Goal: Task Accomplishment & Management: Manage account settings

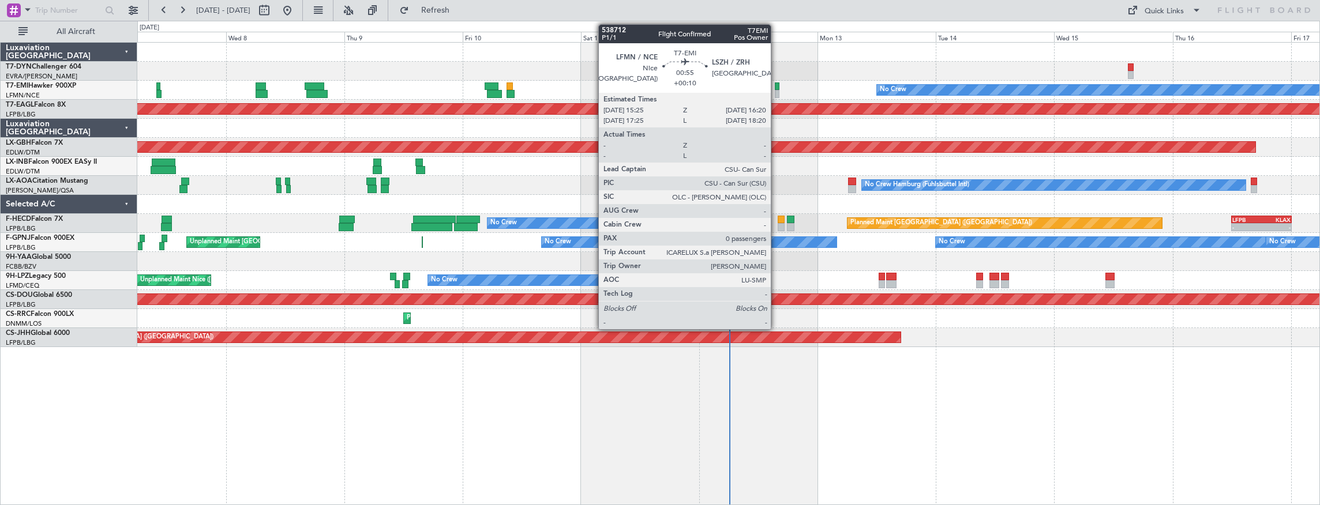
click at [776, 85] on div at bounding box center [777, 86] width 5 height 8
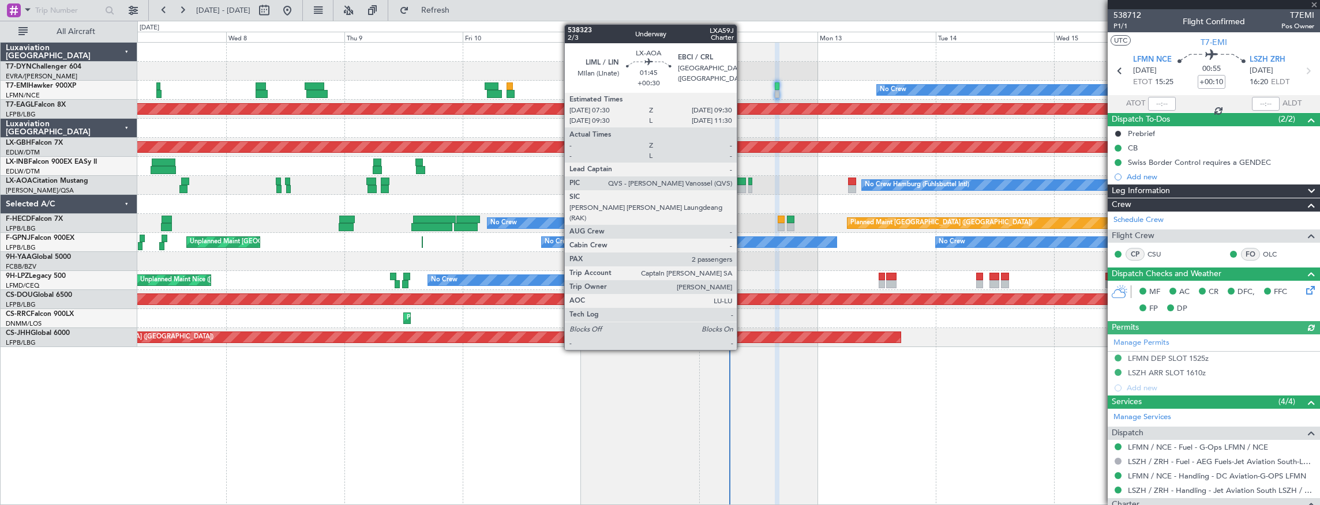
click at [742, 183] on div at bounding box center [740, 182] width 10 height 8
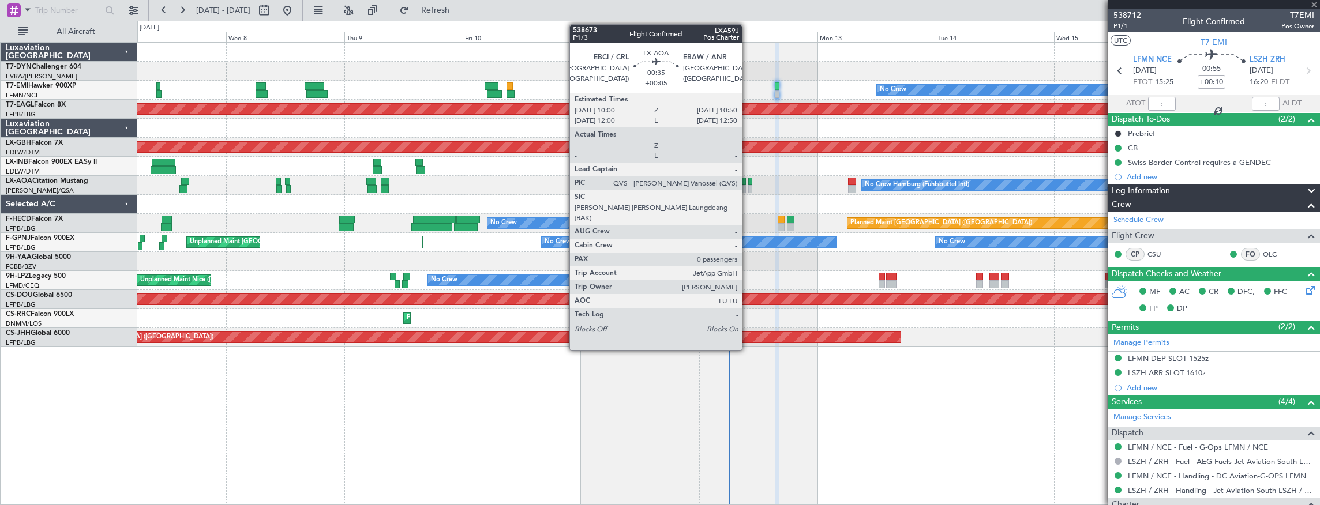
type input "+00:30"
type input "2"
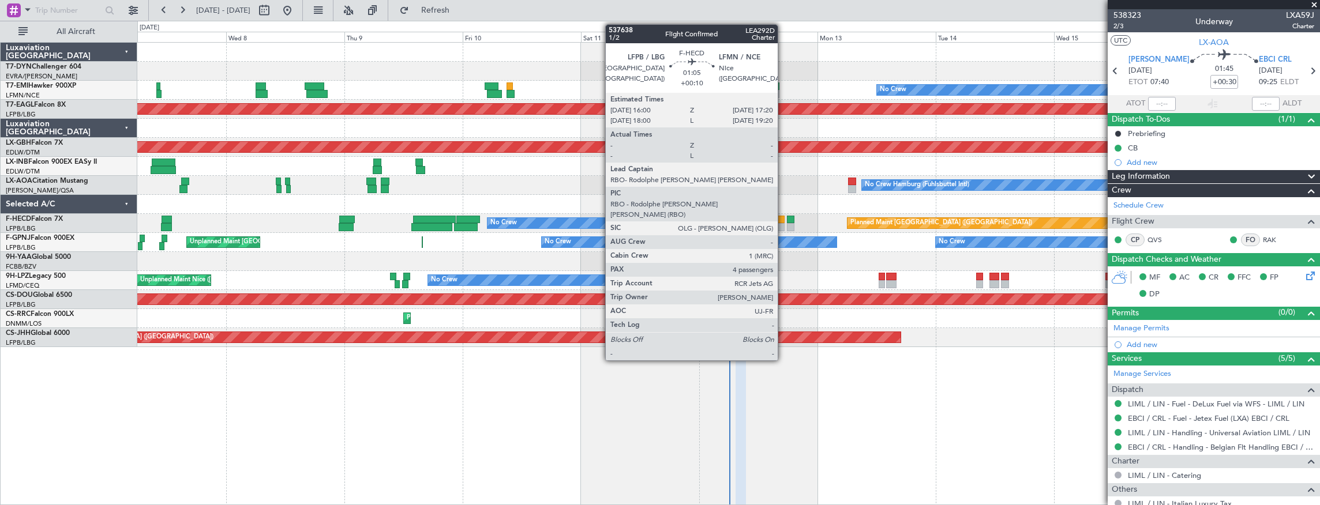
click at [783, 224] on div at bounding box center [780, 227] width 7 height 8
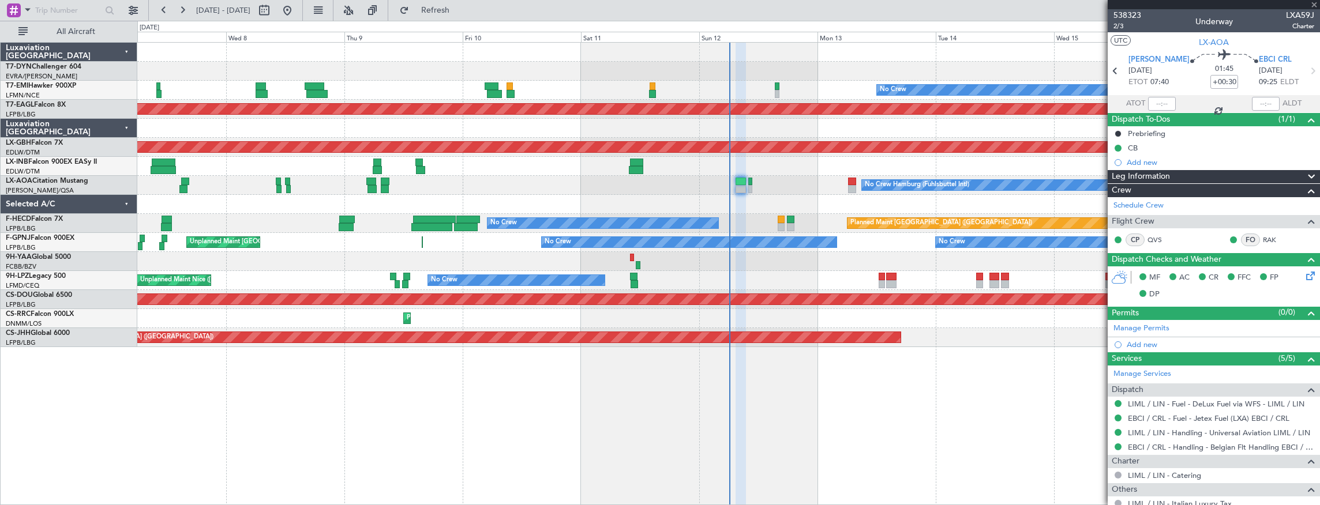
type input "+00:10"
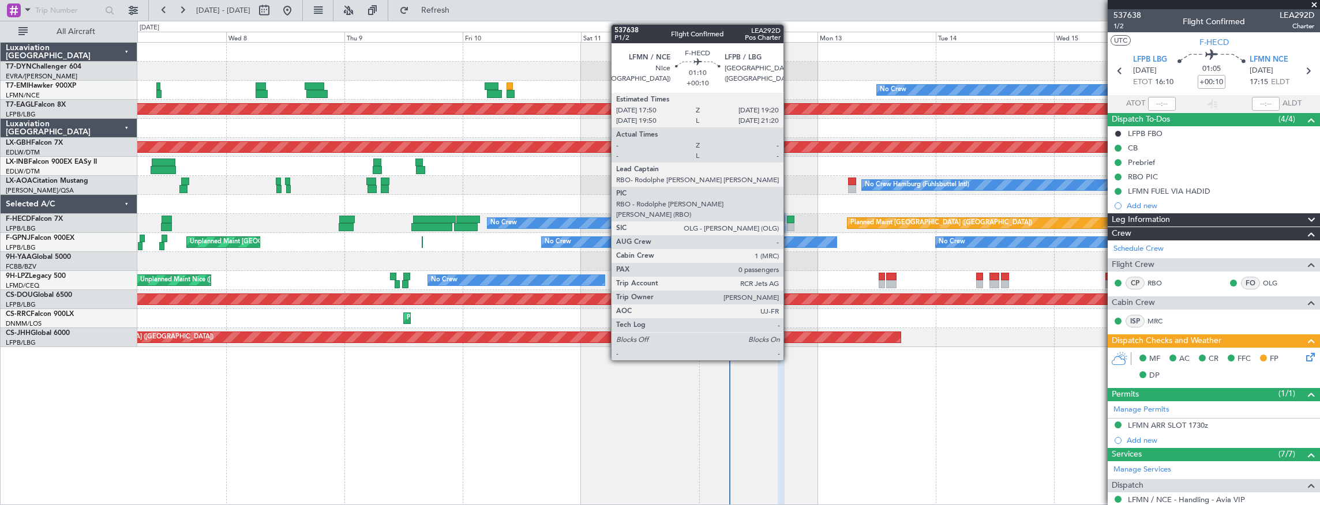
click at [789, 221] on div at bounding box center [790, 220] width 7 height 8
type input "0"
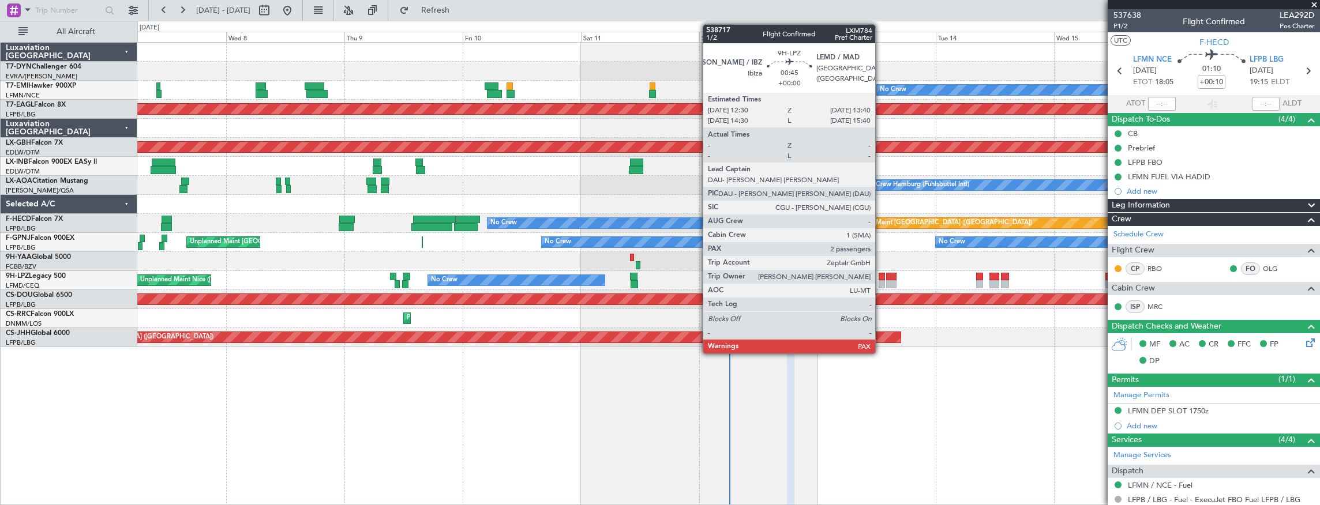
click at [881, 279] on div at bounding box center [881, 277] width 6 height 8
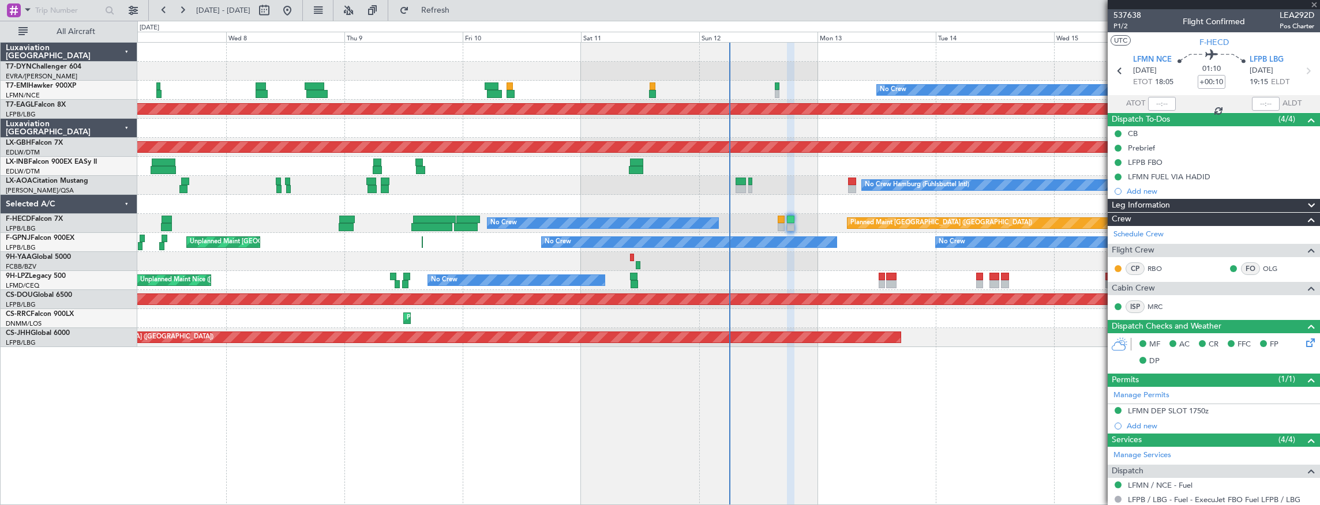
type input "2"
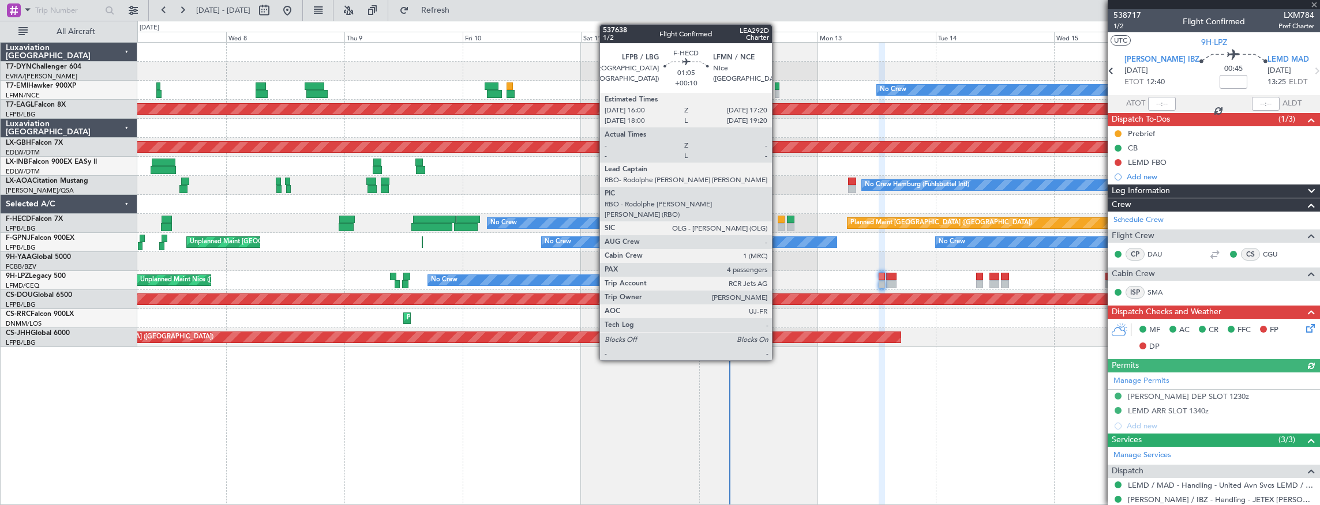
click at [777, 219] on div at bounding box center [780, 220] width 7 height 8
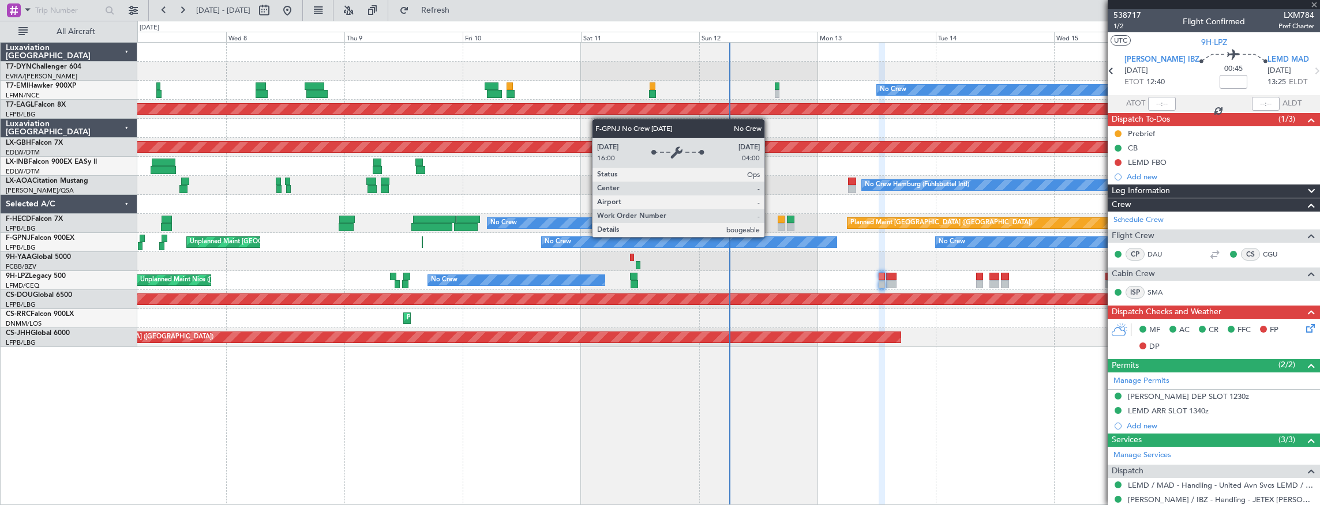
type input "+00:10"
type input "4"
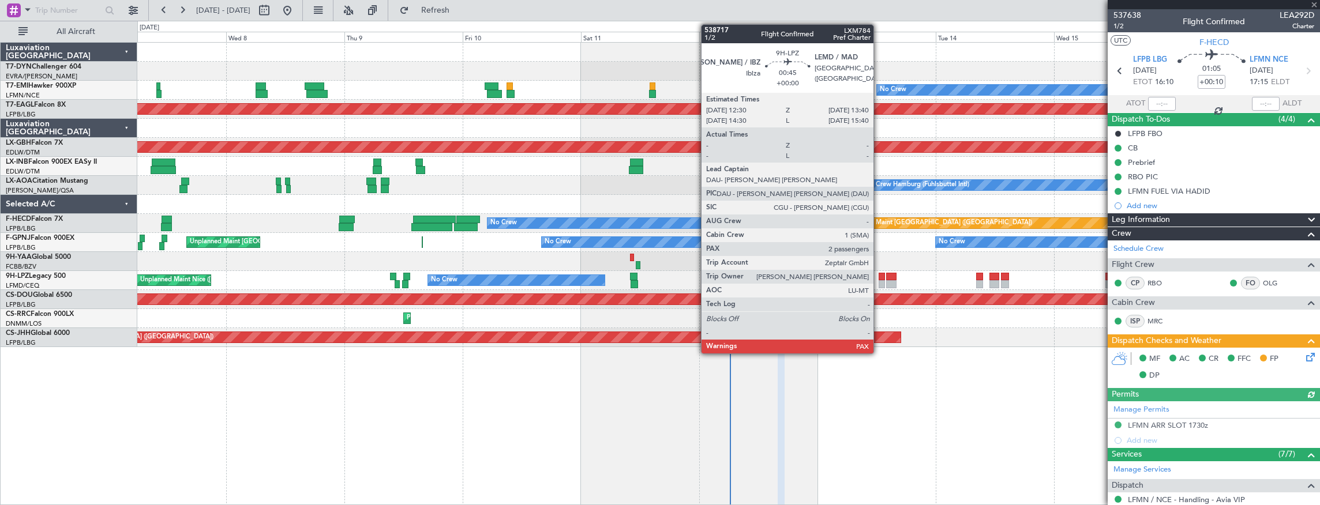
click at [880, 278] on div at bounding box center [881, 277] width 6 height 8
type input "2"
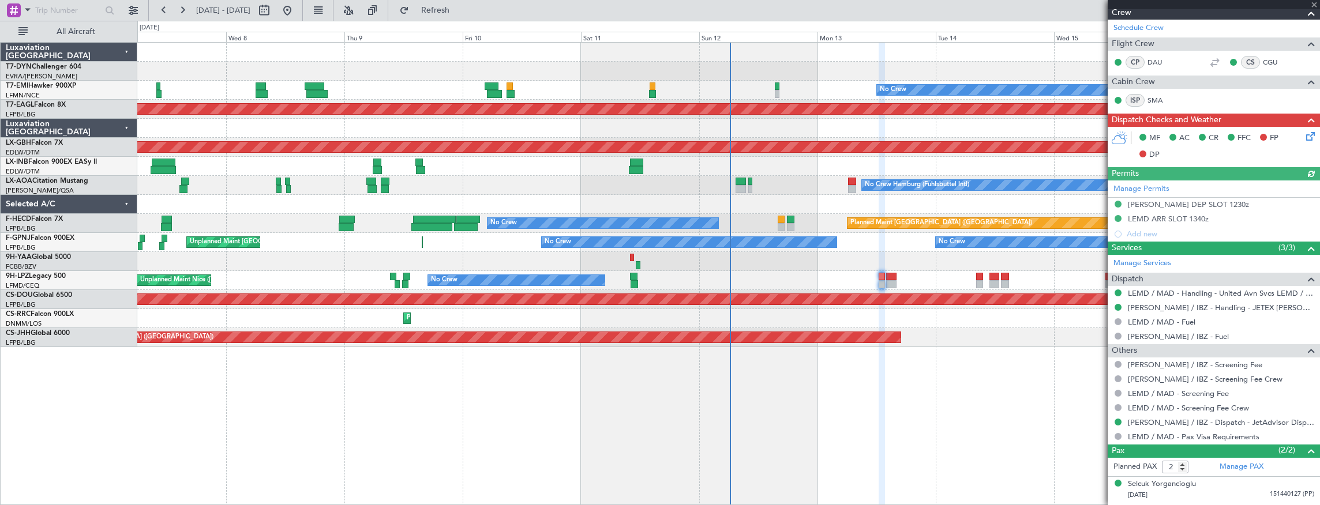
scroll to position [212, 0]
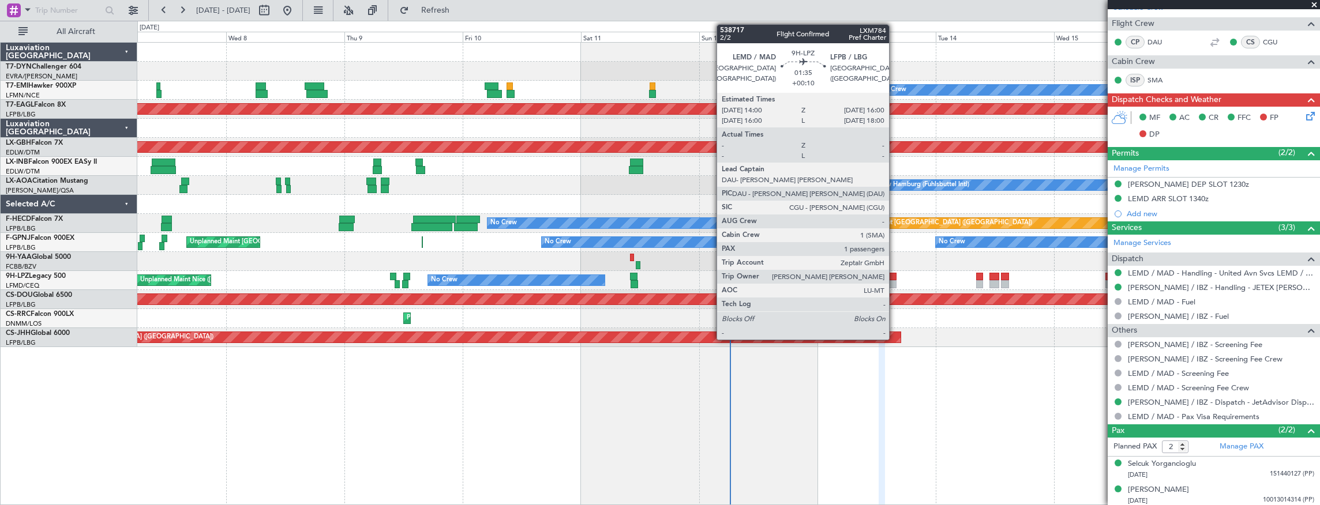
click at [895, 276] on div at bounding box center [891, 277] width 10 height 8
type input "+00:10"
type input "1"
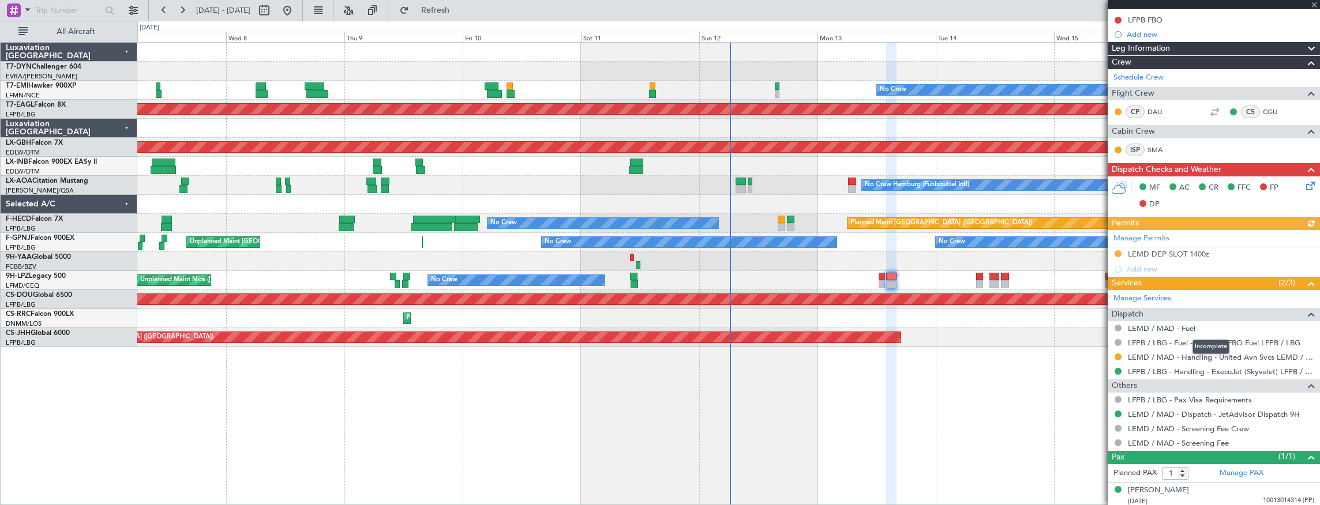
scroll to position [157, 0]
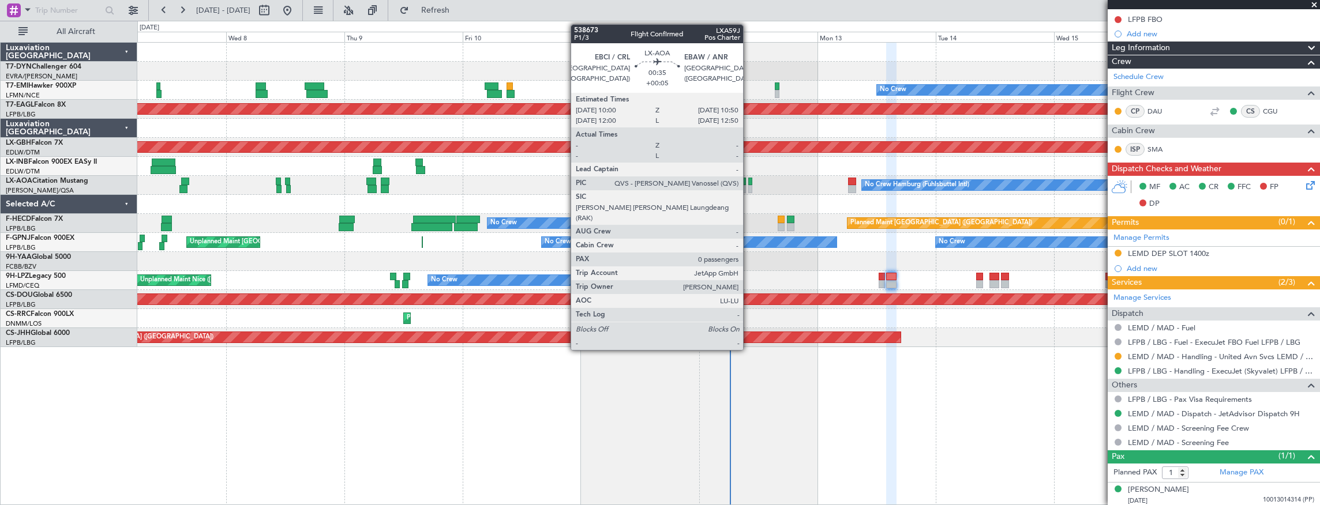
click at [749, 181] on div at bounding box center [750, 182] width 5 height 8
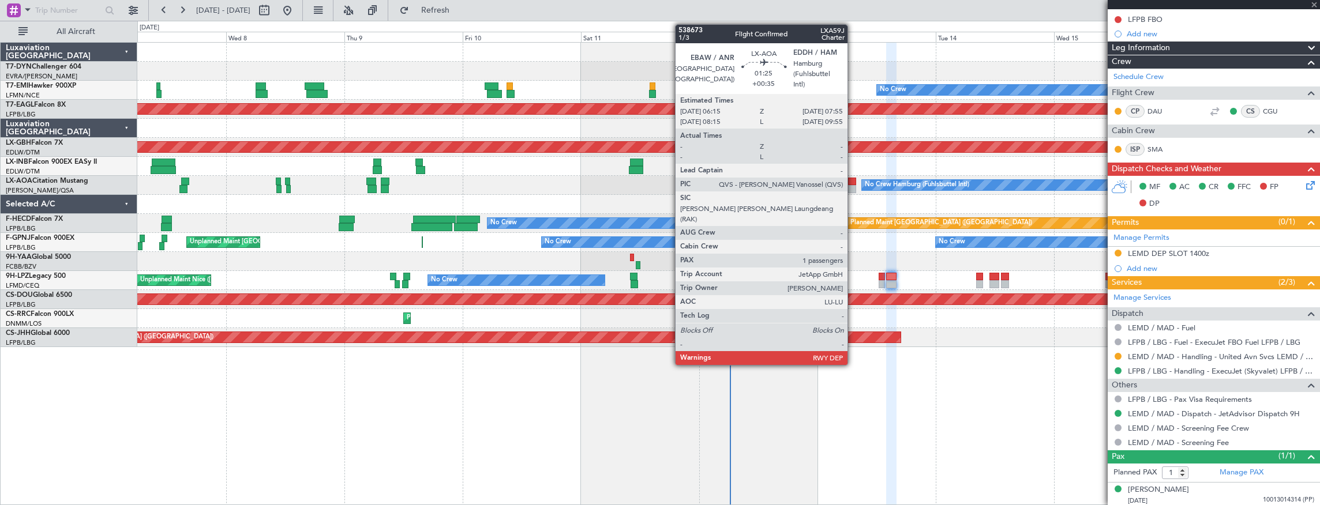
type input "+00:05"
type input "0"
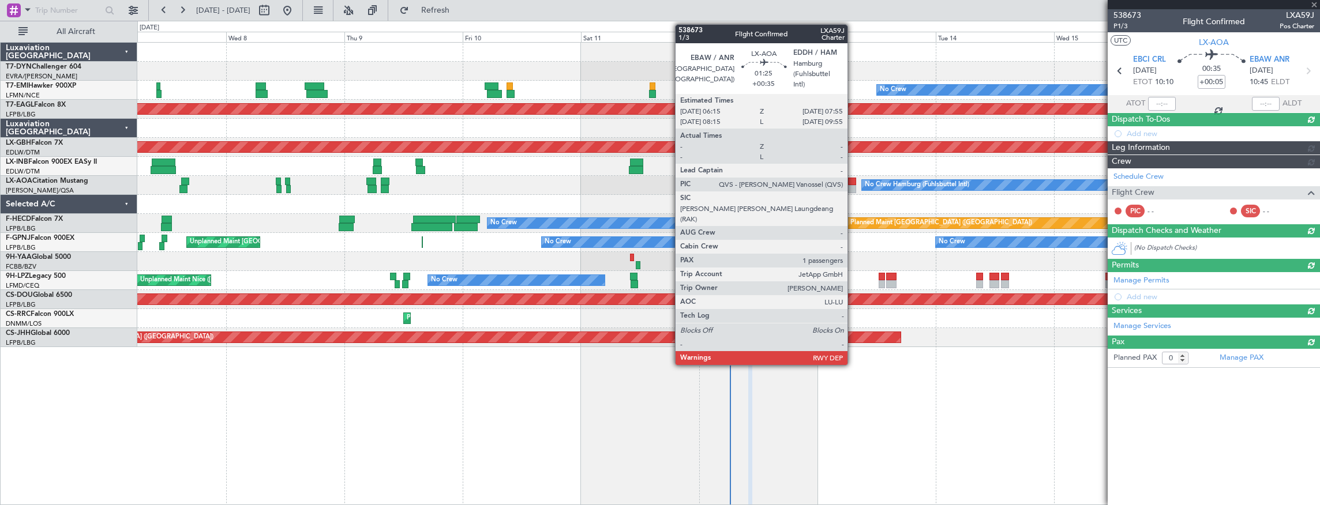
scroll to position [0, 0]
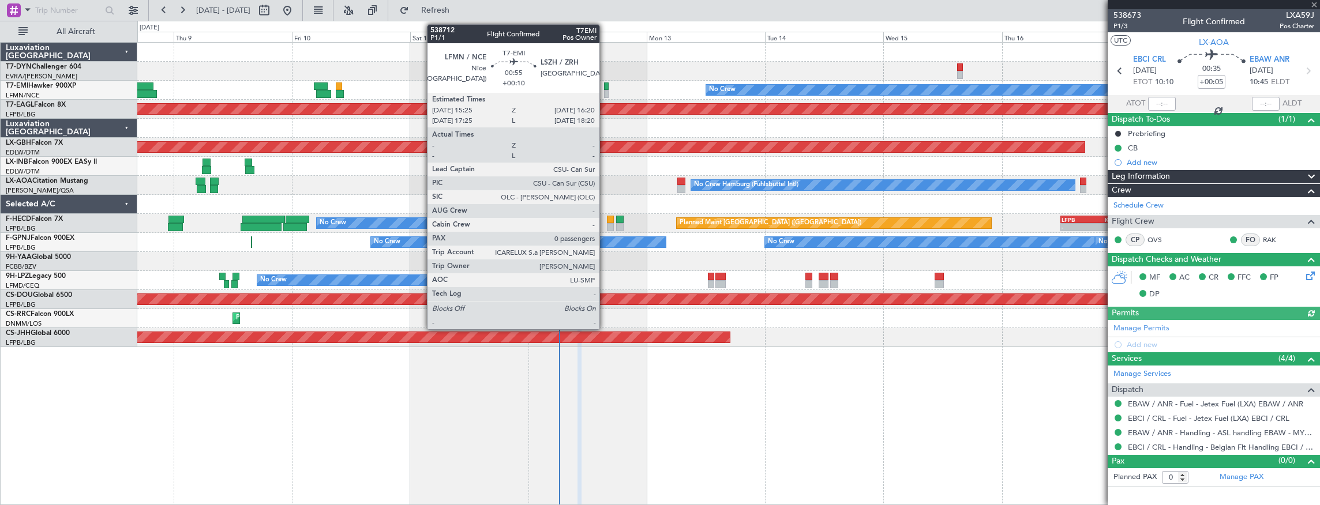
click at [605, 87] on div at bounding box center [606, 86] width 5 height 8
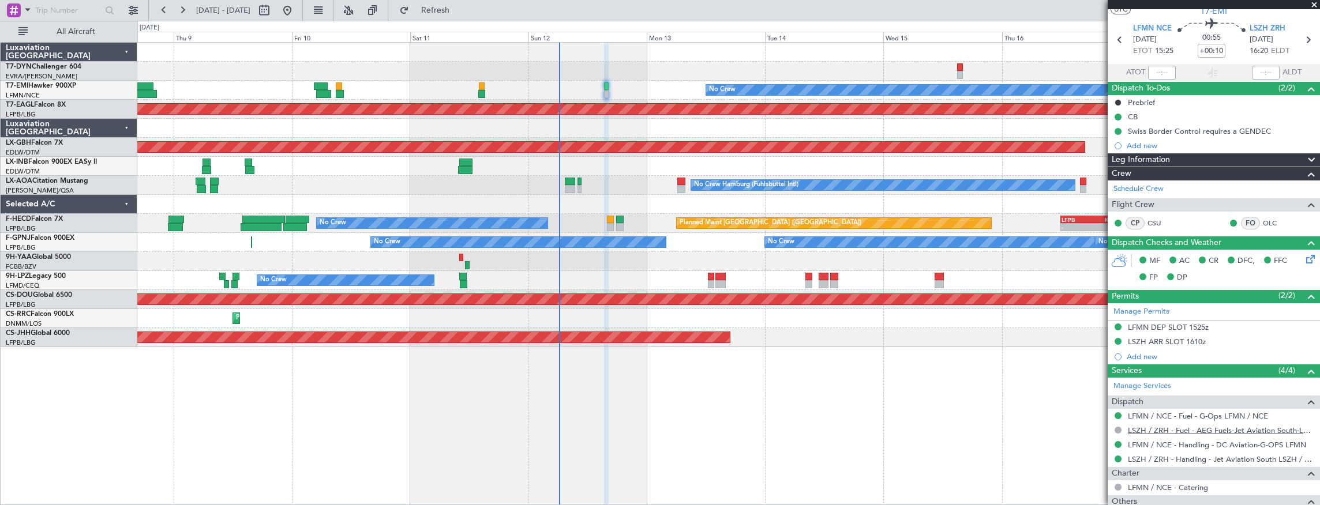
scroll to position [78, 0]
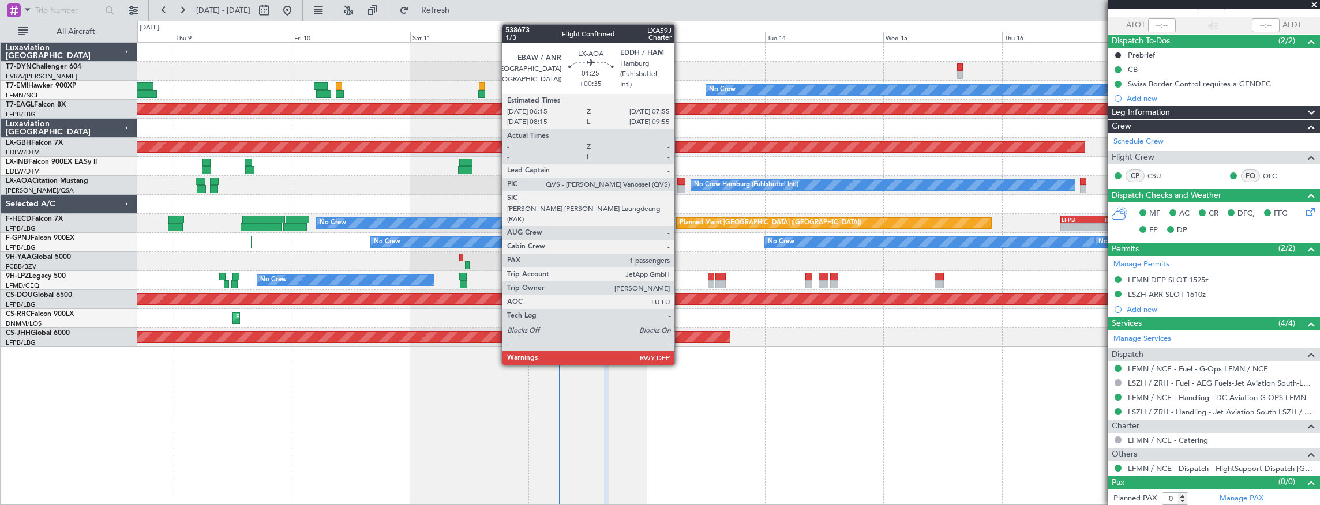
click at [680, 186] on div at bounding box center [681, 189] width 9 height 8
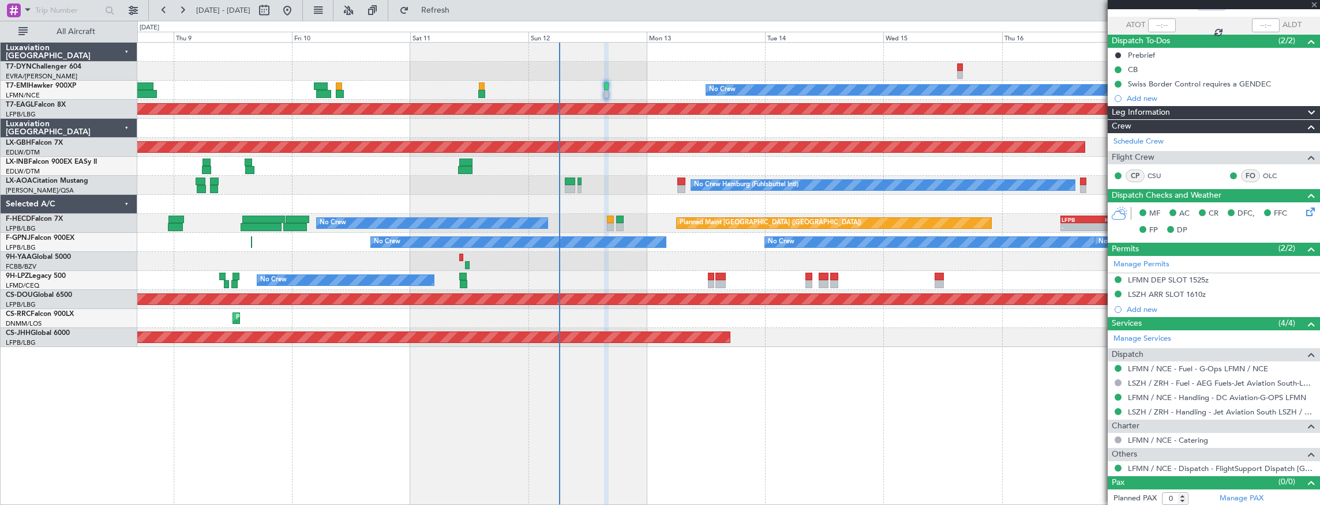
type input "+00:35"
type input "1"
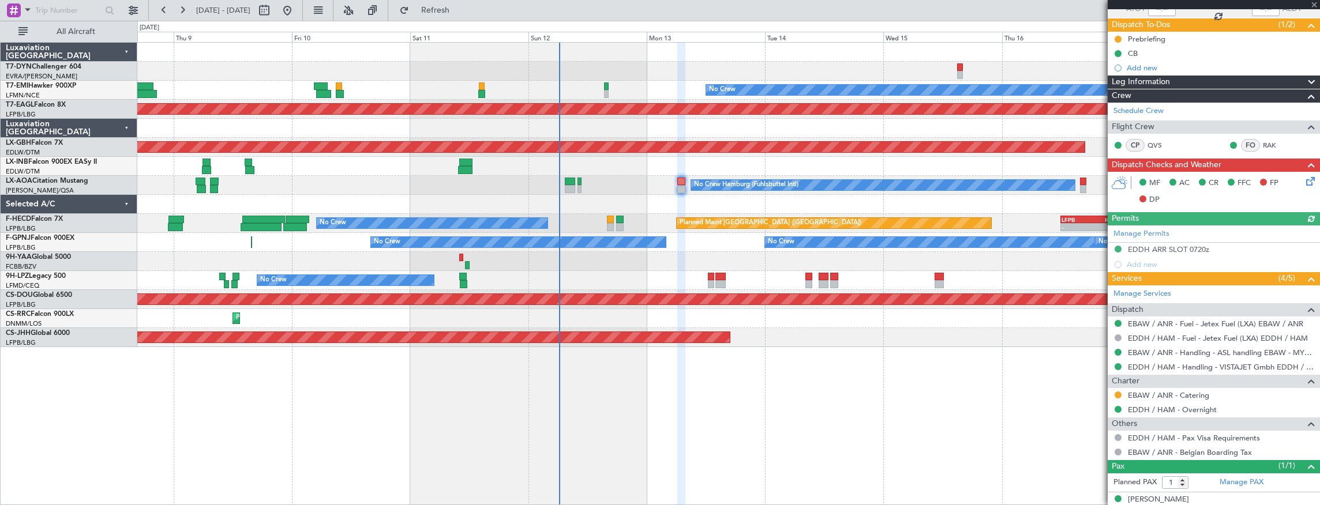
scroll to position [104, 0]
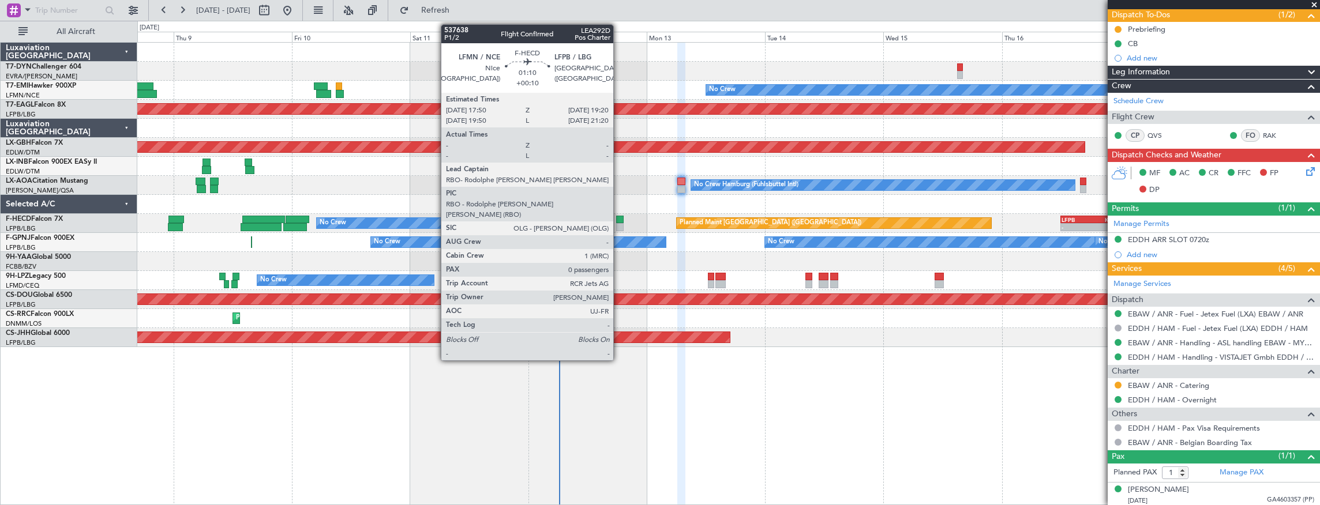
click at [619, 217] on div at bounding box center [619, 220] width 7 height 8
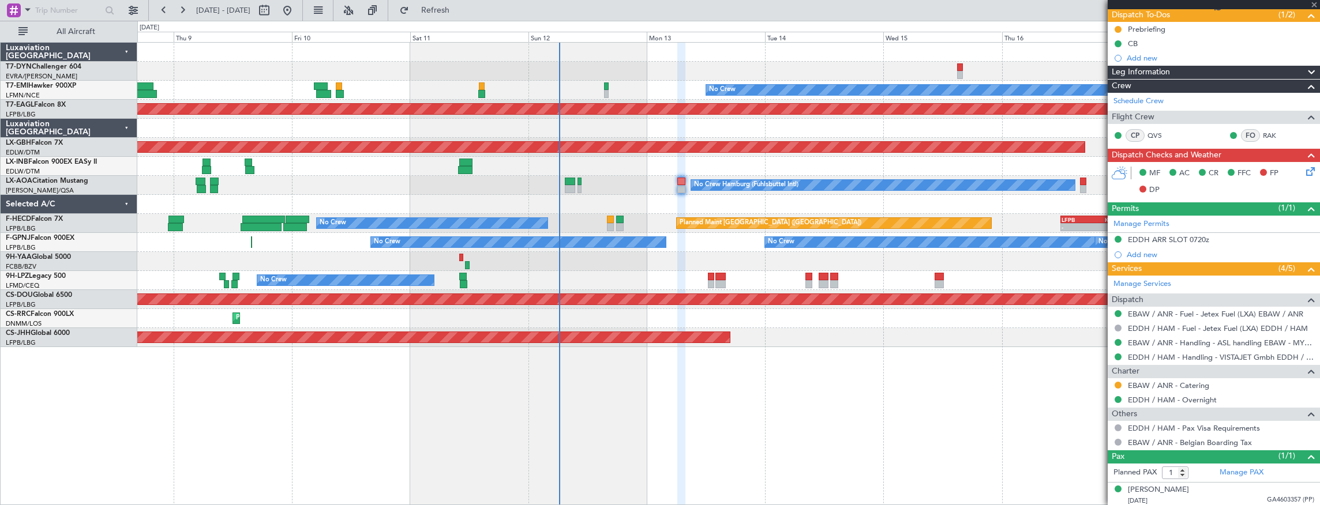
type input "+00:10"
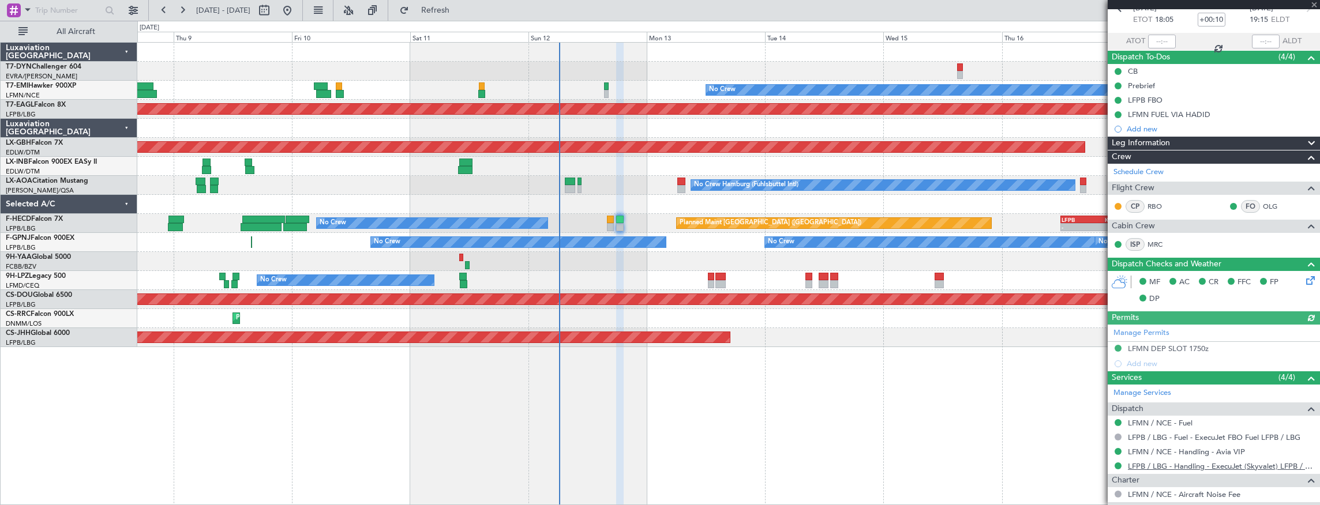
scroll to position [117, 0]
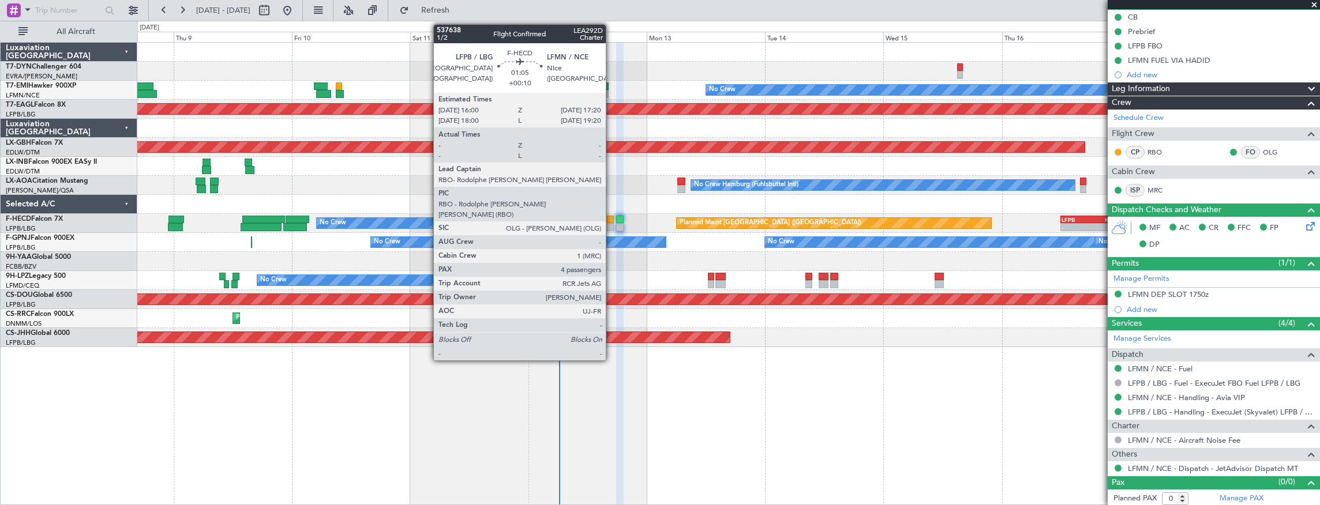
click at [611, 220] on div at bounding box center [610, 220] width 7 height 8
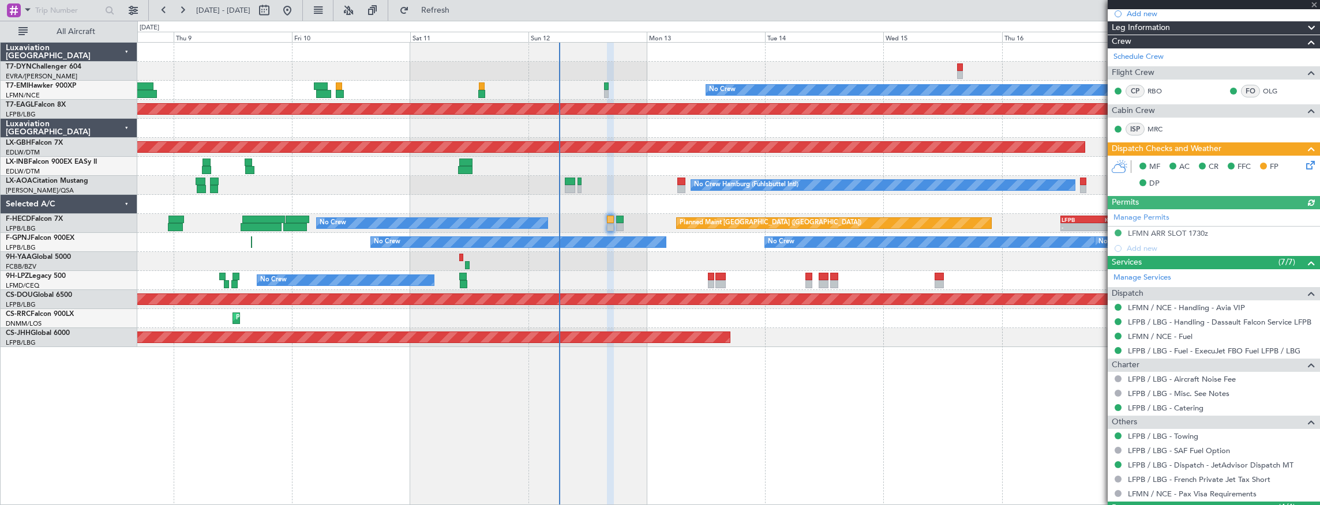
scroll to position [321, 0]
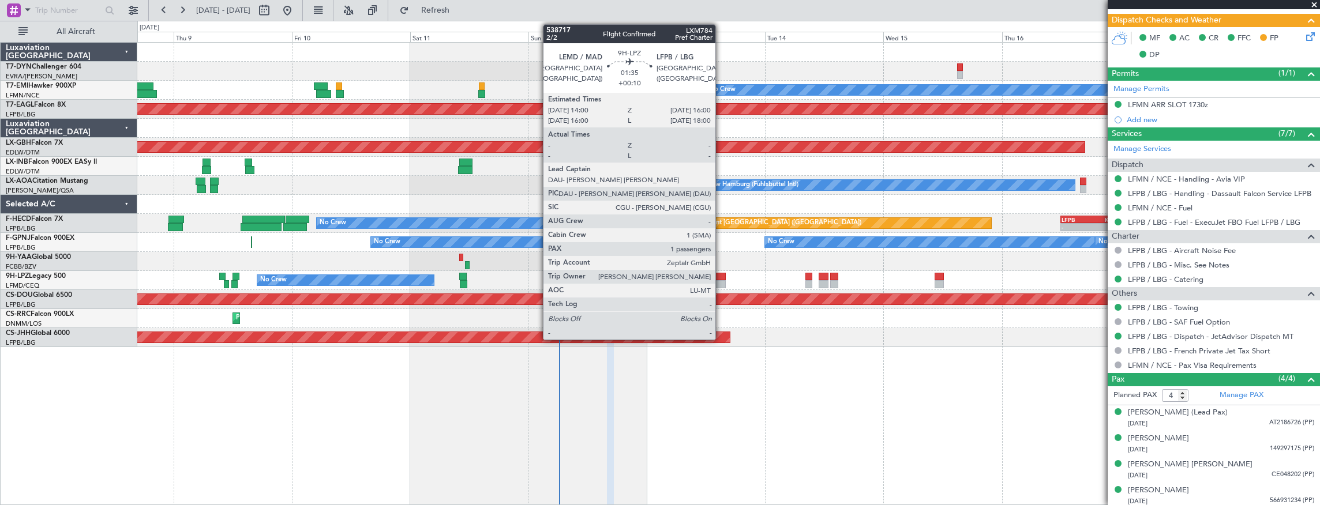
click at [721, 279] on div at bounding box center [720, 277] width 10 height 8
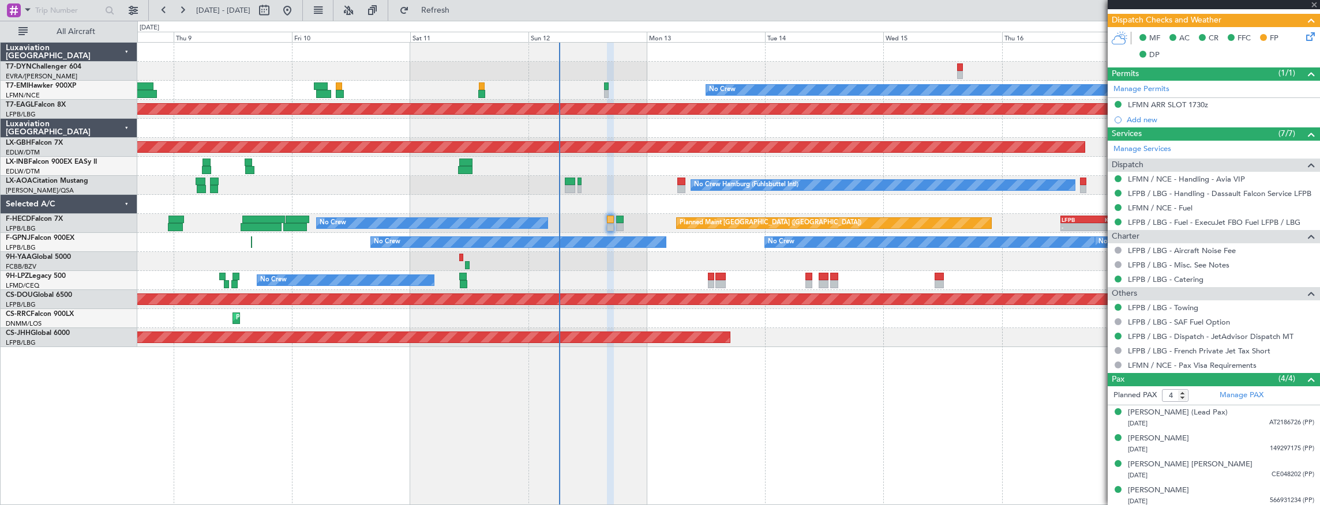
type input "1"
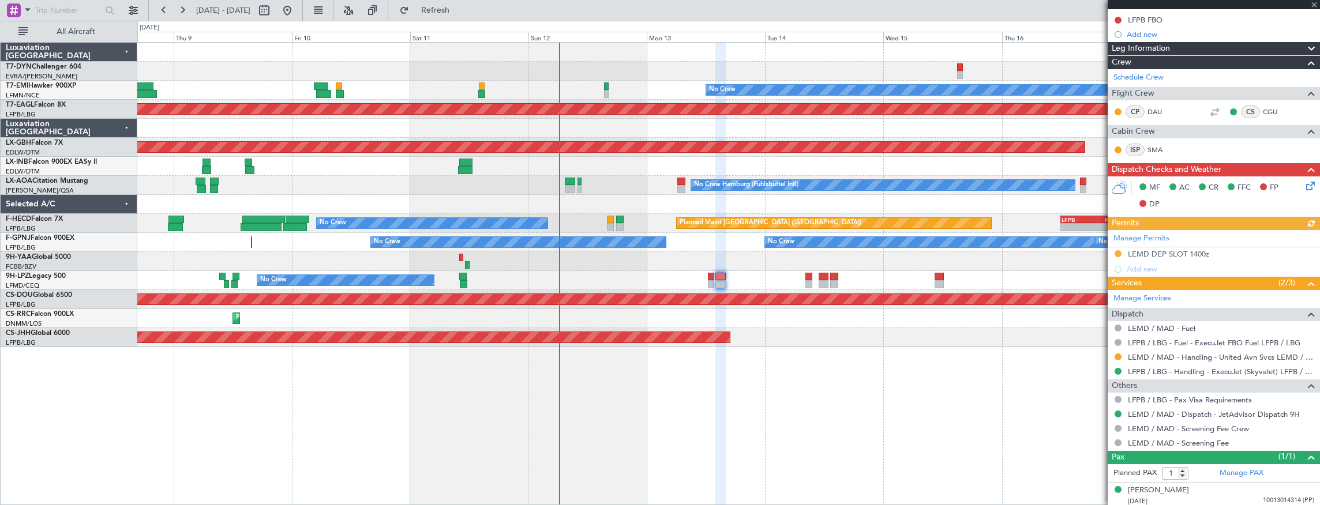
scroll to position [157, 0]
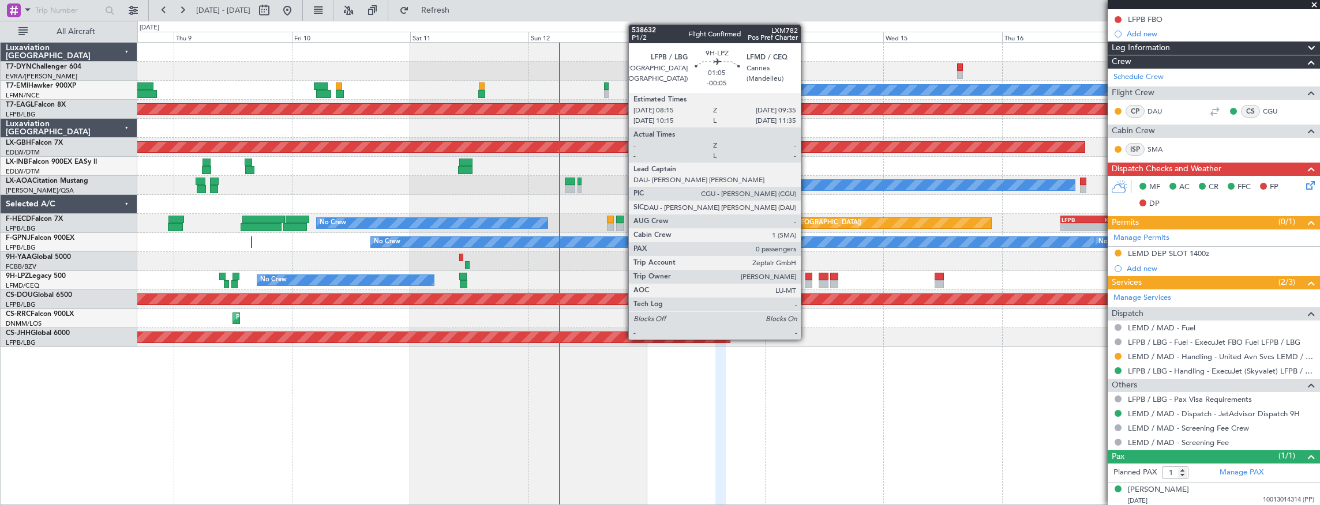
click at [806, 277] on div at bounding box center [808, 277] width 7 height 8
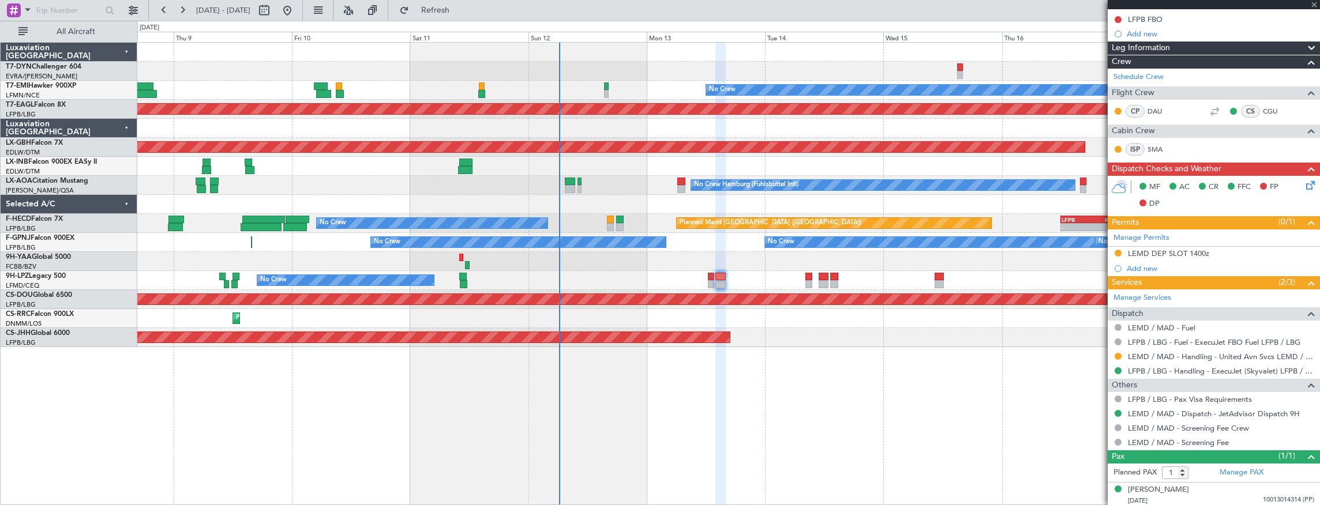
type input "-00:05"
type input "0"
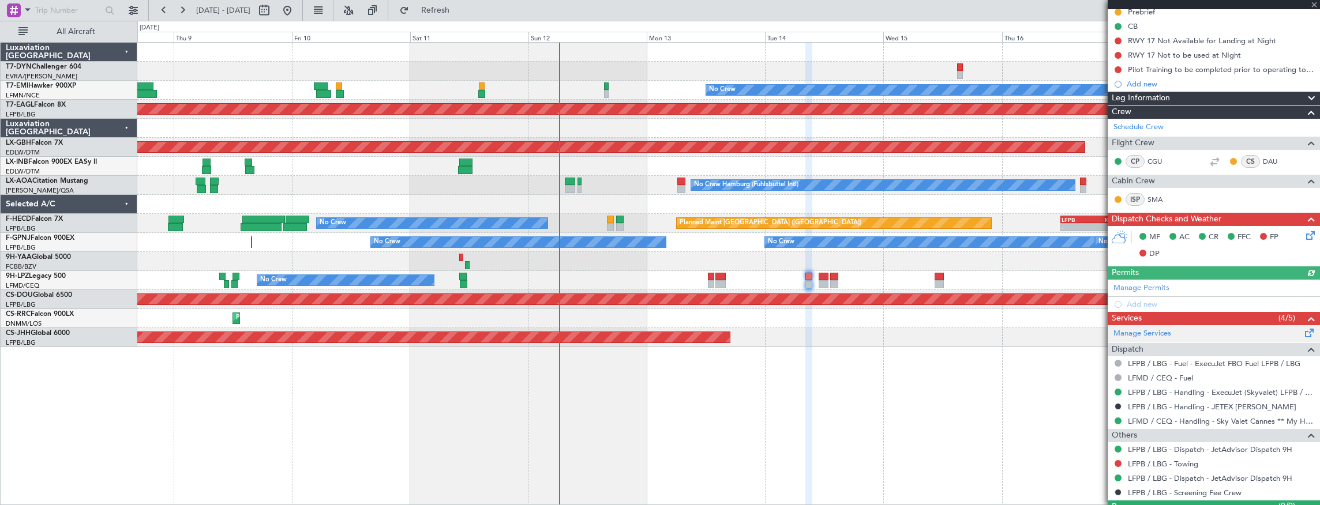
scroll to position [146, 0]
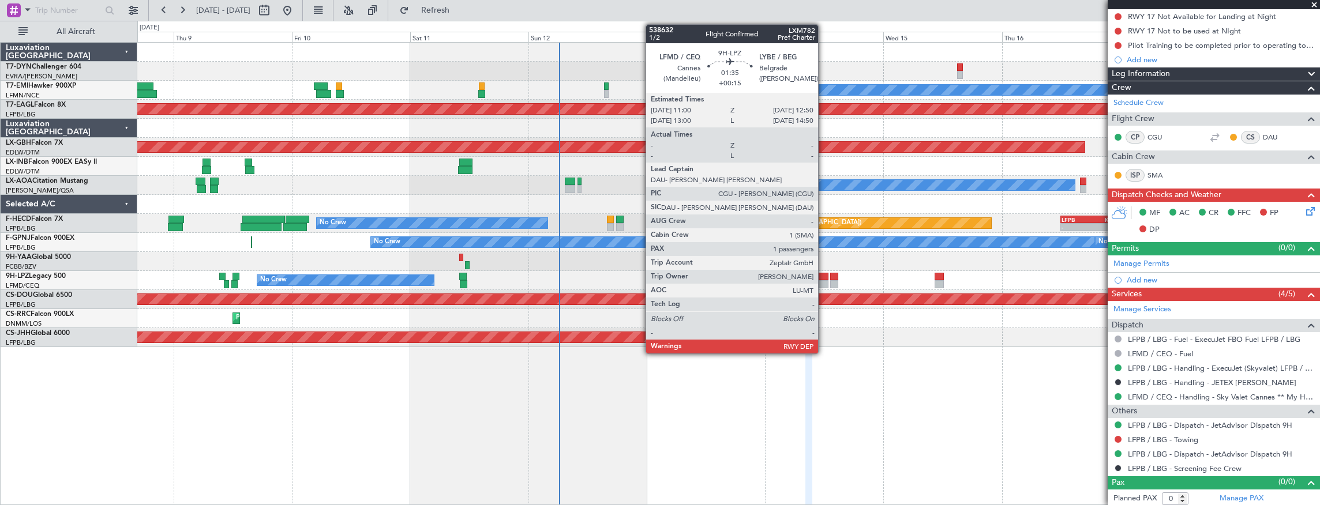
click at [824, 277] on div at bounding box center [822, 277] width 9 height 8
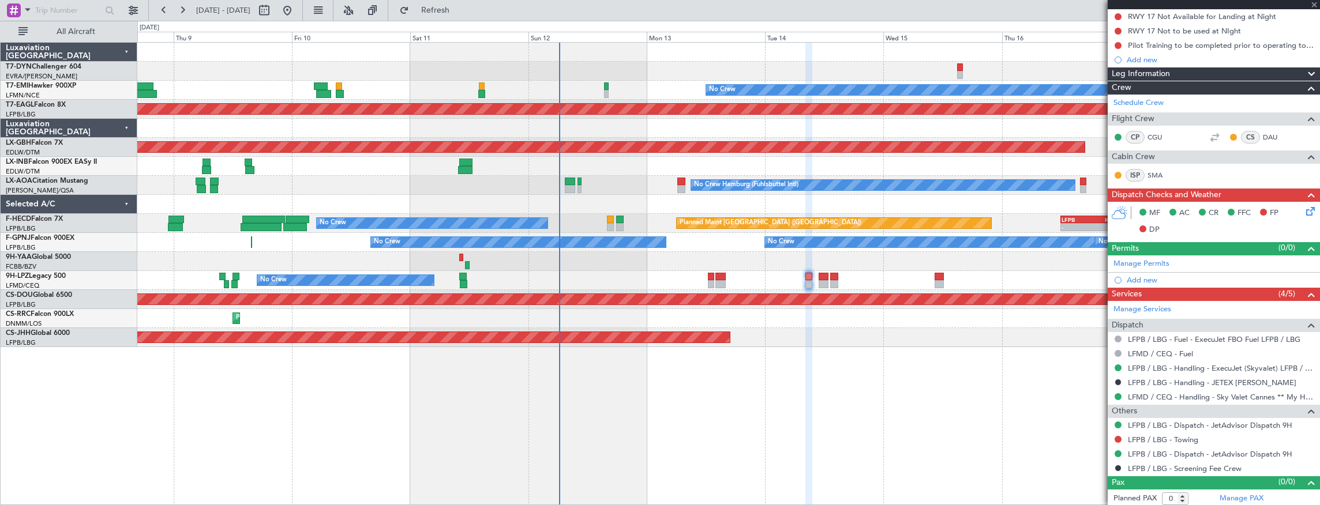
type input "+00:15"
type input "1"
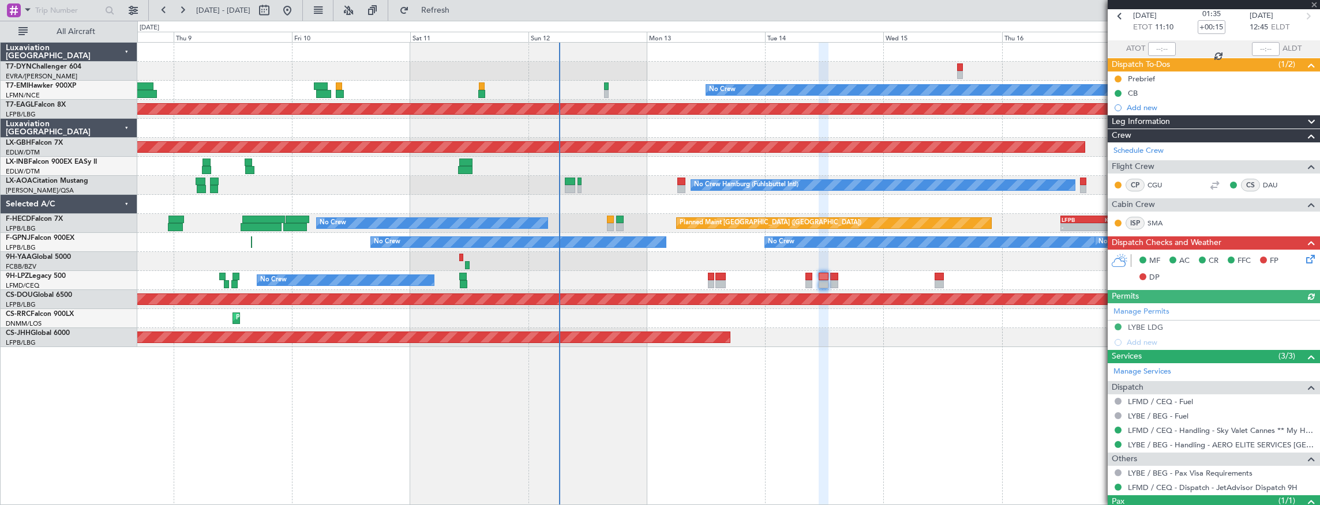
scroll to position [100, 0]
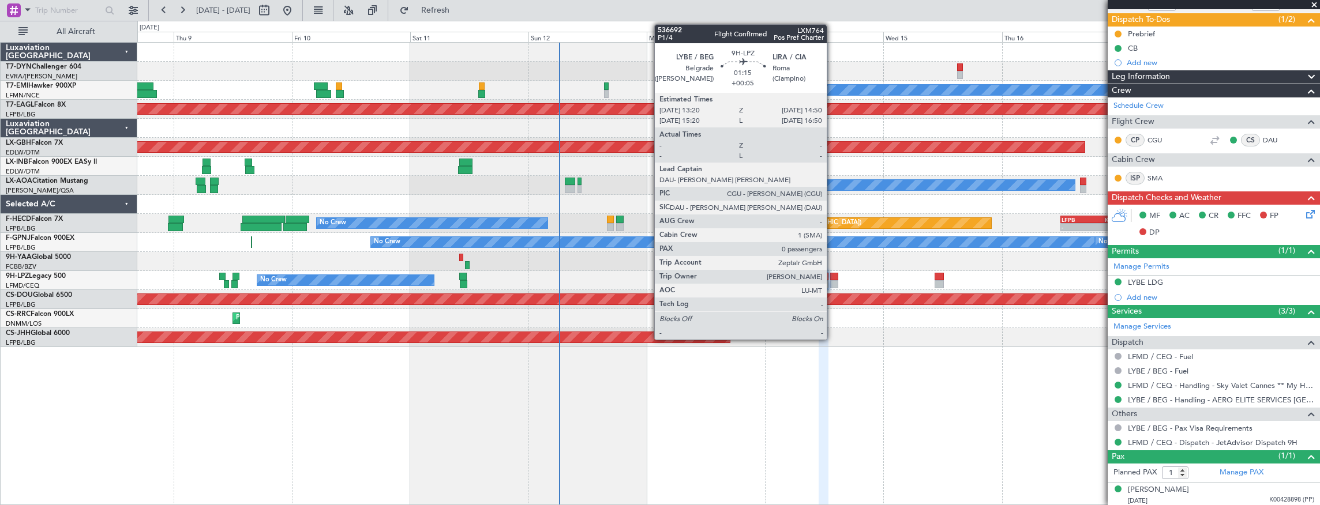
click at [832, 278] on div at bounding box center [833, 277] width 7 height 8
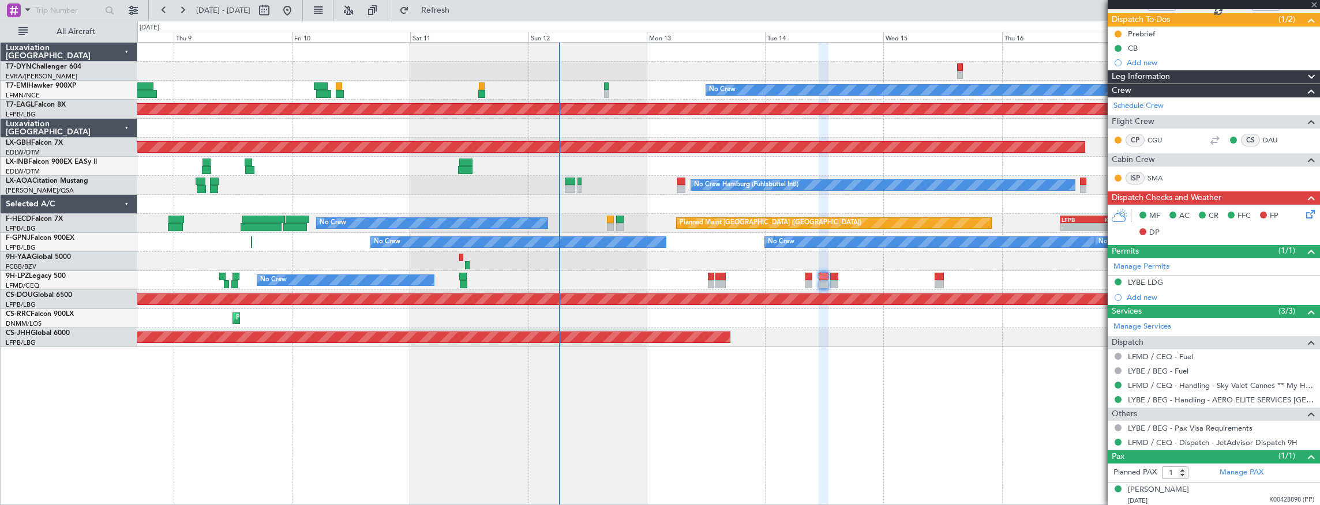
type input "+00:05"
type input "0"
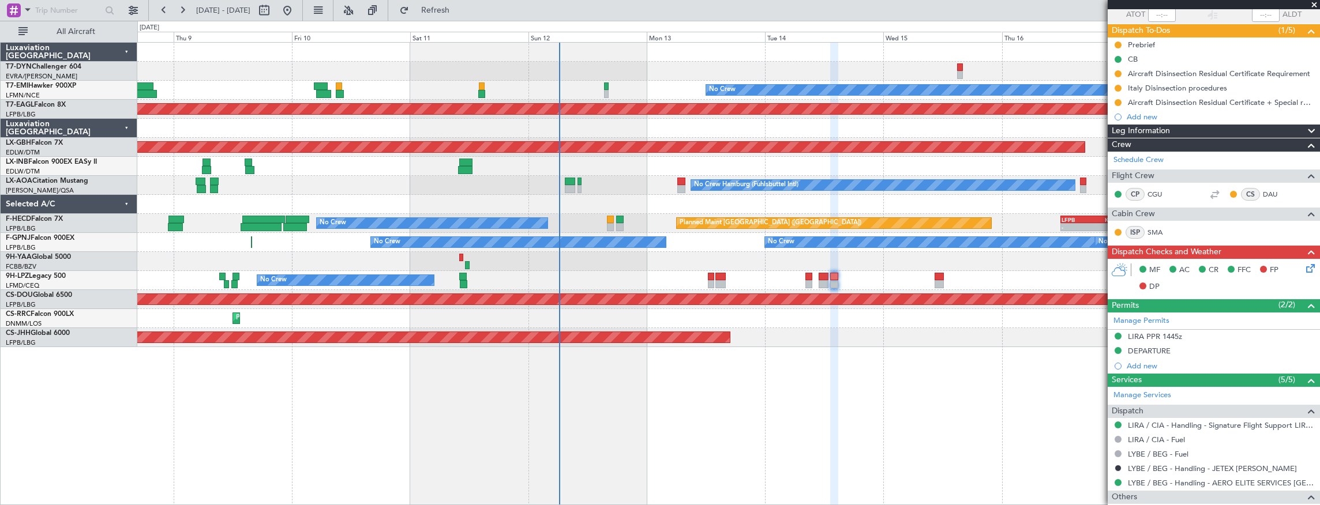
scroll to position [175, 0]
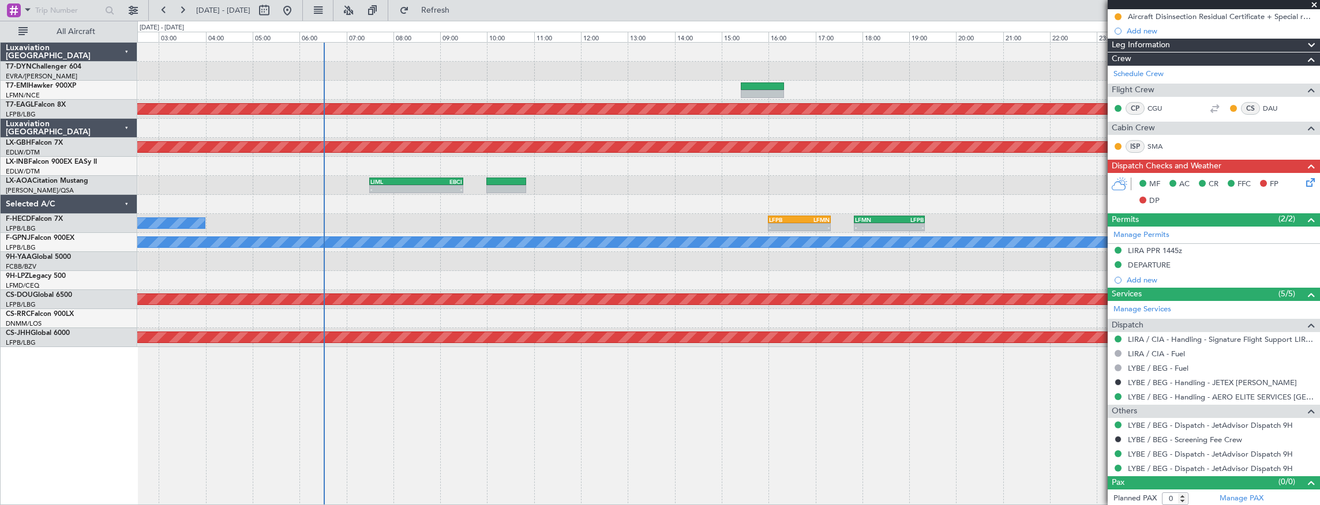
click at [664, 200] on div "Planned Maint Dubai (Al Maktoum Intl) Planned Maint Nurnberg - - LIML 07:30 Z E…" at bounding box center [728, 195] width 1182 height 305
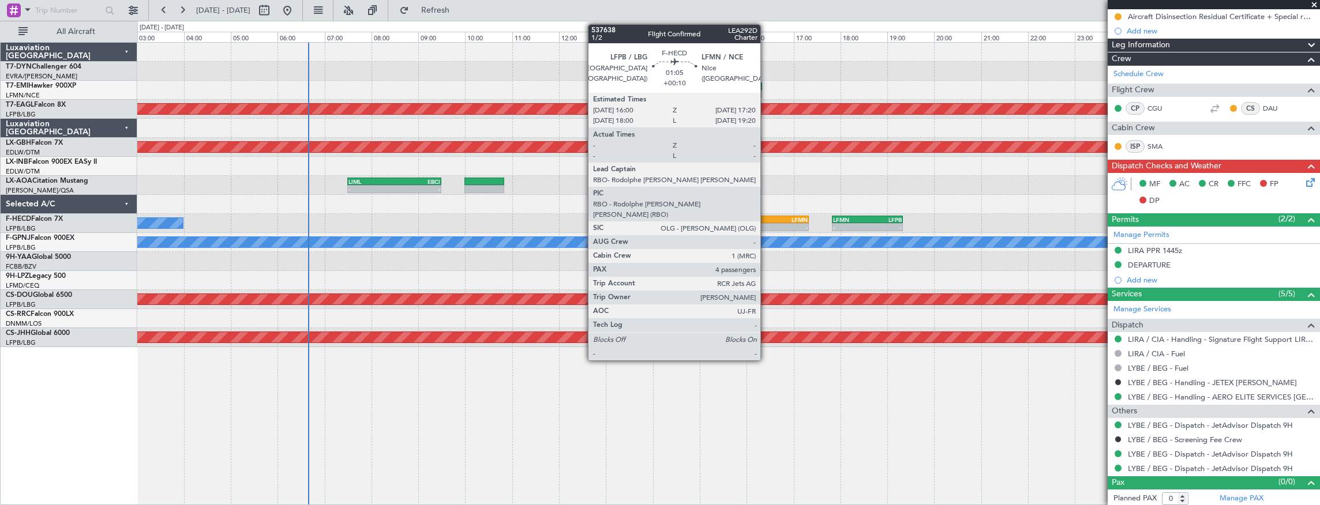
click at [766, 224] on div "-" at bounding box center [762, 227] width 30 height 7
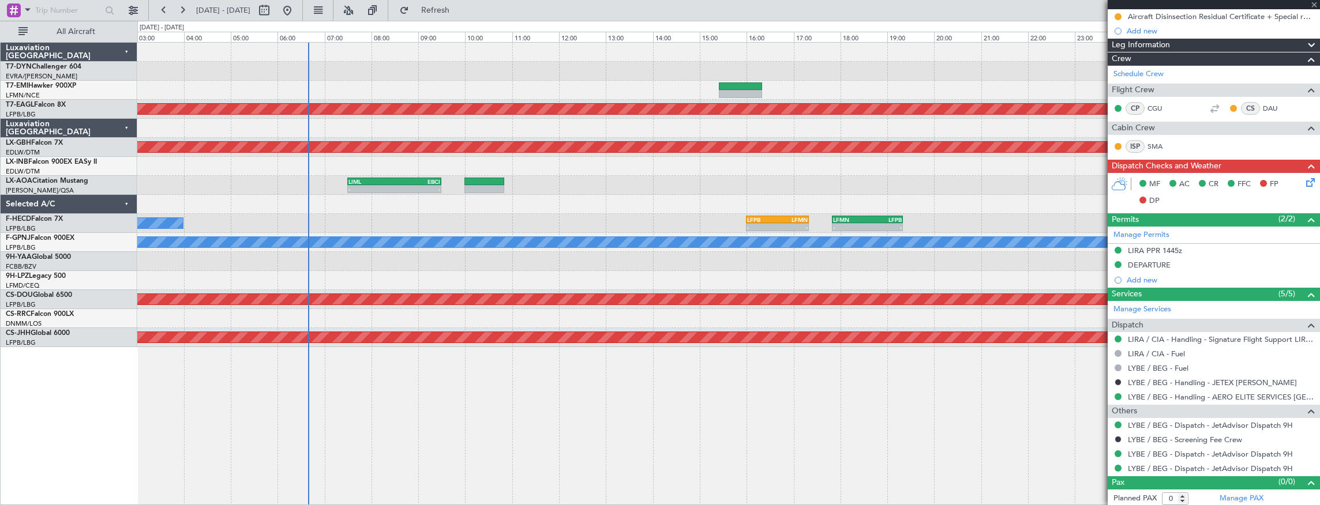
type input "+00:10"
type input "4"
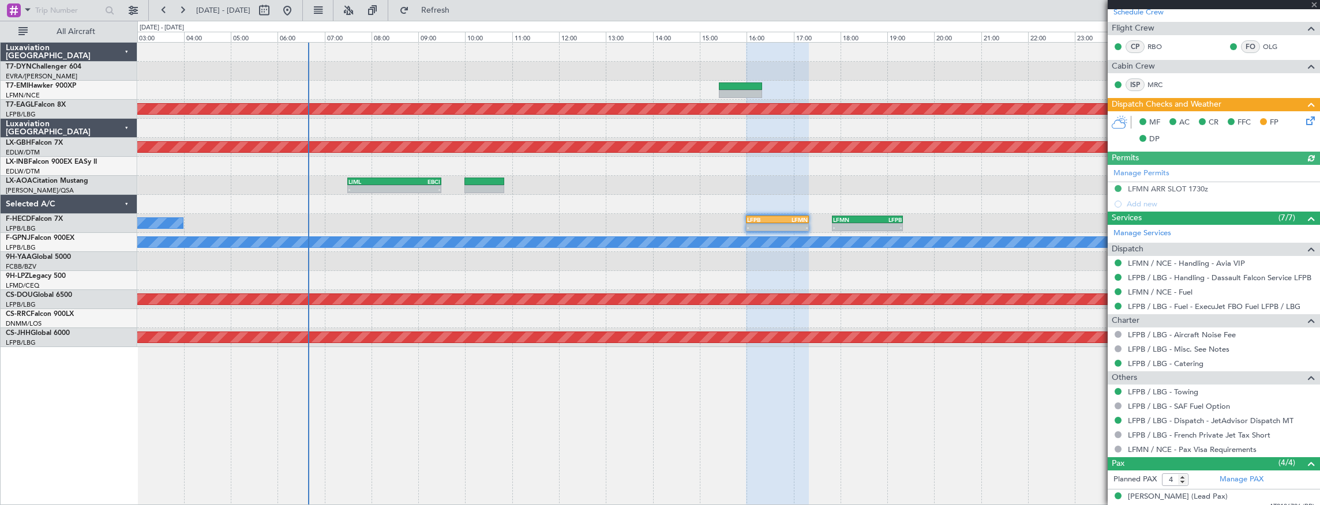
scroll to position [307, 0]
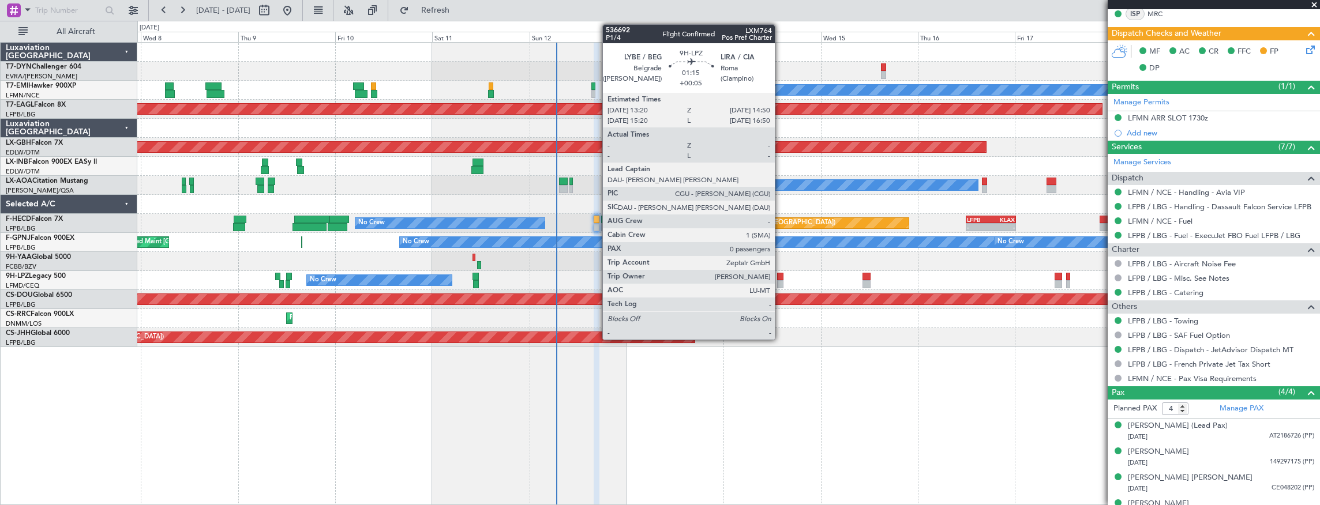
click at [780, 279] on div at bounding box center [780, 277] width 6 height 8
type input "+00:05"
type input "0"
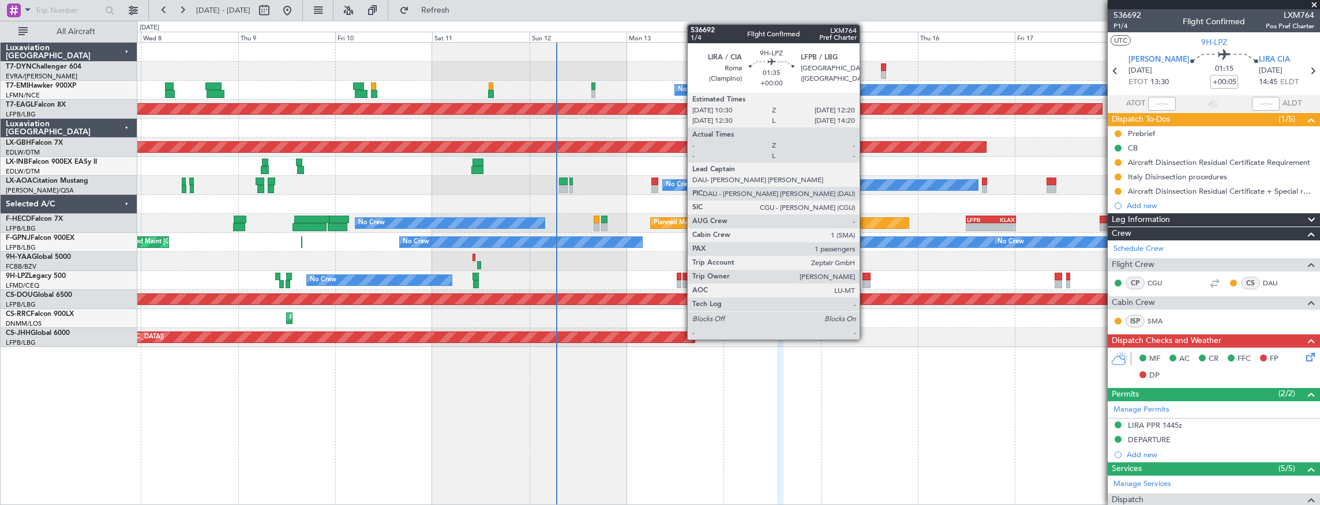
click at [865, 275] on div at bounding box center [865, 277] width 7 height 8
type input "1"
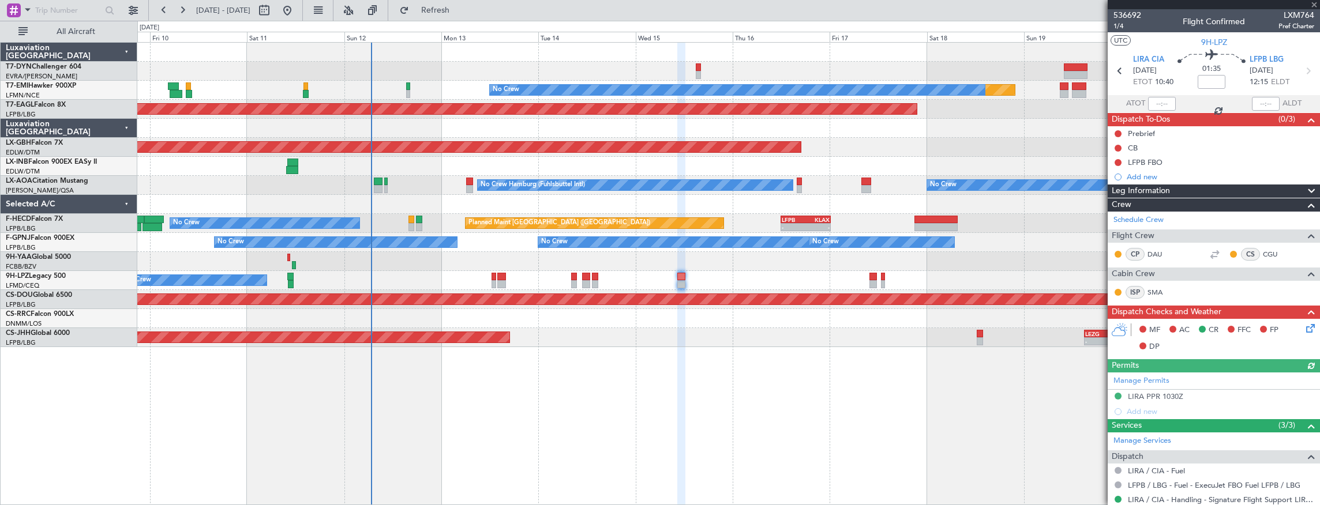
click at [725, 269] on div "Planned Maint No Crew Planned Maint Dubai (Al Maktoum Intl) Planned Maint Nurnb…" at bounding box center [728, 195] width 1182 height 305
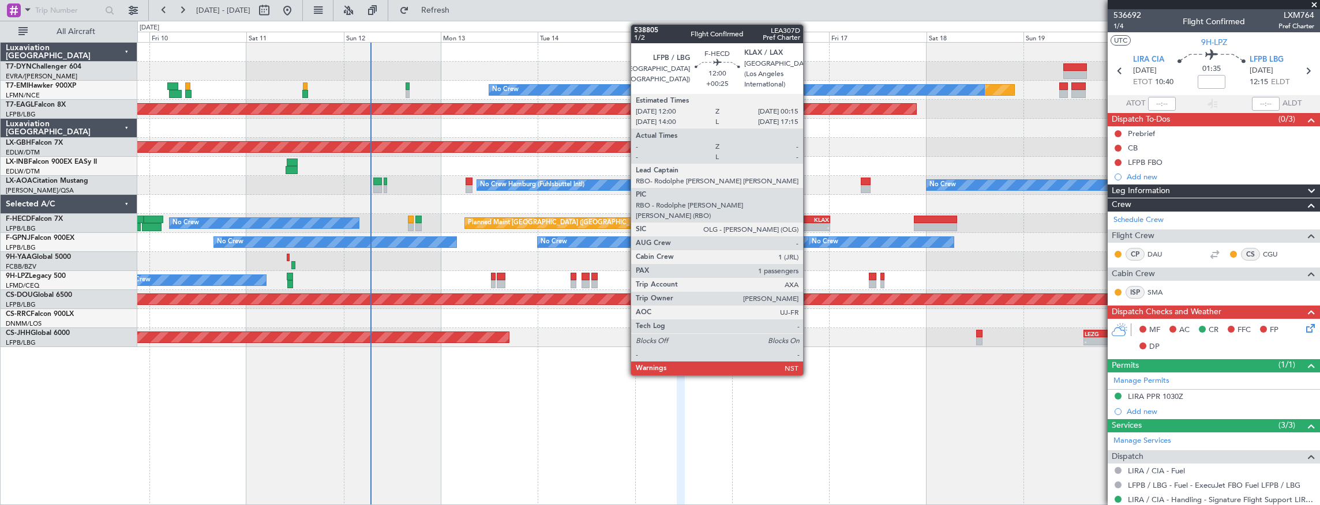
click at [809, 216] on div "LFPB 12:00 Z KLAX 00:15 Z" at bounding box center [805, 220] width 50 height 8
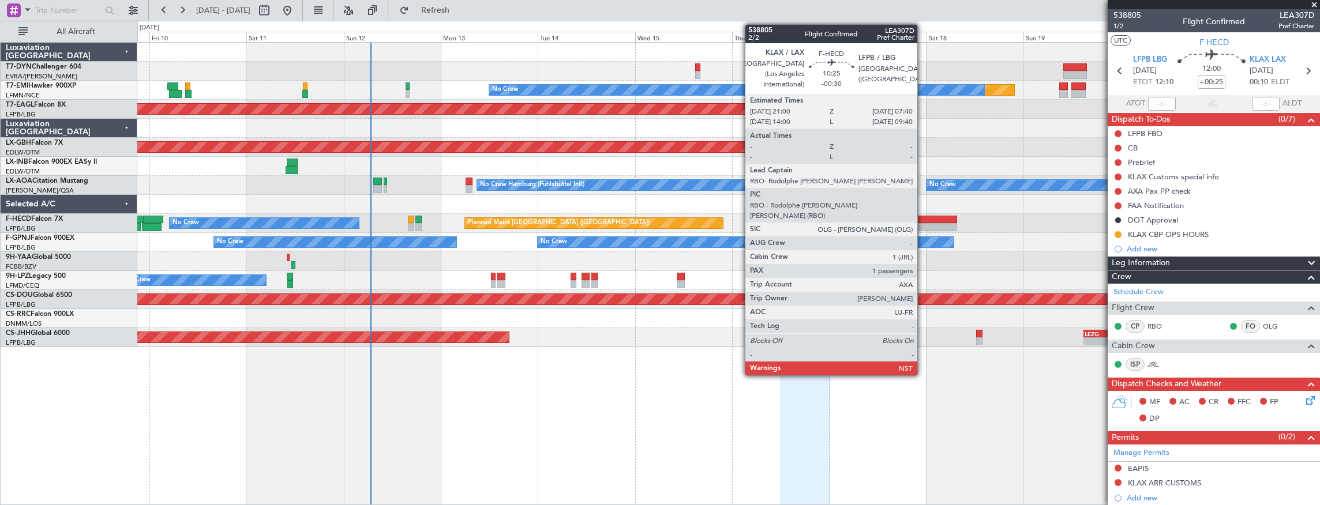
click at [923, 216] on div at bounding box center [935, 220] width 43 height 8
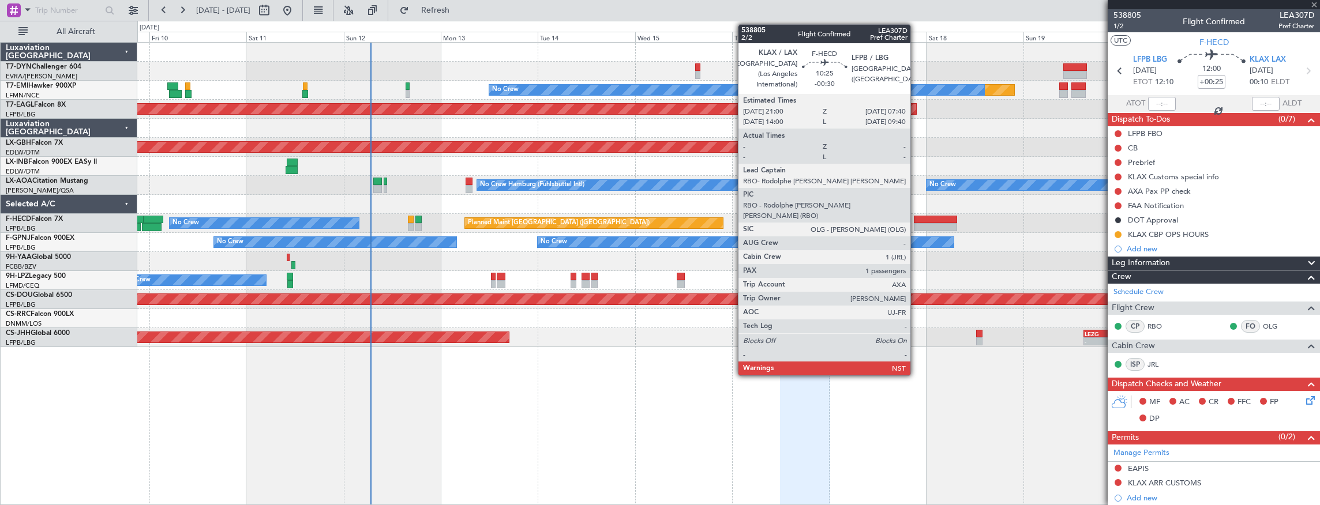
type input "-00:30"
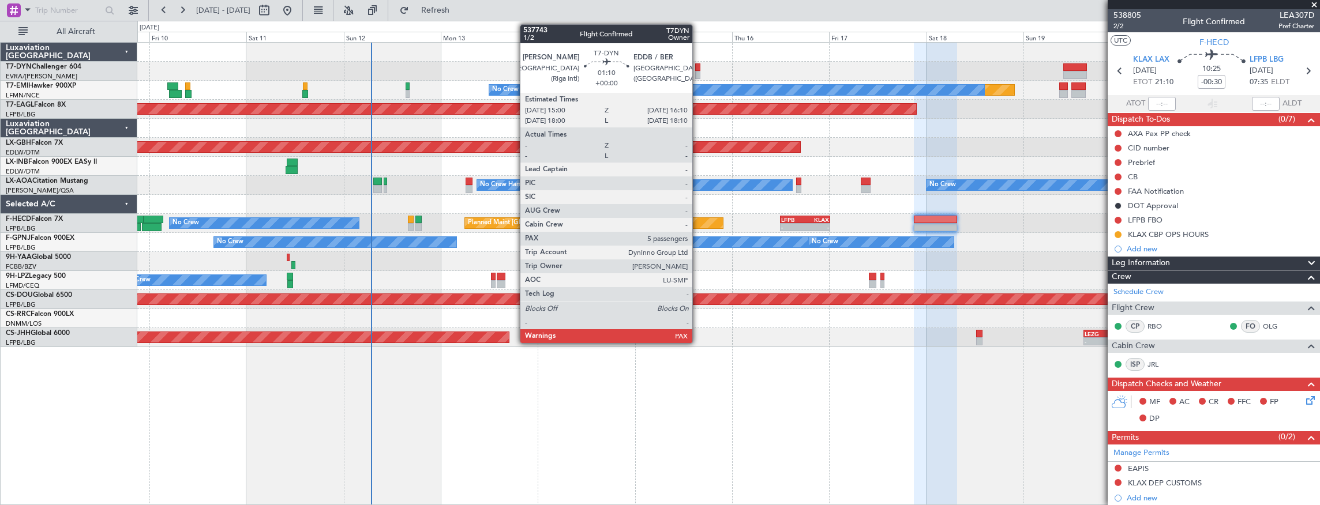
click at [698, 66] on div at bounding box center [697, 67] width 5 height 8
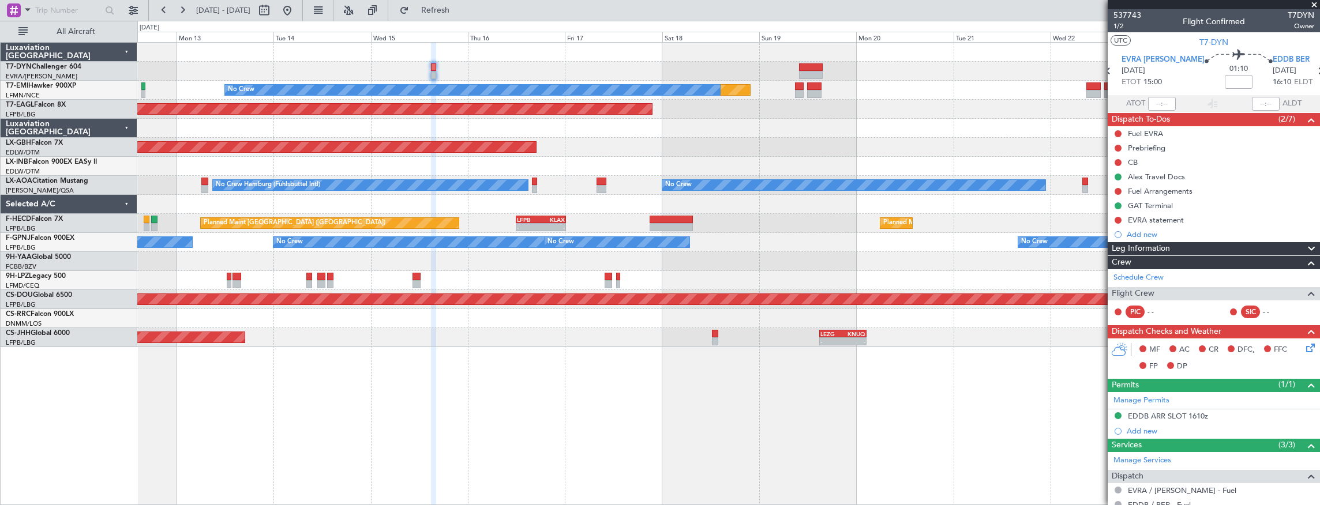
click at [754, 62] on div "Planned Maint No Crew Planned Maint Dubai (Al Maktoum Intl) Planned Maint Nurnb…" at bounding box center [728, 195] width 1182 height 305
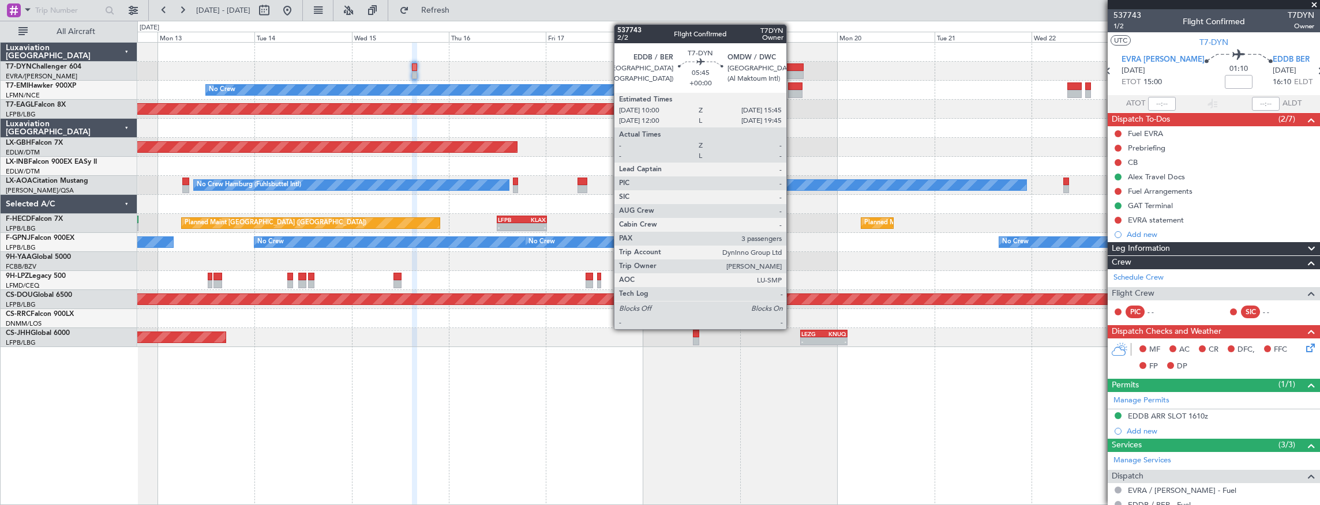
click at [792, 67] on div at bounding box center [792, 67] width 24 height 8
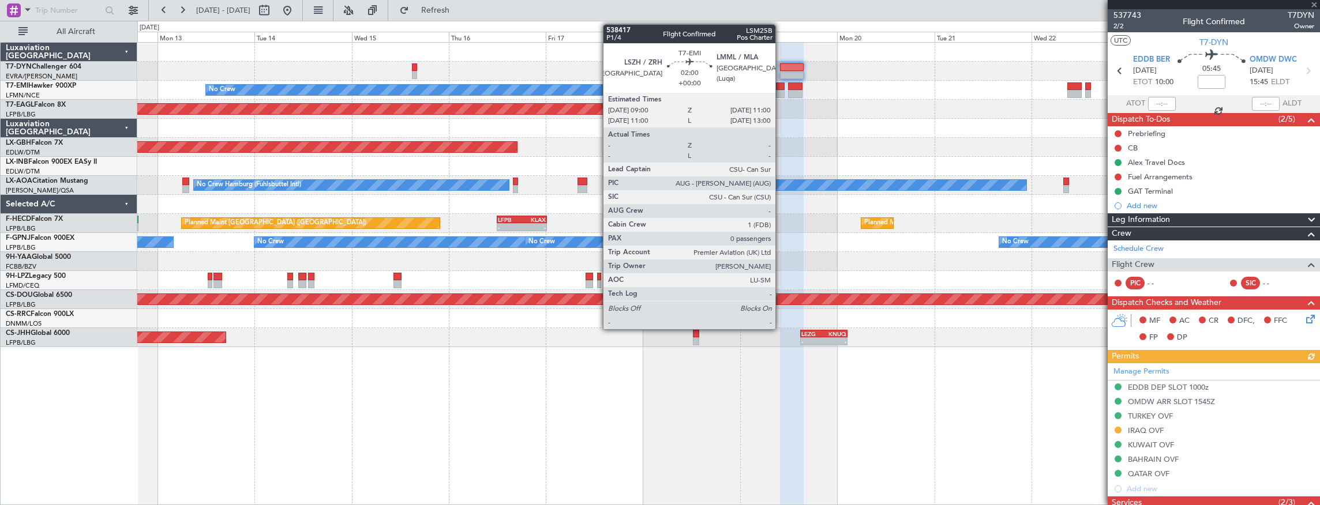
click at [781, 82] on div at bounding box center [780, 86] width 9 height 8
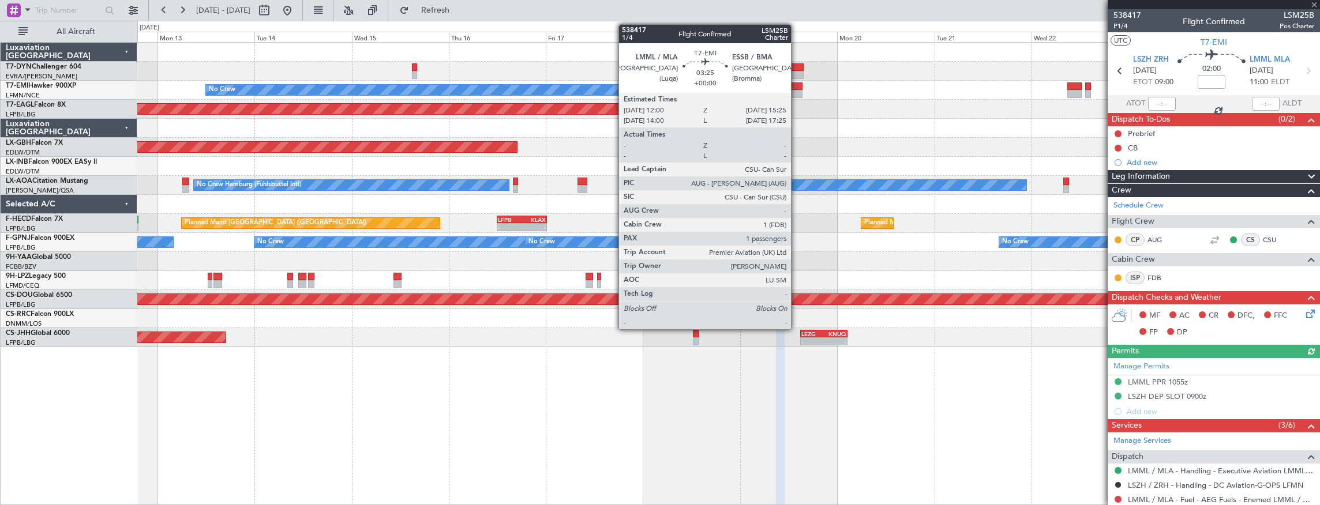
click at [797, 88] on div at bounding box center [795, 86] width 14 height 8
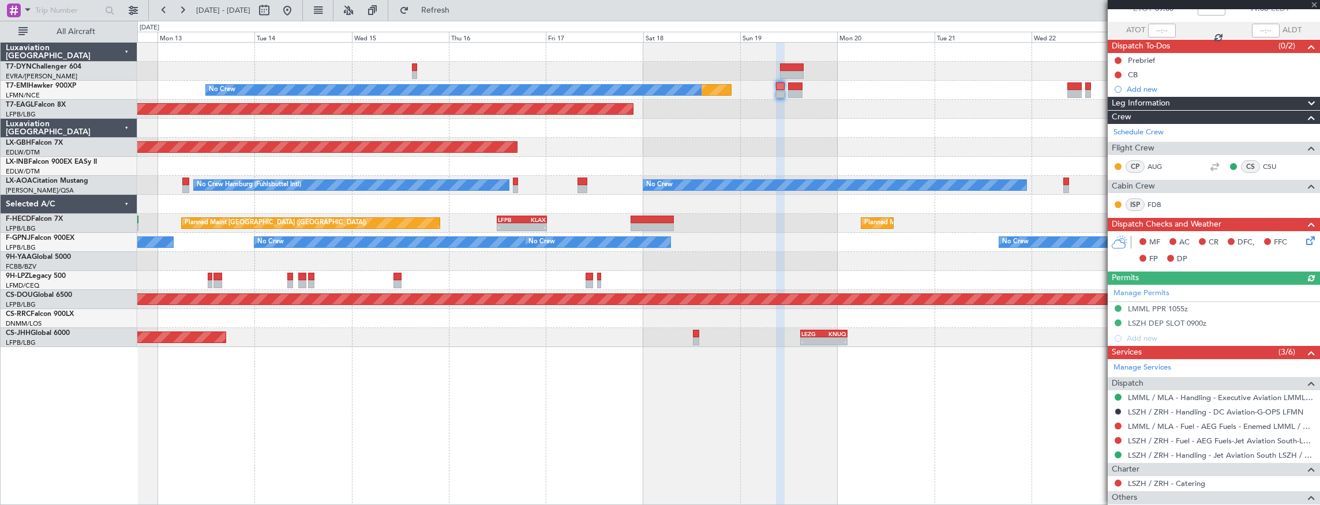
scroll to position [130, 0]
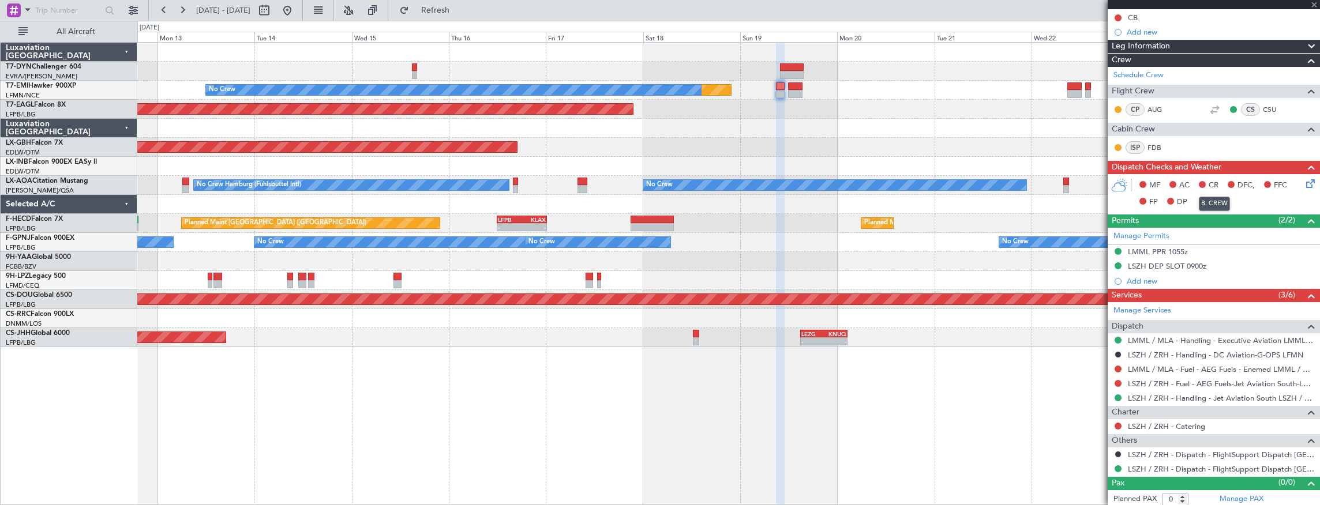
type input "1"
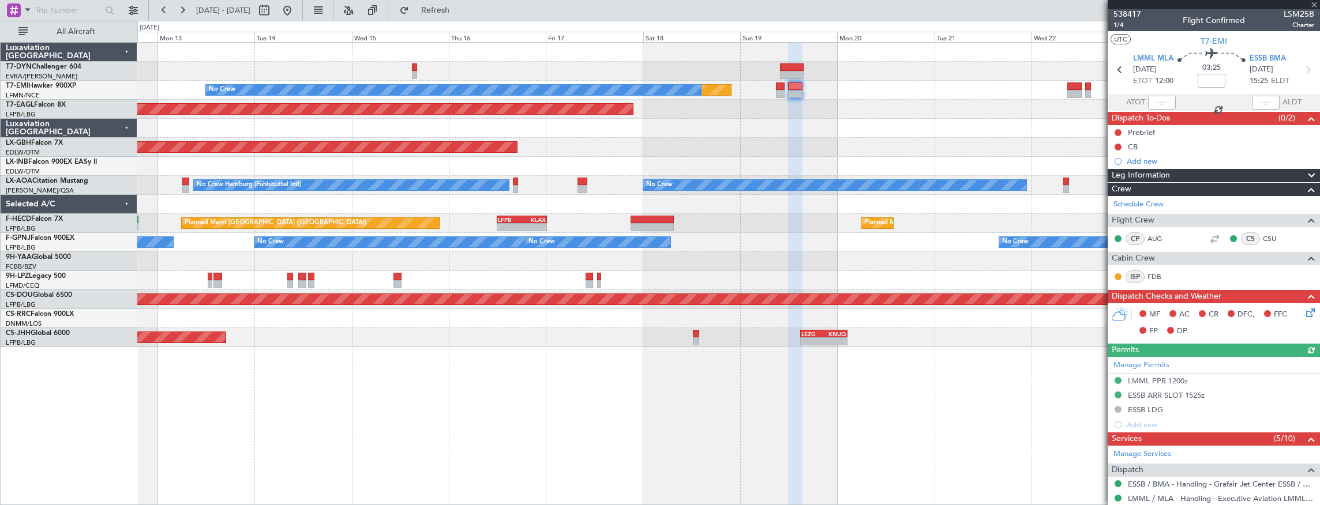
scroll to position [0, 0]
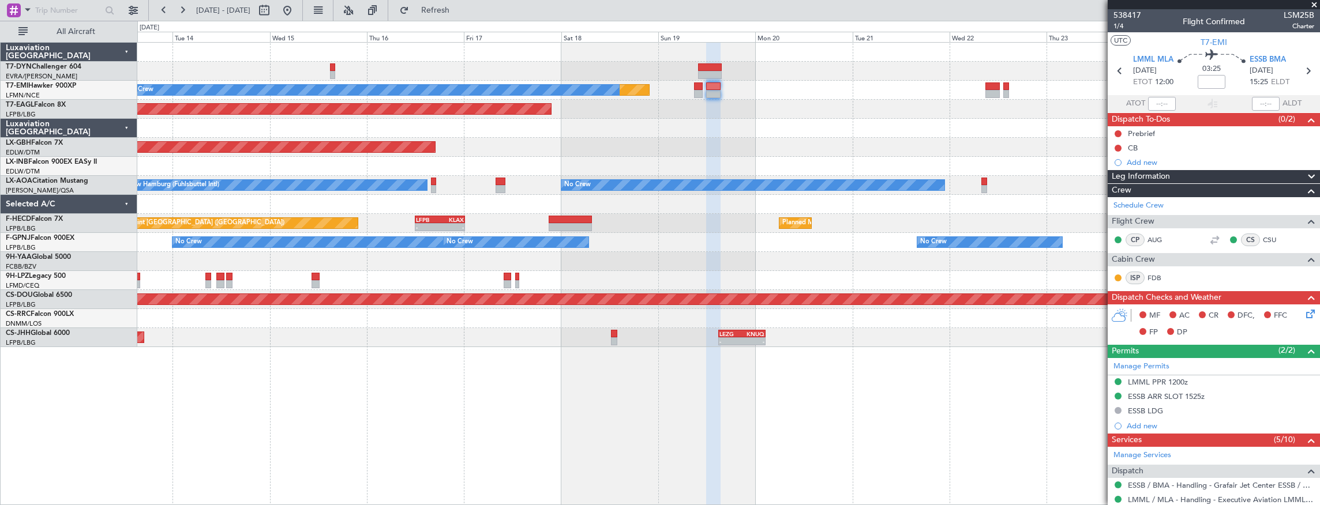
click at [523, 139] on div "Planned Maint Nurnberg" at bounding box center [728, 147] width 1182 height 19
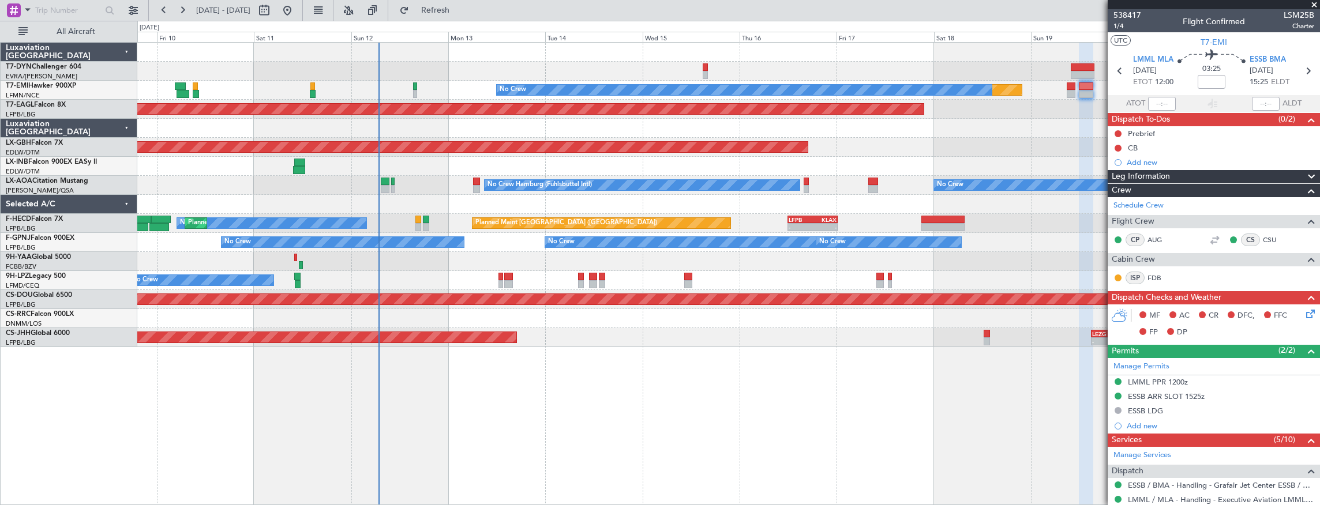
click at [1022, 256] on div "Planned Maint No Crew Planned Maint Dubai (Al Maktoum Intl) Planned Maint Nurnb…" at bounding box center [728, 195] width 1182 height 305
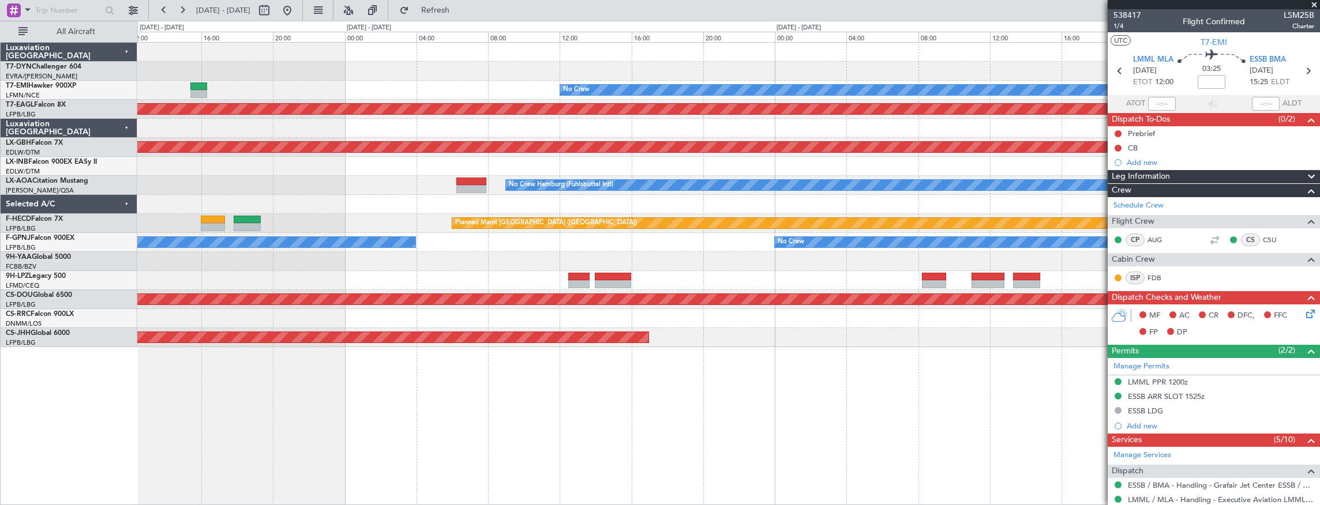
click at [633, 189] on div "No Crew Hamburg (Fuhlsbuttel Intl)" at bounding box center [728, 185] width 1182 height 19
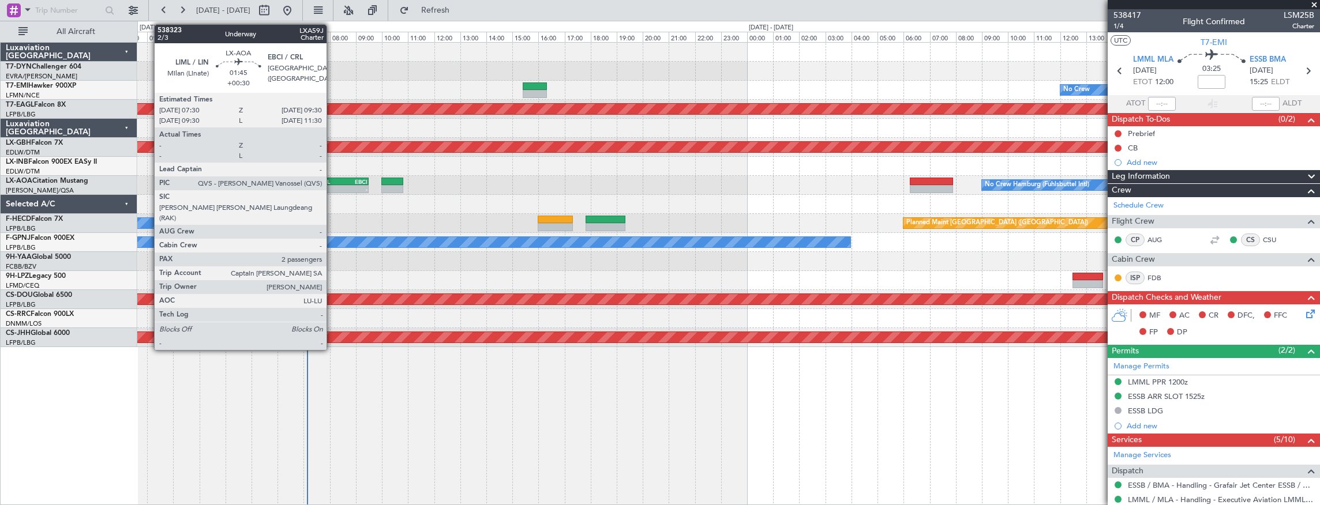
click at [332, 186] on div "-" at bounding box center [329, 189] width 25 height 7
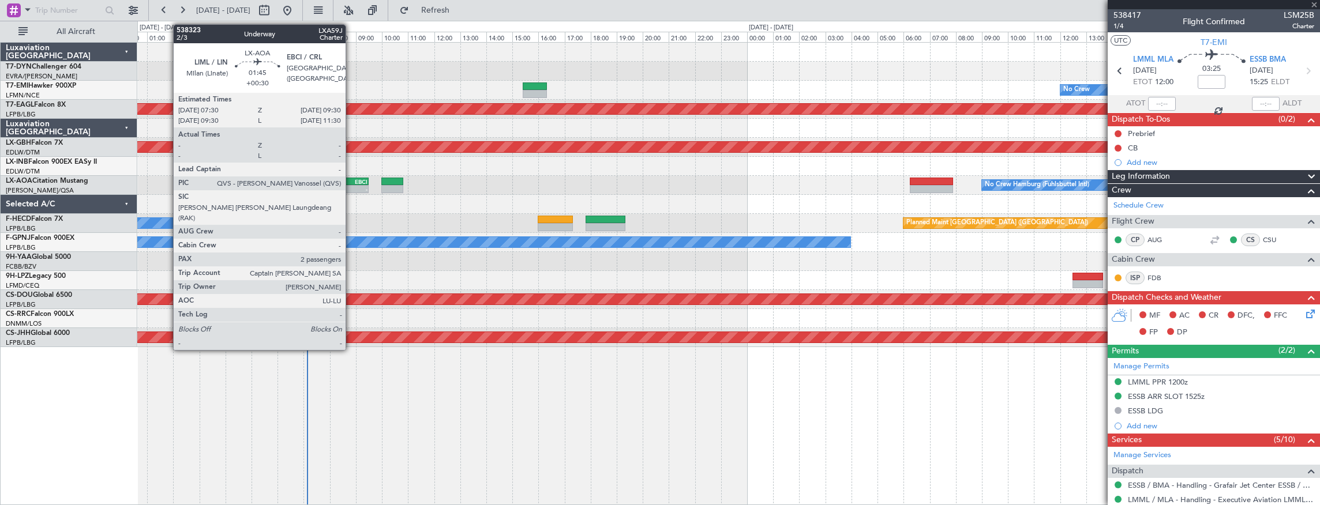
type input "+00:30"
type input "2"
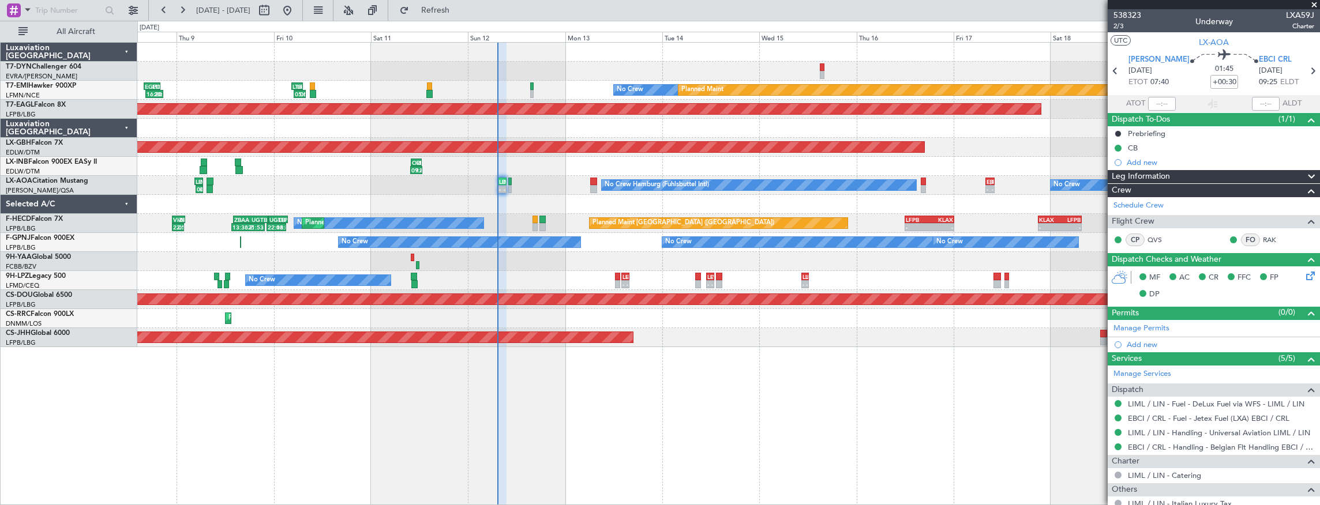
click at [661, 66] on div "- - EDDB 10:00 Z OMDW 15:45 Z 18:44 Z 20:53 Z EGSS 18:00 Z EVRA 20:10 Z No Crew…" at bounding box center [728, 195] width 1182 height 305
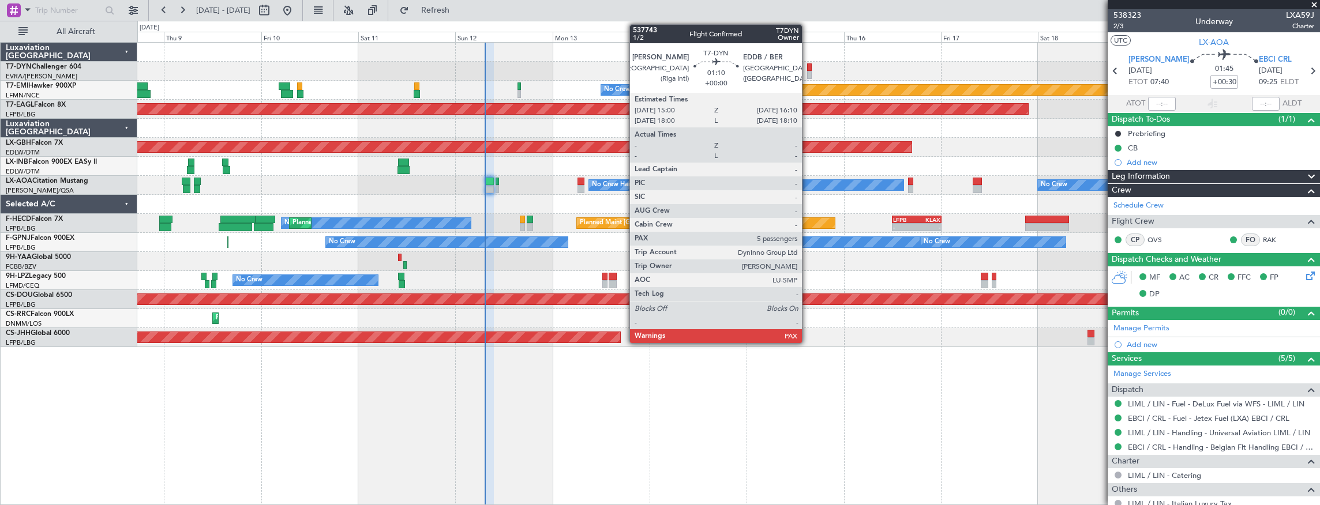
click at [807, 68] on div at bounding box center [809, 67] width 5 height 8
type input "5"
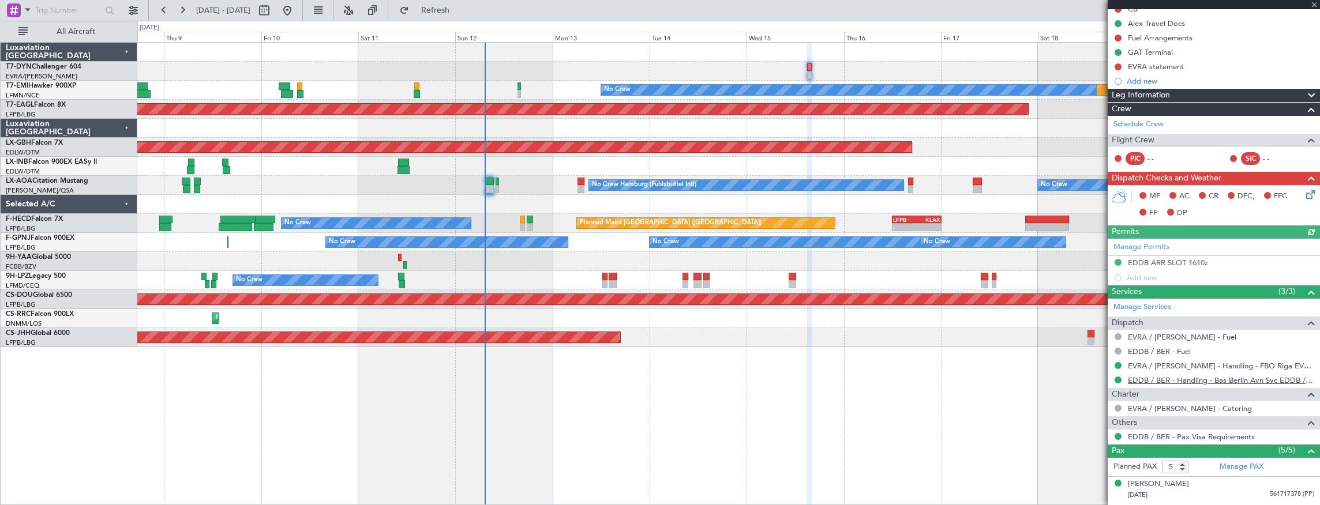
scroll to position [251, 0]
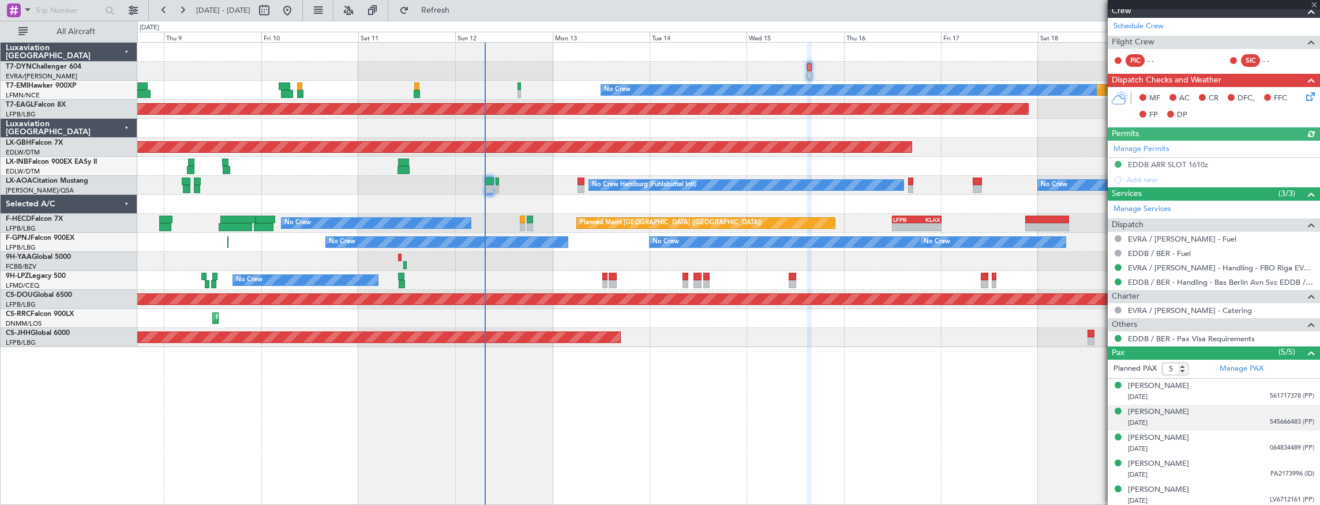
click at [1208, 418] on div "30/04/1971 545666483 (PP)" at bounding box center [1221, 424] width 186 height 12
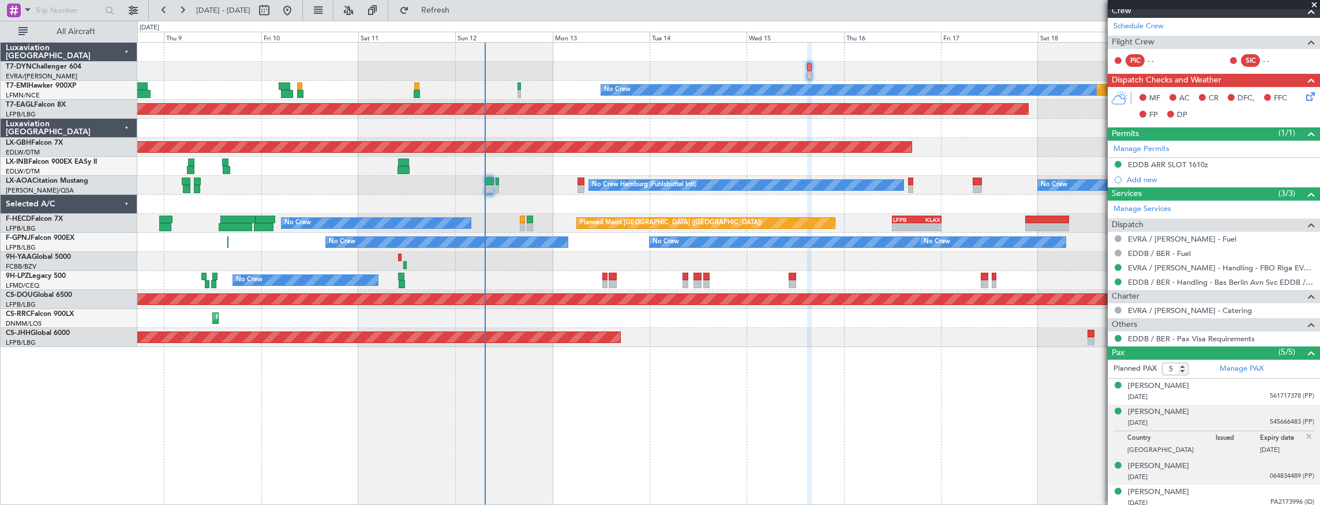
click at [1203, 472] on div "14/09/2012 064834489 (PP)" at bounding box center [1221, 478] width 186 height 12
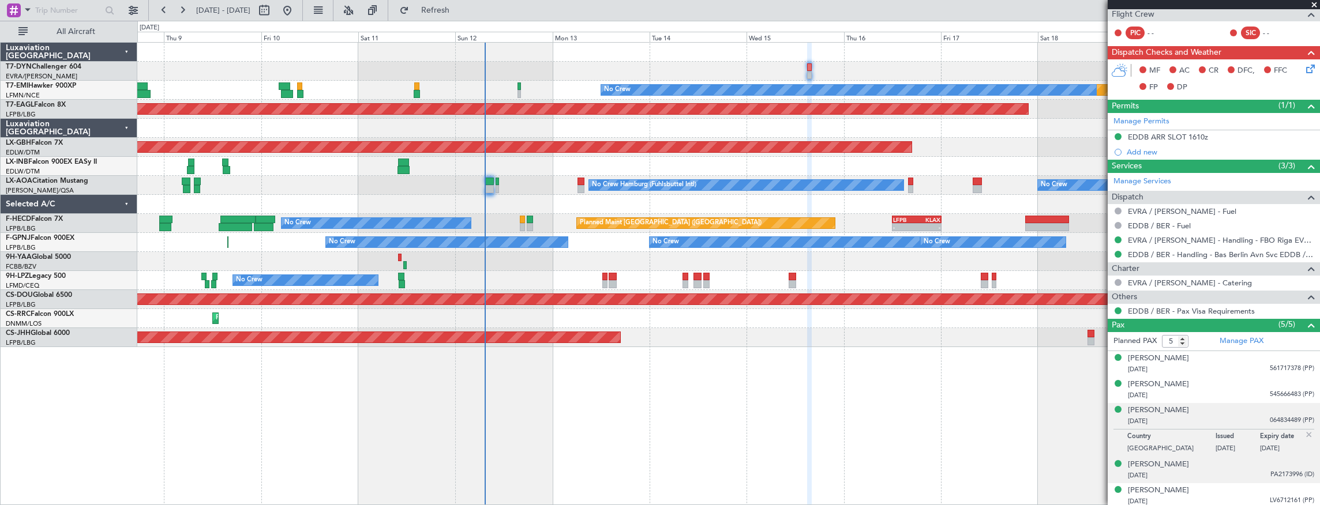
click at [1202, 470] on div "25/01/1983 PA2173996 (ID)" at bounding box center [1221, 476] width 186 height 12
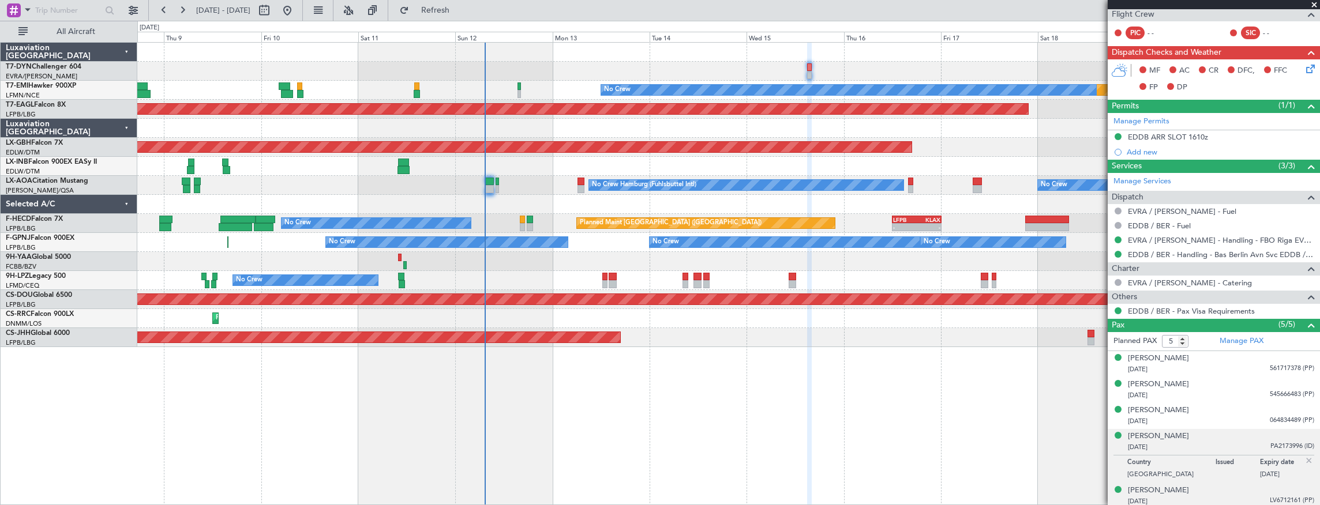
click at [1201, 499] on div "01/05/1978 LV6712161 (PP)" at bounding box center [1221, 502] width 186 height 12
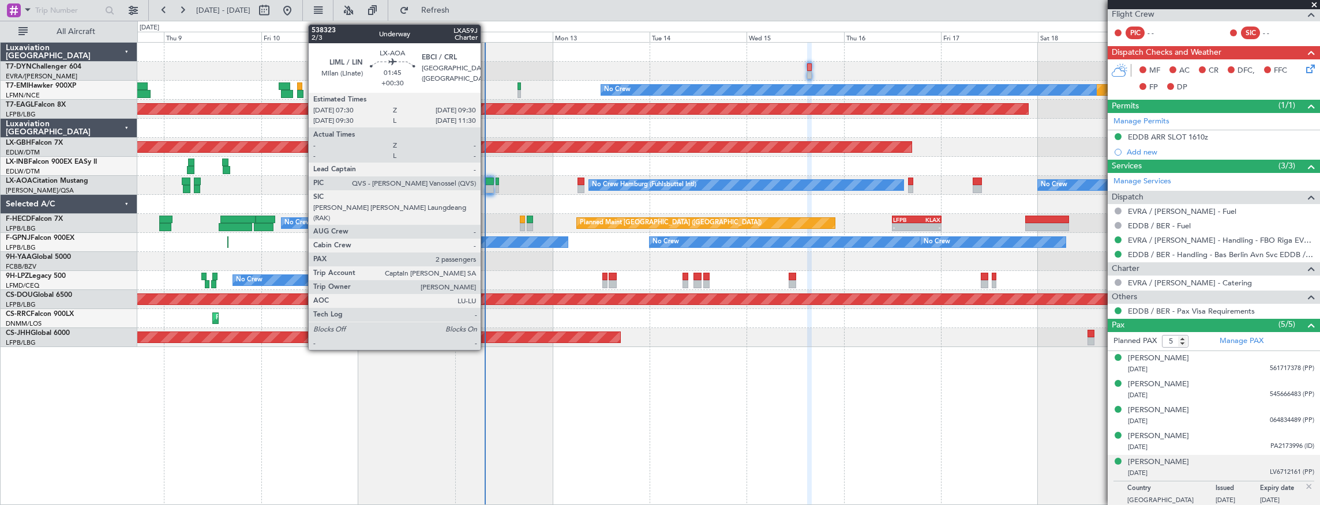
click at [486, 182] on div at bounding box center [489, 182] width 9 height 8
type input "+00:30"
type input "2"
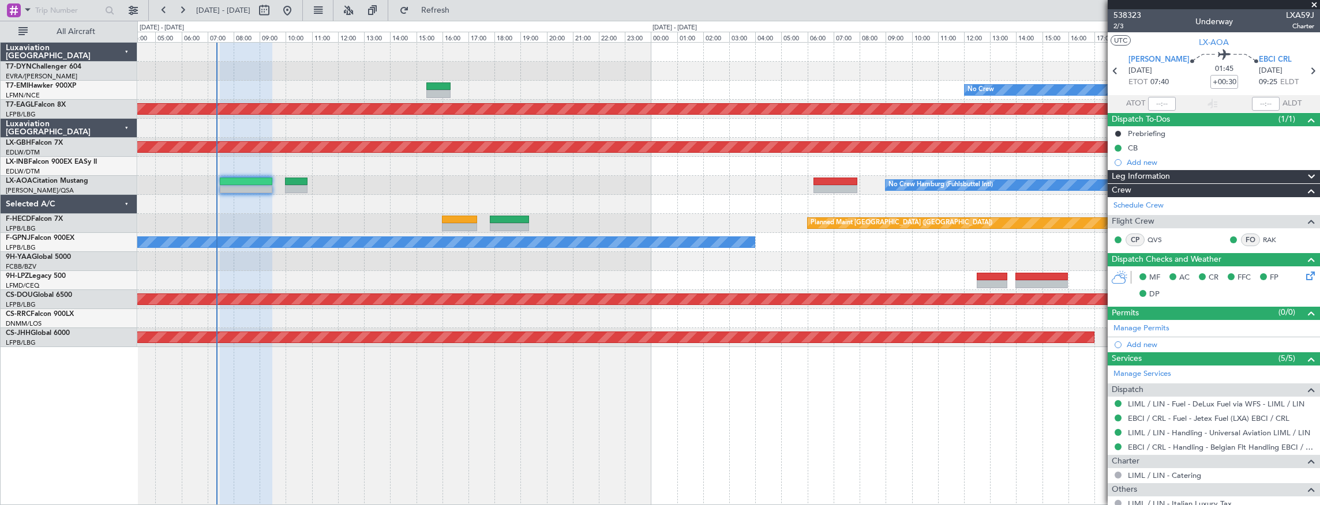
click at [478, 182] on div "No Crew Hamburg (Fuhlsbuttel Intl)" at bounding box center [728, 185] width 1182 height 19
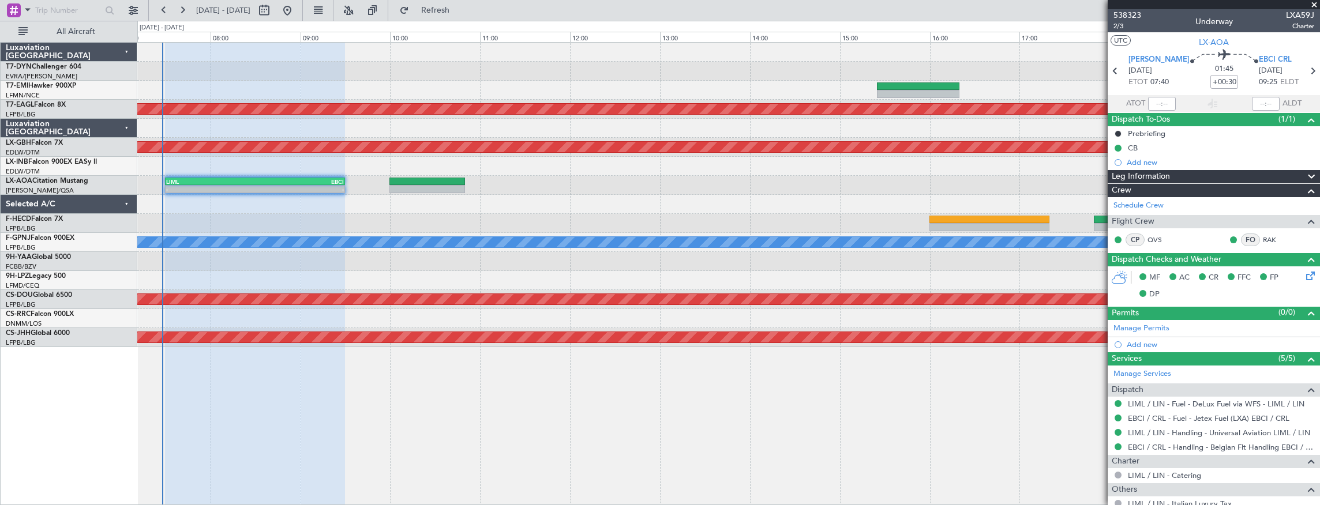
click at [454, 213] on div "Planned Maint Dubai (Al Maktoum Intl) Planned Maint Nurnberg - - LIML 07:30 Z E…" at bounding box center [728, 195] width 1182 height 305
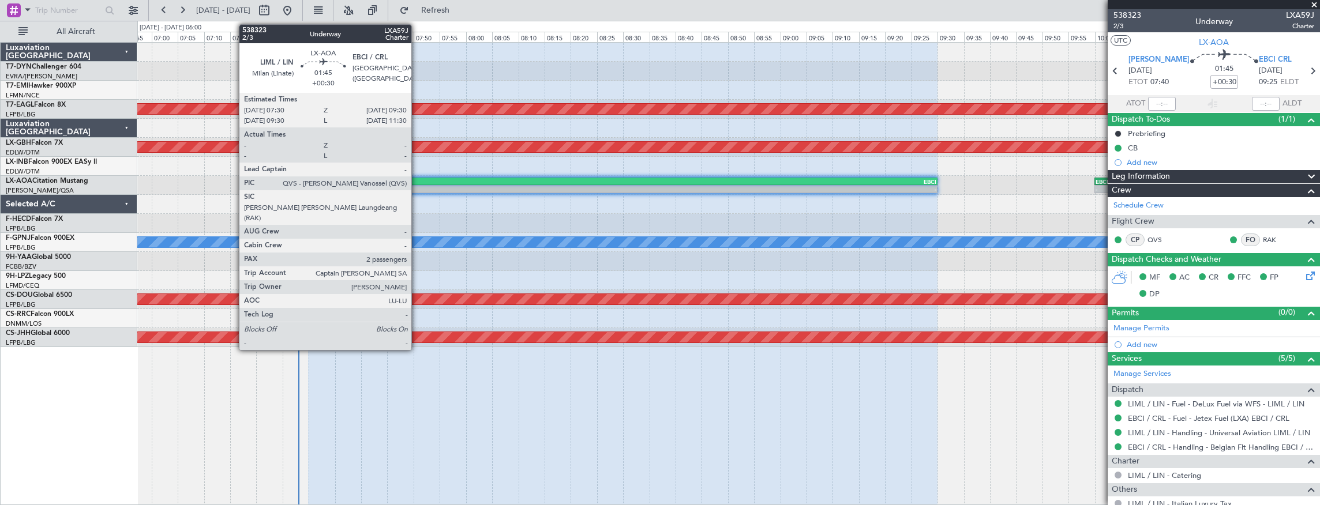
click at [417, 185] on div "LIML 07:30 Z EBCI 09:30 Z" at bounding box center [622, 182] width 629 height 8
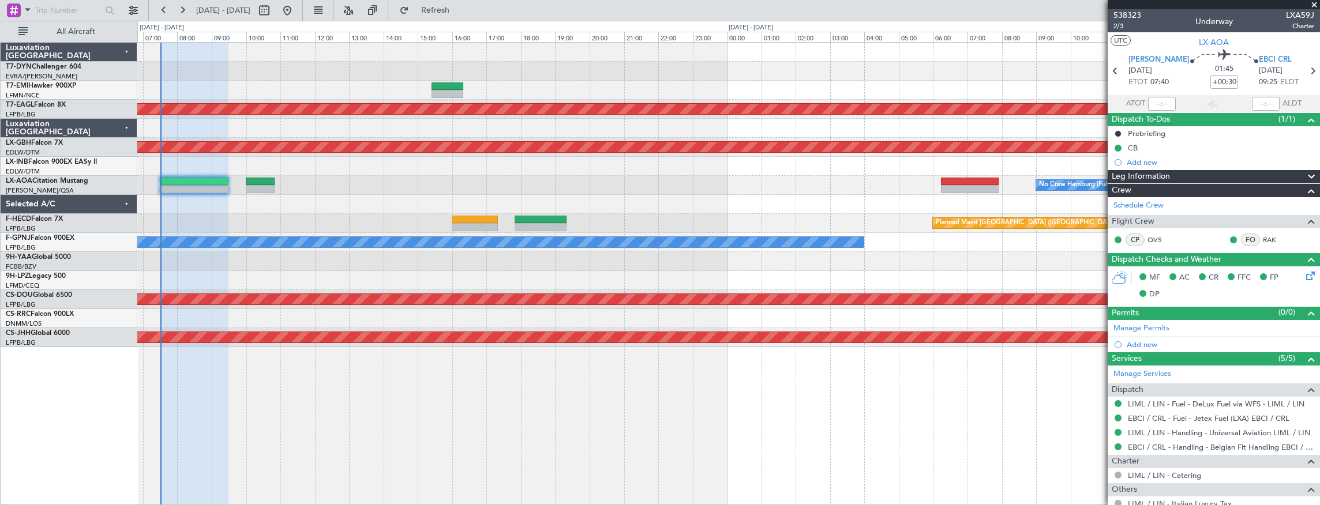
click at [377, 212] on div "No Crew Planned Maint Dubai (Al Maktoum Intl) Planned Maint Nurnberg No Crew Ha…" at bounding box center [728, 195] width 1182 height 305
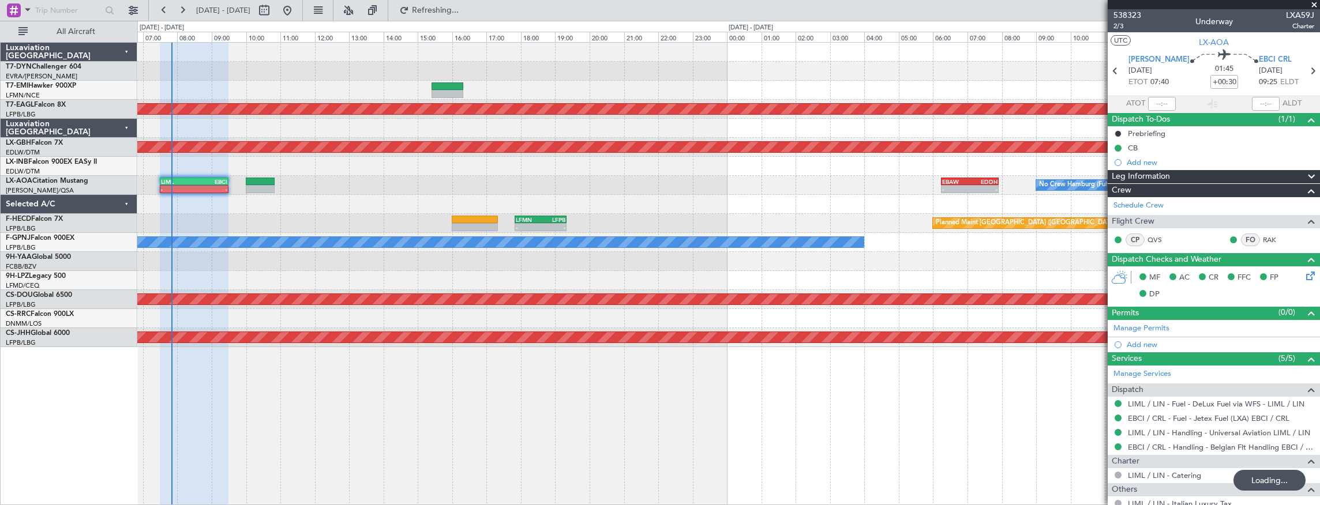
click at [434, 226] on div "No Crew Planned Maint Dubai (Al Maktoum Intl) Planned Maint Nurnberg No Crew Ha…" at bounding box center [728, 195] width 1182 height 305
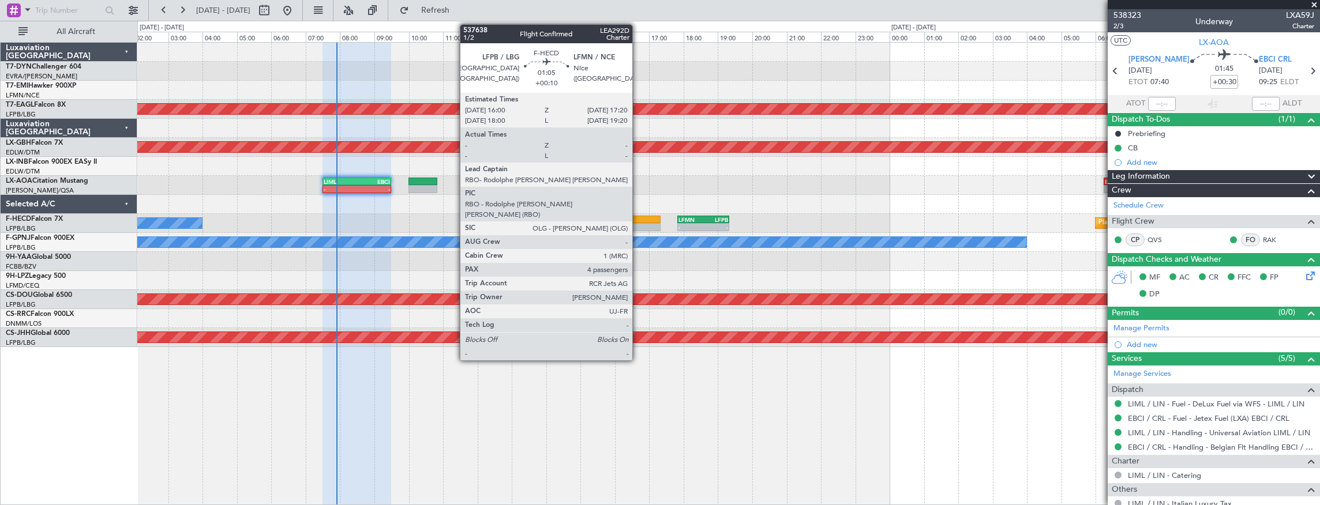
click at [638, 226] on div at bounding box center [637, 227] width 46 height 8
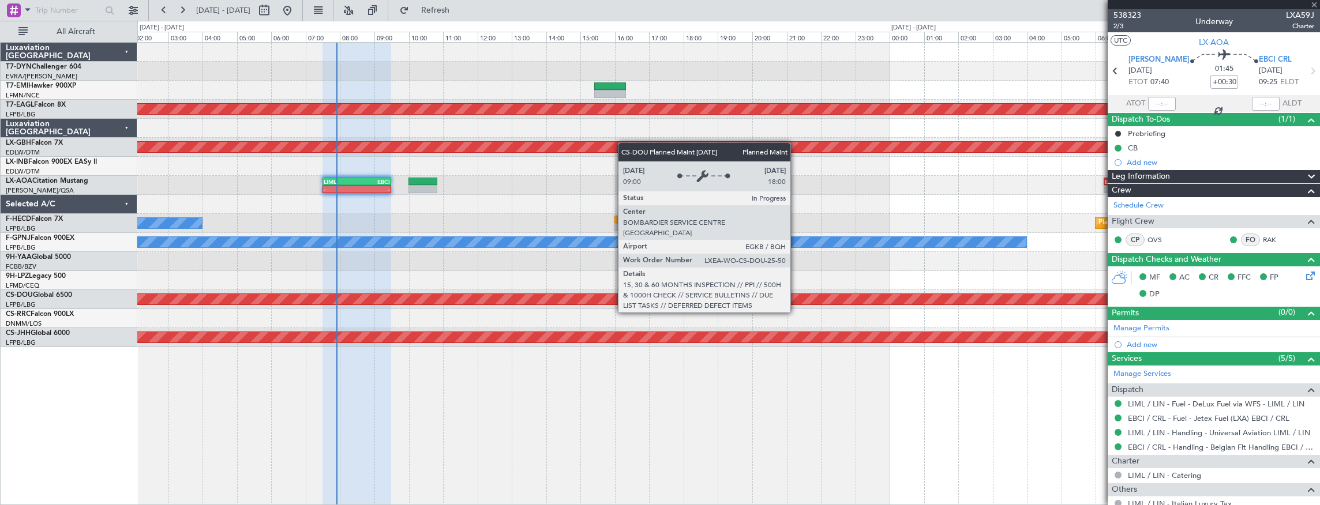
type input "+00:10"
type input "4"
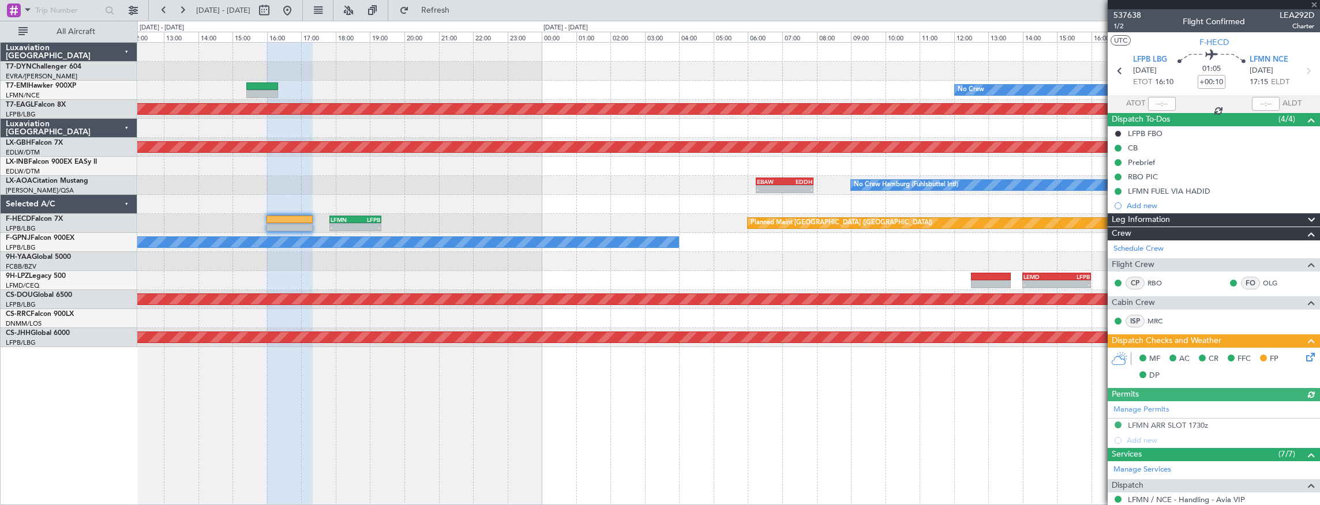
click at [483, 377] on div "No Crew Planned Maint Planned Maint Dubai (Al Maktoum Intl) Planned Maint Nurnb…" at bounding box center [728, 274] width 1183 height 464
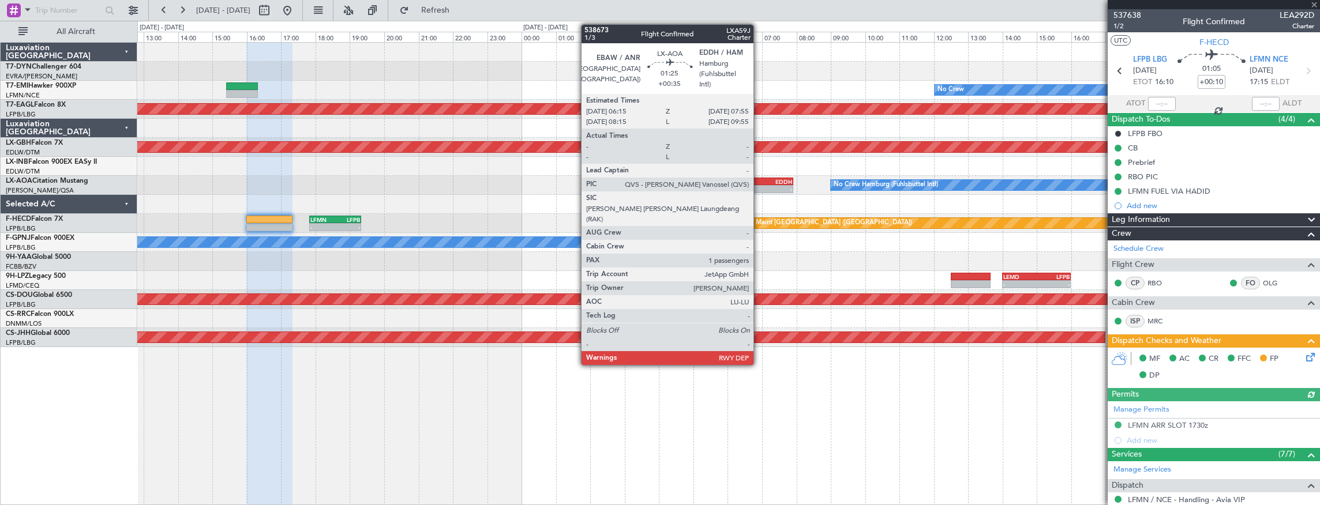
click at [759, 178] on div "EBAW" at bounding box center [751, 181] width 28 height 7
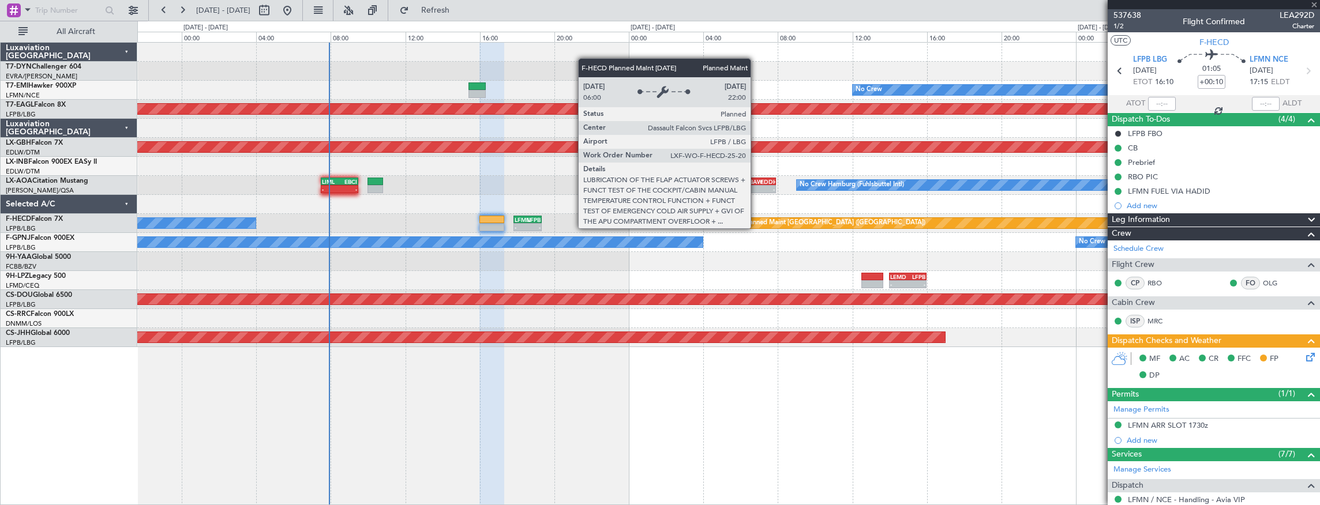
type input "+00:35"
type input "1"
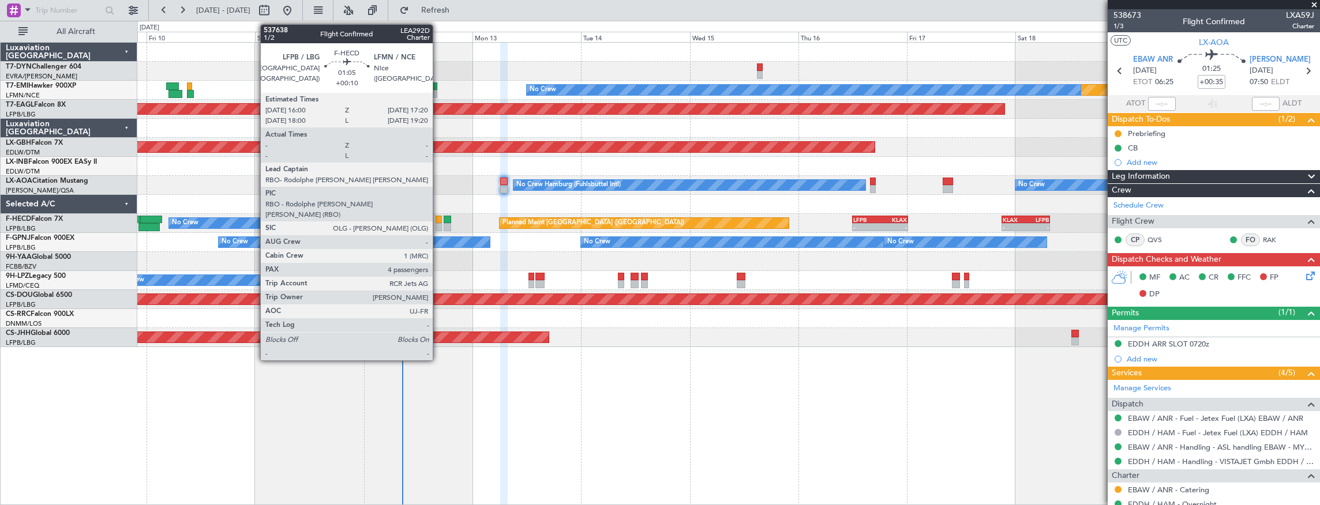
click at [438, 218] on div at bounding box center [438, 220] width 6 height 8
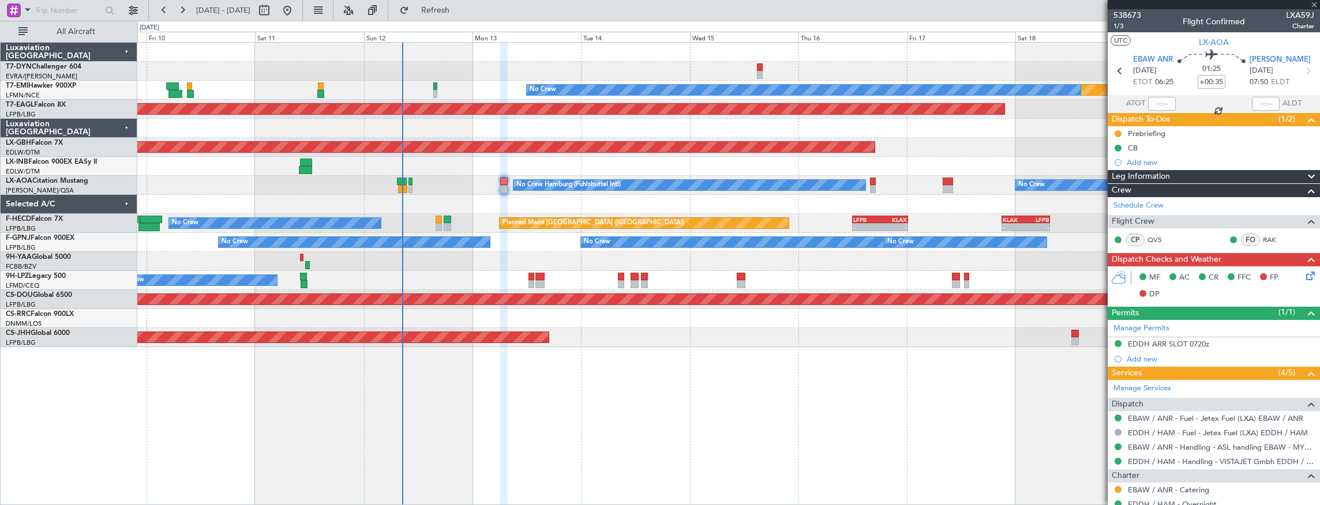
type input "+00:10"
type input "4"
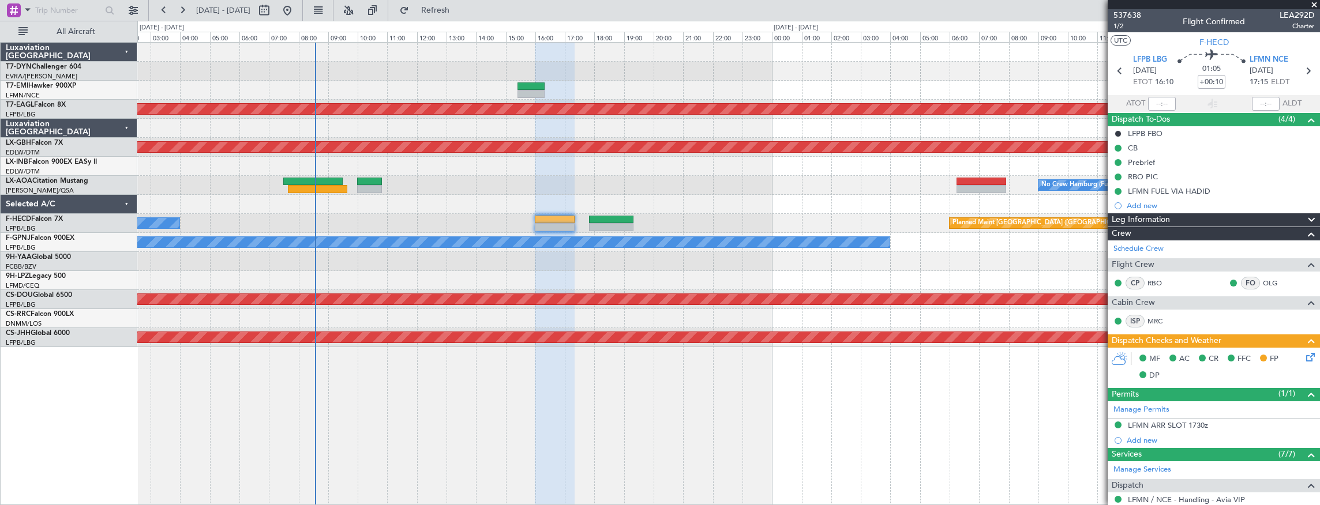
click at [774, 216] on div "No Crew Planned Maint Planned Maint Dubai (Al Maktoum Intl) Planned Maint Nurnb…" at bounding box center [728, 195] width 1182 height 305
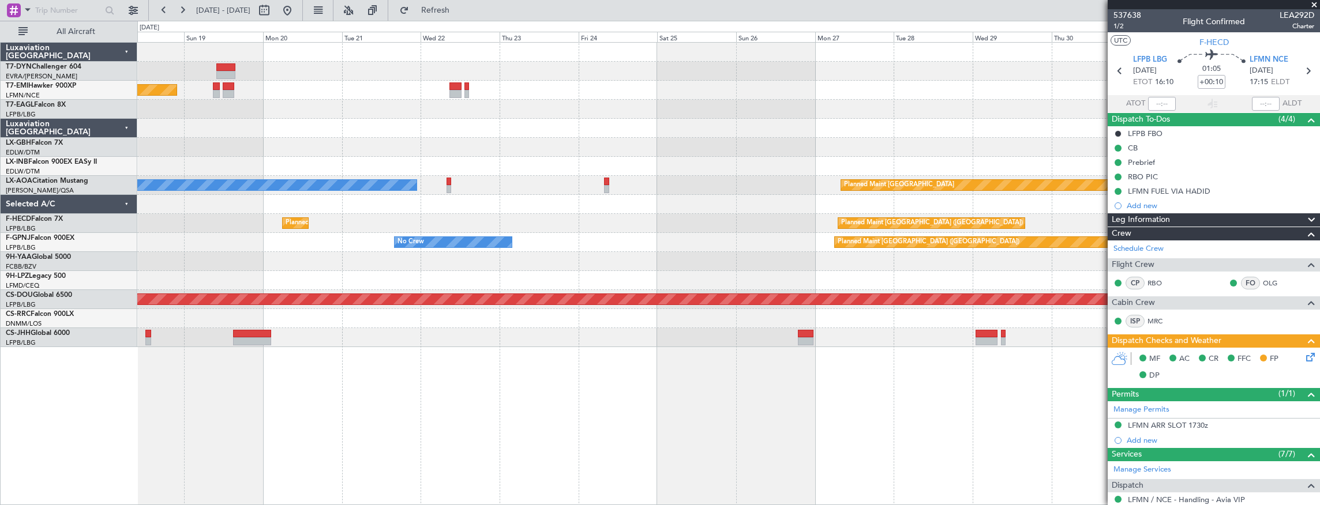
click at [348, 164] on div "No Crew Planned Maint Planned Maint Dubai (Al Maktoum Intl) Planned Maint Nurnb…" at bounding box center [728, 195] width 1182 height 305
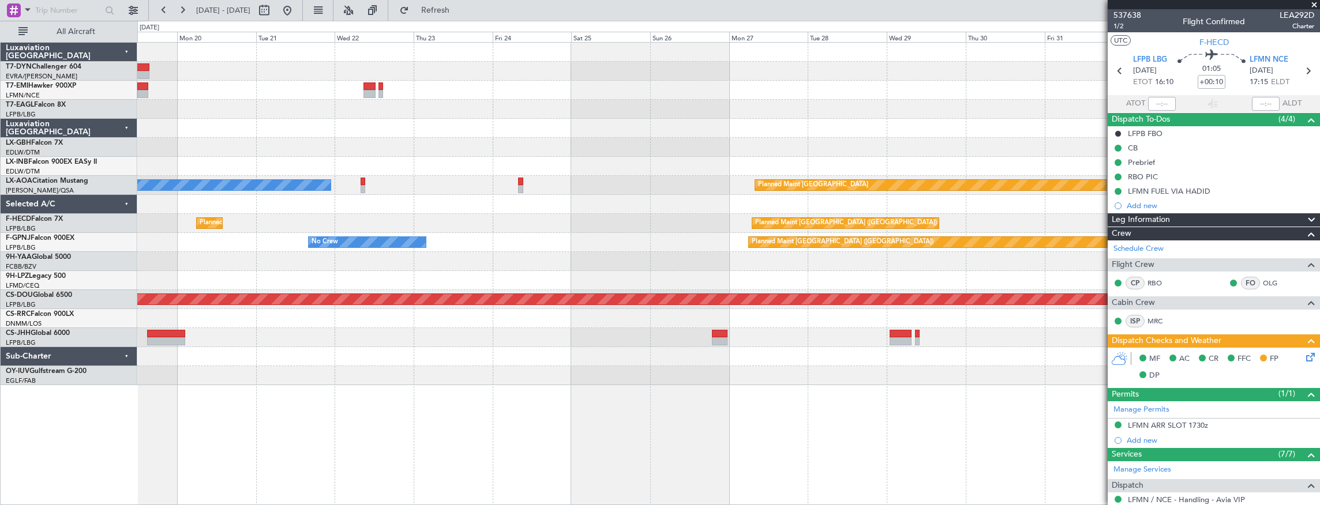
click at [663, 122] on div "Planned Maint No Crew Planned Maint Dubai (Al Maktoum Intl) Planned Maint Nurnb…" at bounding box center [728, 214] width 1182 height 343
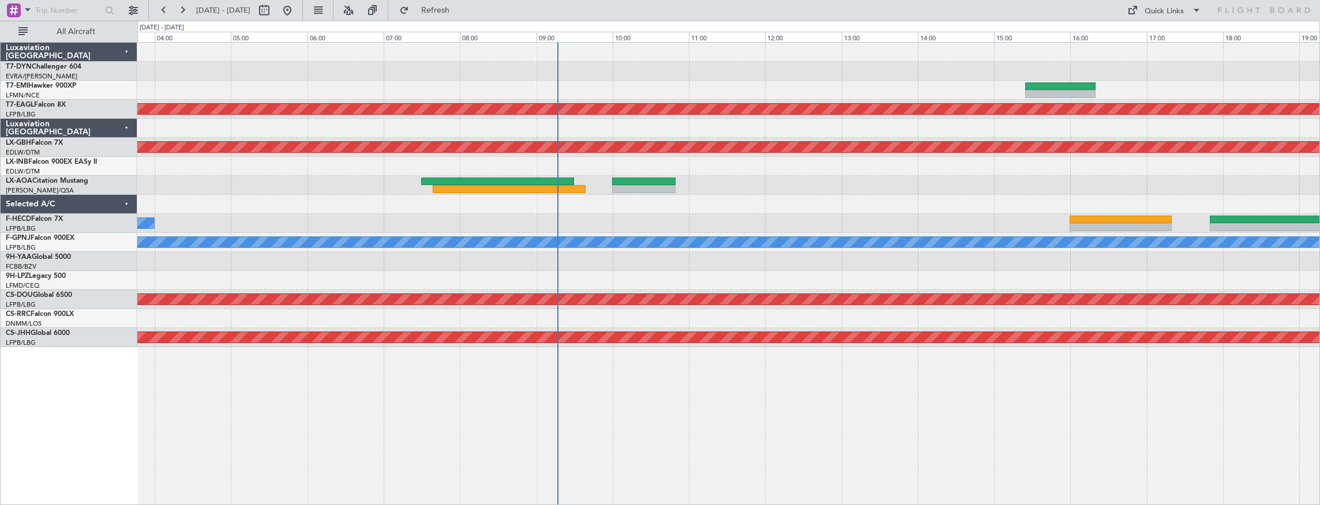
click at [739, 215] on div "Planned Maint Dubai (Al Maktoum Intl) Planned Maint Nurnberg No Crew No Crew Pl…" at bounding box center [728, 195] width 1182 height 305
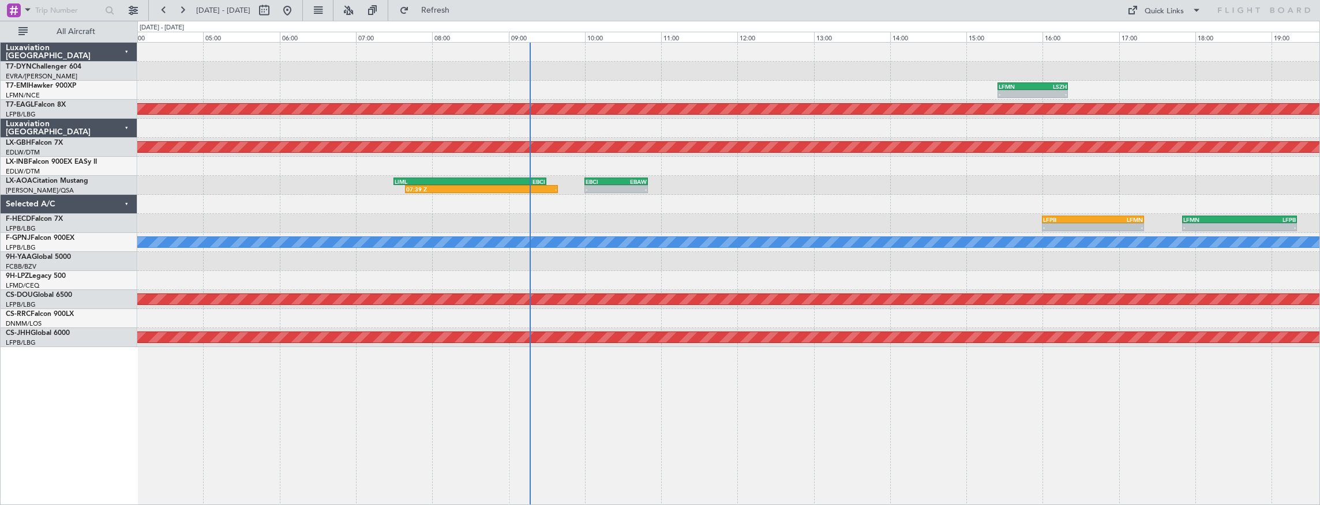
click at [583, 181] on div "- - LFMN 15:25 Z LSZH 16:20 Z Planned Maint [GEOGRAPHIC_DATA] (Al Maktoum Intl)…" at bounding box center [728, 195] width 1182 height 305
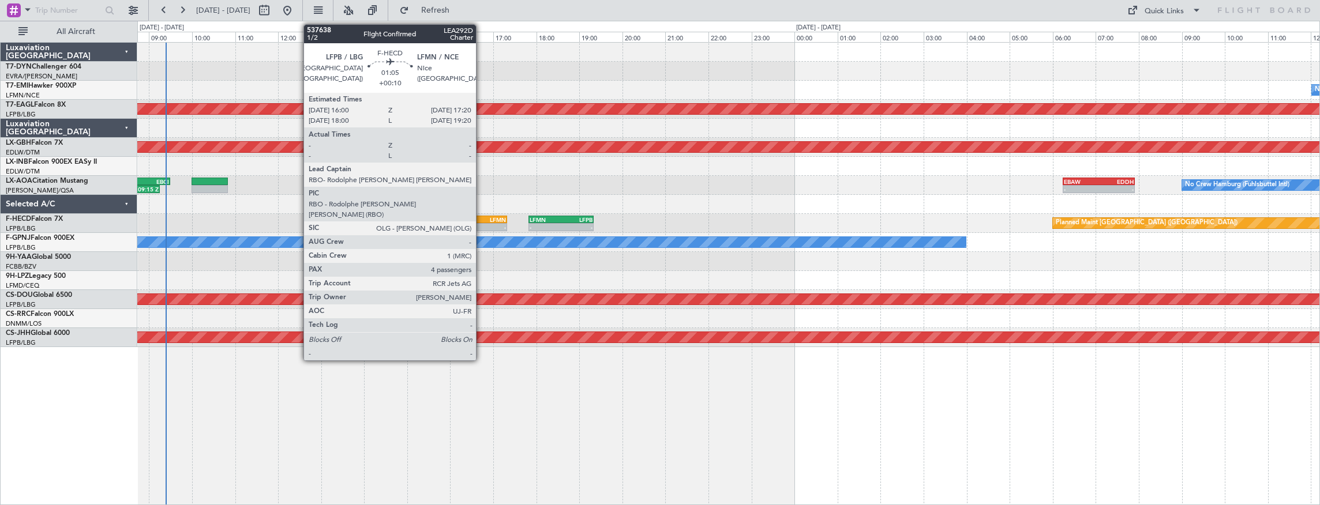
click at [482, 216] on div "LFMN" at bounding box center [492, 219] width 28 height 7
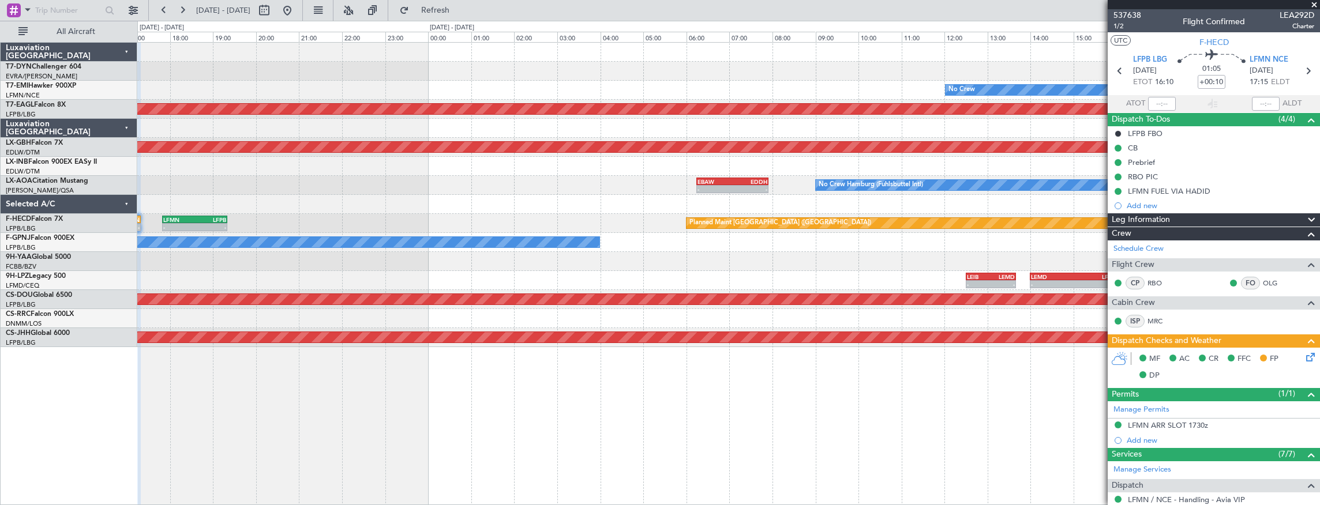
click at [179, 74] on div "No Crew Planned Maint [GEOGRAPHIC_DATA] (Al Maktoum Intl) Planned Maint Nurnber…" at bounding box center [728, 195] width 1182 height 305
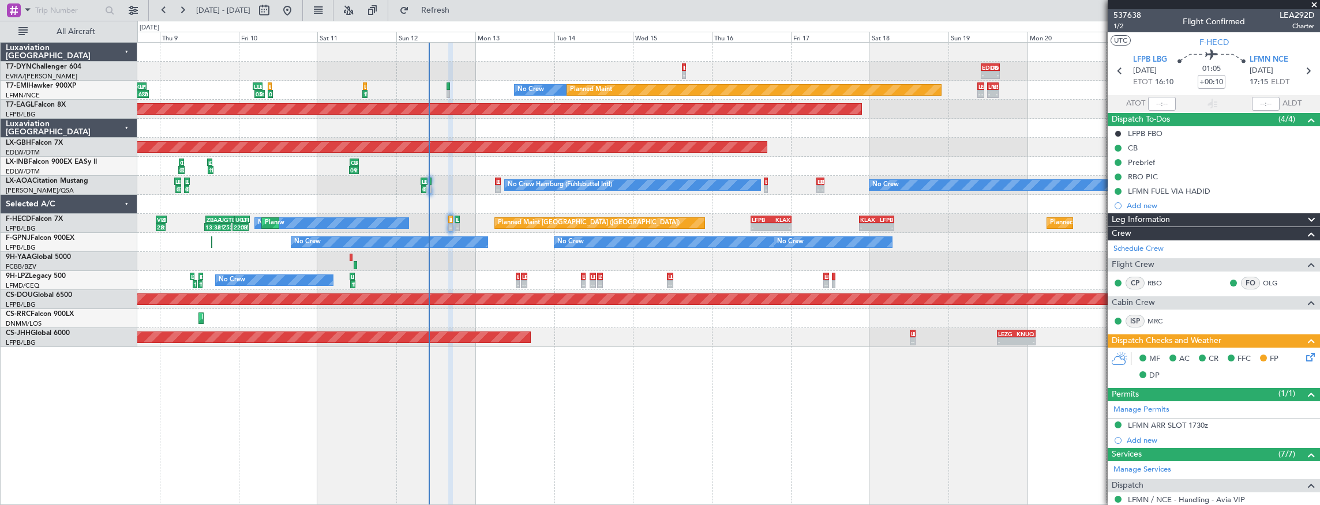
click at [435, 69] on div "EVRA 15:00 Z EDDB 16:10 Z - - - - EDDB 10:00 Z OMDW 15:45 Z 18:44 Z 20:53 Z EGS…" at bounding box center [728, 71] width 1182 height 19
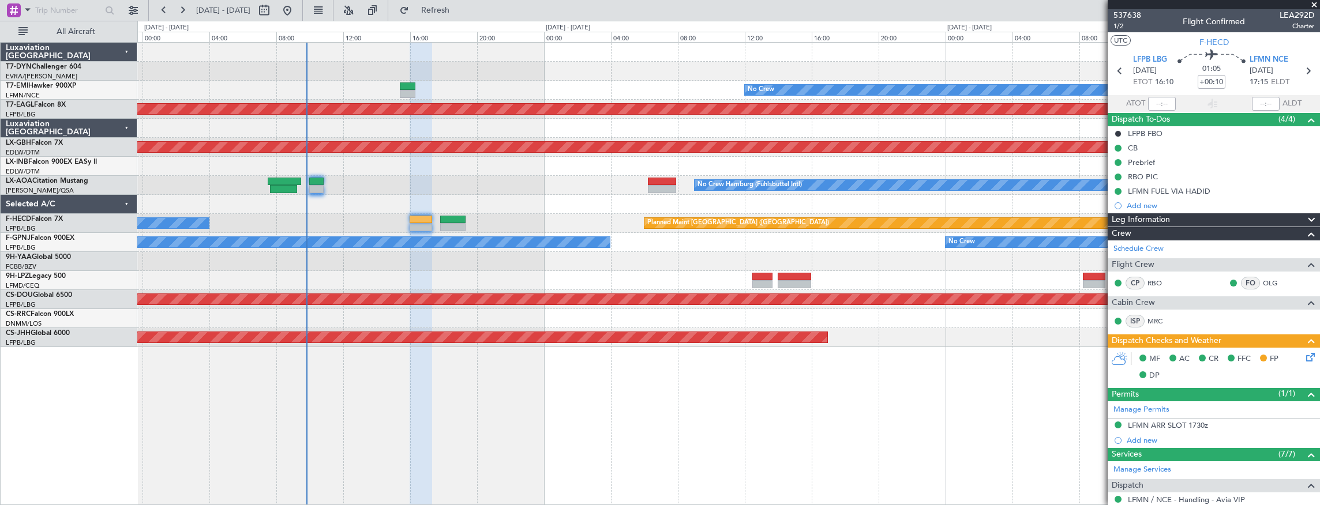
click at [509, 78] on div at bounding box center [728, 71] width 1182 height 19
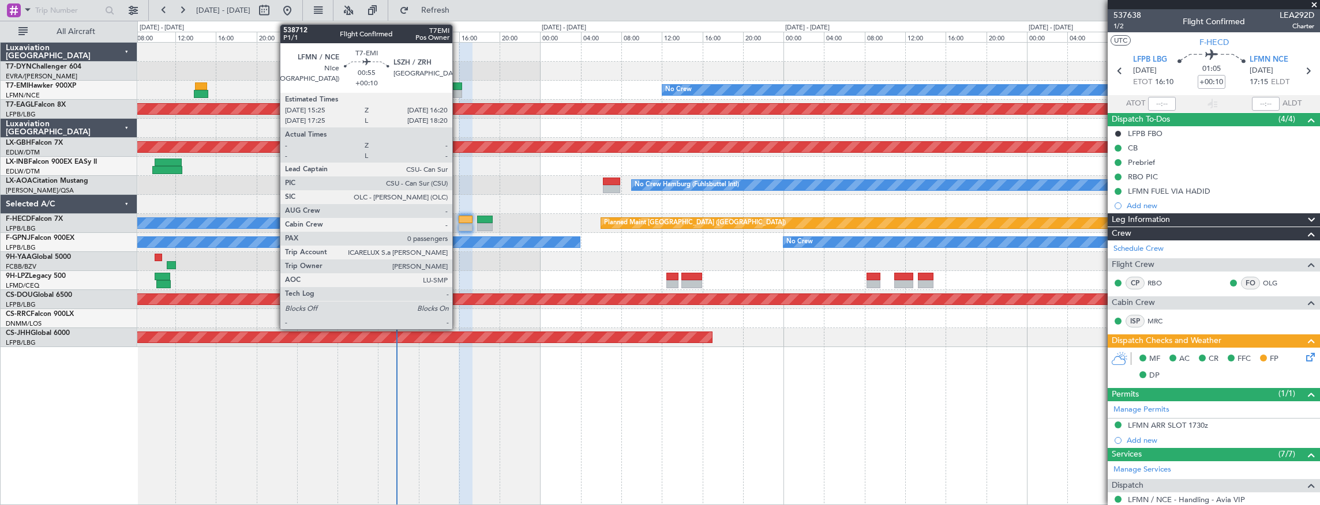
click at [458, 88] on div at bounding box center [458, 86] width 10 height 8
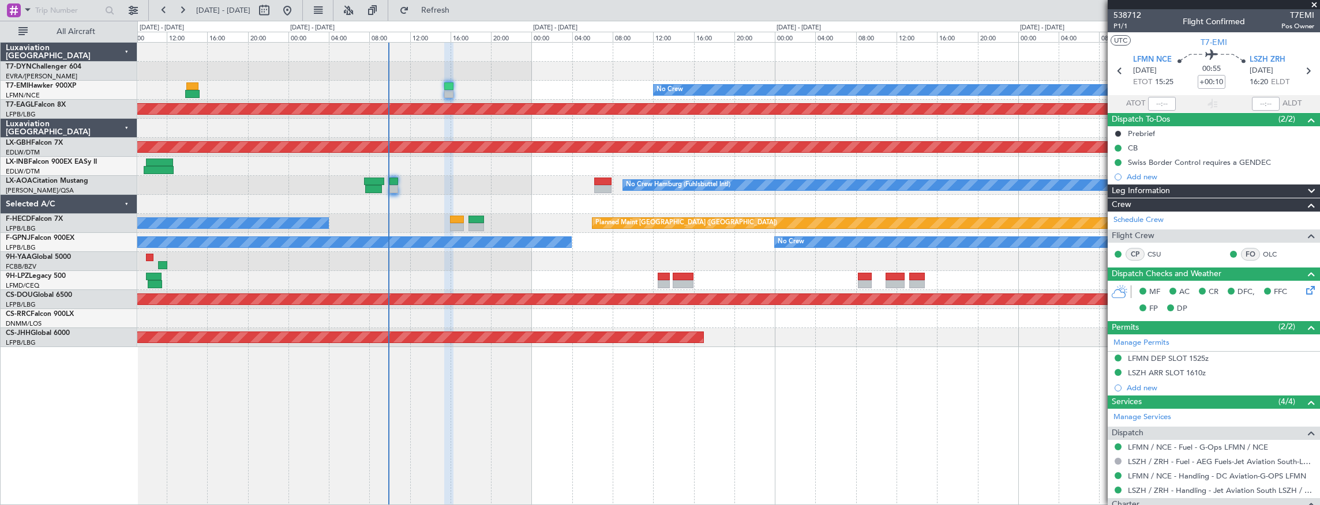
click at [475, 80] on div "Planned Maint No Crew Planned Maint Dubai (Al Maktoum Intl) Planned Maint Nurnb…" at bounding box center [728, 195] width 1182 height 305
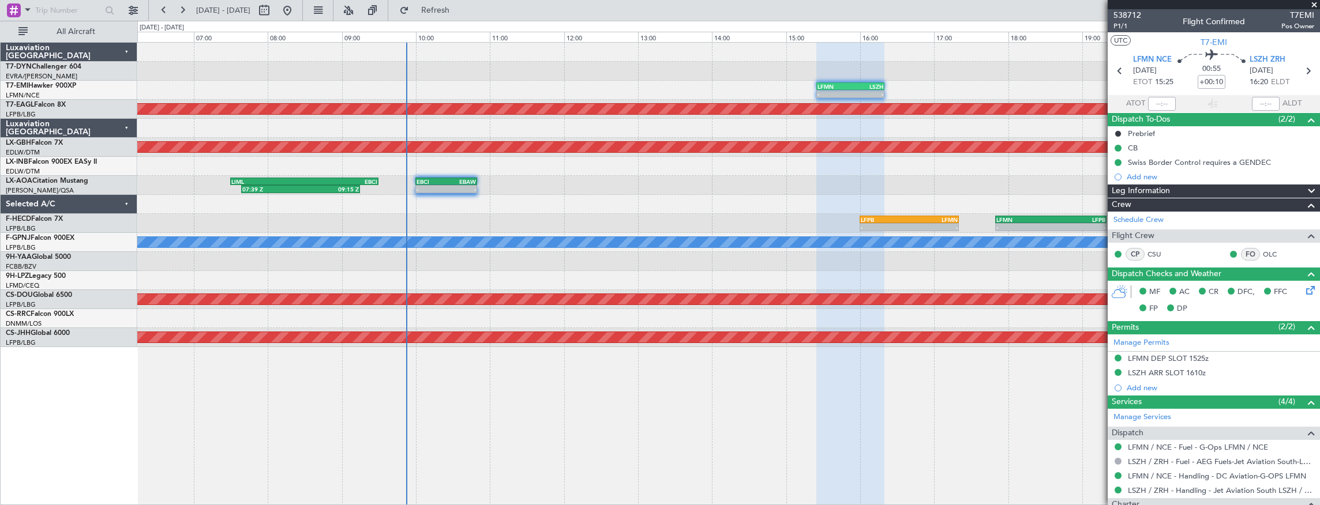
click at [583, 172] on div "- - LFMN 15:25 Z LSZH 16:20 Z Planned Maint Dubai (Al Maktoum Intl) Planned Mai…" at bounding box center [728, 195] width 1182 height 305
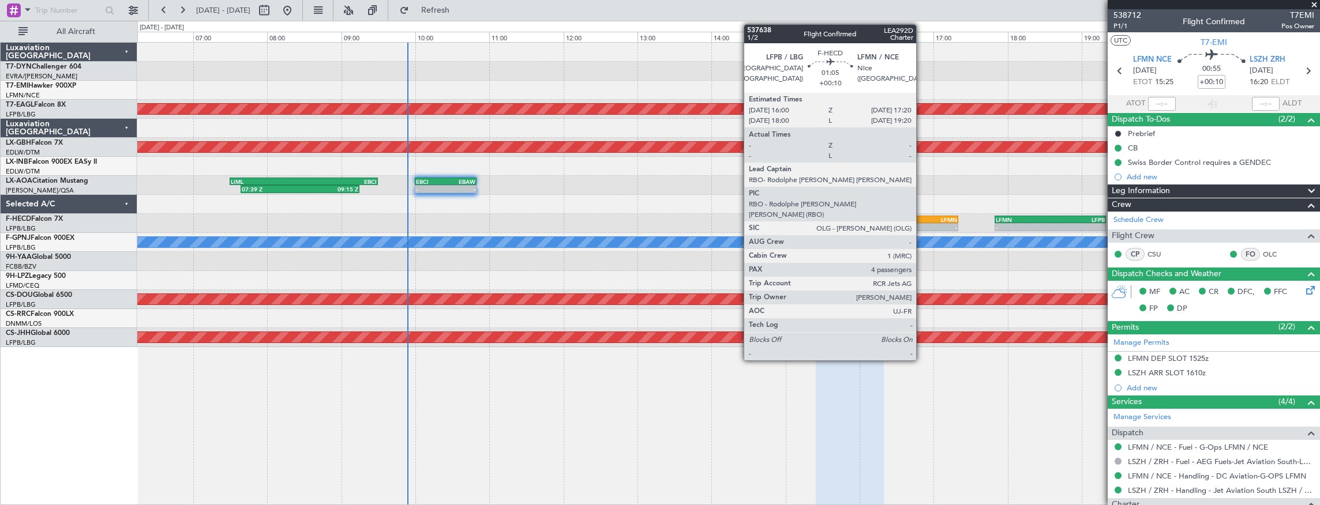
click at [922, 218] on div "LFMN" at bounding box center [932, 219] width 48 height 7
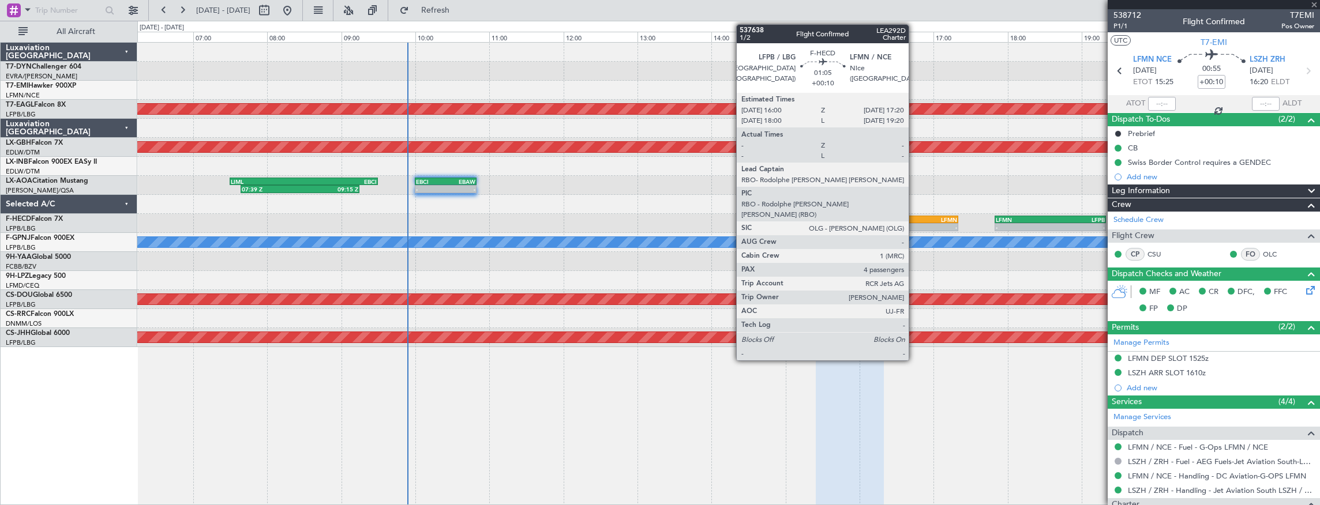
type input "4"
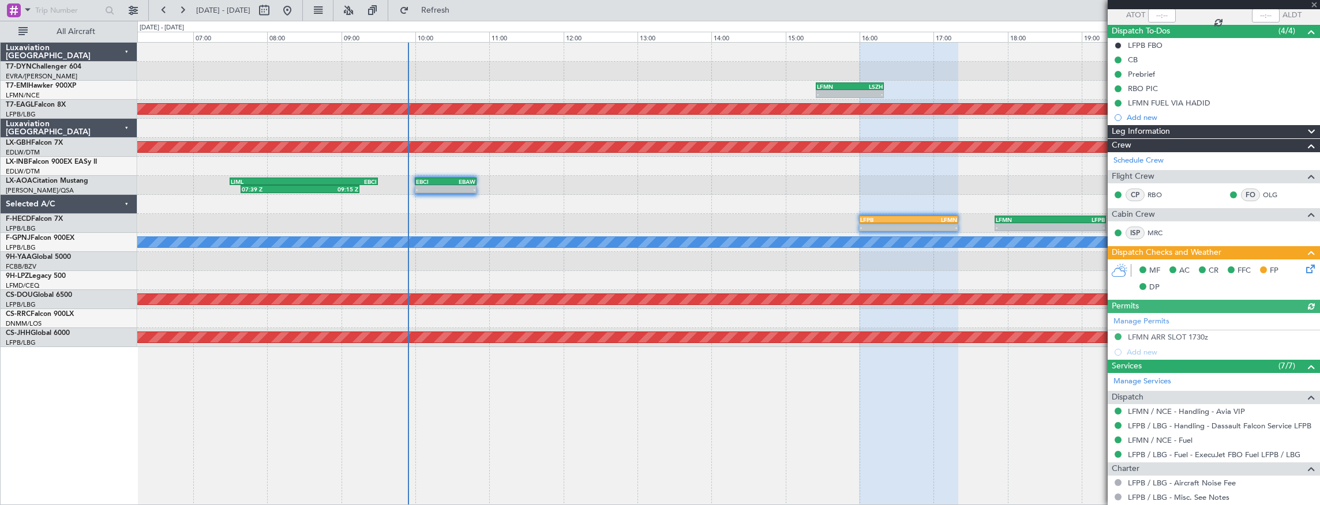
scroll to position [153, 0]
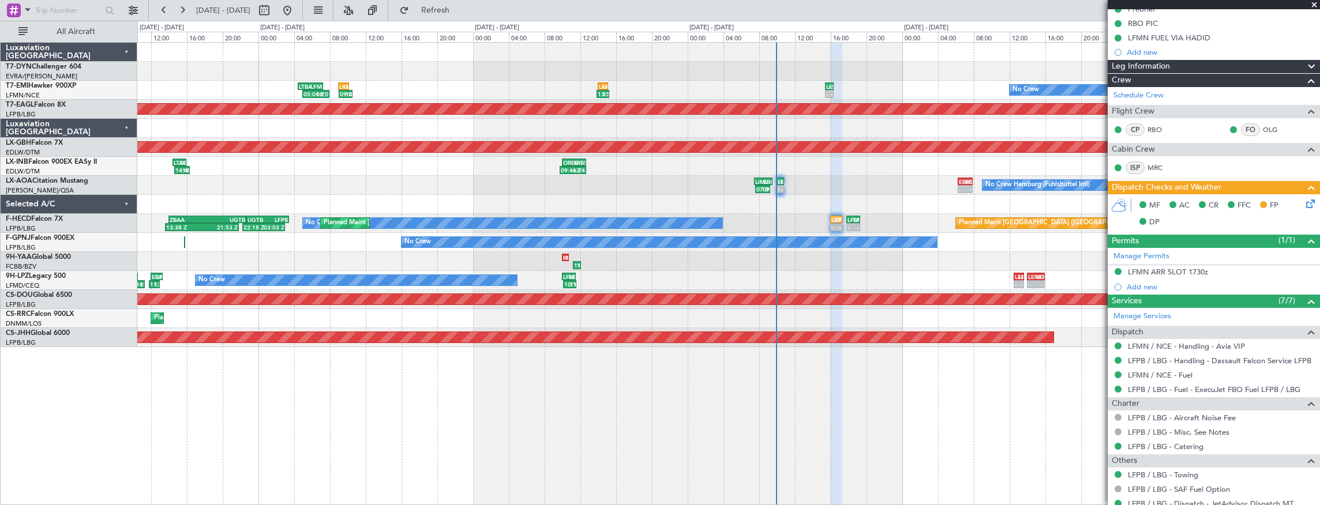
click at [727, 175] on div "EVRA 15:00 Z EDDB 16:10 Z - - - - LFMN 15:25 Z LSZH 16:20 Z 13:52 Z 15:17 Z LFP…" at bounding box center [728, 195] width 1182 height 305
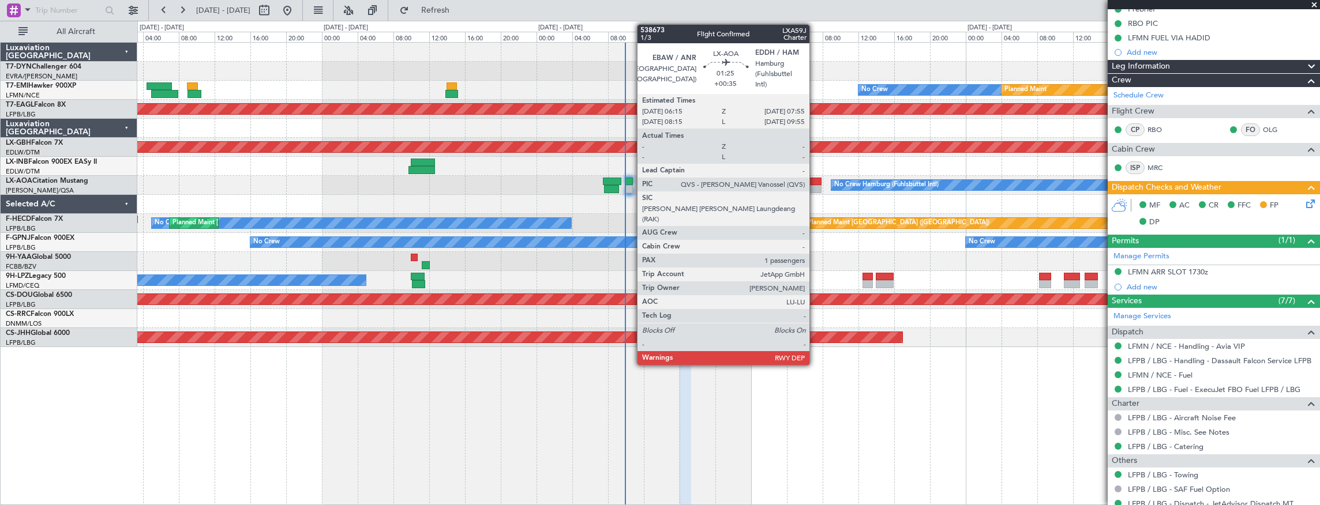
click at [815, 181] on div at bounding box center [813, 182] width 15 height 8
type input "+00:35"
type input "1"
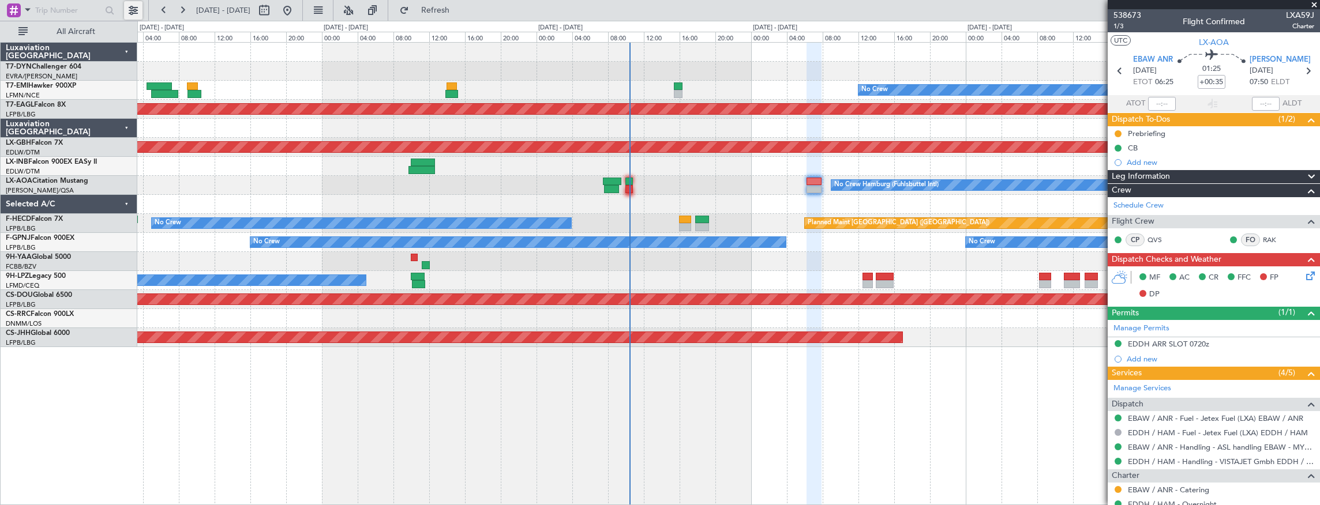
click at [132, 7] on button at bounding box center [133, 10] width 18 height 18
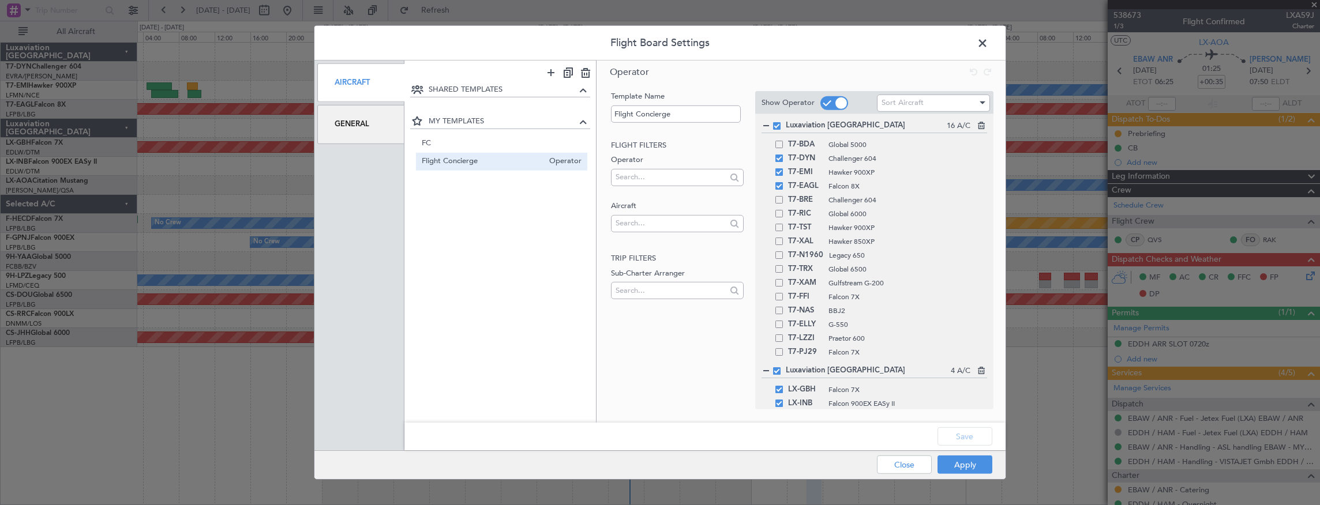
click at [988, 42] on span at bounding box center [988, 46] width 0 height 23
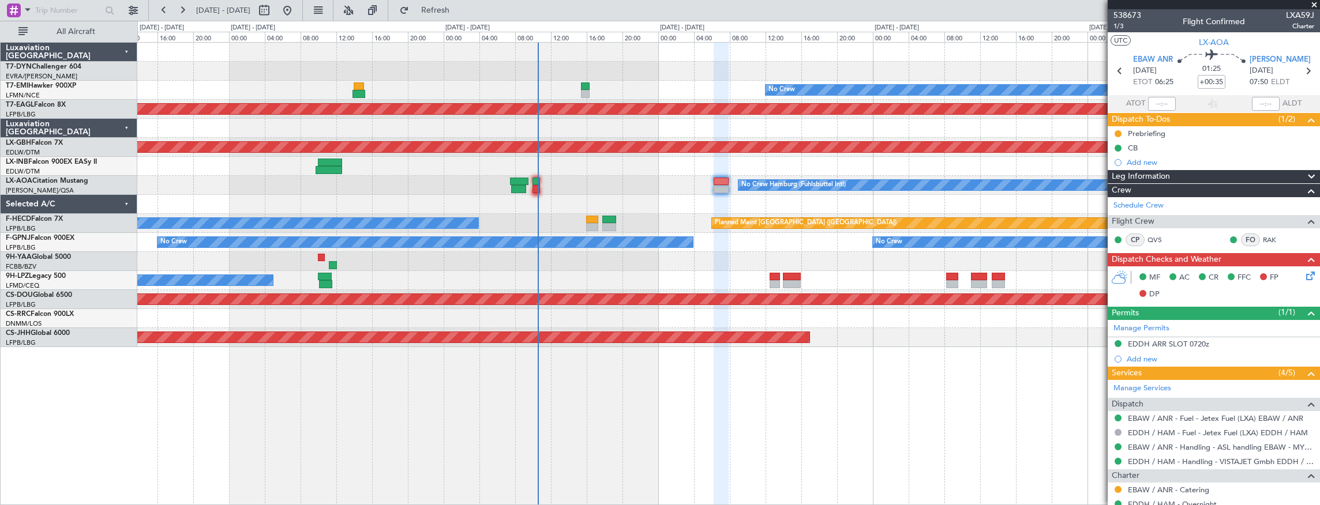
click at [637, 77] on div "Planned Maint No Crew Planned Maint Dubai (Al Maktoum Intl) Planned Maint Nurnb…" at bounding box center [728, 195] width 1182 height 305
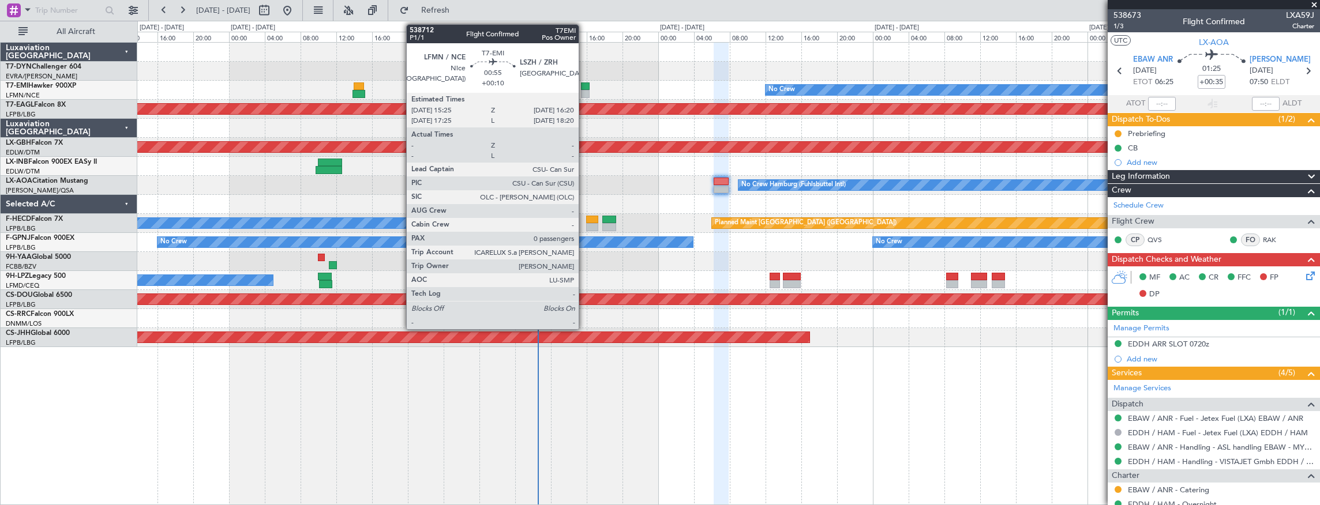
click at [581, 85] on div at bounding box center [585, 86] width 9 height 8
type input "+00:10"
type input "0"
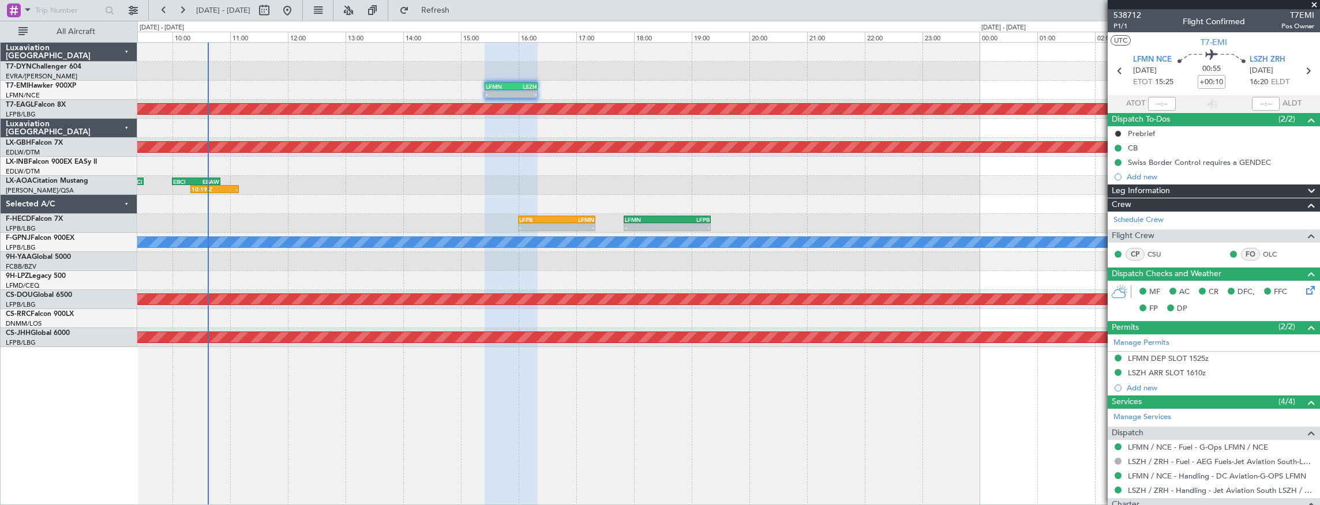
click at [457, 73] on div "- - LFMN 15:25 Z LSZH 16:20 Z Planned Maint Dubai (Al Maktoum Intl) Planned Mai…" at bounding box center [728, 195] width 1182 height 305
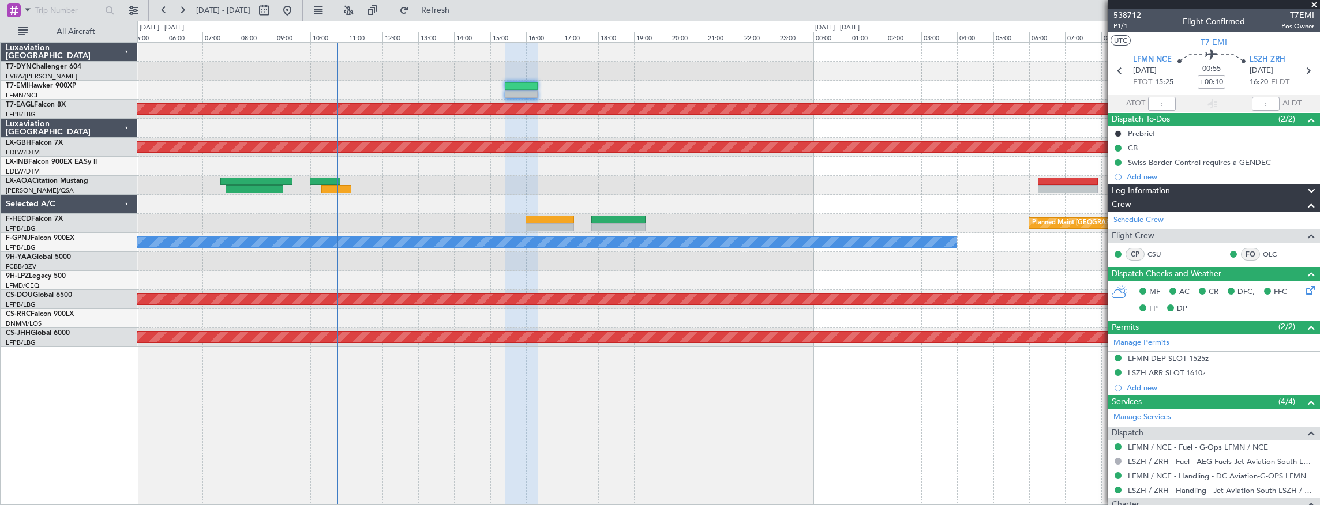
click at [401, 192] on div "No Crew Hamburg (Fuhlsbuttel Intl)" at bounding box center [728, 185] width 1182 height 19
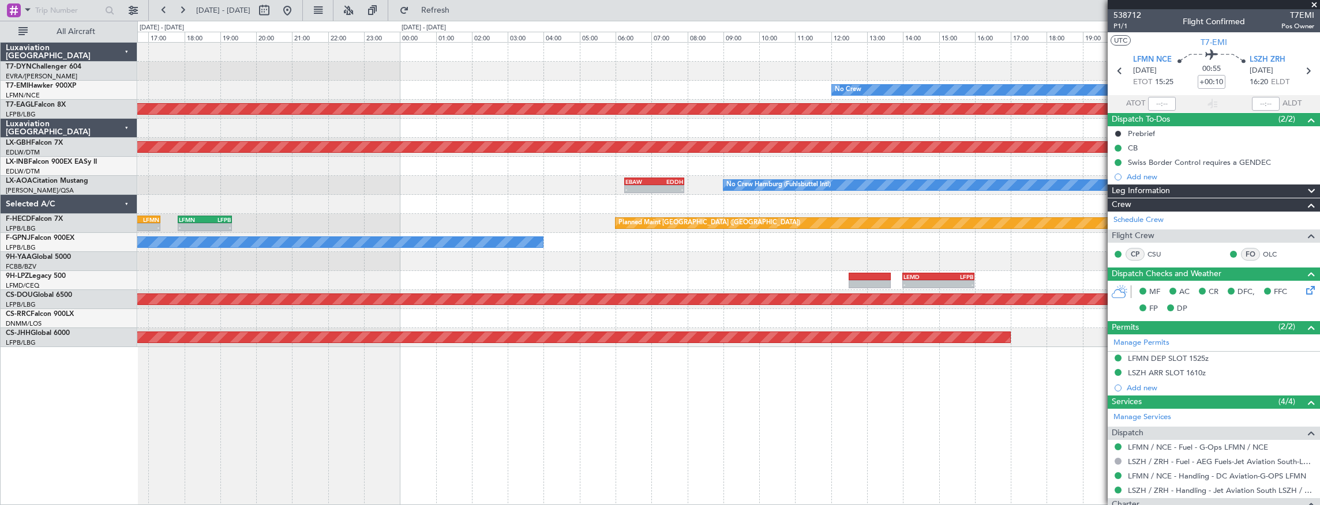
click at [273, 368] on div "No Crew Planned Maint Planned Maint Dubai (Al Maktoum Intl) Planned Maint Nurnb…" at bounding box center [728, 274] width 1183 height 464
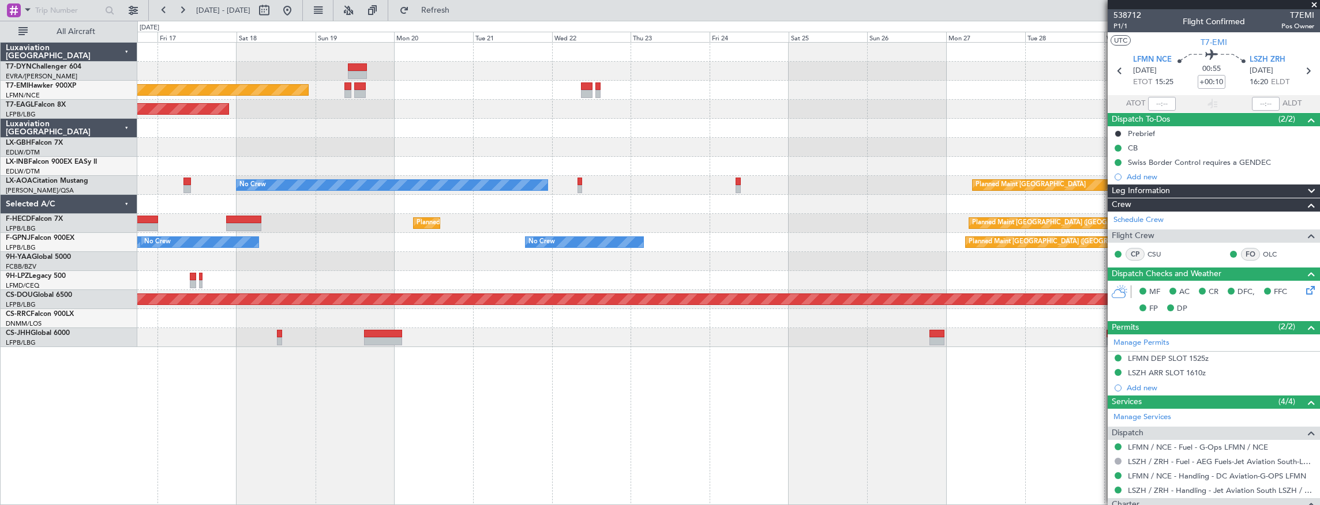
click at [491, 360] on div "No Crew Planned Maint Planned Maint Dubai (Al Maktoum Intl) Planned Maint Nurnb…" at bounding box center [728, 274] width 1183 height 464
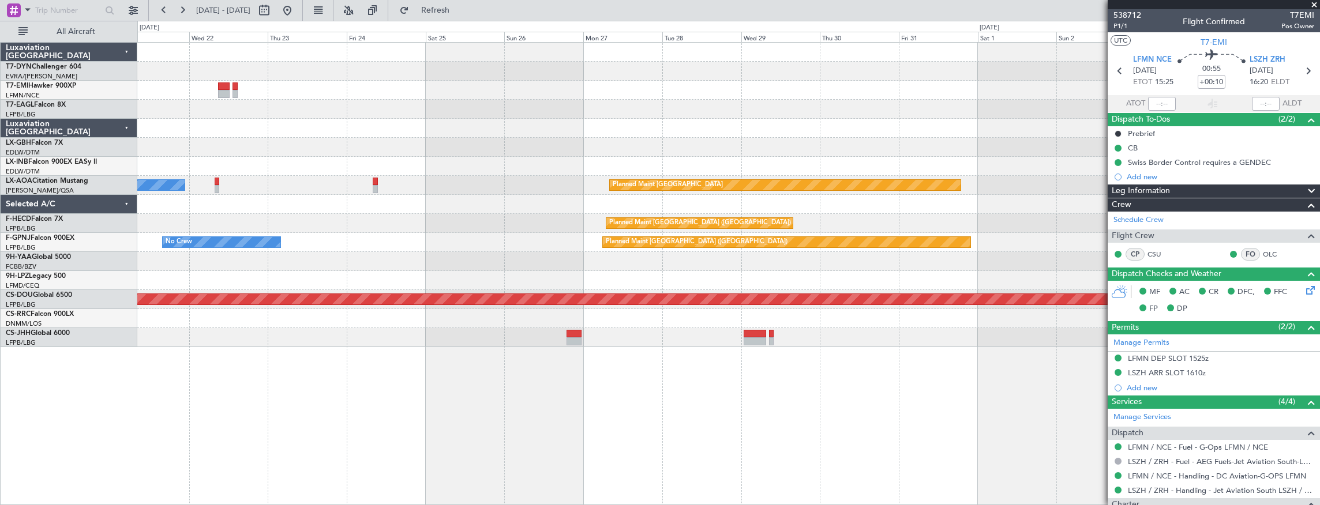
click at [393, 350] on div "Planned Maint No Crew Planned Maint Dubai (Al Maktoum Intl) Planned Maint Nurnb…" at bounding box center [728, 274] width 1183 height 464
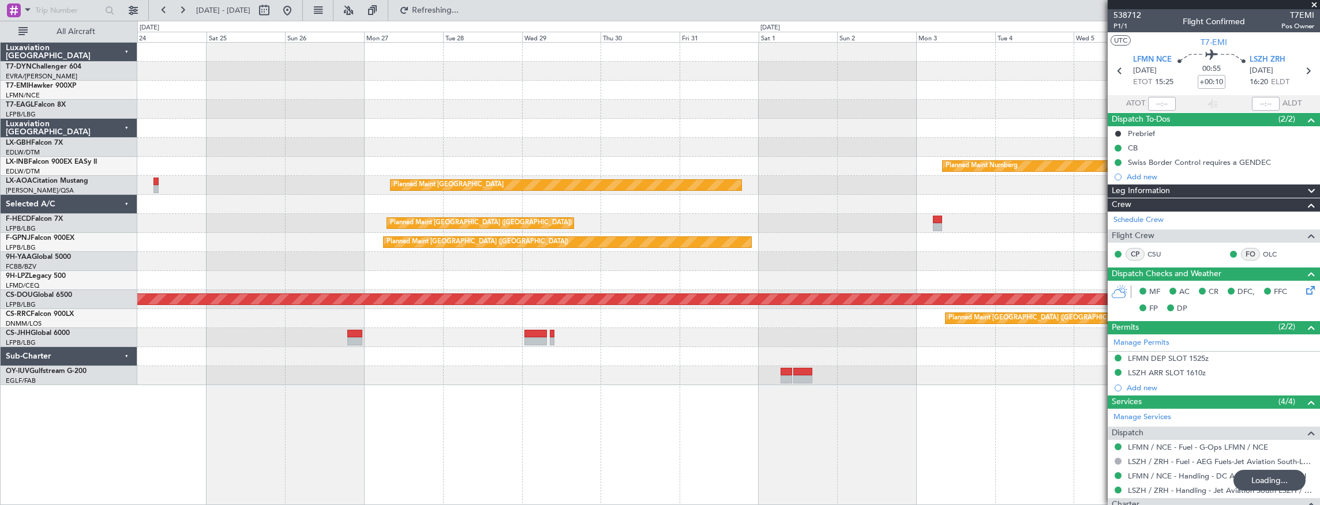
click at [272, 355] on div "Planned Maint Nurnberg Planned Maint Monchengladbach No Crew Planned Maint Pari…" at bounding box center [728, 274] width 1183 height 464
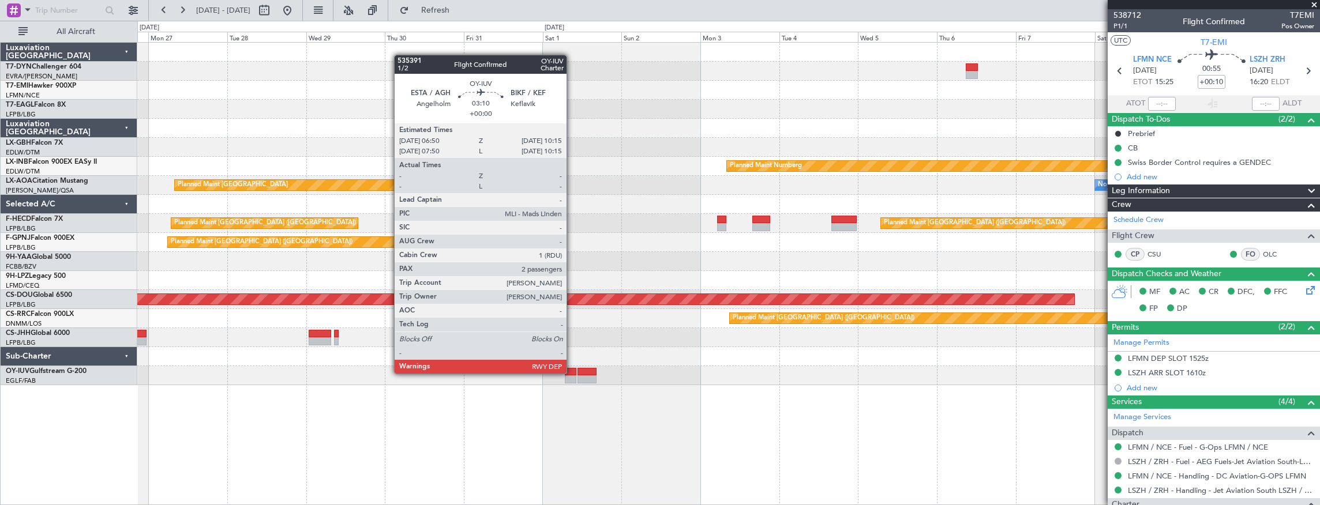
click at [572, 373] on div at bounding box center [571, 372] width 12 height 8
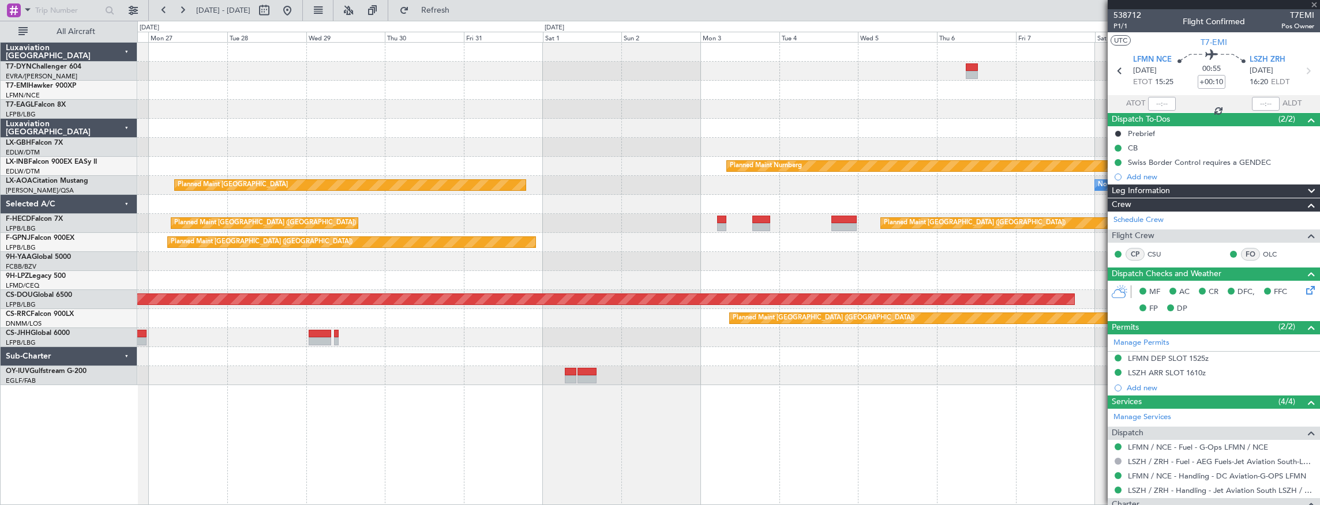
type input "2"
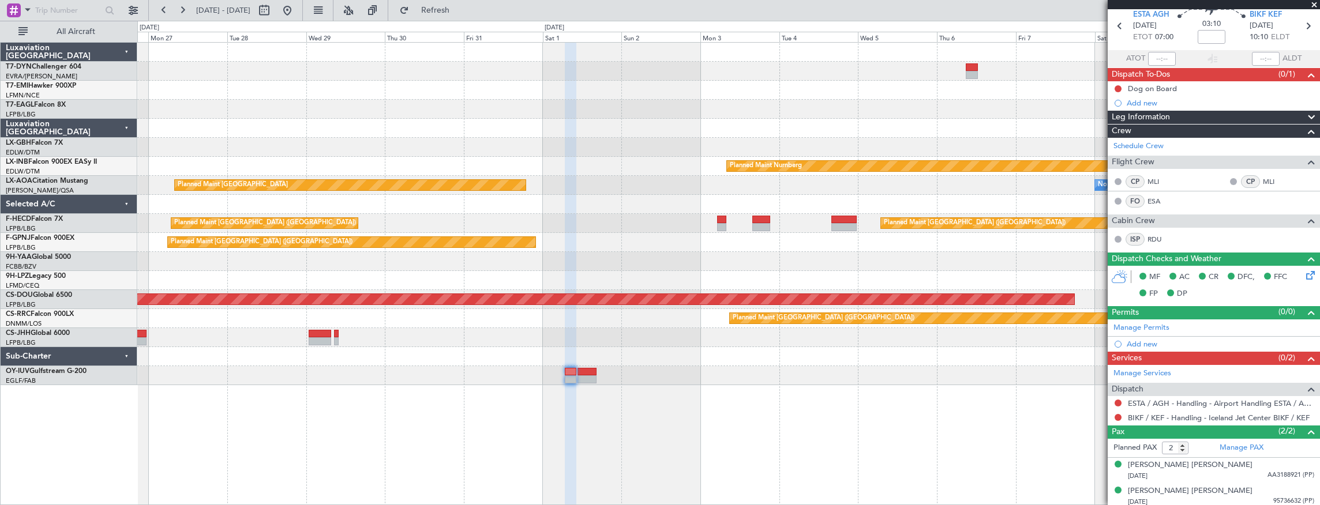
scroll to position [46, 0]
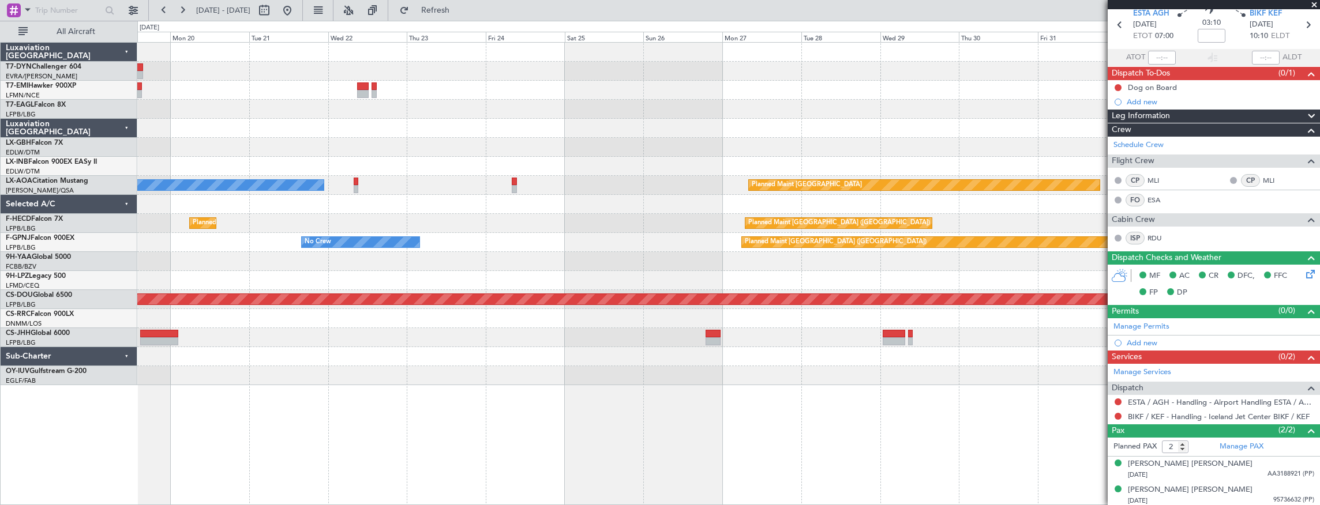
click at [863, 178] on div "No Crew Planned Maint Planned Maint Dubai (Al Maktoum Intl) Planned Maint Nurnb…" at bounding box center [728, 214] width 1182 height 343
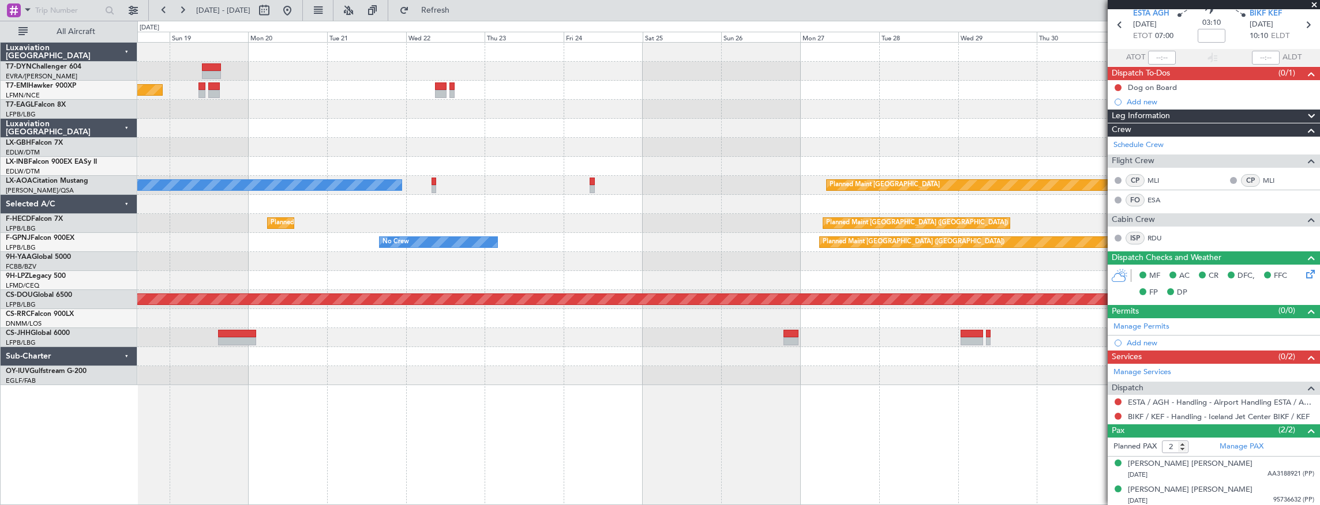
click at [892, 190] on div "No Crew Planned Maint Planned Maint Dubai (Al Maktoum Intl) Planned Maint Nurnb…" at bounding box center [728, 214] width 1182 height 343
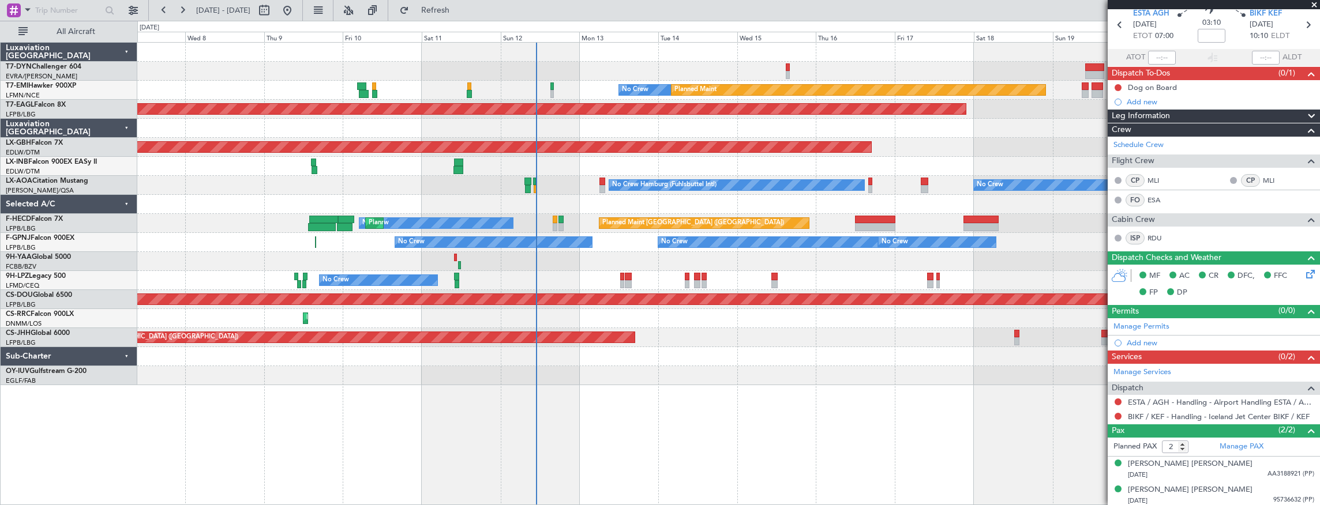
click at [880, 181] on div "No Crew Planned Maint Planned Maint Dubai (Al Maktoum Intl) Planned Maint Nurnb…" at bounding box center [728, 214] width 1182 height 343
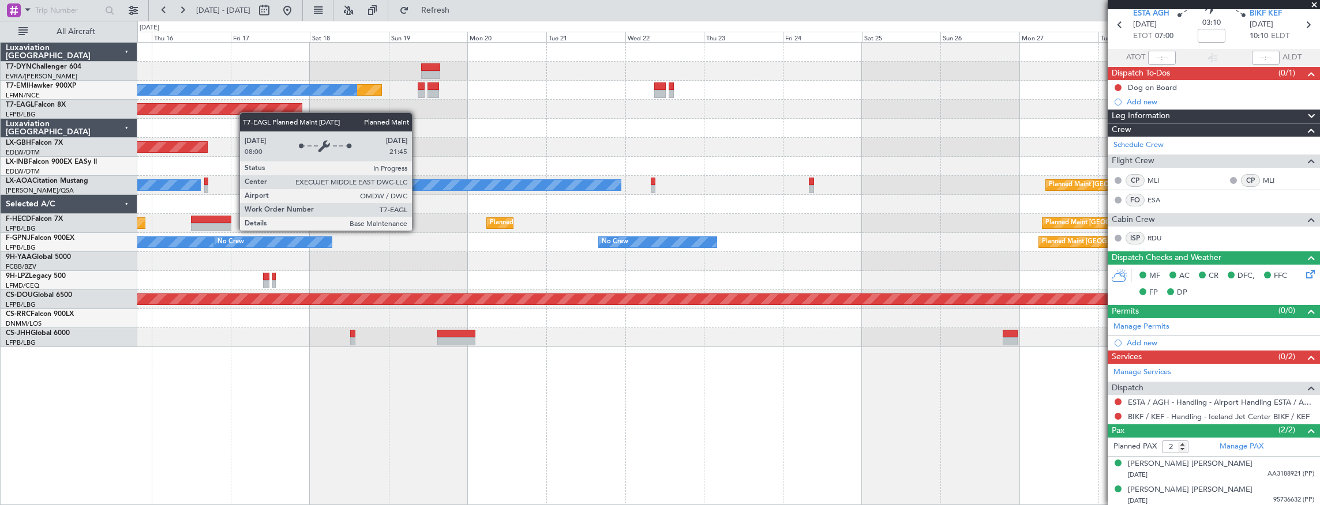
click at [208, 105] on div "Planned Maint No Crew Planned Maint Dubai (Al Maktoum Intl) Planned Maint Nurnb…" at bounding box center [728, 195] width 1182 height 305
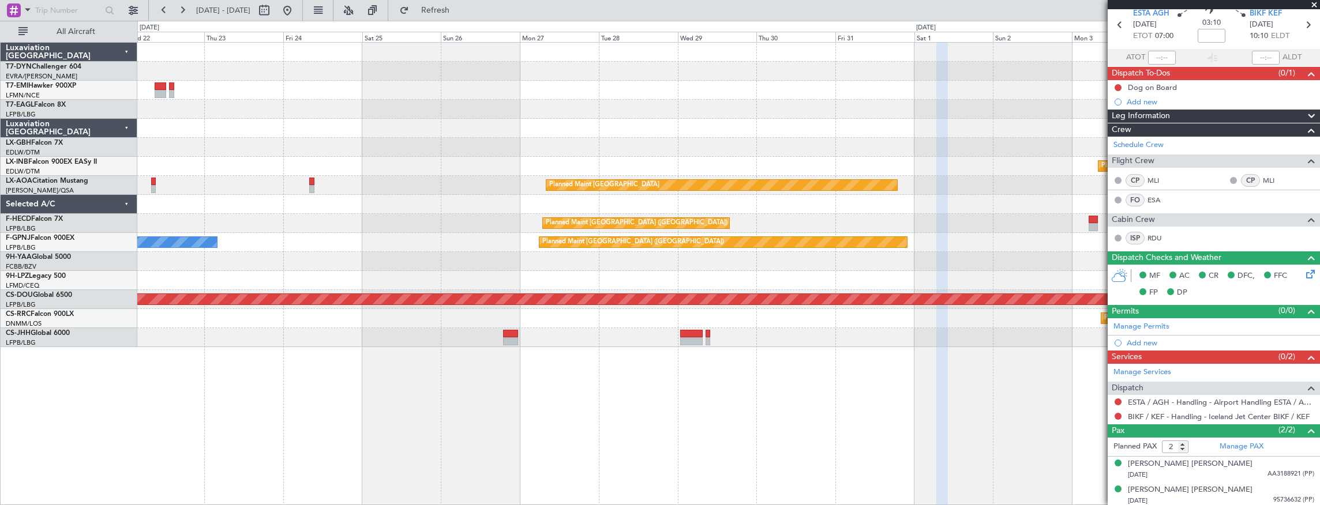
click at [162, 124] on div "Planned Maint No Crew Planned Maint Nurnberg Planned Maint Monchengladbach No C…" at bounding box center [728, 195] width 1182 height 305
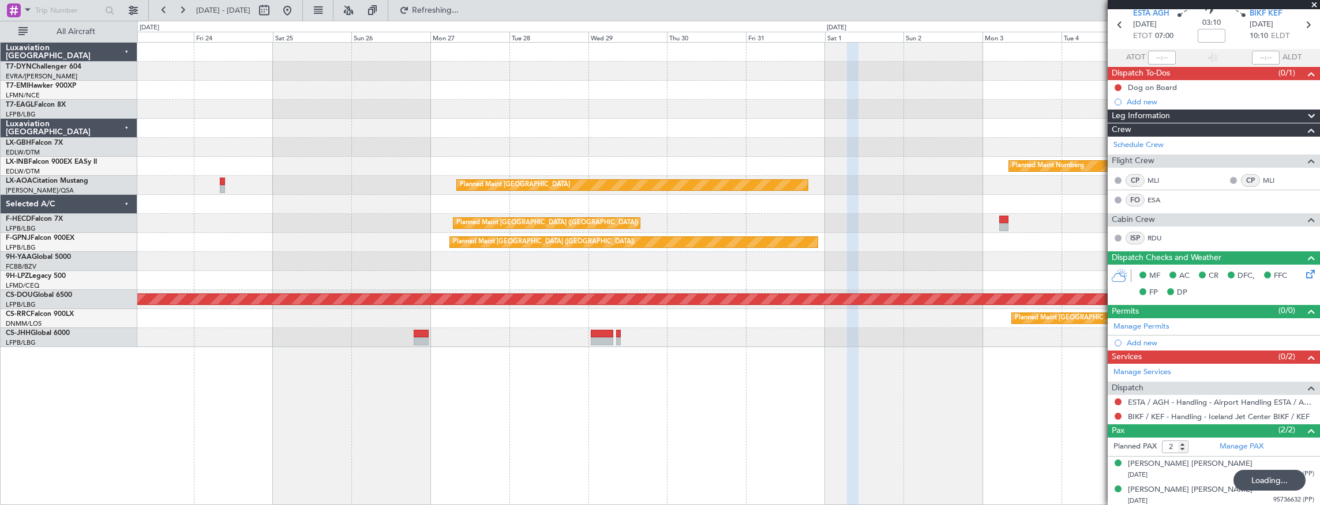
click at [401, 324] on div "Planned Maint Nurnberg Planned Maint Monchengladbach No Crew Monchengladbach No…" at bounding box center [728, 195] width 1182 height 305
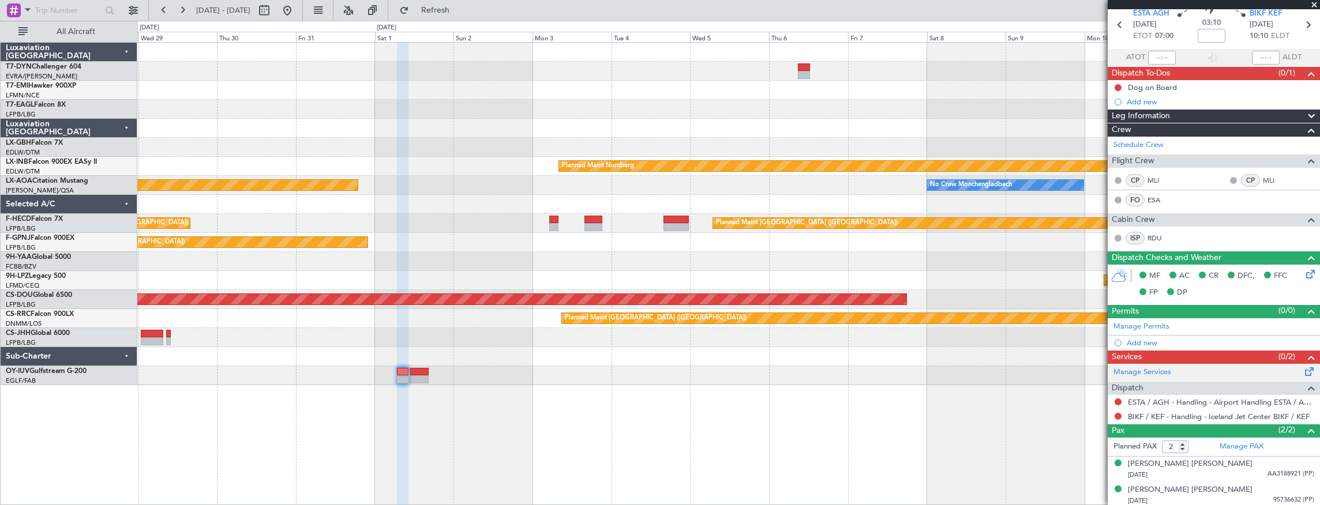
scroll to position [0, 0]
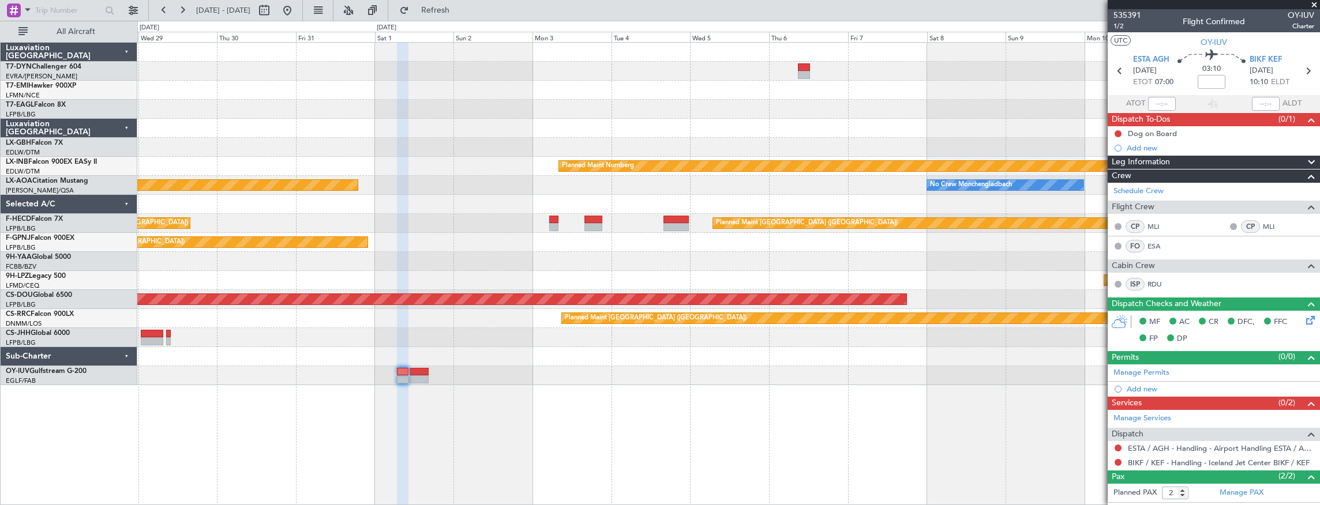
click at [285, 355] on div "Planned Maint Riga (Riga Intl) Planned Maint Nurnberg Planned Maint Monchenglad…" at bounding box center [728, 274] width 1183 height 464
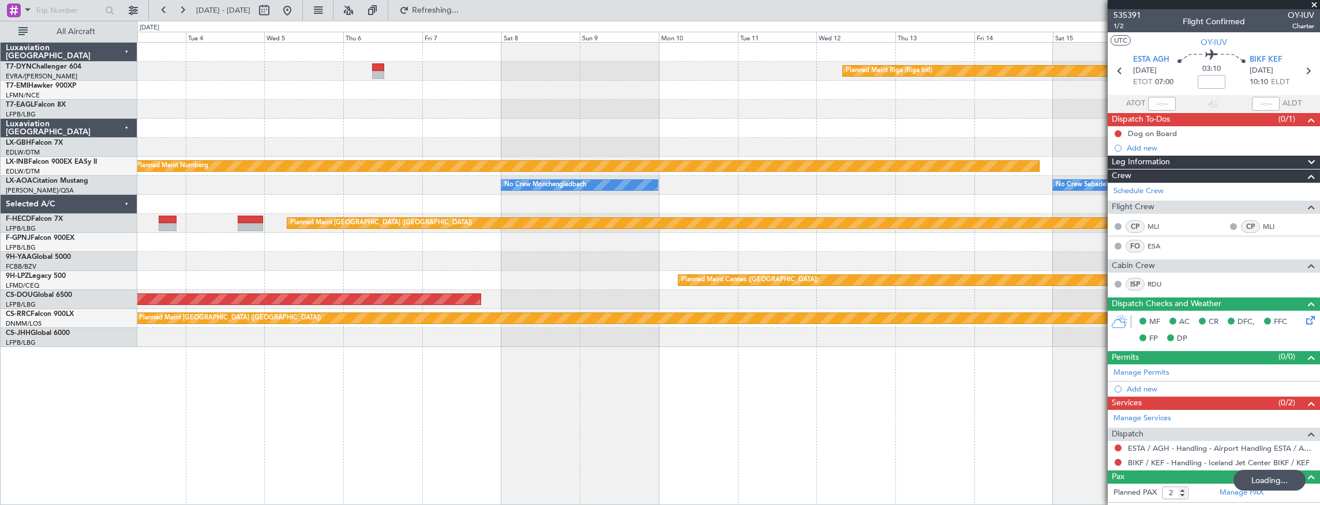
click at [93, 369] on div "Planned Maint Riga (Riga Intl) Planned Maint Nurnberg No Crew Monchengladbach N…" at bounding box center [660, 263] width 1320 height 484
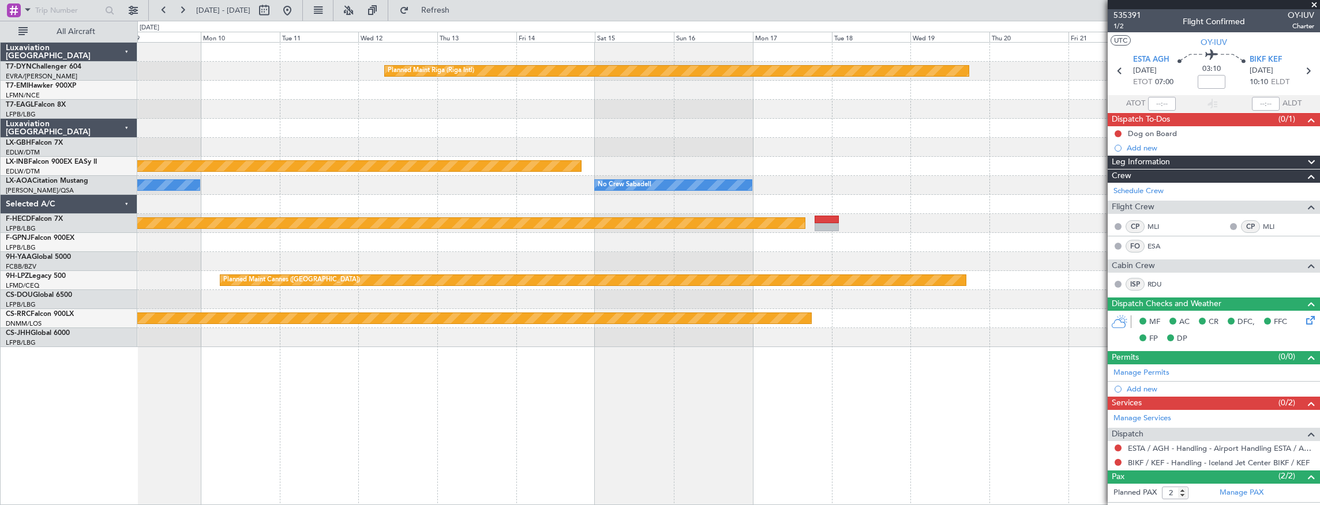
click at [171, 366] on div "Planned Maint Riga (Riga Intl) Planned Maint Nurnberg No Crew Monchengladbach N…" at bounding box center [728, 274] width 1183 height 464
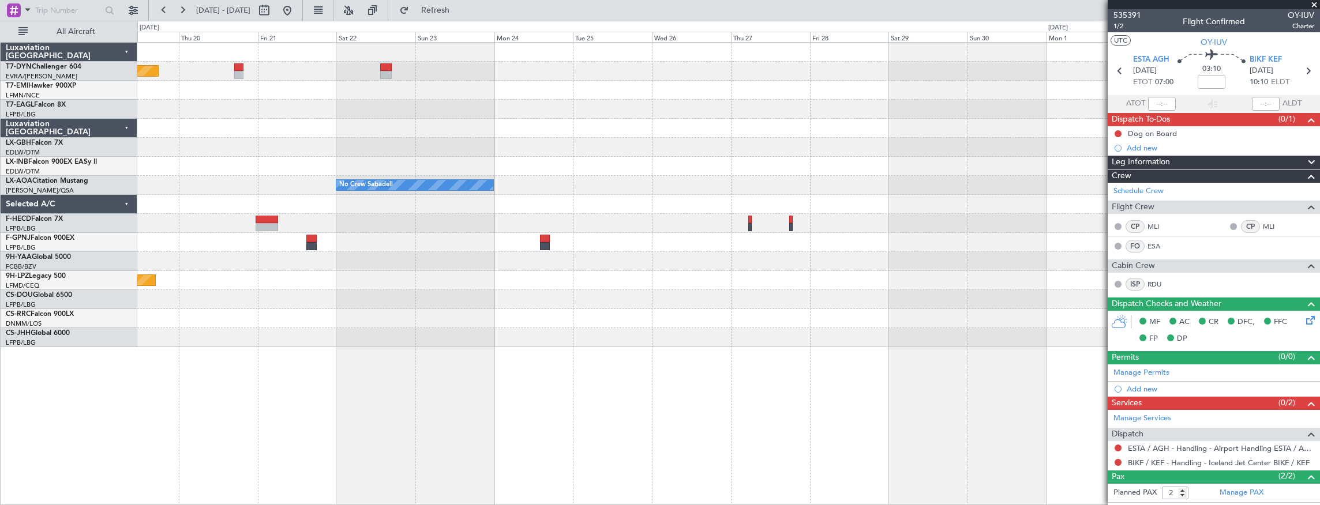
click at [187, 360] on div "Planned Maint Riga (Riga Intl) No Crew Sabadell No Crew Sabadell Planned Maint …" at bounding box center [728, 274] width 1183 height 464
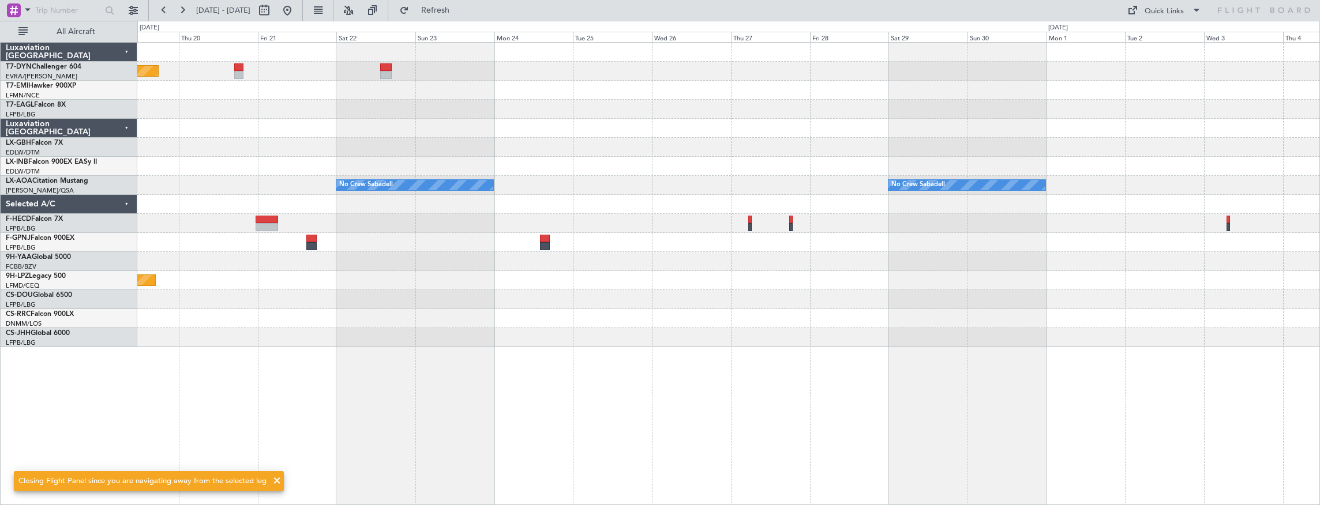
click at [687, 370] on div "Planned Maint Riga (Riga Intl) No Crew Sabadell No Crew Sabadell No Crew Sabade…" at bounding box center [728, 274] width 1183 height 464
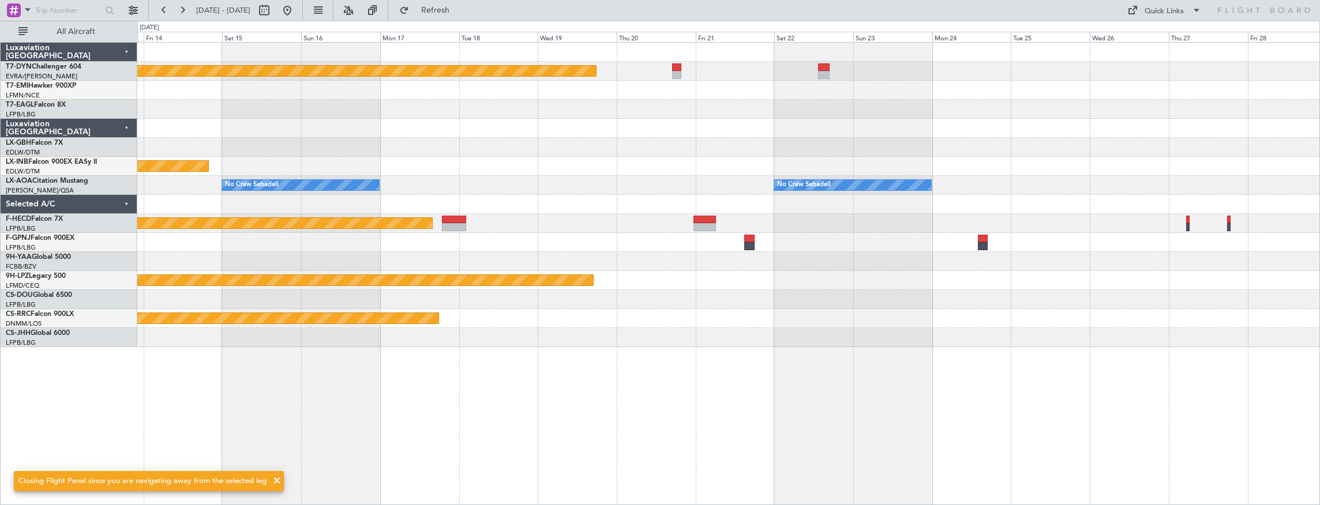
click at [714, 363] on div "Planned Maint Riga (Riga Intl) Planned Maint Nurnberg No Crew Sabadell No Crew …" at bounding box center [728, 274] width 1183 height 464
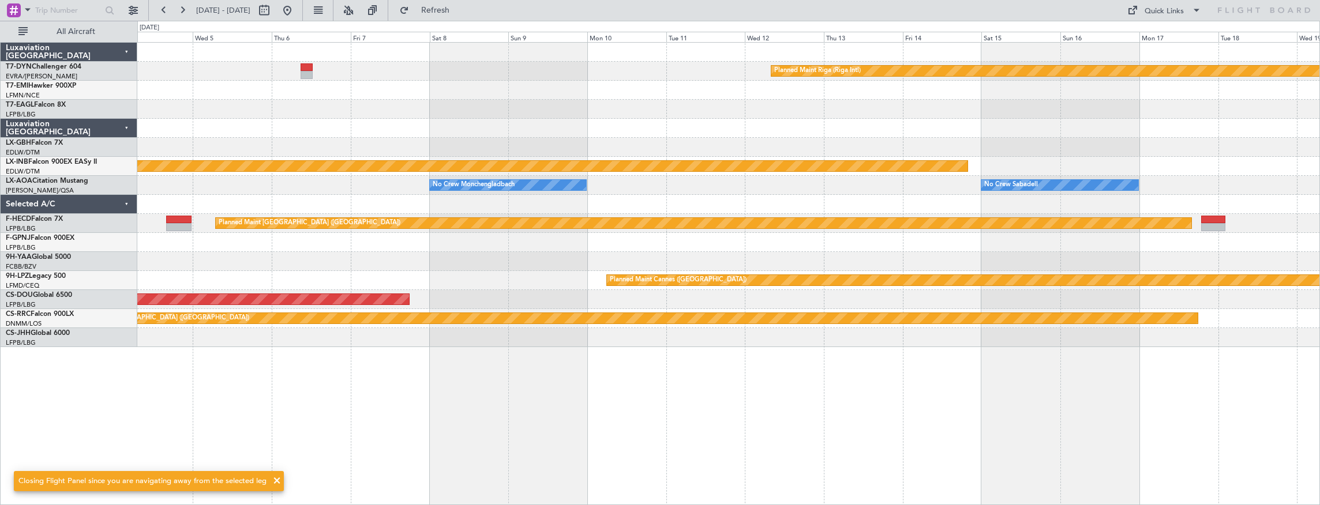
click at [786, 362] on div "Planned Maint Riga (Riga Intl) Planned Maint Nurnberg No Crew Sabadell No Crew …" at bounding box center [728, 274] width 1183 height 464
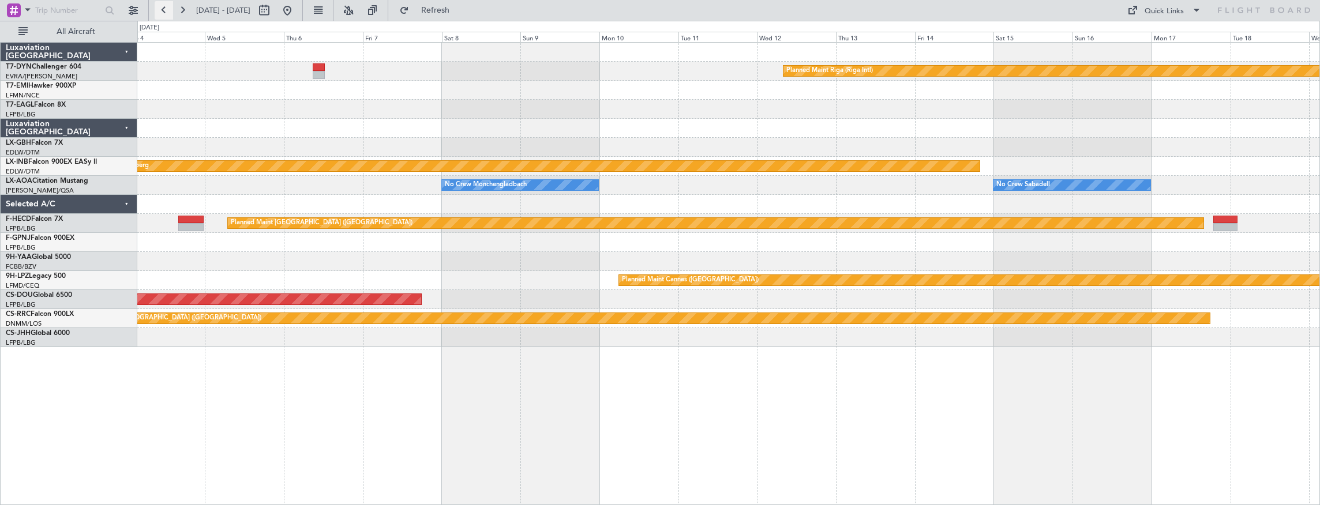
click at [167, 9] on button at bounding box center [164, 10] width 18 height 18
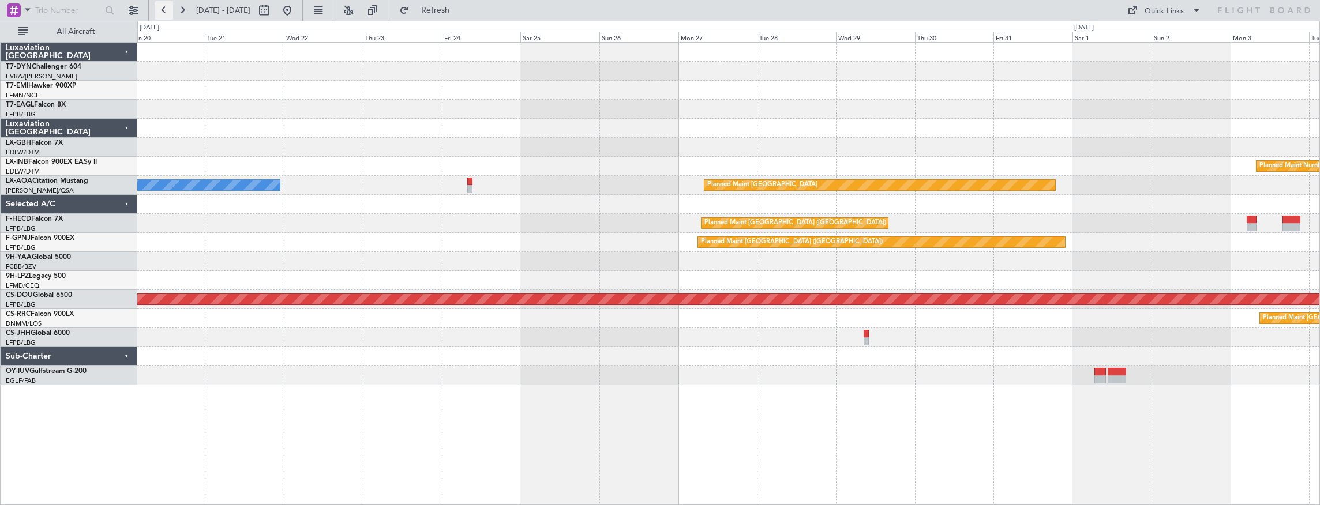
click at [168, 10] on button at bounding box center [164, 10] width 18 height 18
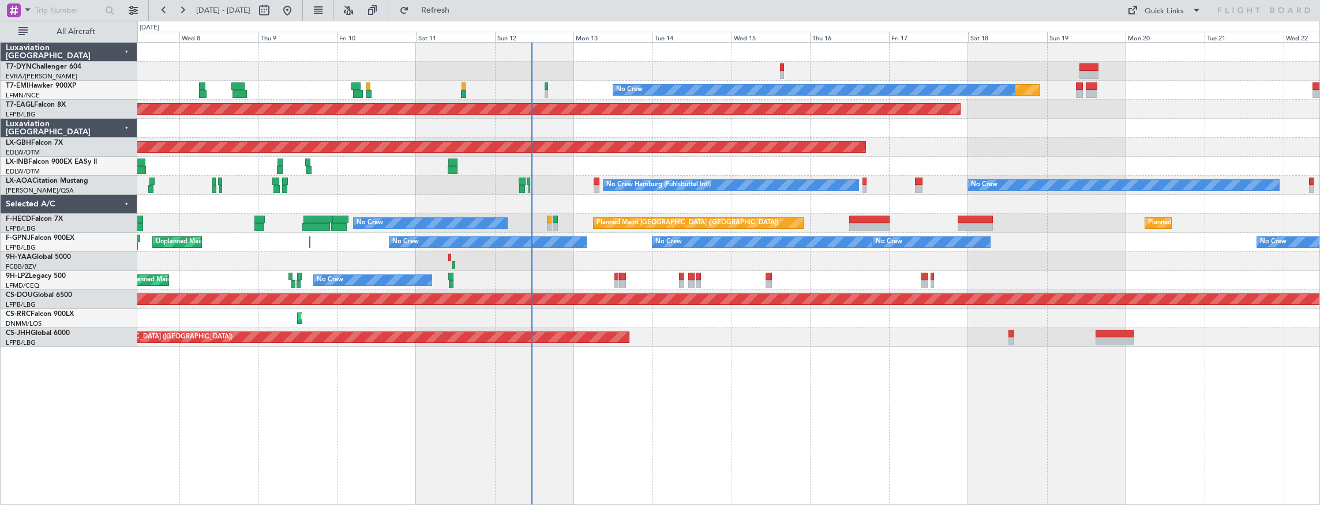
click at [651, 346] on div "Planned Maint No Crew Planned Maint Dubai (Al Maktoum Intl) Planned Maint Nurnb…" at bounding box center [728, 274] width 1183 height 464
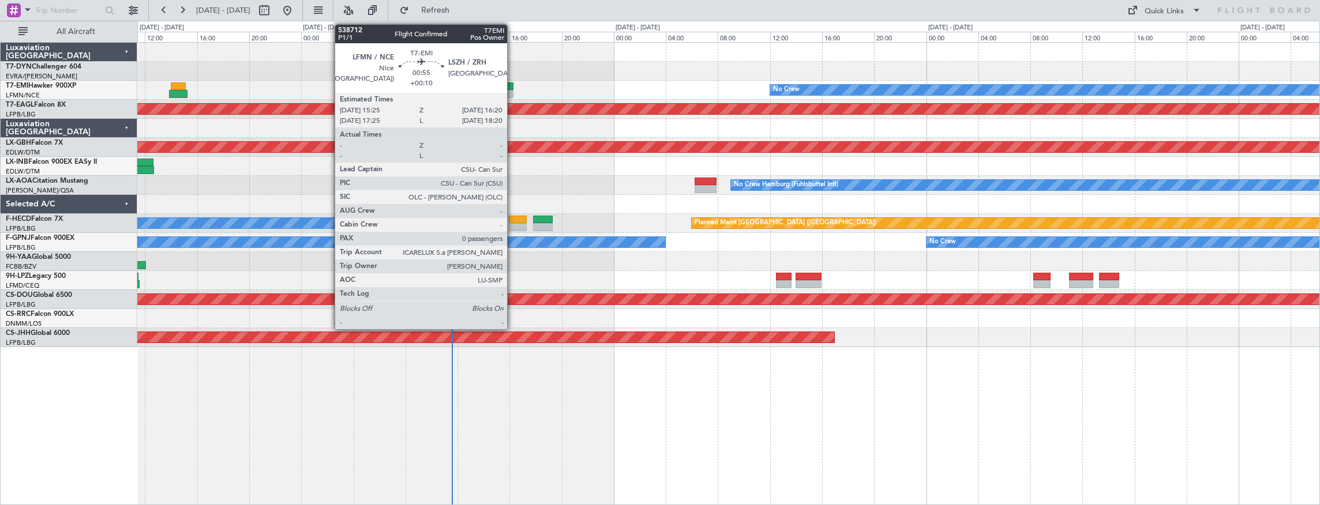
click at [513, 85] on div at bounding box center [507, 86] width 12 height 8
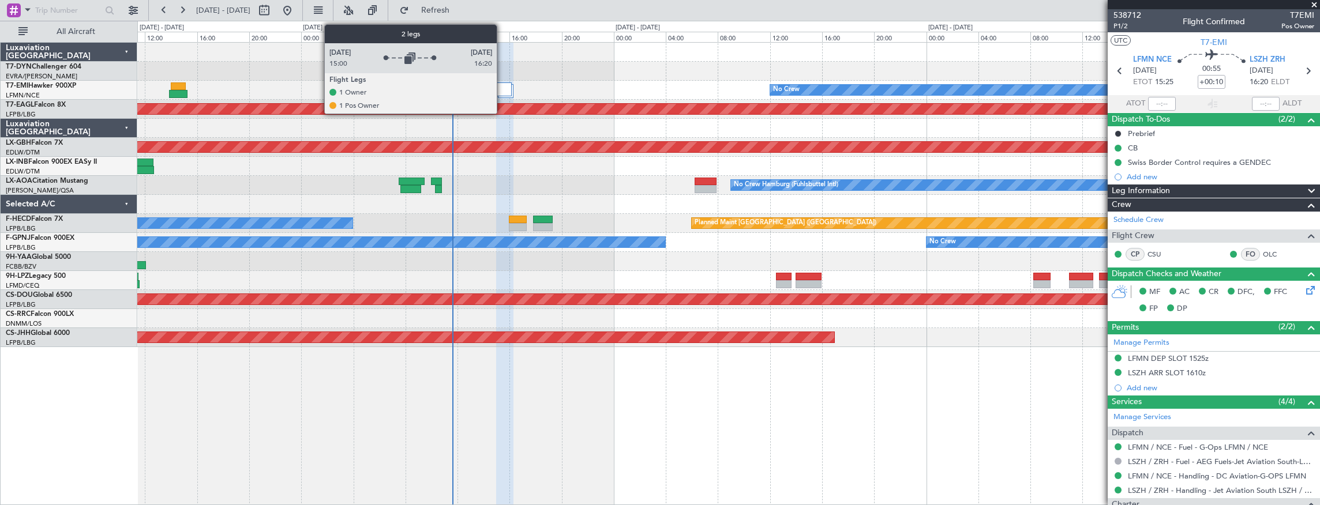
click at [502, 95] on div at bounding box center [504, 89] width 16 height 14
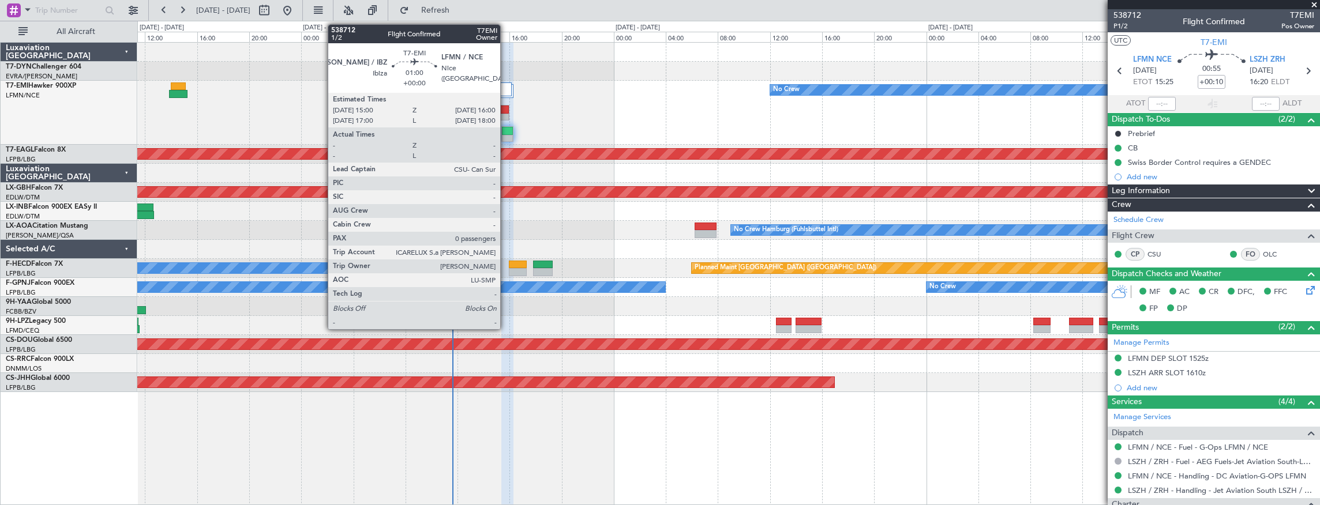
click at [506, 112] on div at bounding box center [503, 110] width 12 height 8
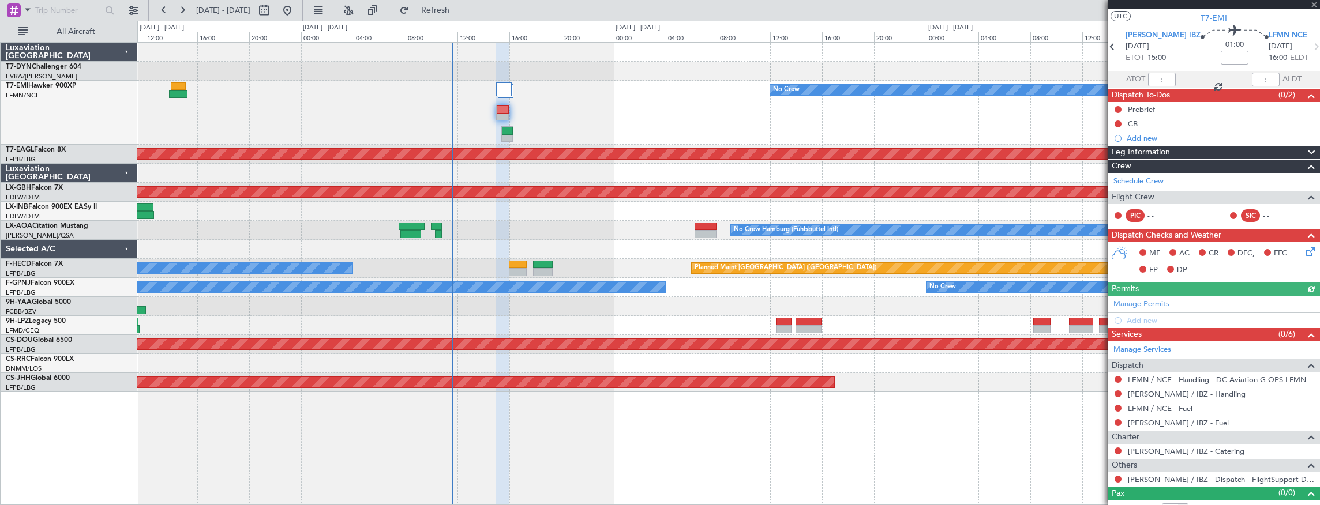
scroll to position [35, 0]
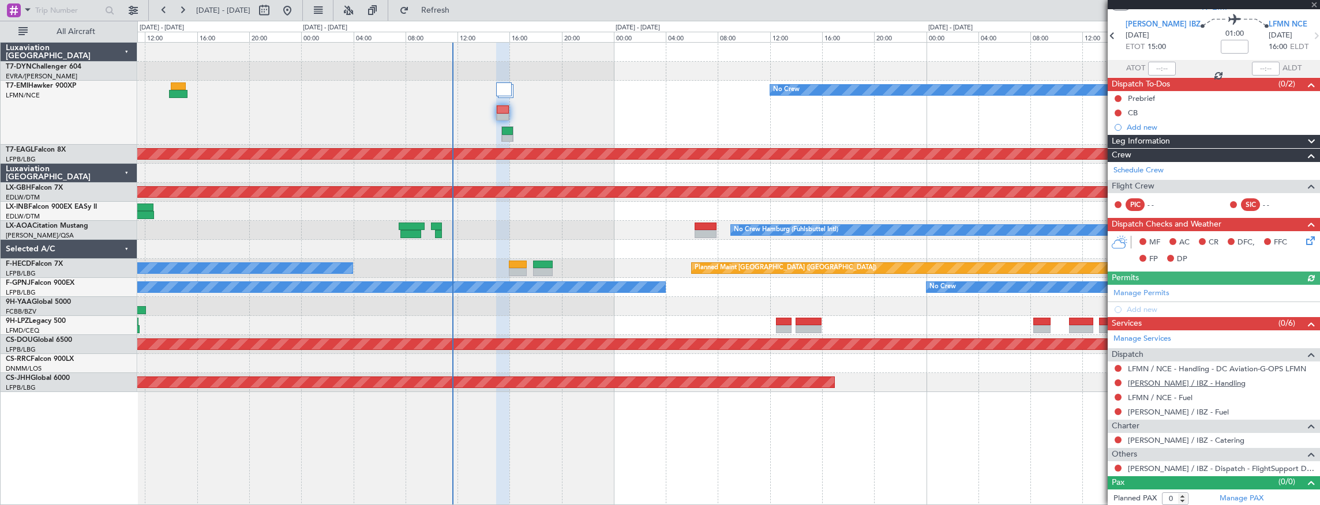
click at [1184, 381] on link "LEIB / IBZ - Handling" at bounding box center [1187, 383] width 118 height 10
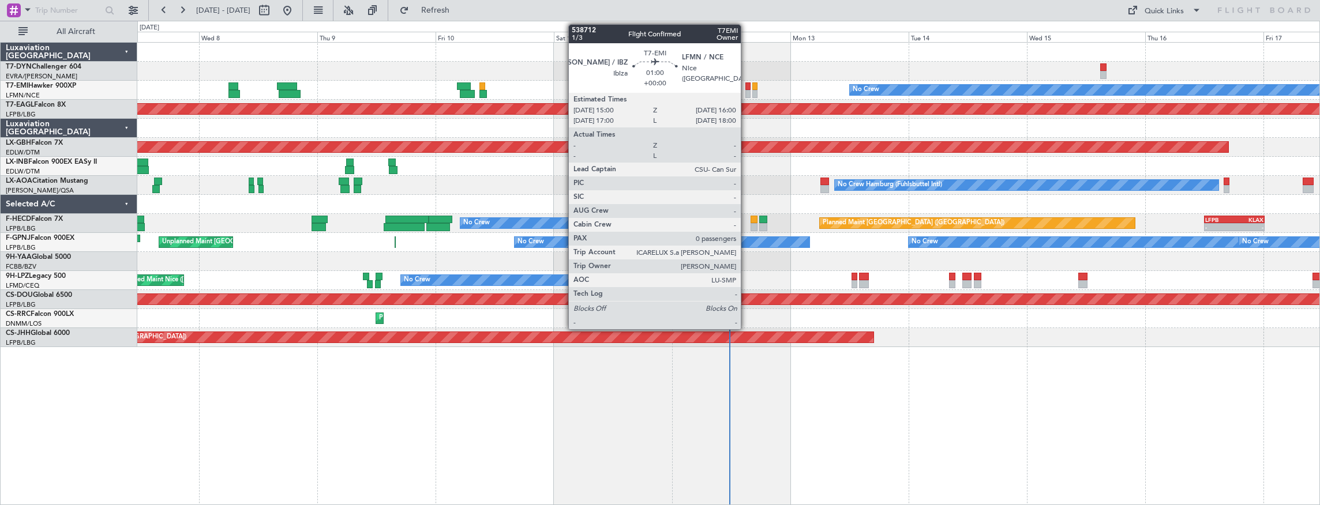
click at [744, 87] on div "Planned Maint No Crew" at bounding box center [728, 90] width 1182 height 19
click at [747, 87] on div at bounding box center [747, 86] width 5 height 8
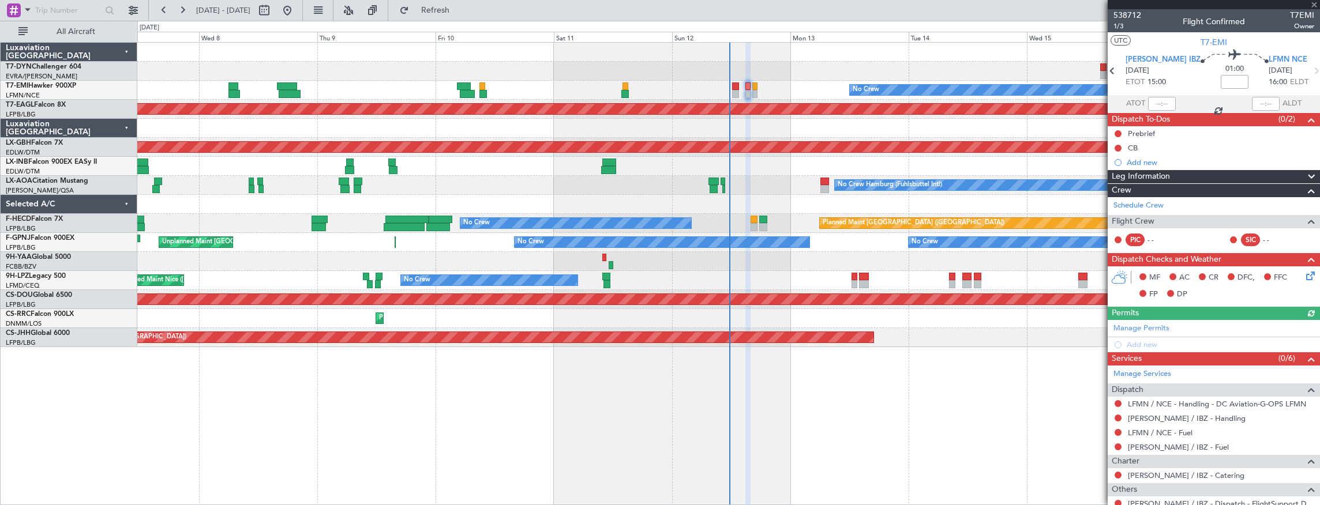
scroll to position [35, 0]
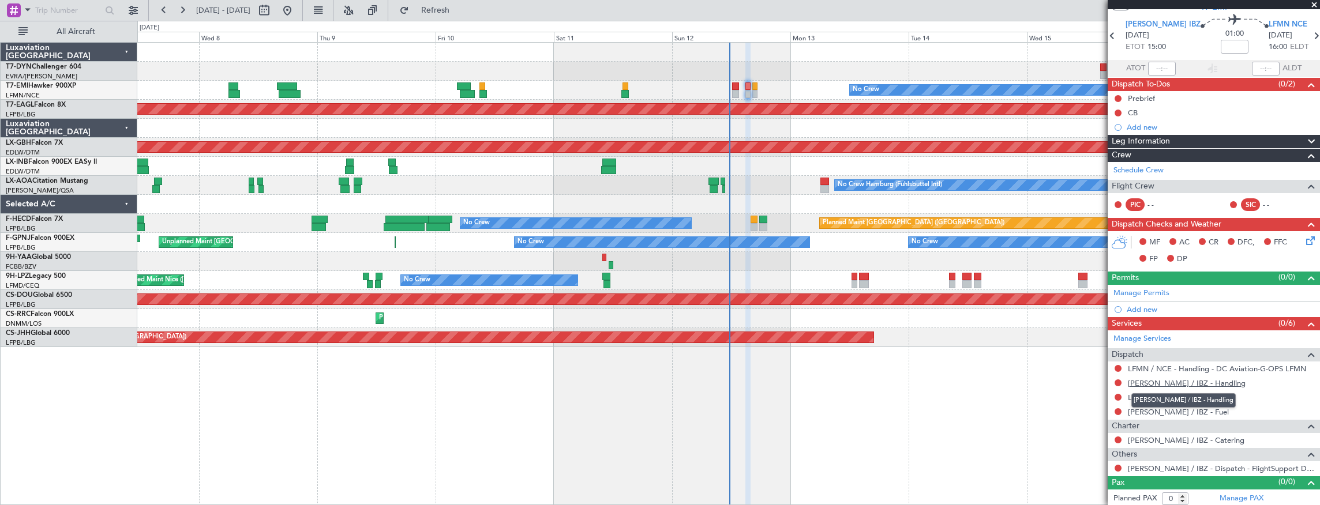
click at [1163, 378] on link "LEIB / IBZ - Handling" at bounding box center [1187, 383] width 118 height 10
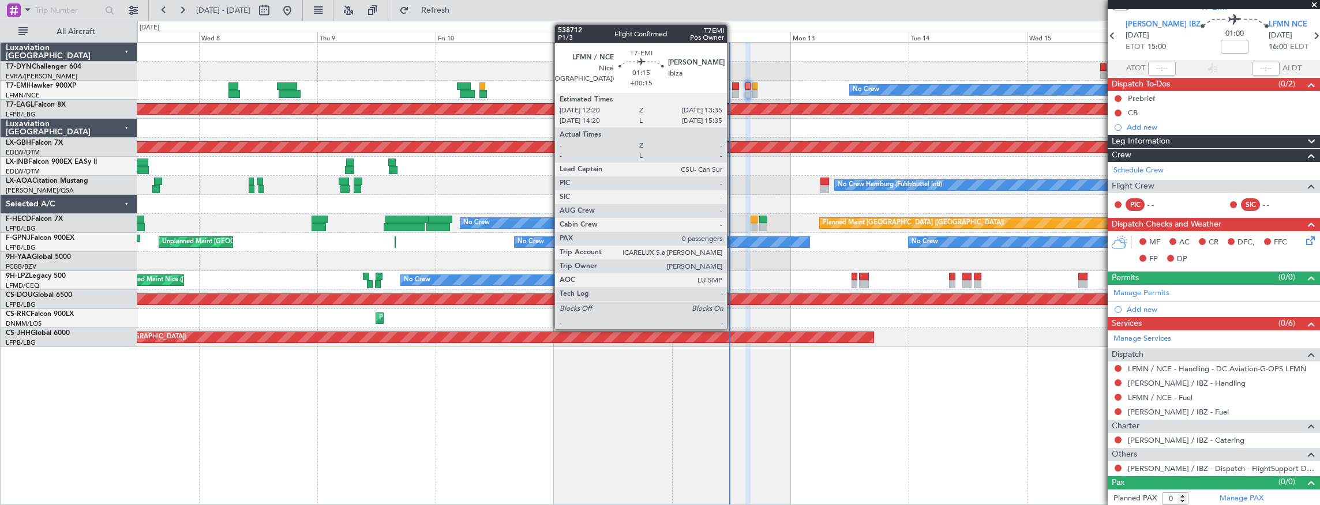
click at [733, 89] on div at bounding box center [735, 86] width 6 height 8
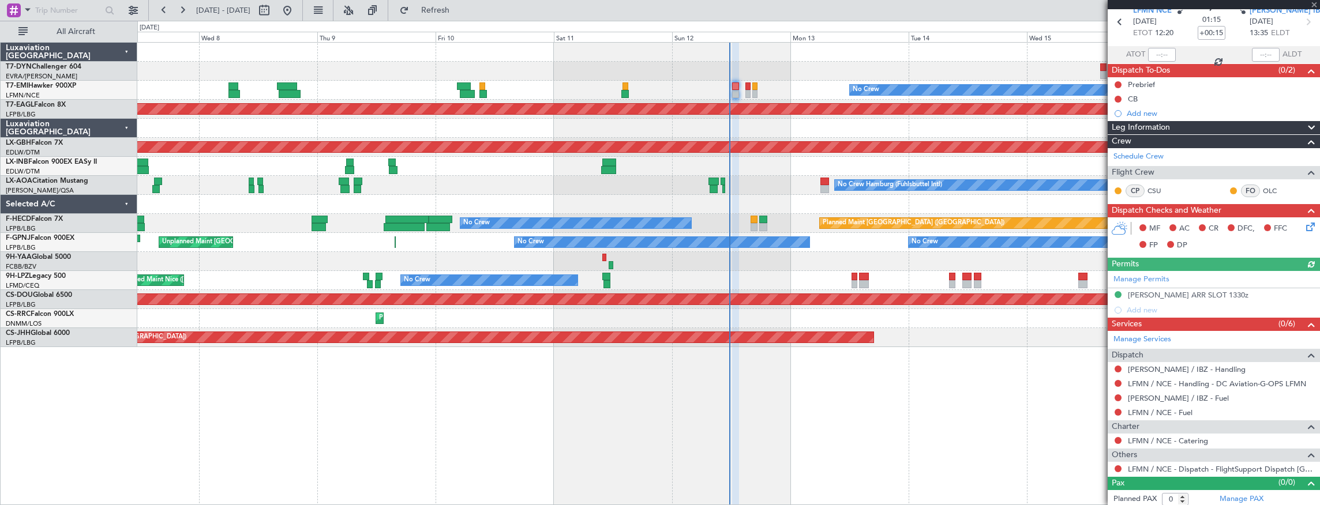
scroll to position [50, 0]
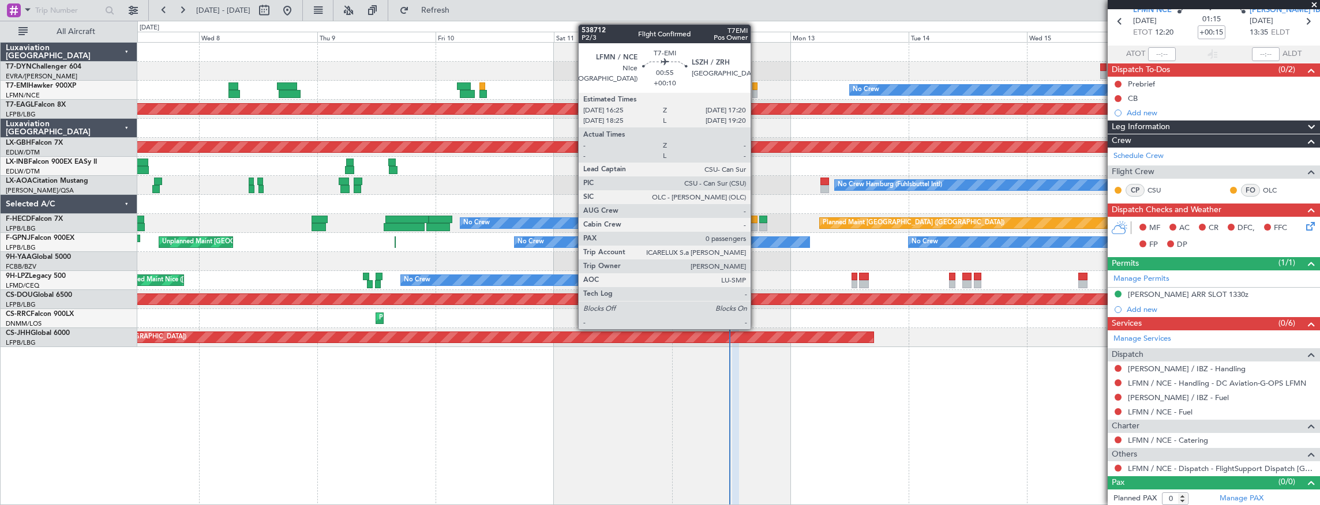
click at [756, 89] on div at bounding box center [754, 86] width 5 height 8
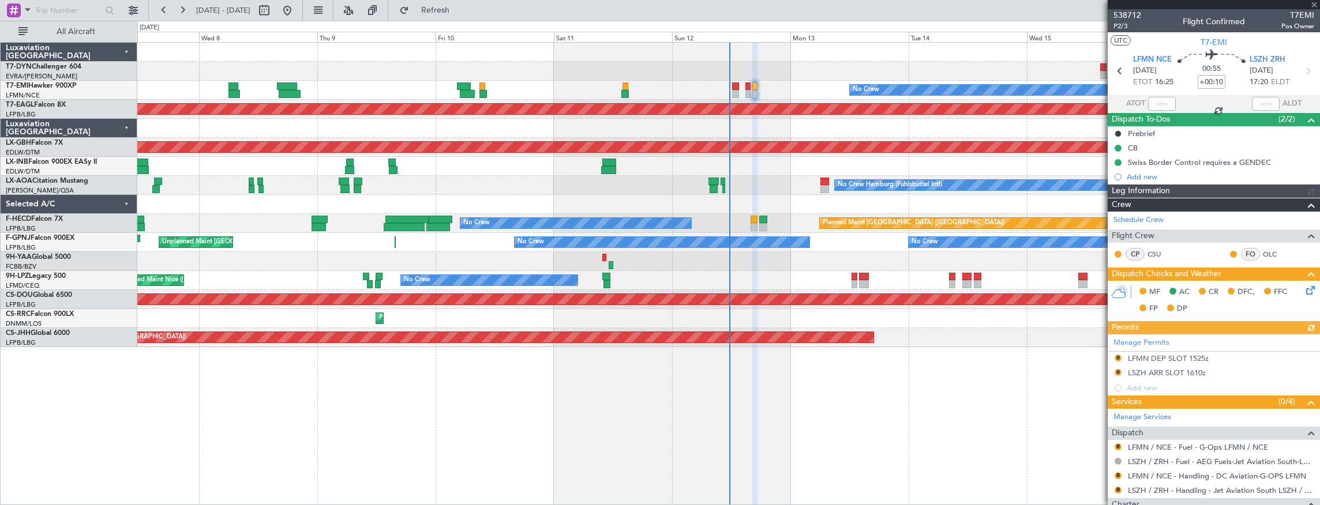
scroll to position [78, 0]
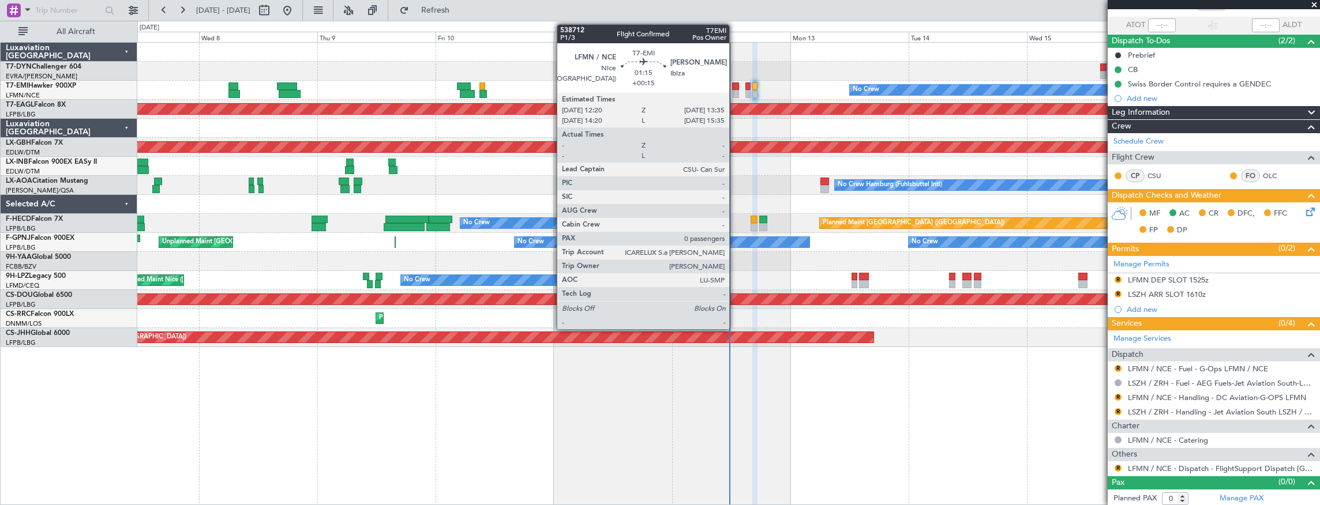
click at [735, 88] on div at bounding box center [735, 86] width 6 height 8
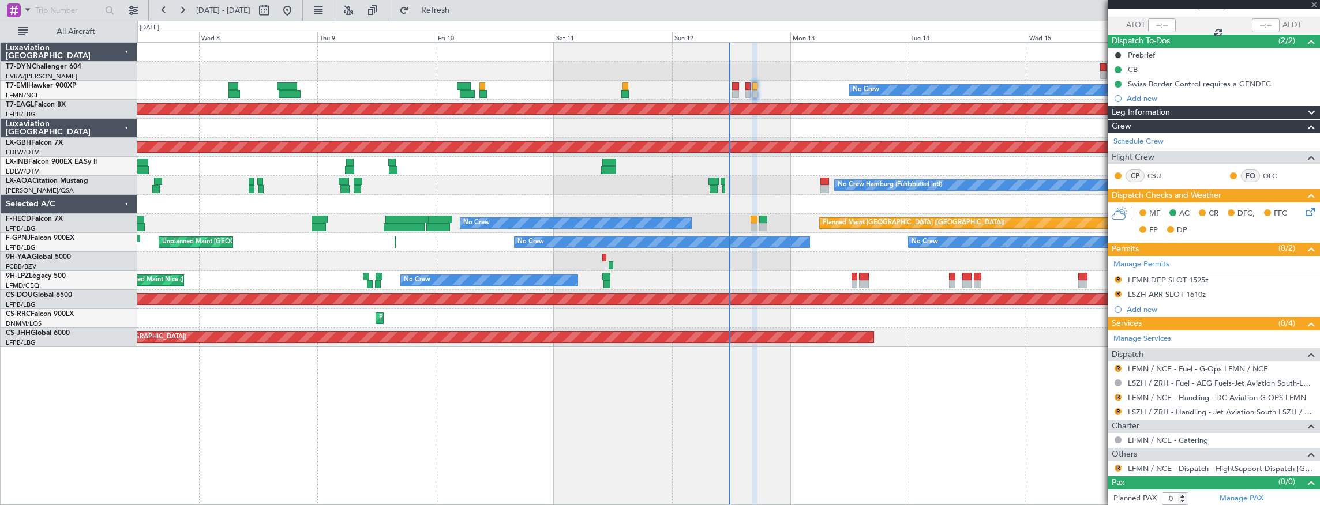
type input "+00:15"
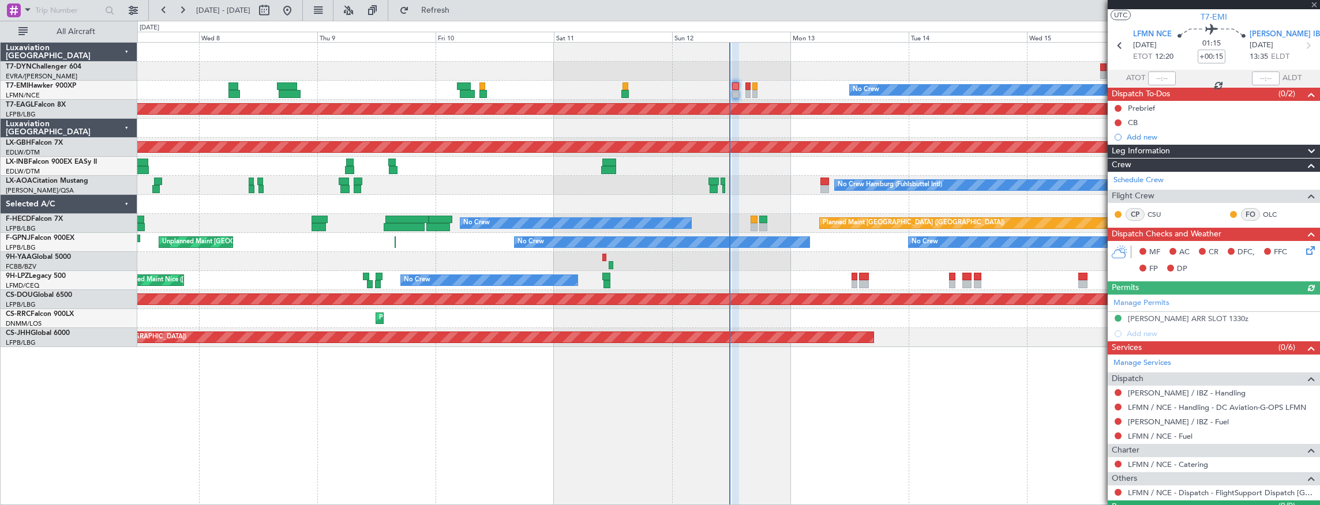
scroll to position [50, 0]
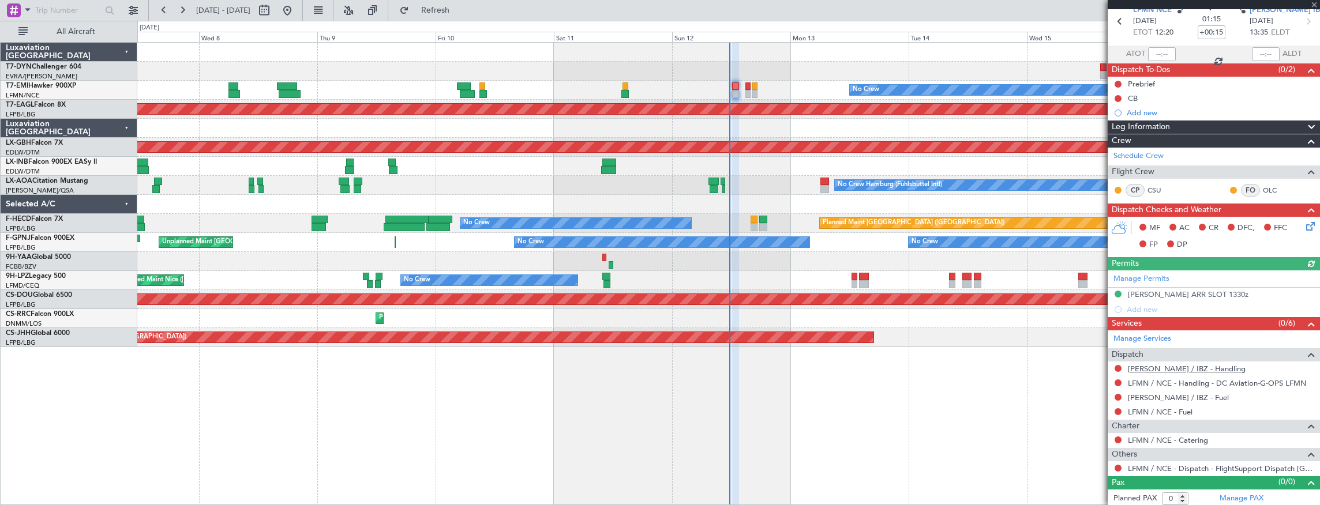
click at [1175, 370] on link "[PERSON_NAME] / IBZ - Handling" at bounding box center [1187, 369] width 118 height 10
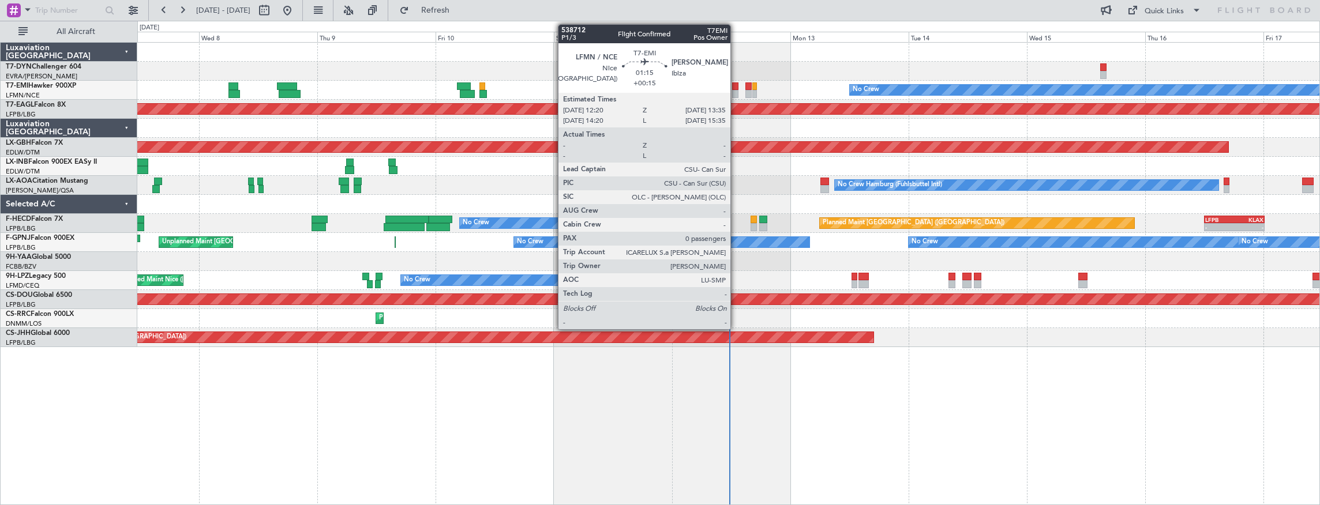
click at [736, 87] on div at bounding box center [735, 86] width 6 height 8
click at [737, 92] on div at bounding box center [735, 94] width 6 height 8
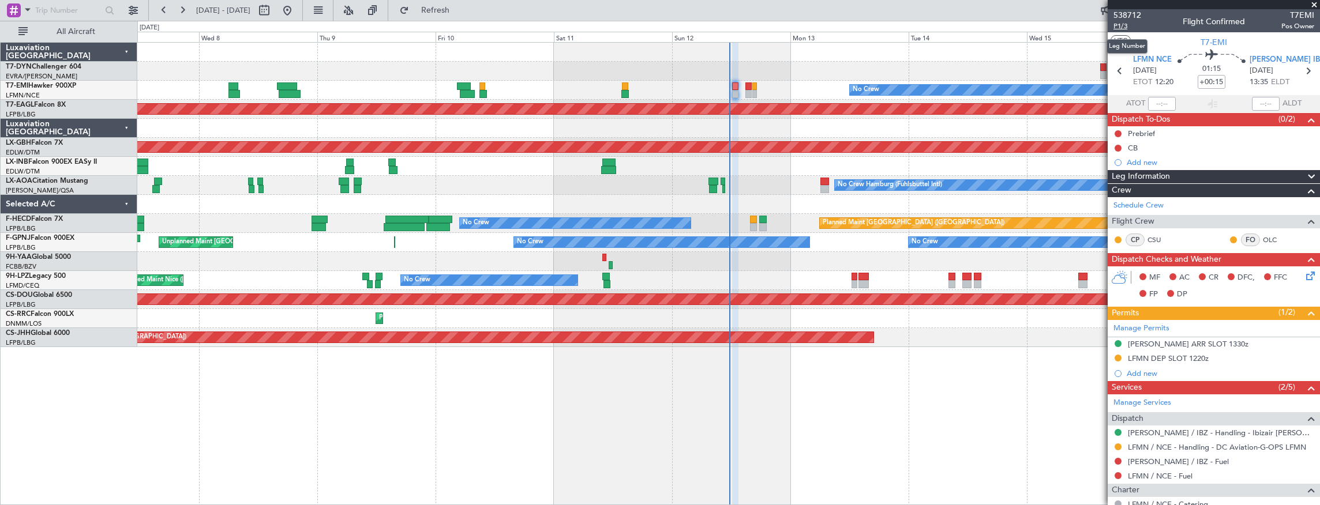
click at [1126, 29] on span "P1/3" at bounding box center [1127, 26] width 28 height 10
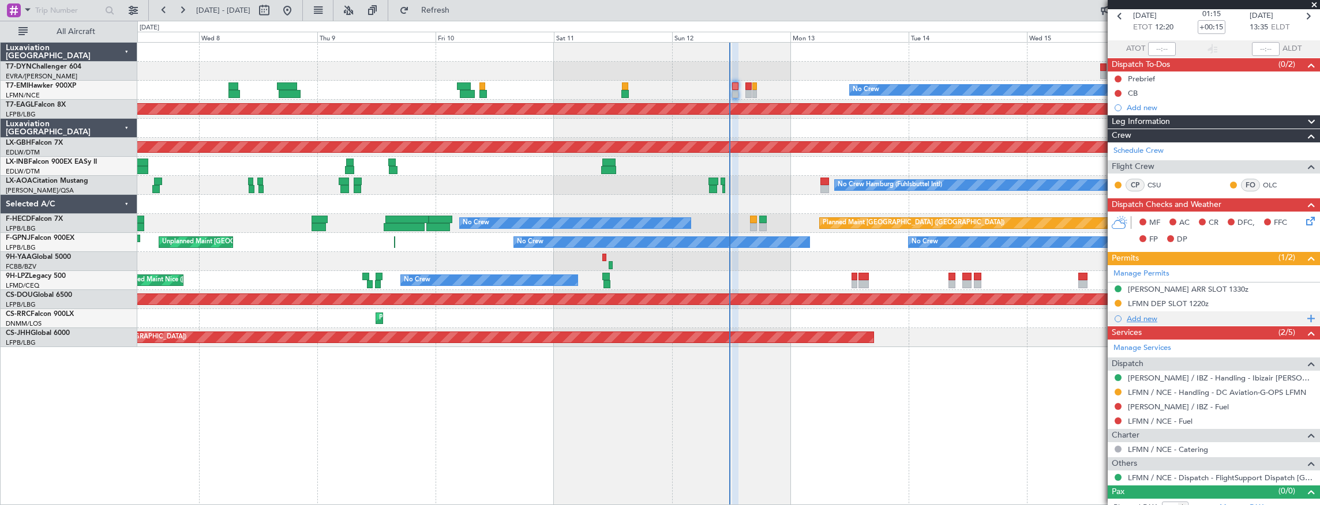
scroll to position [64, 0]
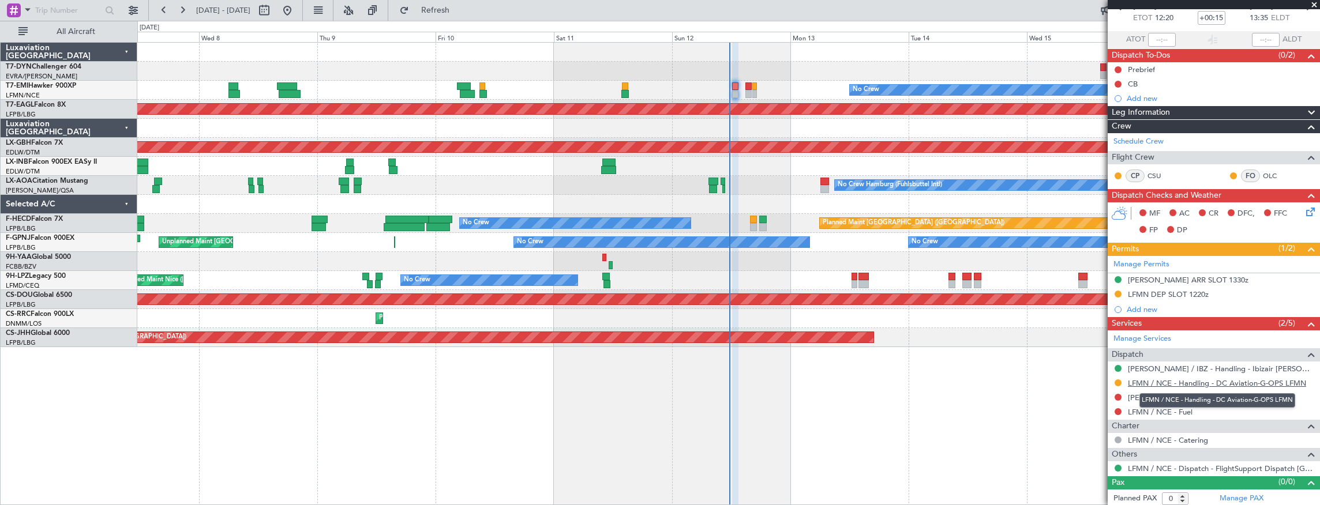
click at [1209, 381] on link "LFMN / NCE - Handling - DC Aviation-G-OPS LFMN" at bounding box center [1217, 383] width 178 height 10
click at [1224, 367] on link "[PERSON_NAME] / IBZ - Handling - Ibizair [PERSON_NAME] / IBZ" at bounding box center [1221, 369] width 186 height 10
click at [1306, 213] on icon at bounding box center [1308, 209] width 9 height 9
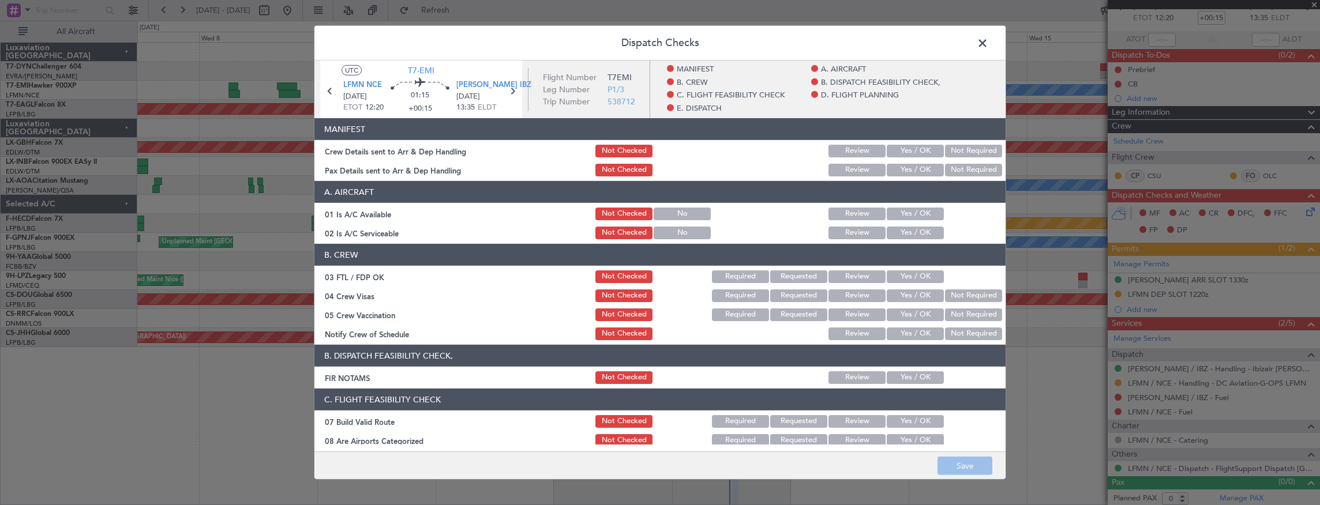
click at [919, 145] on button "Yes / OK" at bounding box center [915, 151] width 57 height 13
click at [915, 168] on button "Yes / OK" at bounding box center [915, 170] width 57 height 13
click at [968, 467] on button "Save" at bounding box center [964, 466] width 55 height 18
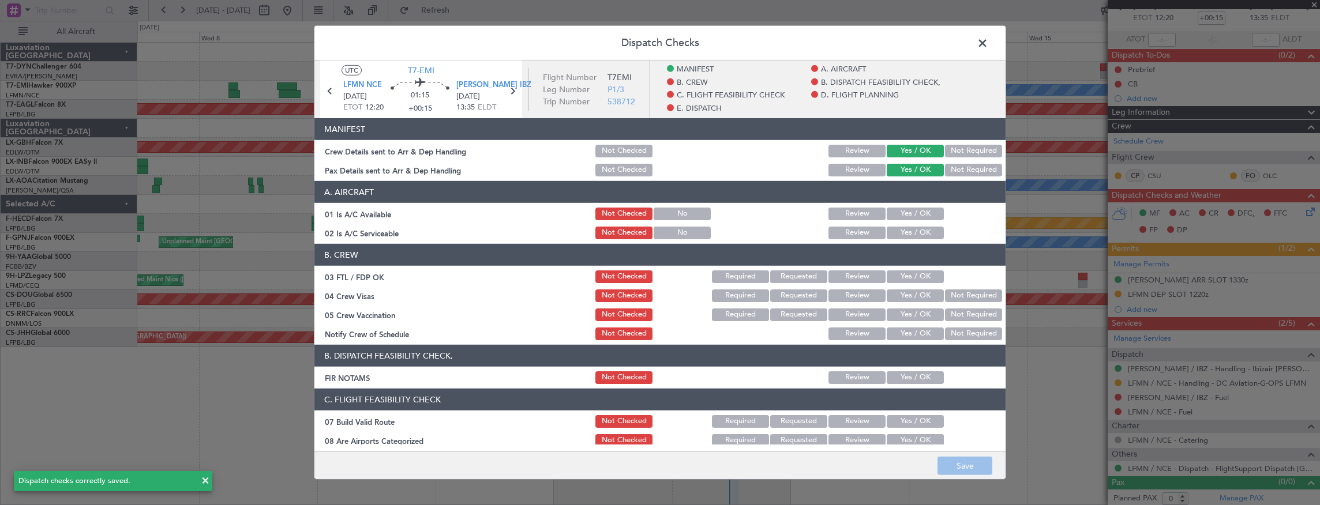
click at [988, 44] on span at bounding box center [988, 46] width 0 height 23
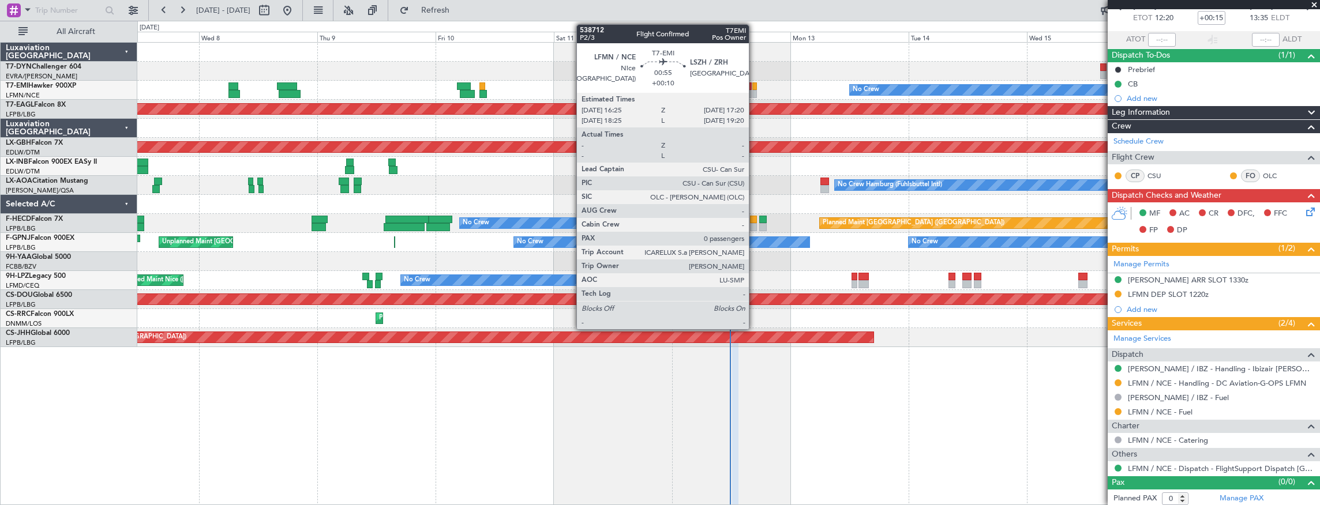
click at [754, 86] on div at bounding box center [754, 86] width 5 height 8
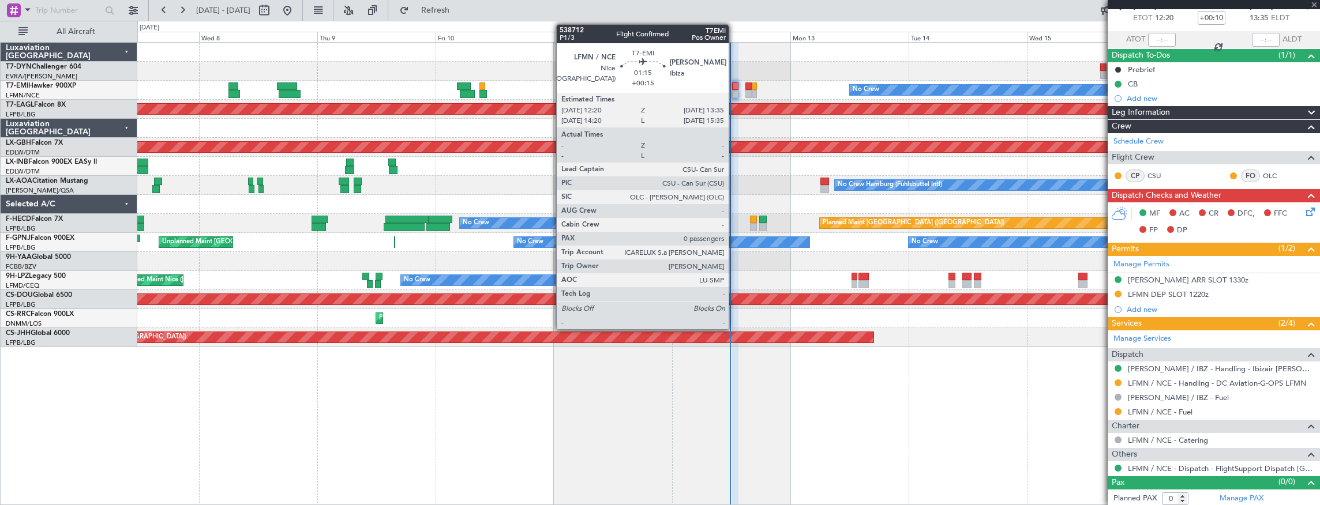
scroll to position [0, 0]
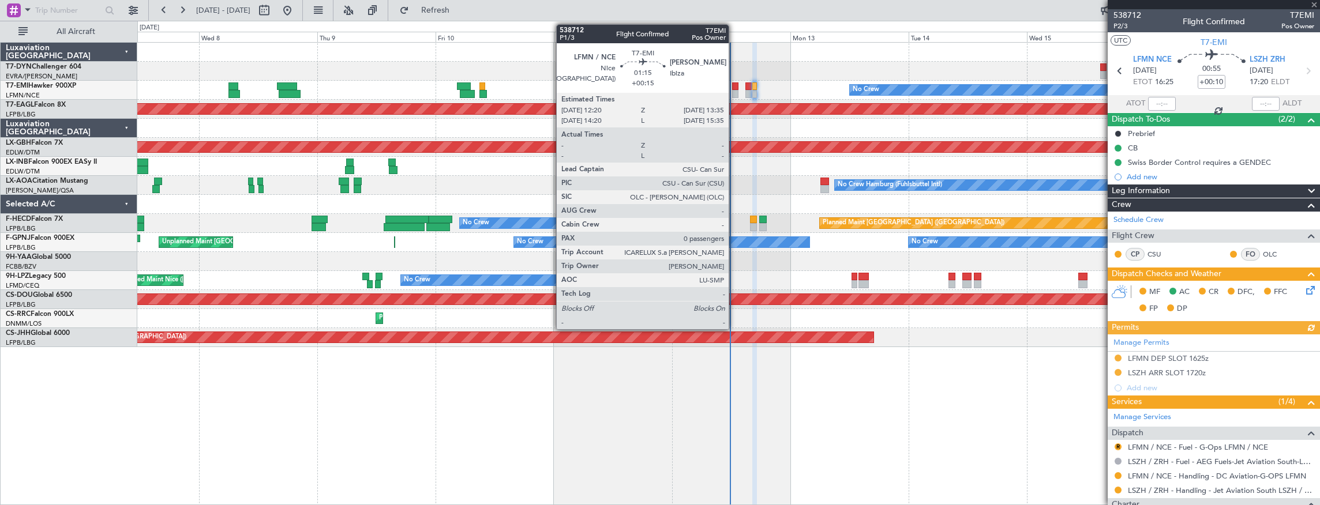
type input "+00:15"
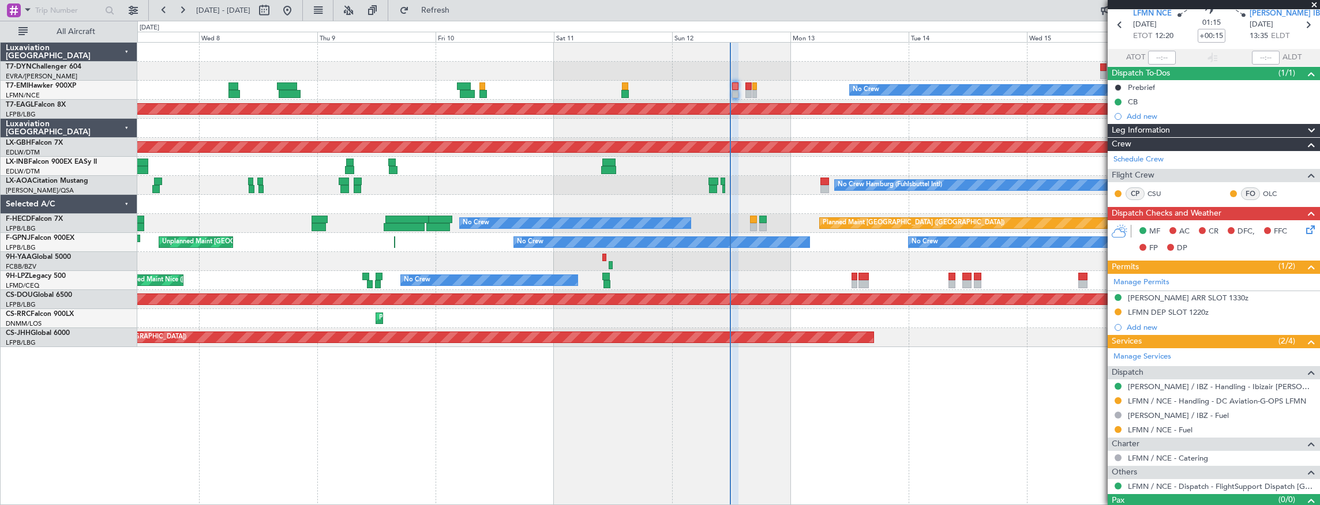
scroll to position [64, 0]
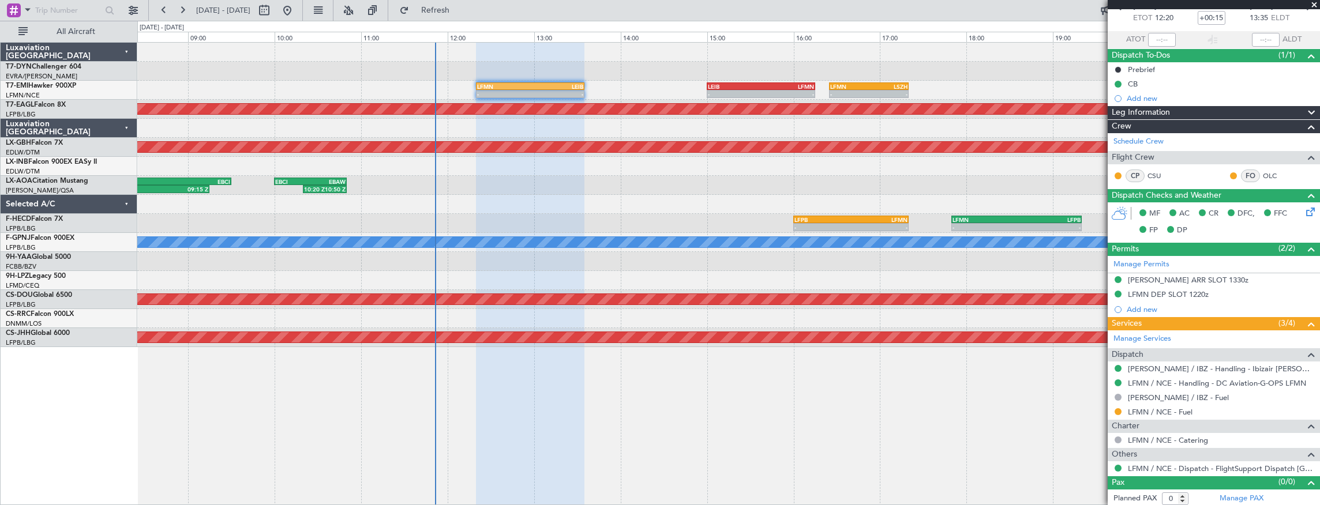
click at [578, 79] on div "- - LFMN 12:20 Z LEIB 13:35 Z - - LEIB 15:00 Z LFMN 16:15 Z - - LFMN 16:25 Z LS…" at bounding box center [728, 195] width 1182 height 305
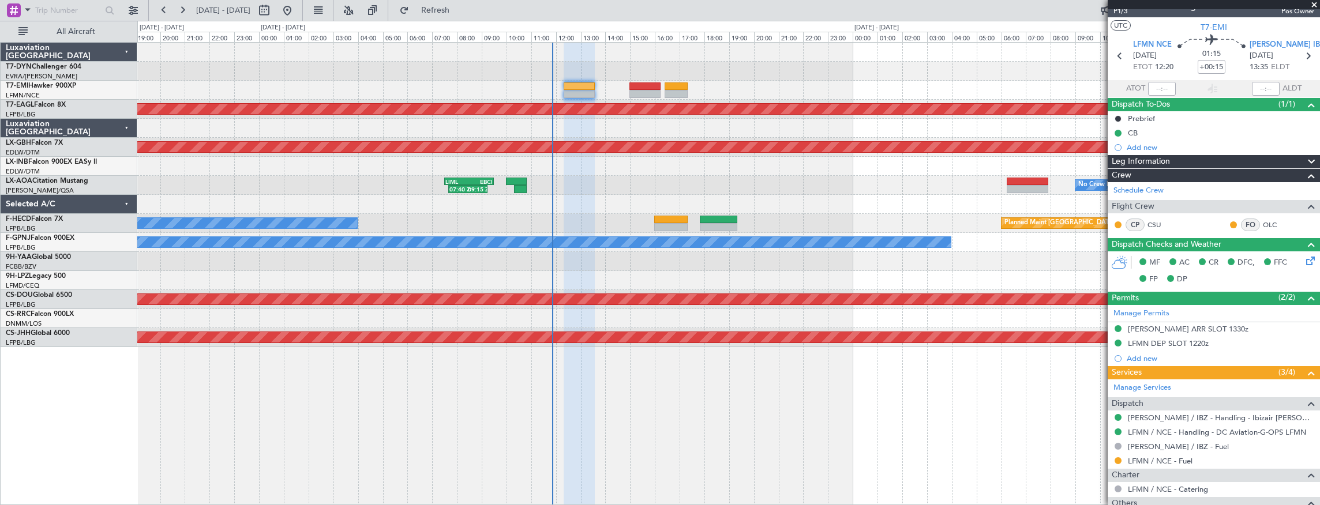
scroll to position [0, 0]
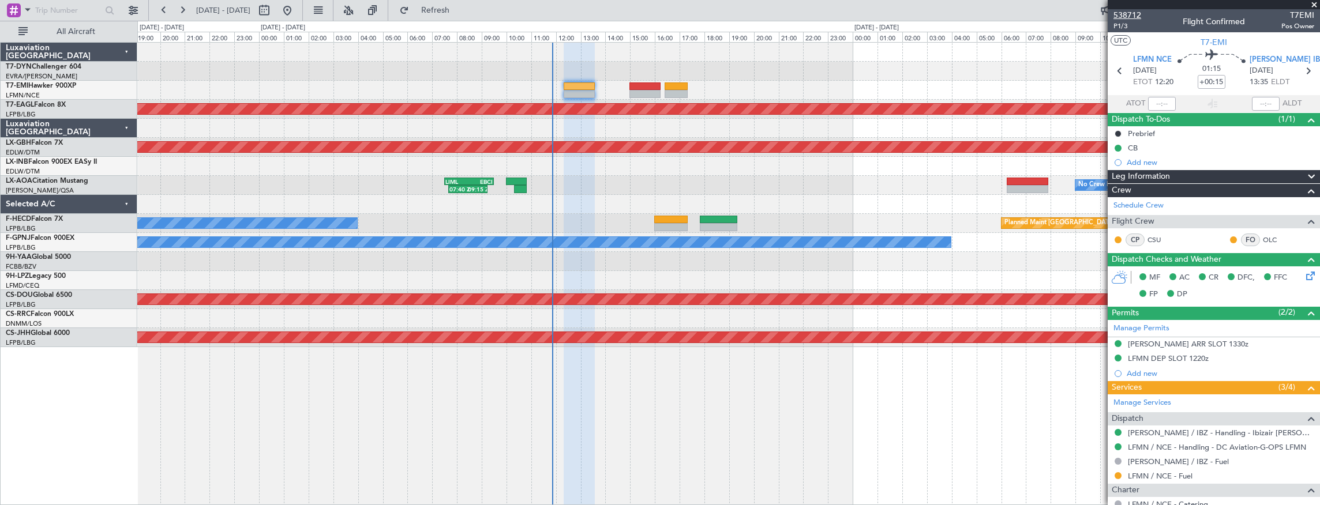
click at [1123, 10] on span "538712" at bounding box center [1127, 15] width 28 height 12
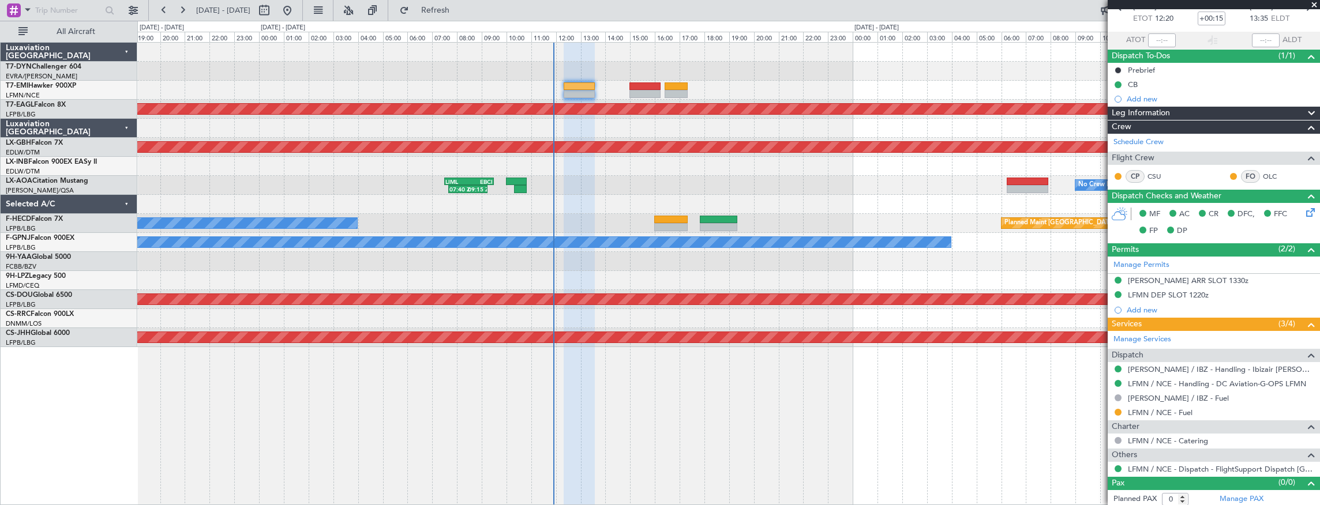
scroll to position [64, 0]
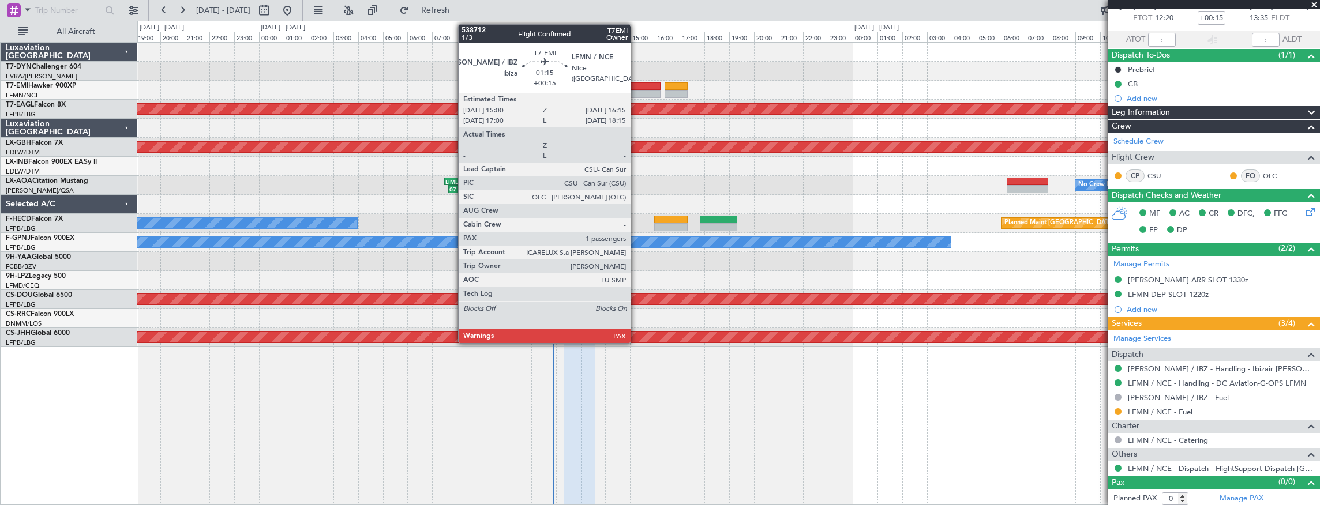
click at [638, 89] on div at bounding box center [644, 86] width 31 height 8
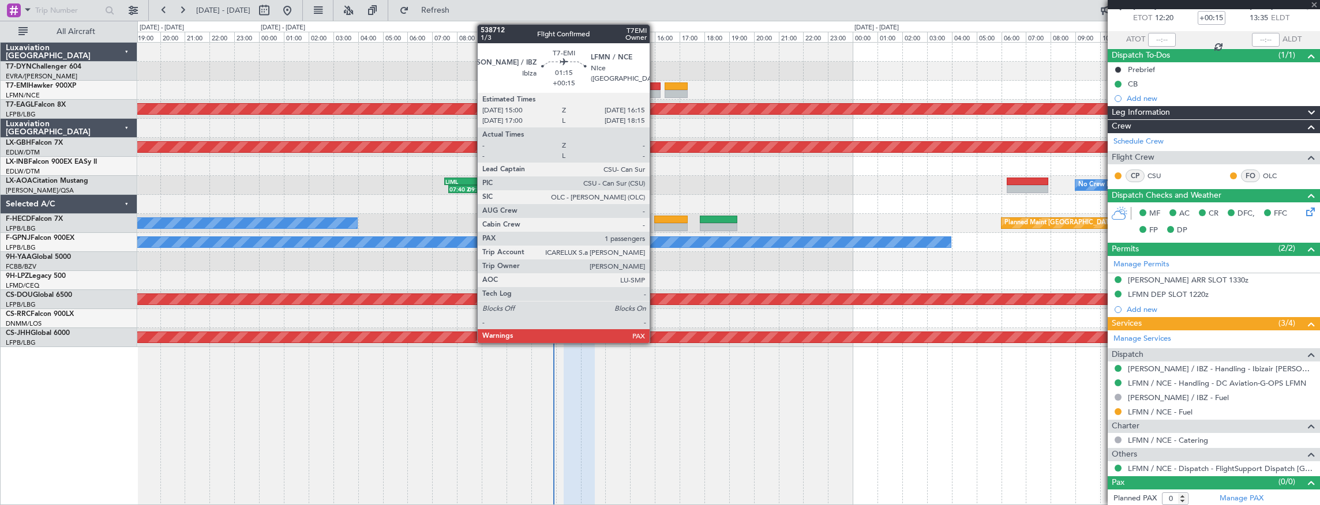
type input "2"
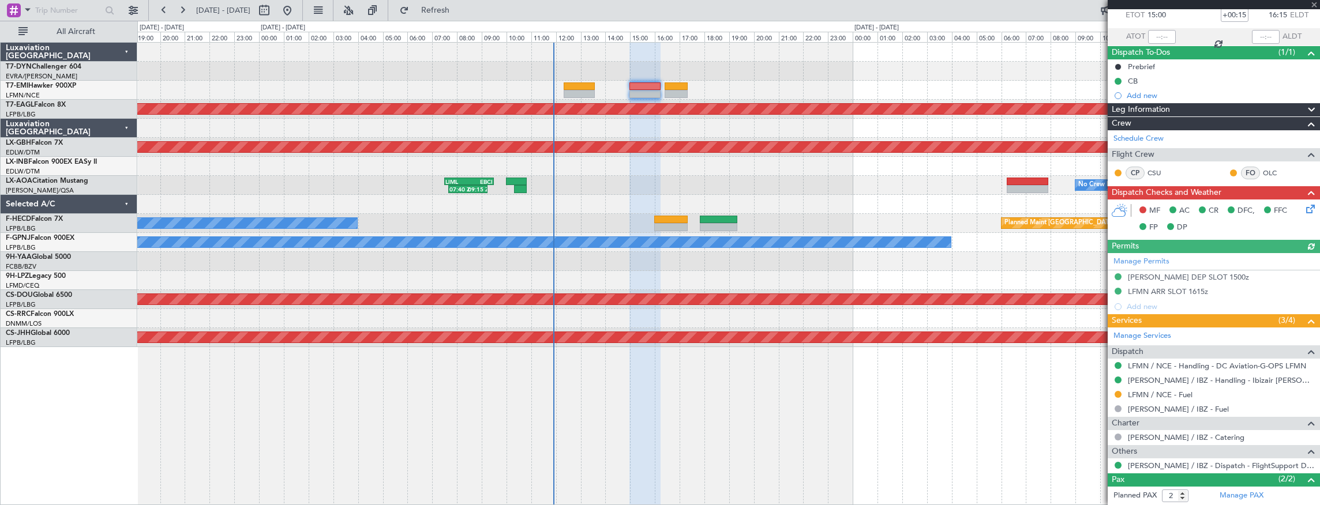
scroll to position [116, 0]
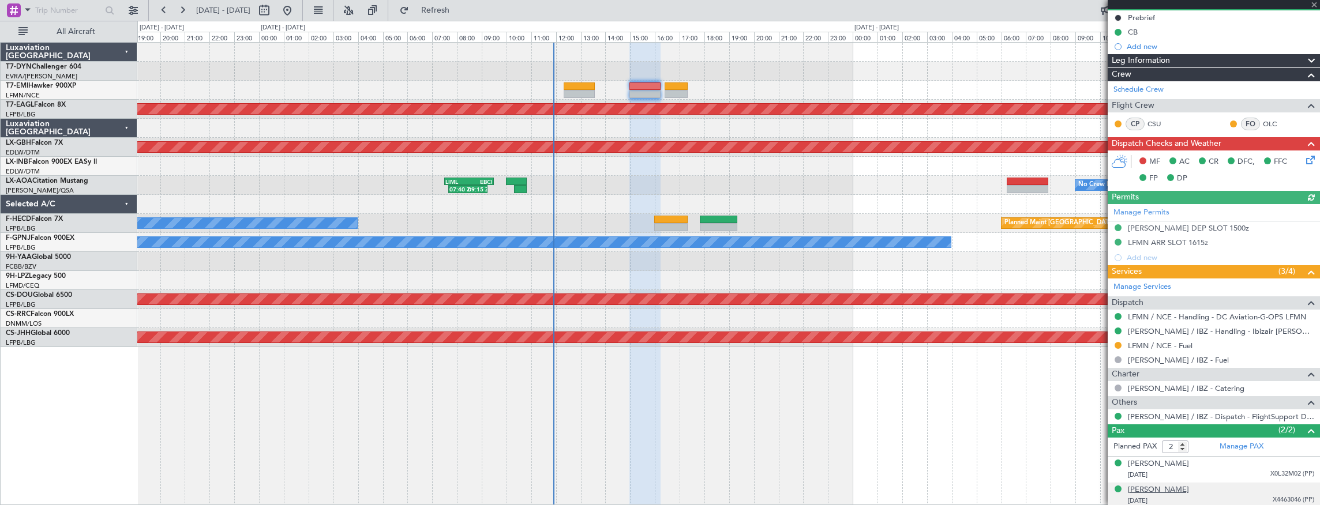
click at [1189, 487] on div "Vincent Kurt DegumoiSchwab" at bounding box center [1158, 490] width 61 height 12
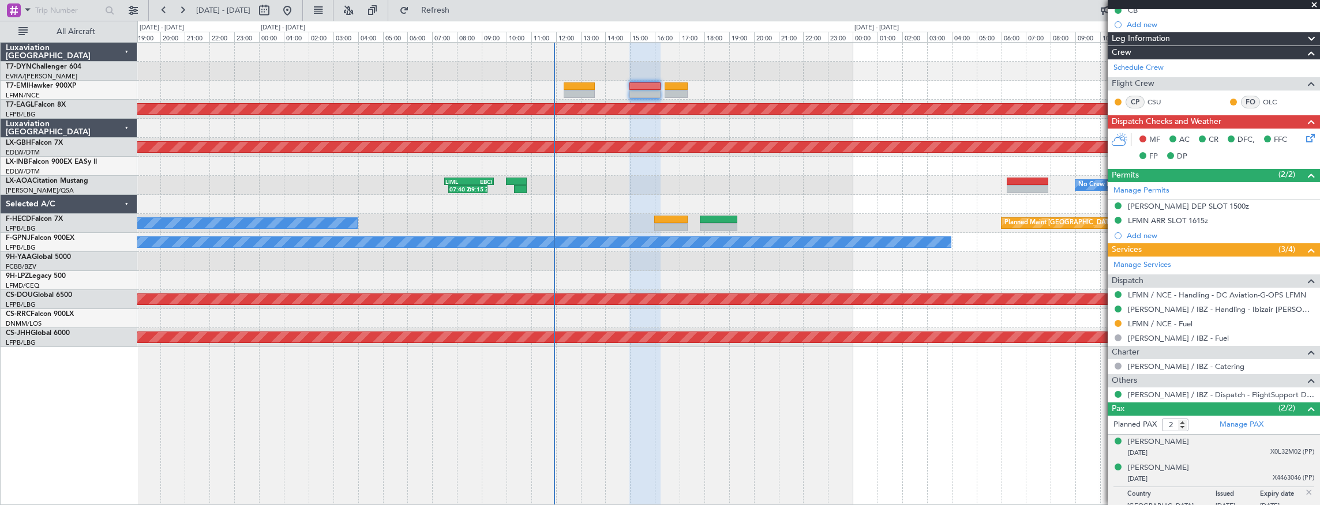
scroll to position [144, 0]
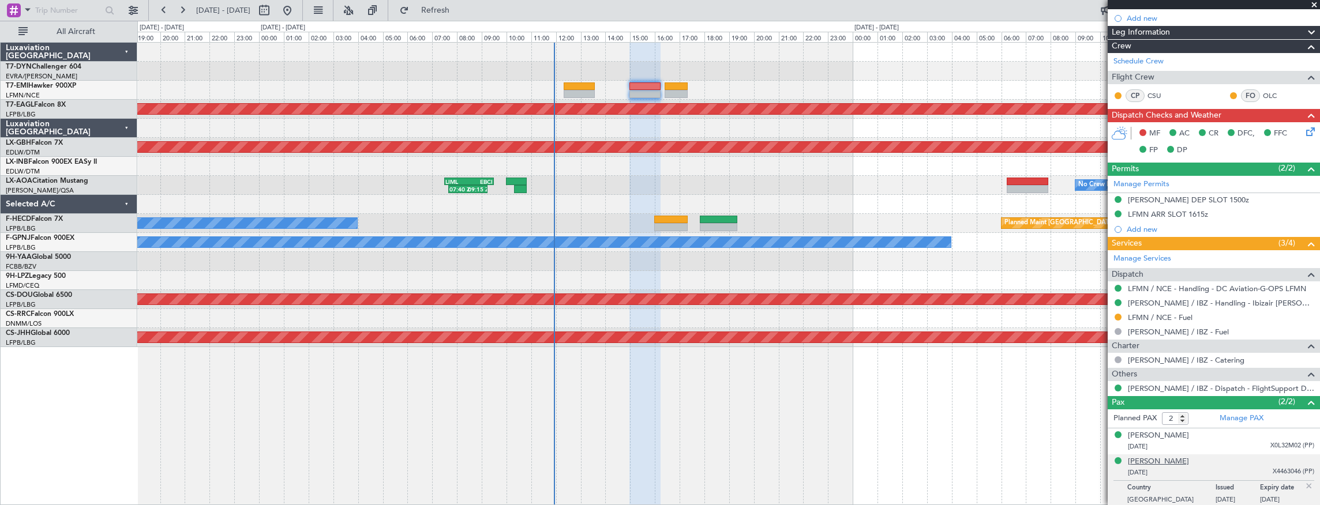
click at [1189, 464] on div "Vincent Kurt DegumoiSchwab" at bounding box center [1158, 462] width 61 height 12
click at [1232, 418] on link "Manage PAX" at bounding box center [1241, 419] width 44 height 12
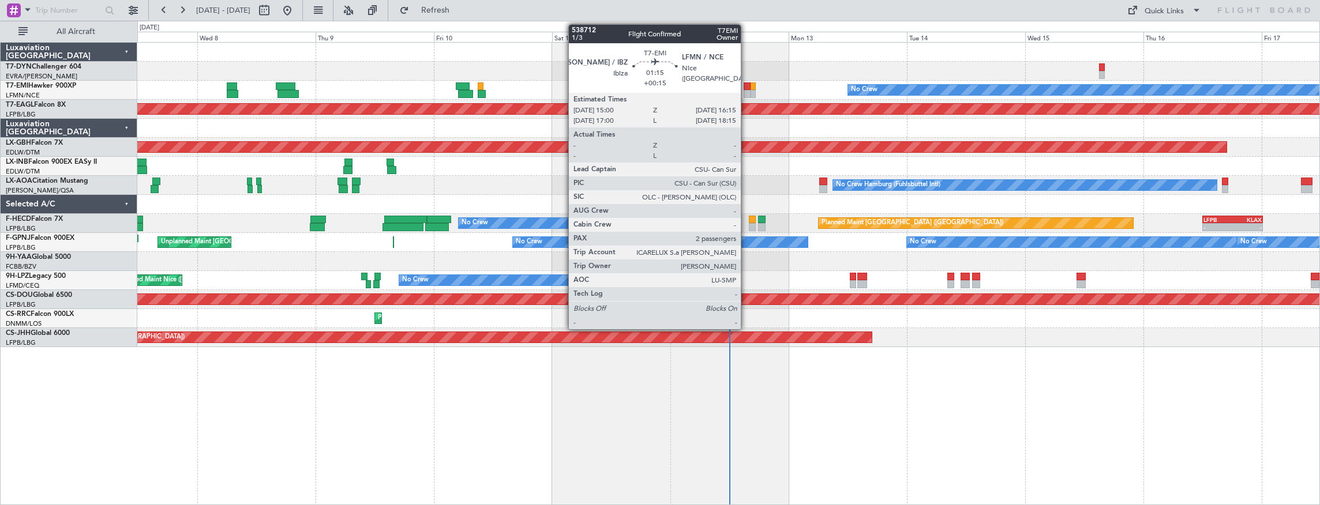
click at [747, 87] on div at bounding box center [746, 86] width 6 height 8
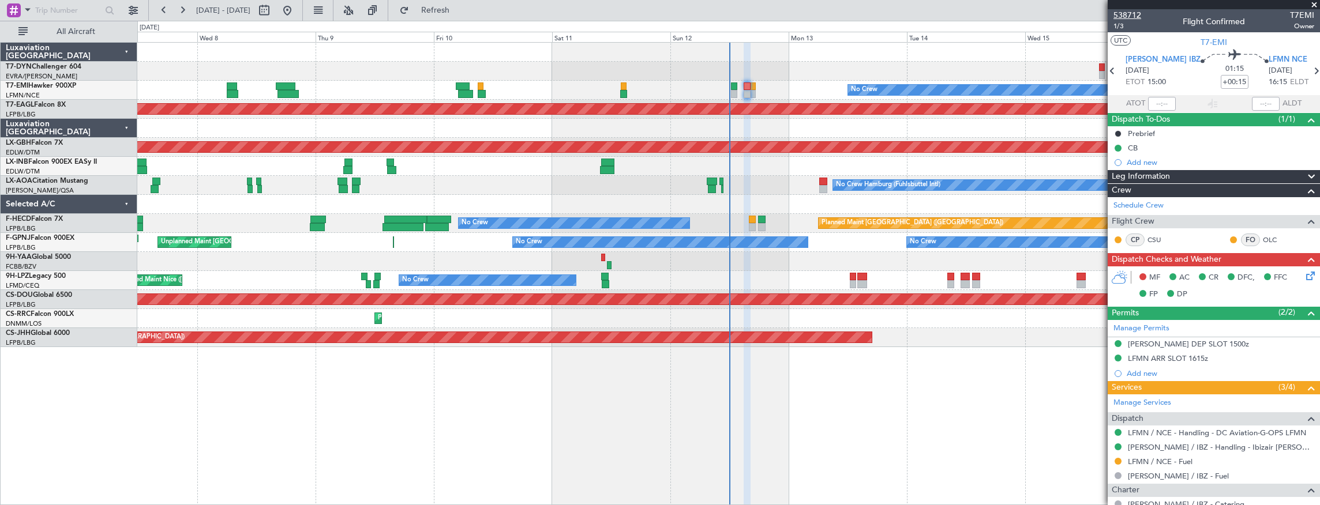
click at [1136, 14] on span "538712" at bounding box center [1127, 15] width 28 height 12
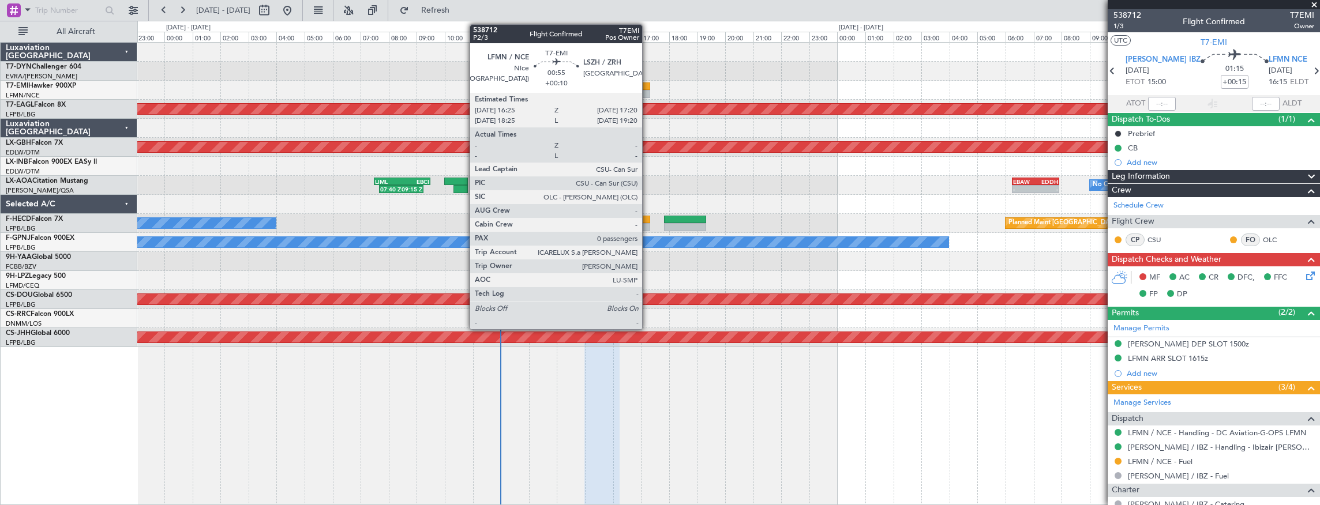
click at [648, 85] on div at bounding box center [637, 86] width 26 height 8
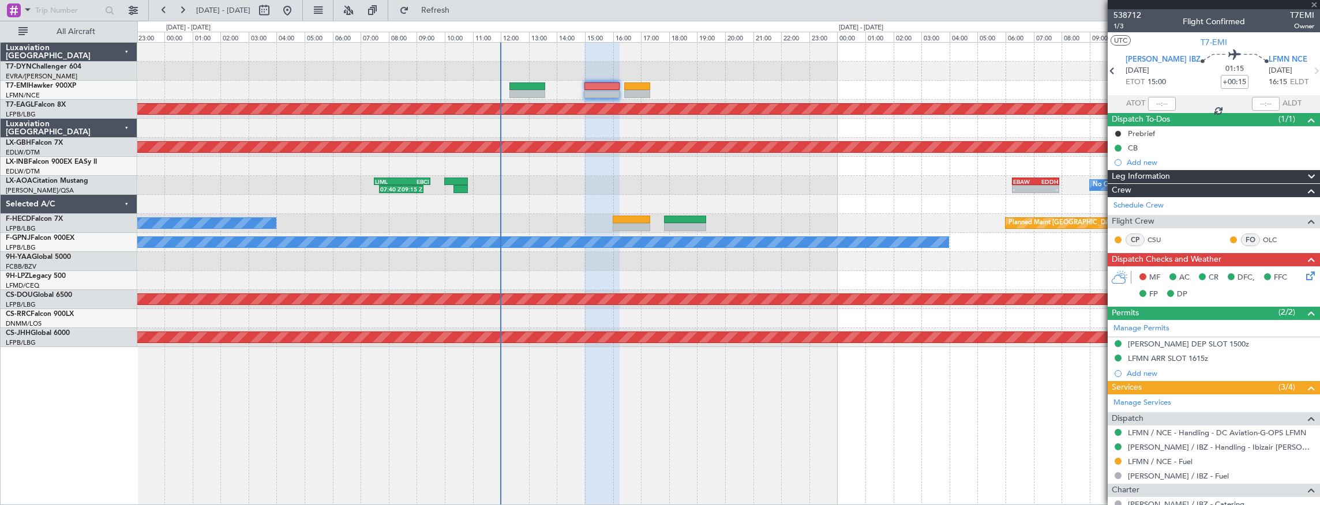
type input "+00:10"
type input "0"
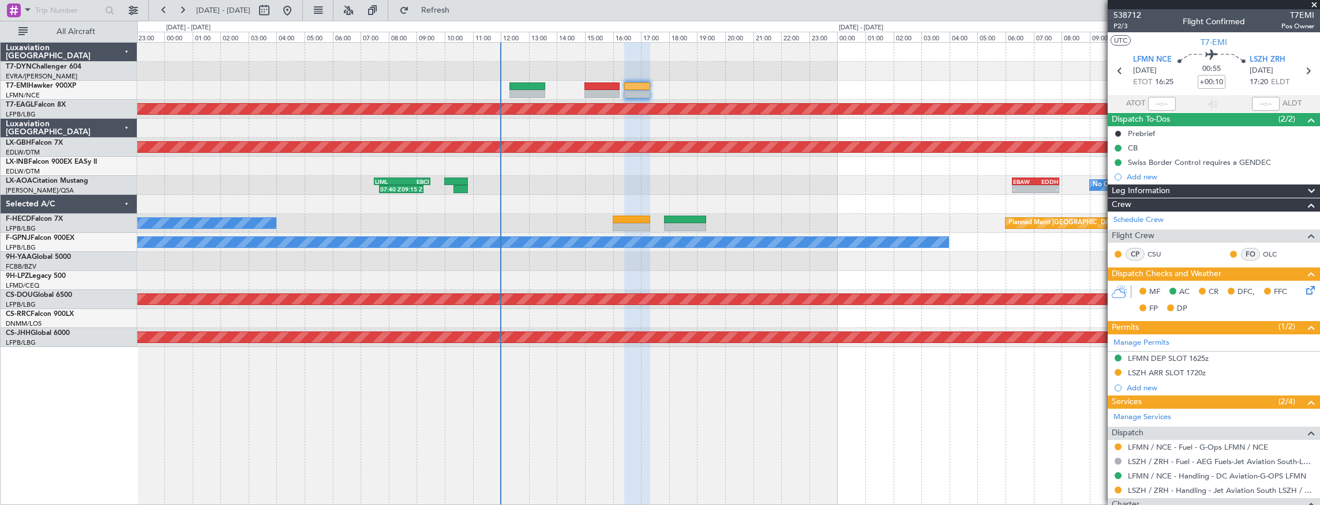
click at [1306, 293] on icon at bounding box center [1308, 288] width 9 height 9
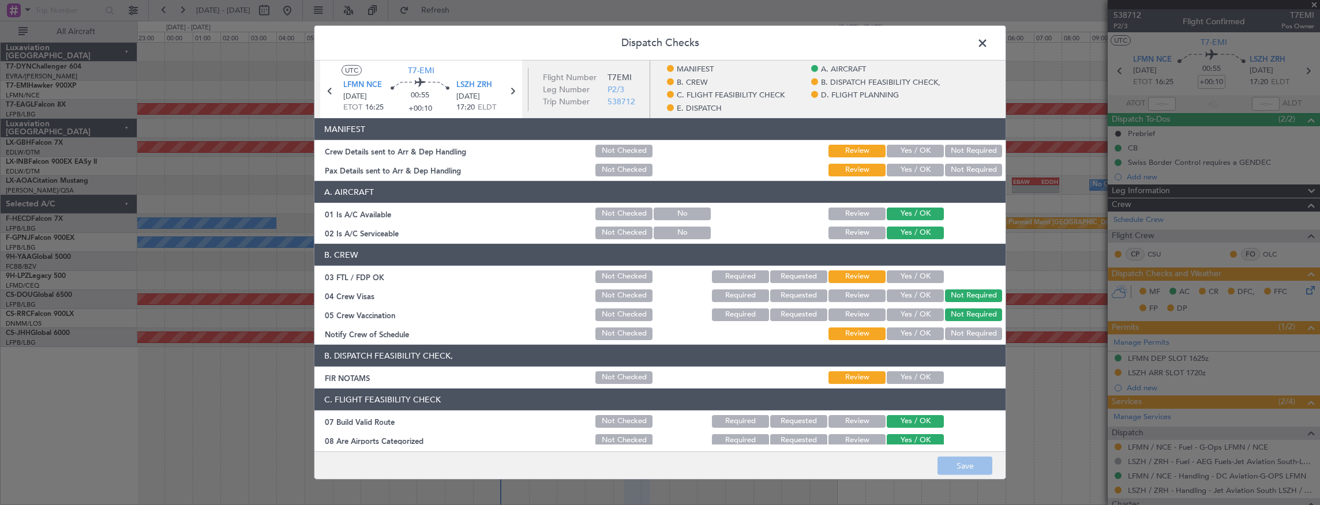
click at [893, 145] on button "Yes / OK" at bounding box center [915, 151] width 57 height 13
click at [904, 168] on button "Yes / OK" at bounding box center [915, 170] width 57 height 13
click at [961, 464] on button "Save" at bounding box center [964, 466] width 55 height 18
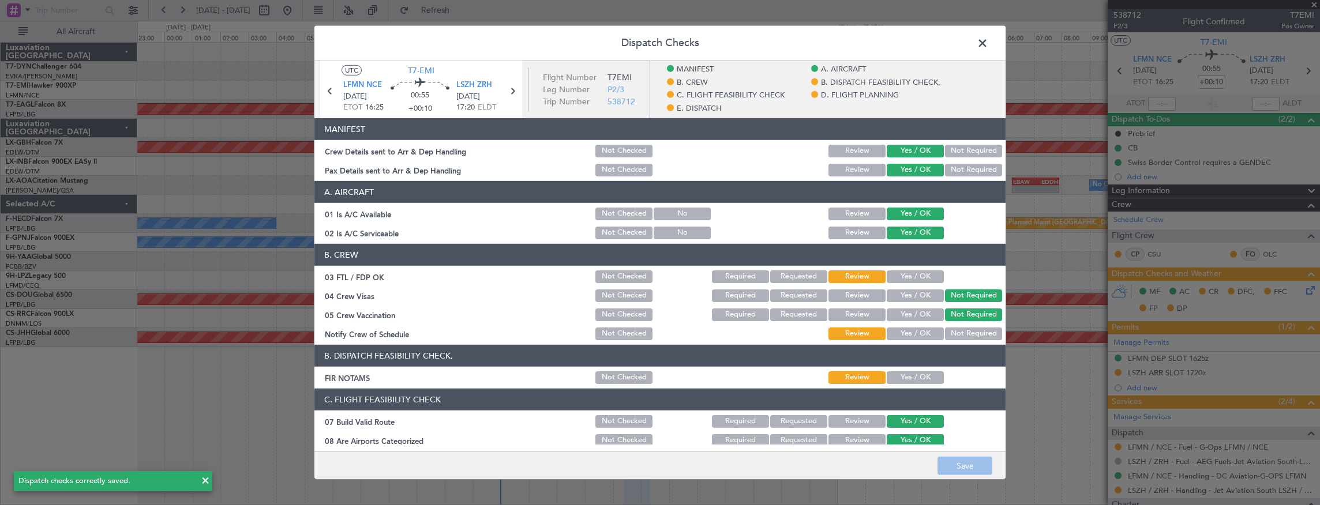
click at [988, 43] on span at bounding box center [988, 46] width 0 height 23
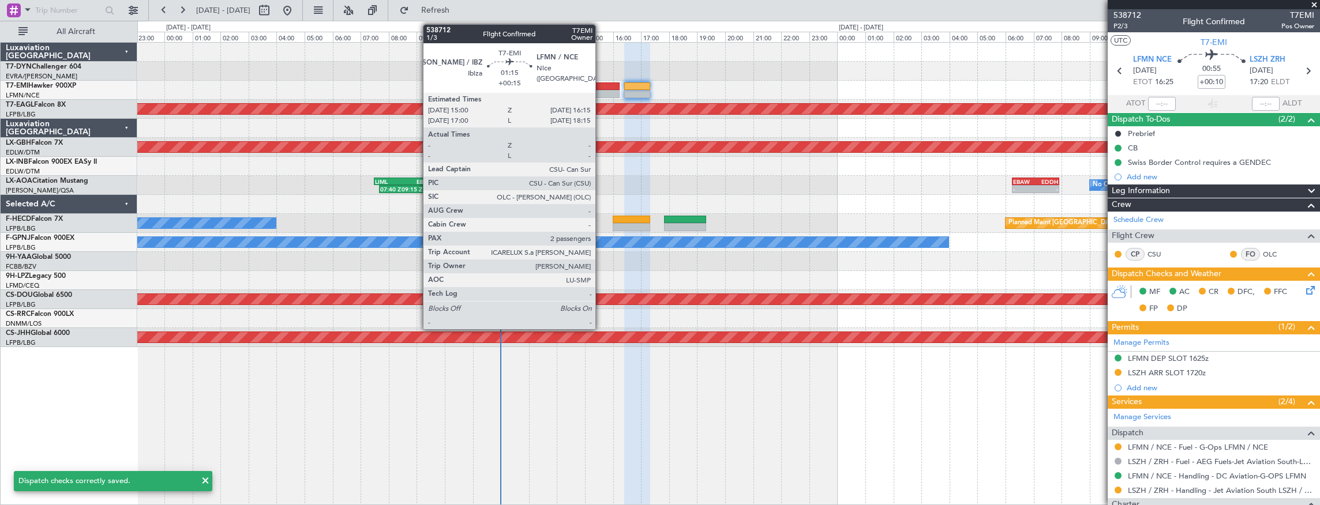
click at [601, 84] on div at bounding box center [601, 86] width 35 height 8
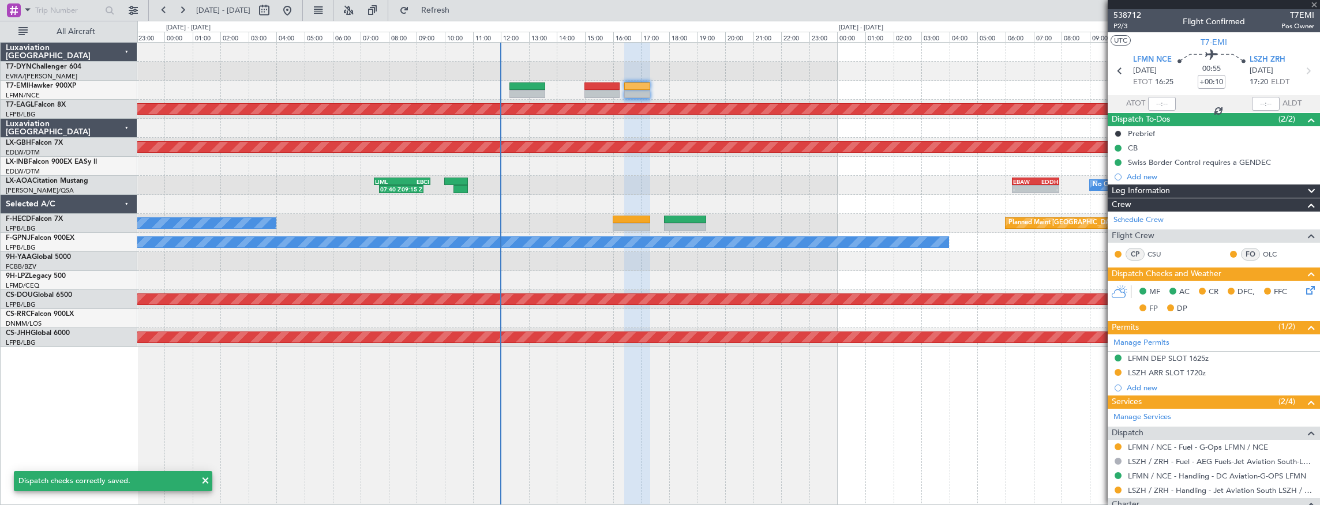
type input "+00:15"
type input "2"
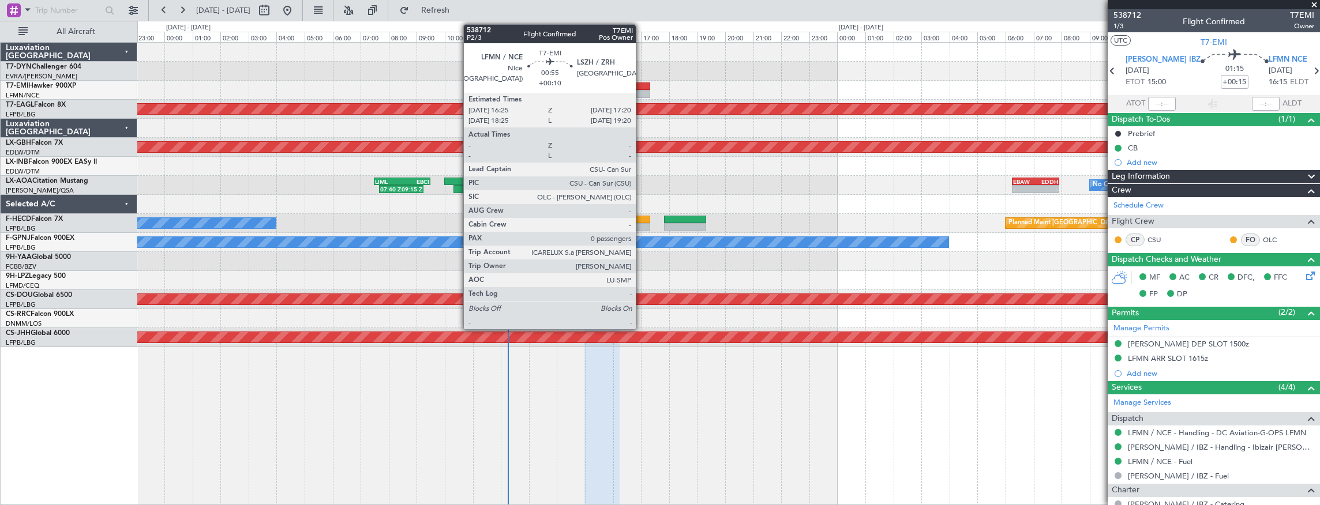
click at [641, 85] on div at bounding box center [637, 86] width 26 height 8
type input "+00:10"
type input "0"
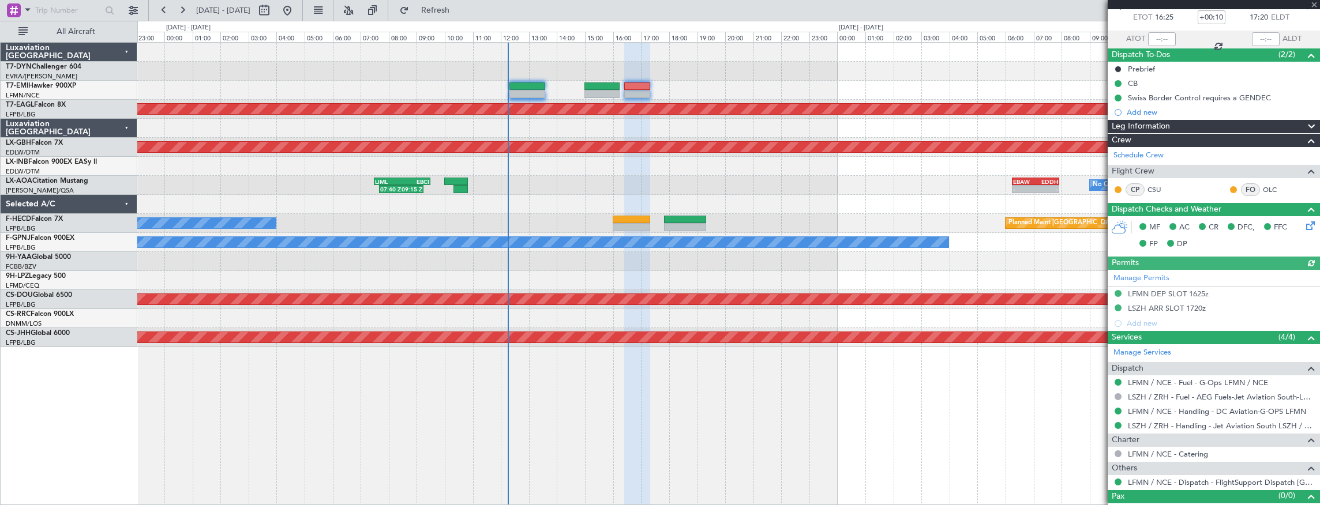
scroll to position [78, 0]
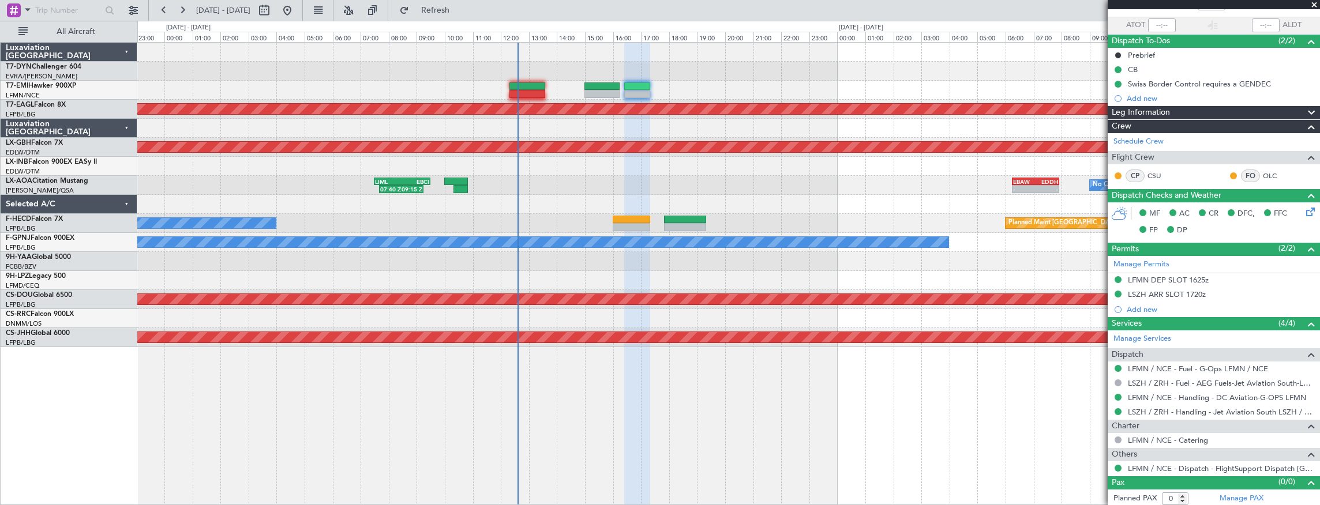
click at [297, 136] on div "No Crew Planned Maint Dubai (Al Maktoum Intl) Planned Maint Nurnberg ORER 10:00…" at bounding box center [728, 195] width 1182 height 305
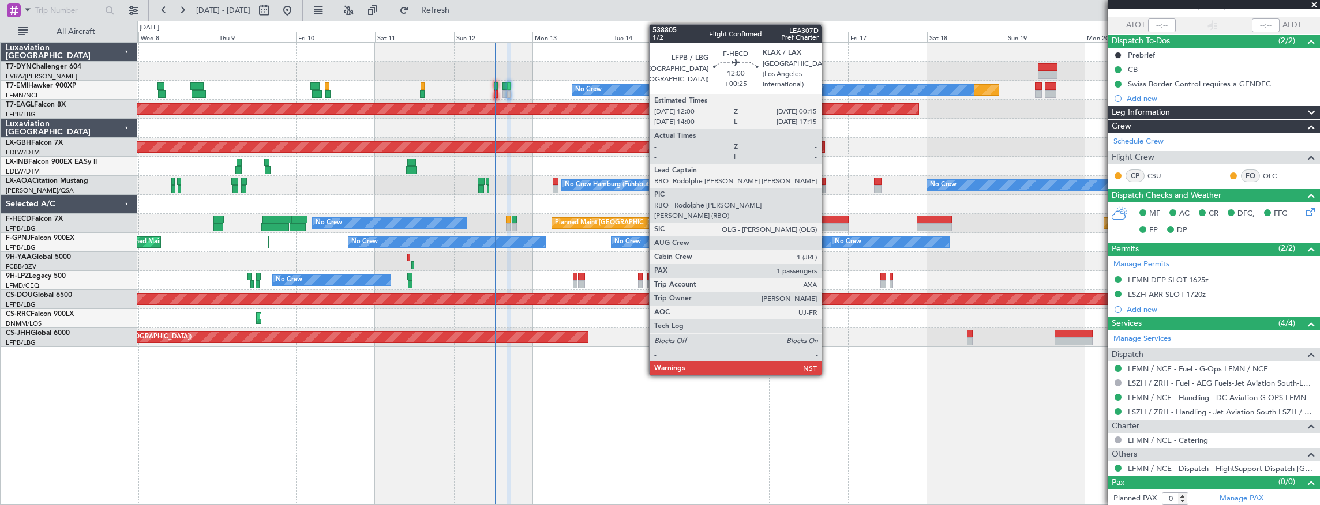
click at [827, 218] on div at bounding box center [828, 220] width 40 height 8
type input "+00:25"
type input "1"
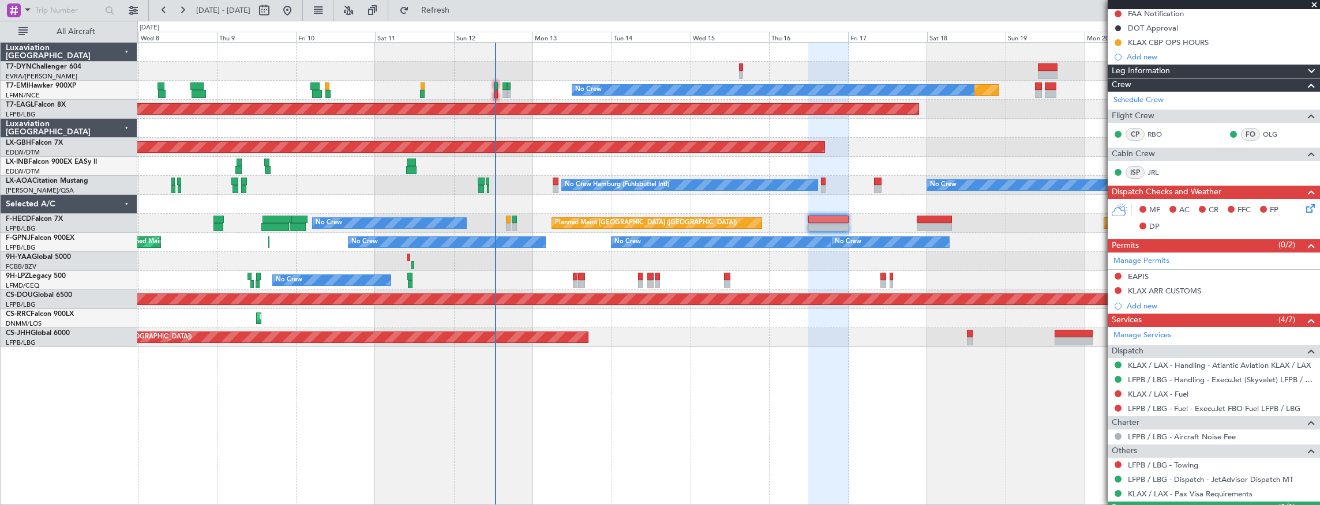
scroll to position [243, 0]
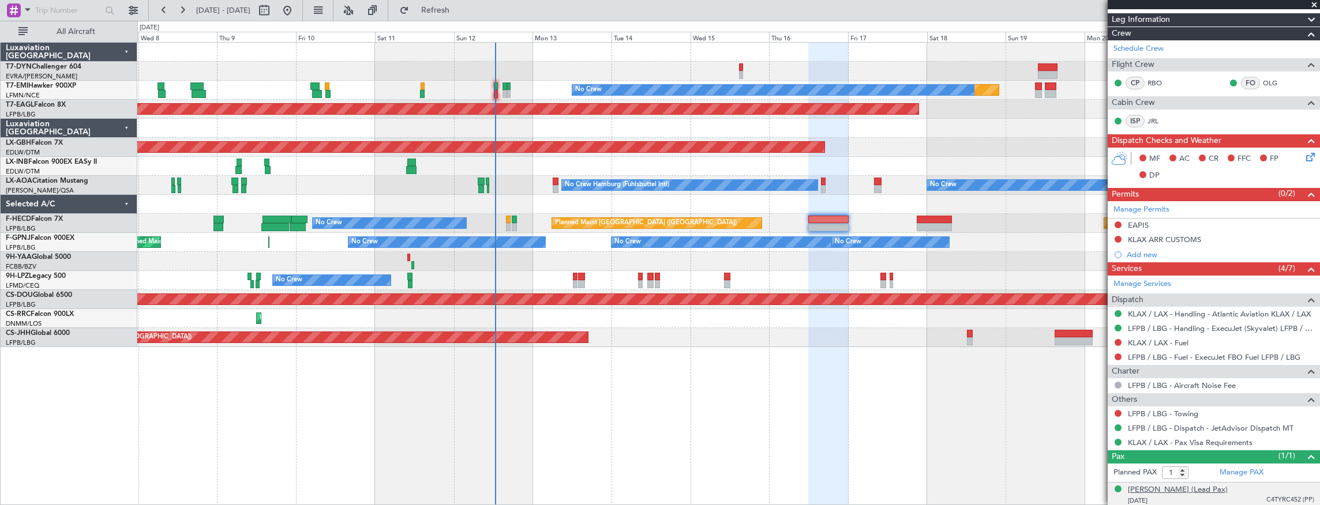
click at [1175, 489] on div "Thomas BUBERL (Lead Pax)" at bounding box center [1178, 490] width 100 height 12
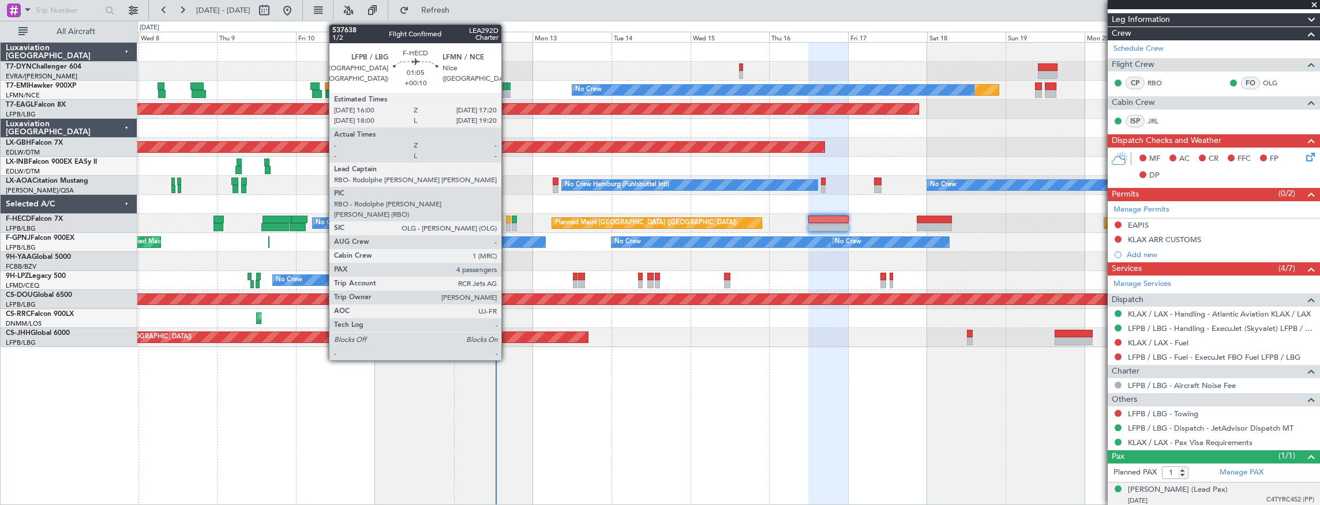
click at [507, 219] on div at bounding box center [508, 220] width 5 height 8
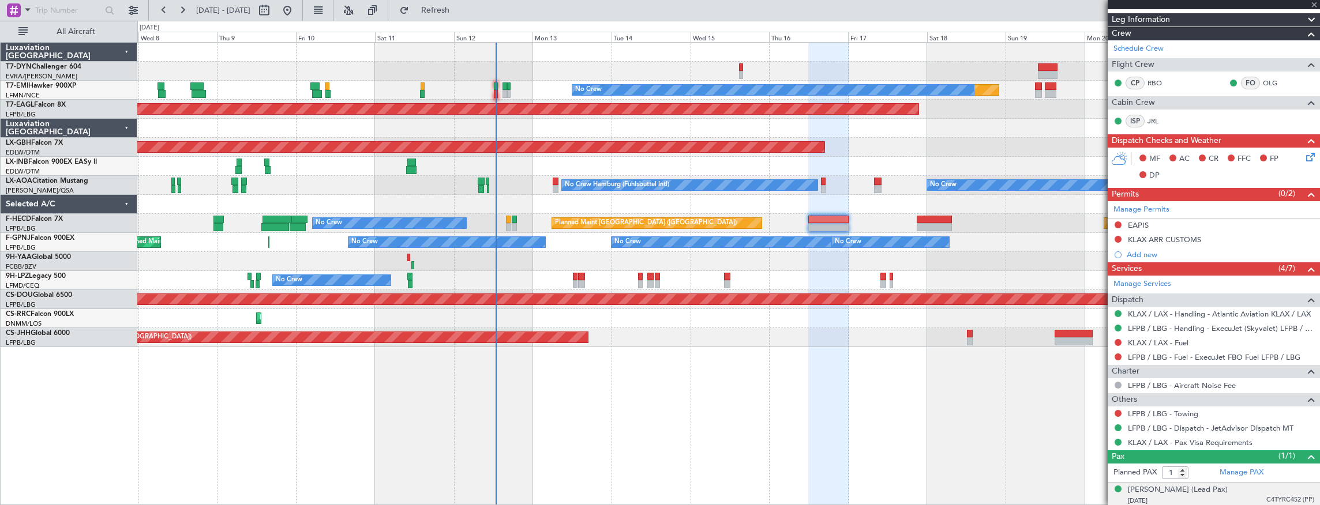
type input "+00:10"
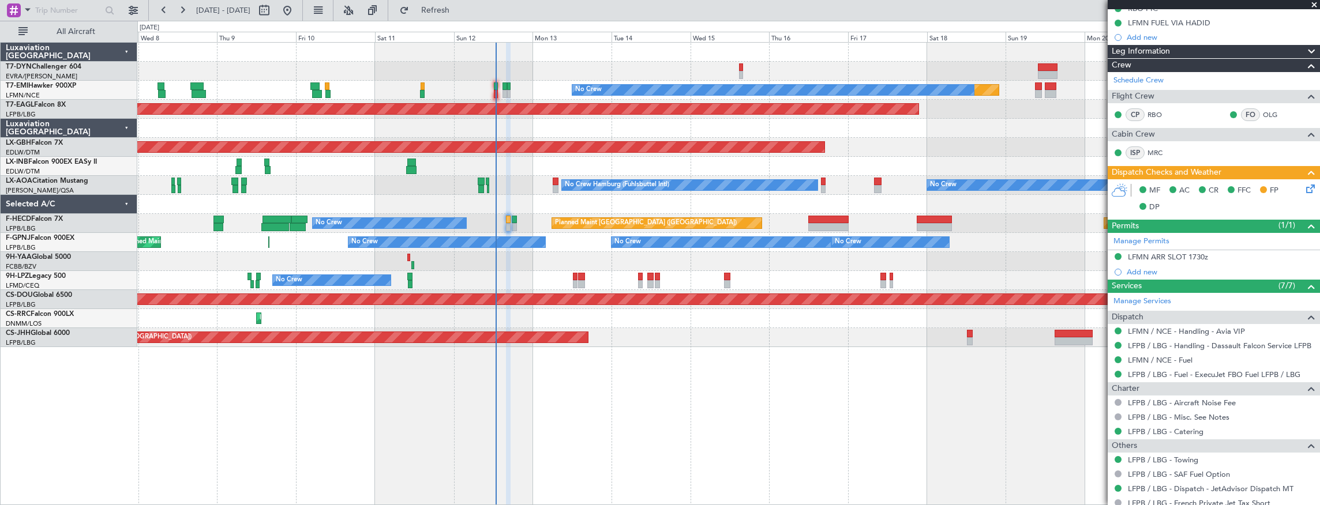
scroll to position [167, 0]
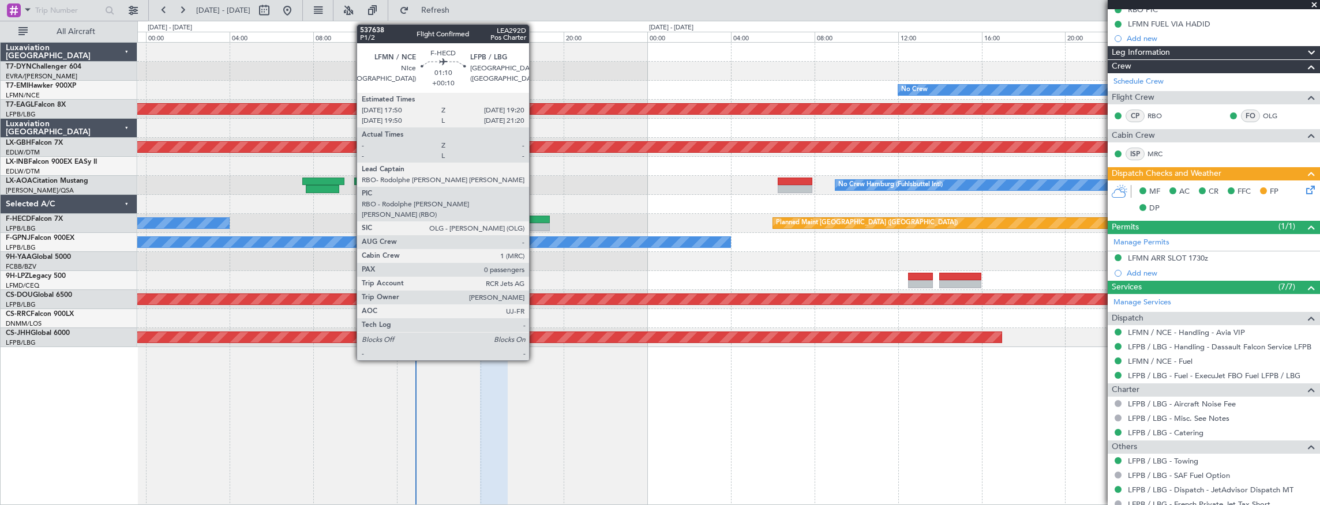
click at [535, 220] on div at bounding box center [534, 220] width 32 height 8
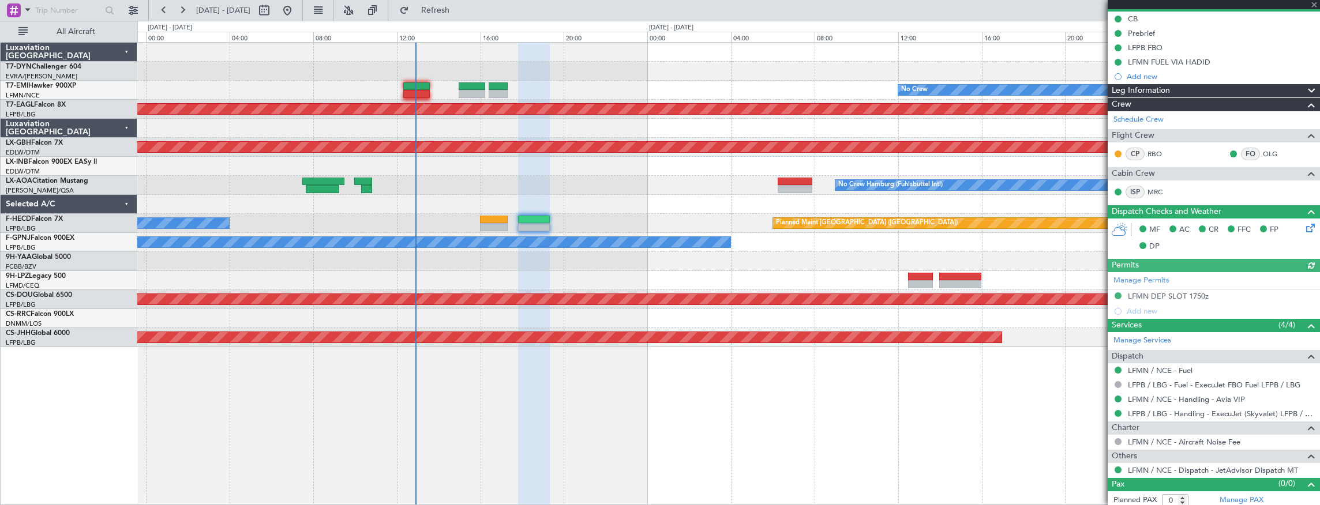
scroll to position [117, 0]
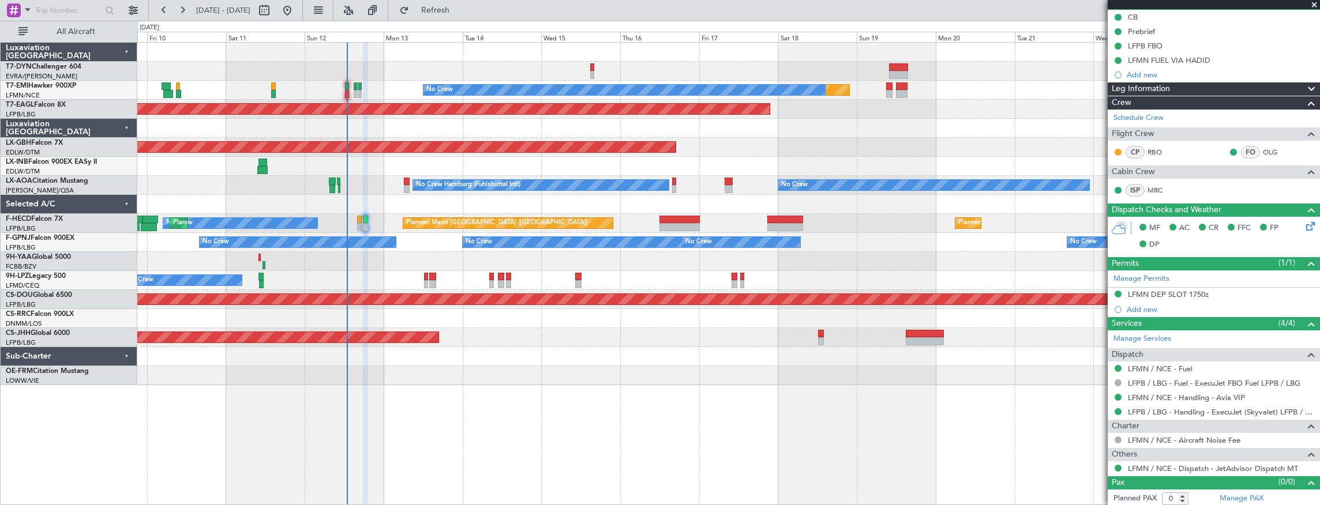
click at [421, 261] on div at bounding box center [728, 261] width 1182 height 19
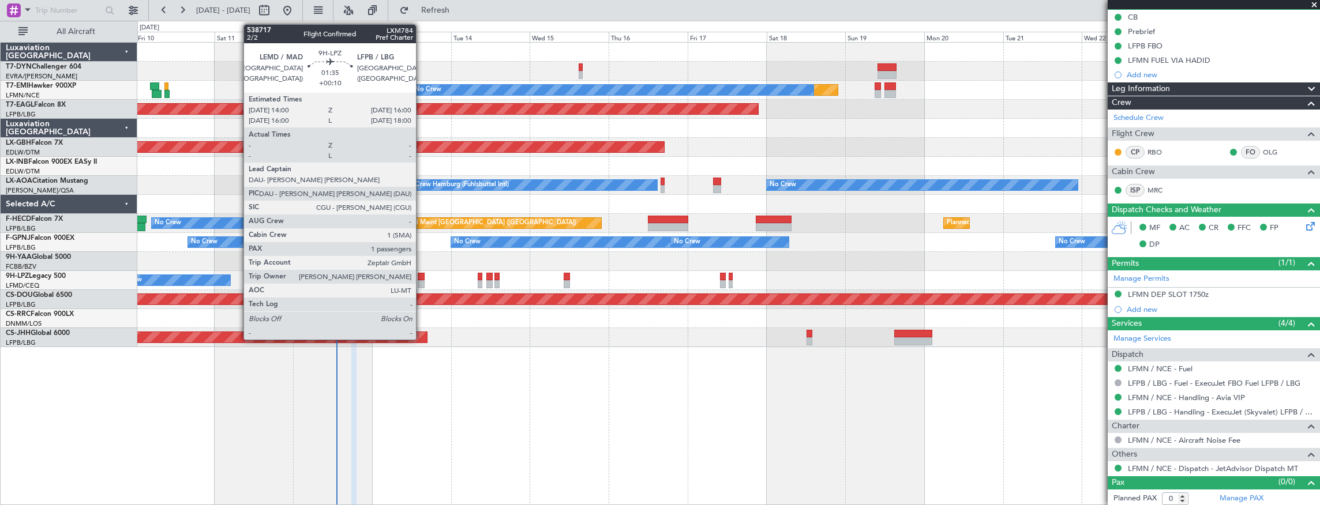
click at [421, 276] on div at bounding box center [421, 277] width 7 height 8
type input "1"
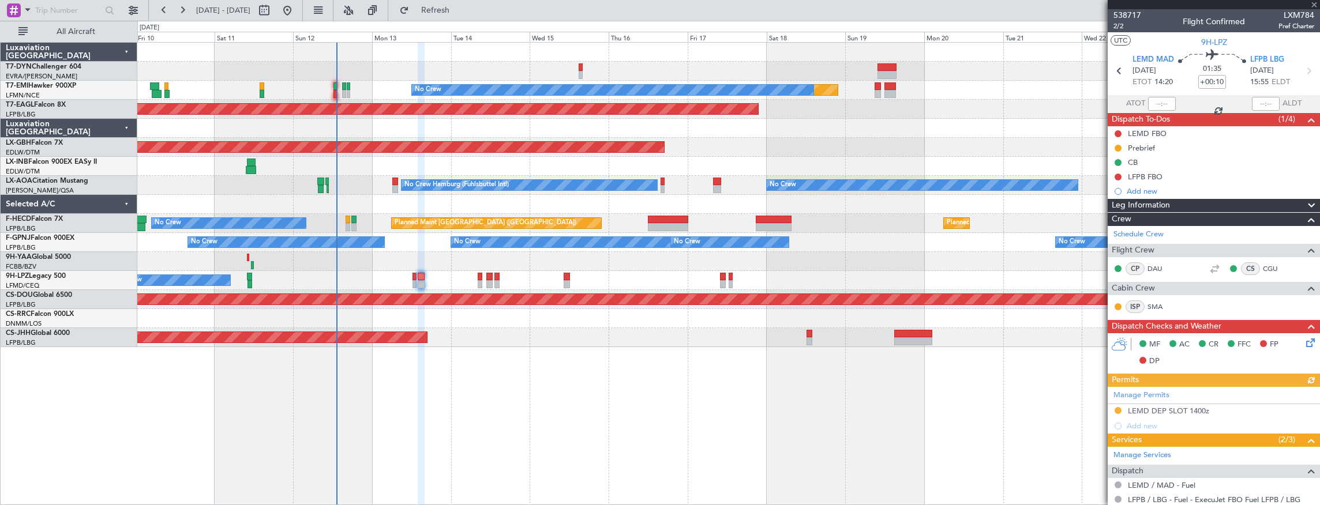
scroll to position [157, 0]
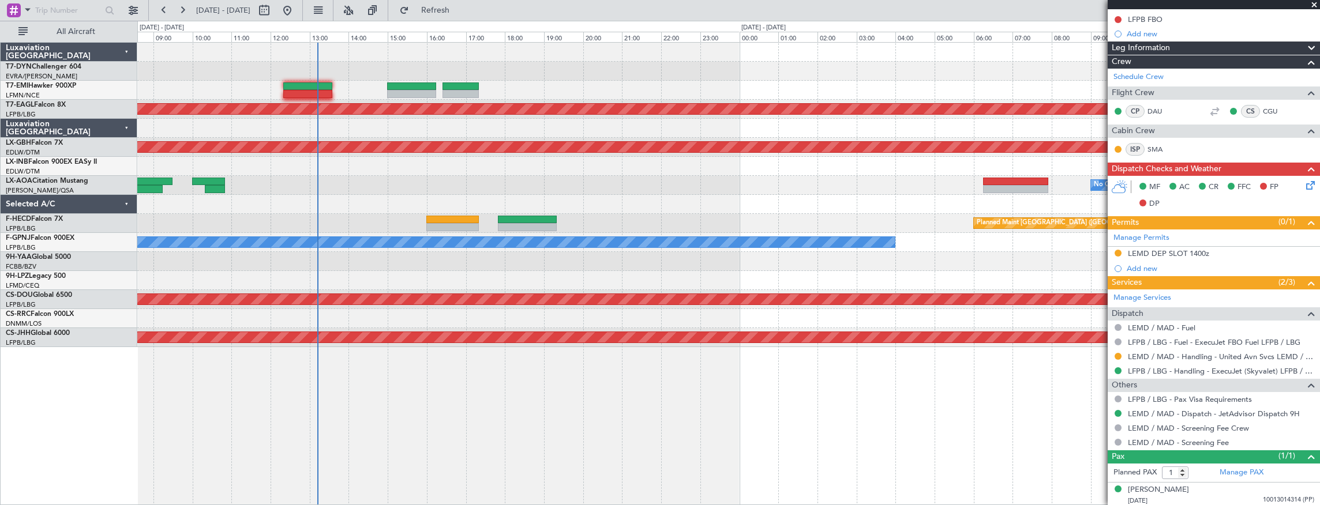
click at [490, 208] on div at bounding box center [728, 204] width 1182 height 19
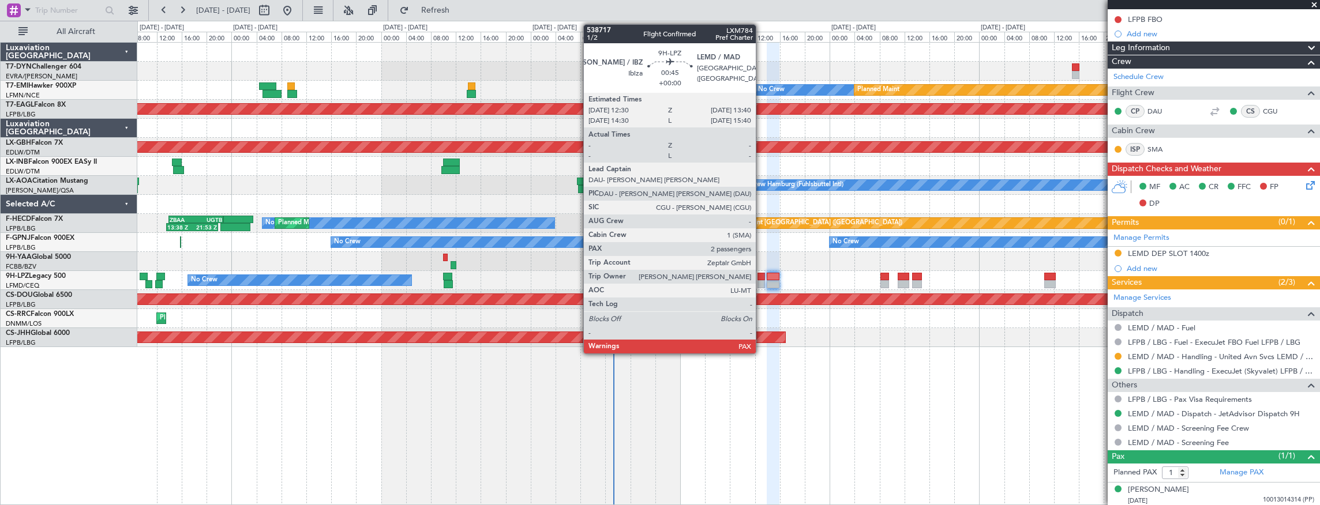
click at [761, 275] on div at bounding box center [760, 277] width 7 height 8
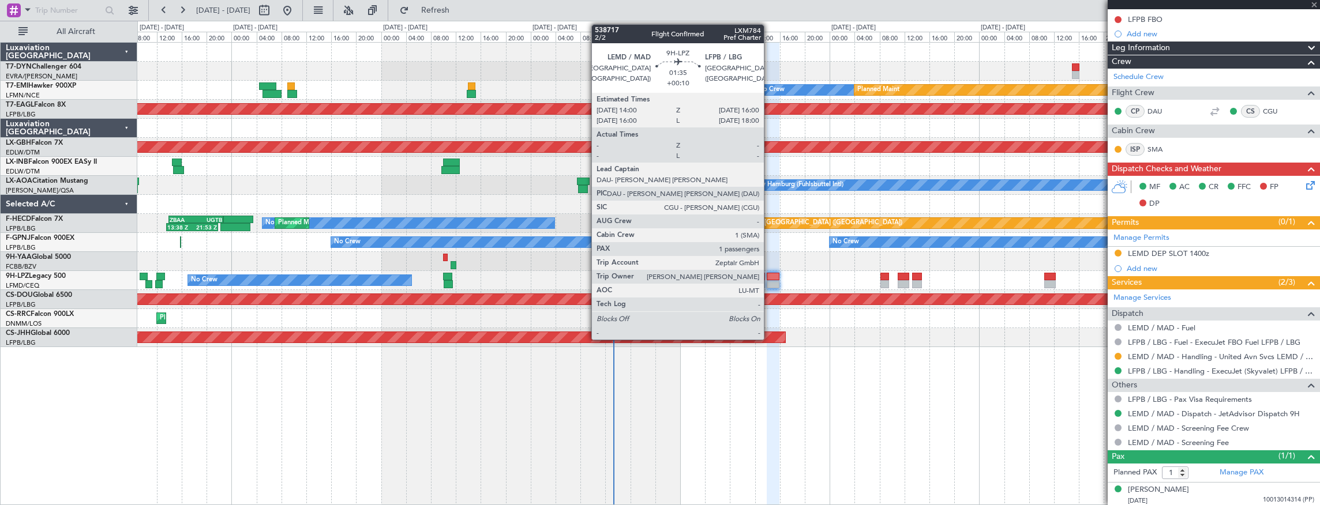
type input "2"
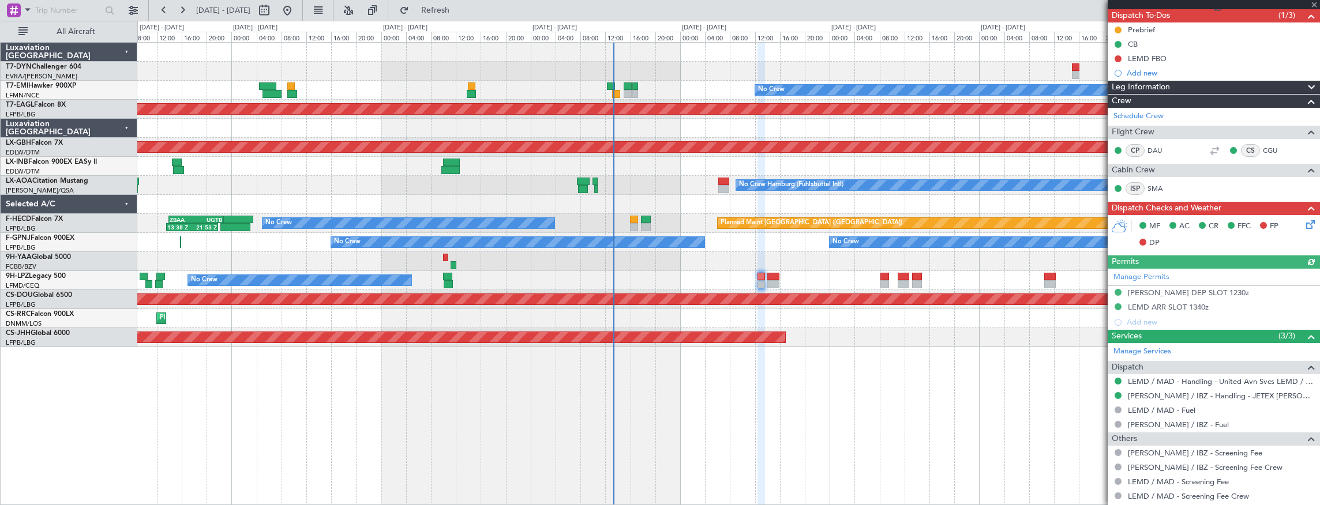
scroll to position [212, 0]
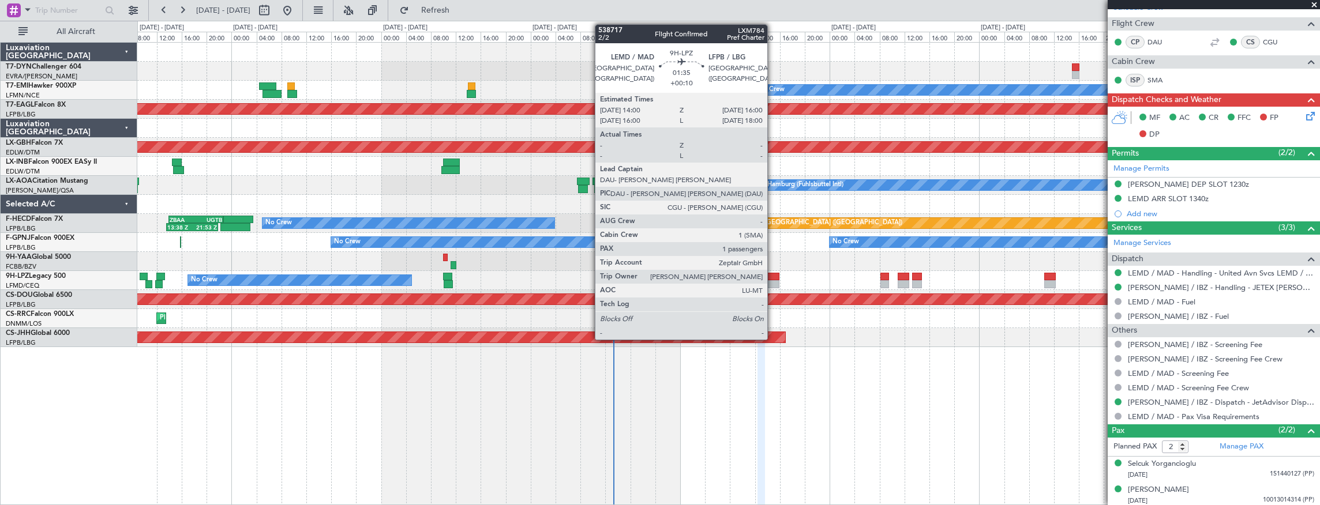
click at [773, 280] on div at bounding box center [773, 284] width 13 height 8
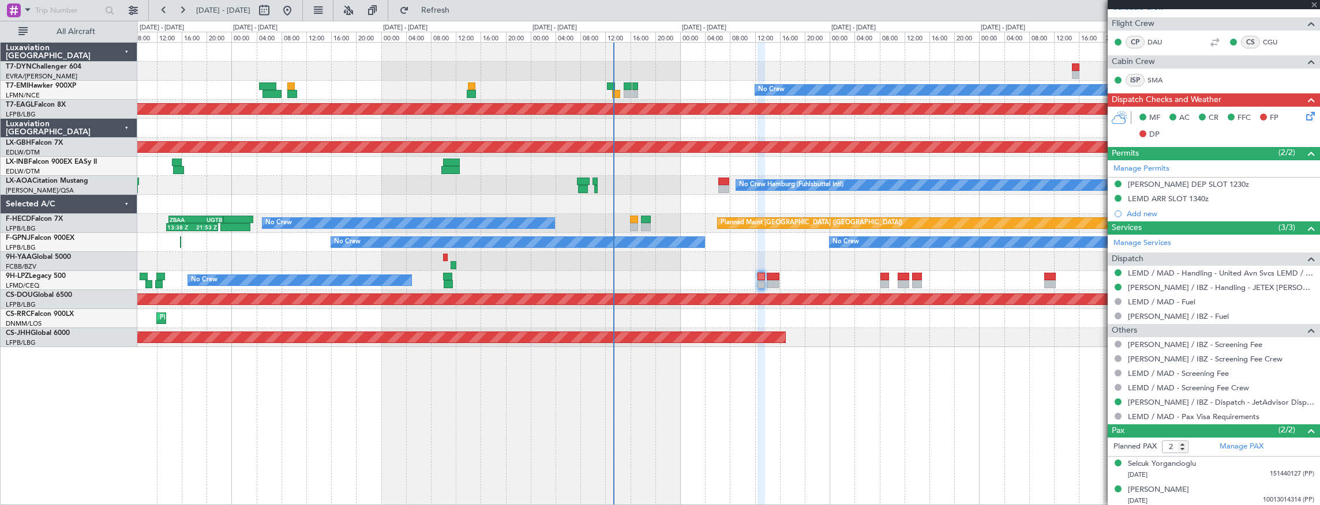
type input "+00:10"
type input "1"
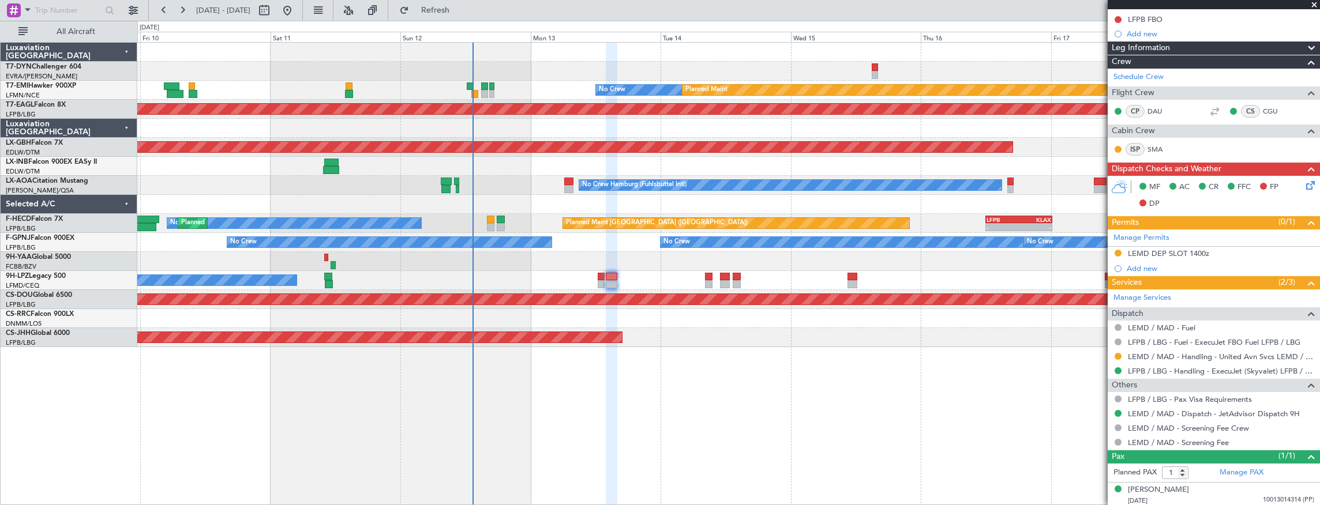
scroll to position [0, 0]
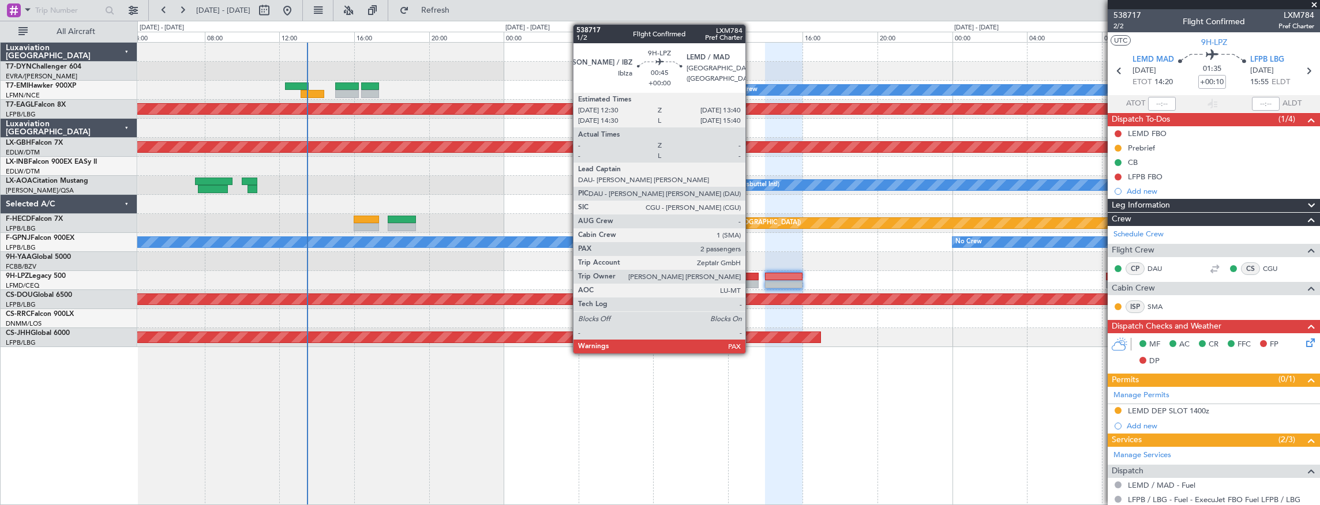
click at [751, 277] on div at bounding box center [748, 277] width 22 height 8
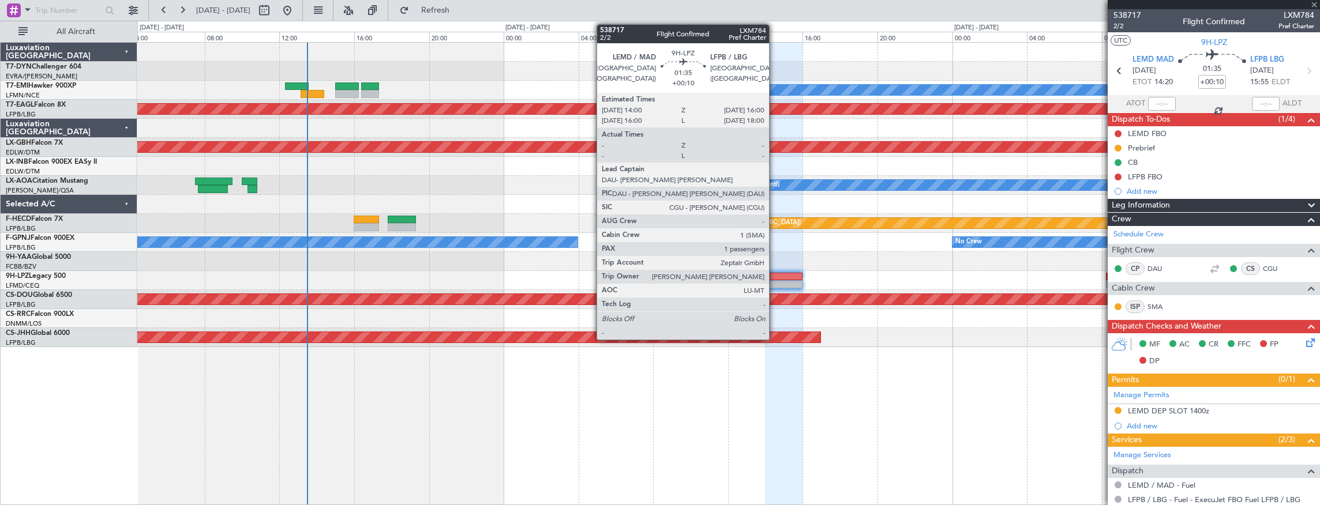
type input "2"
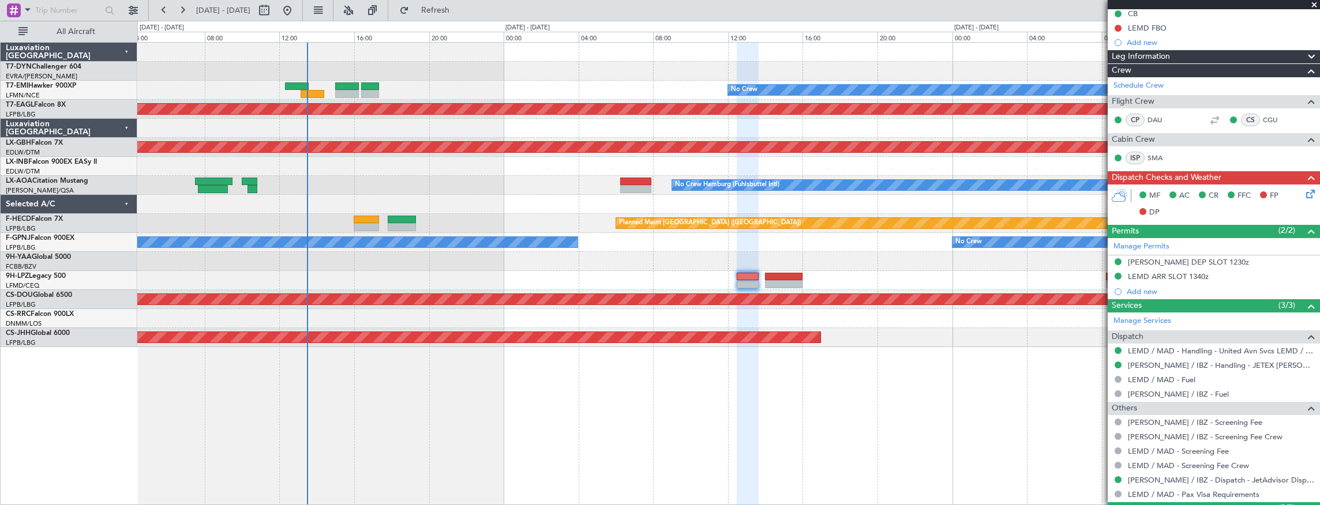
scroll to position [192, 0]
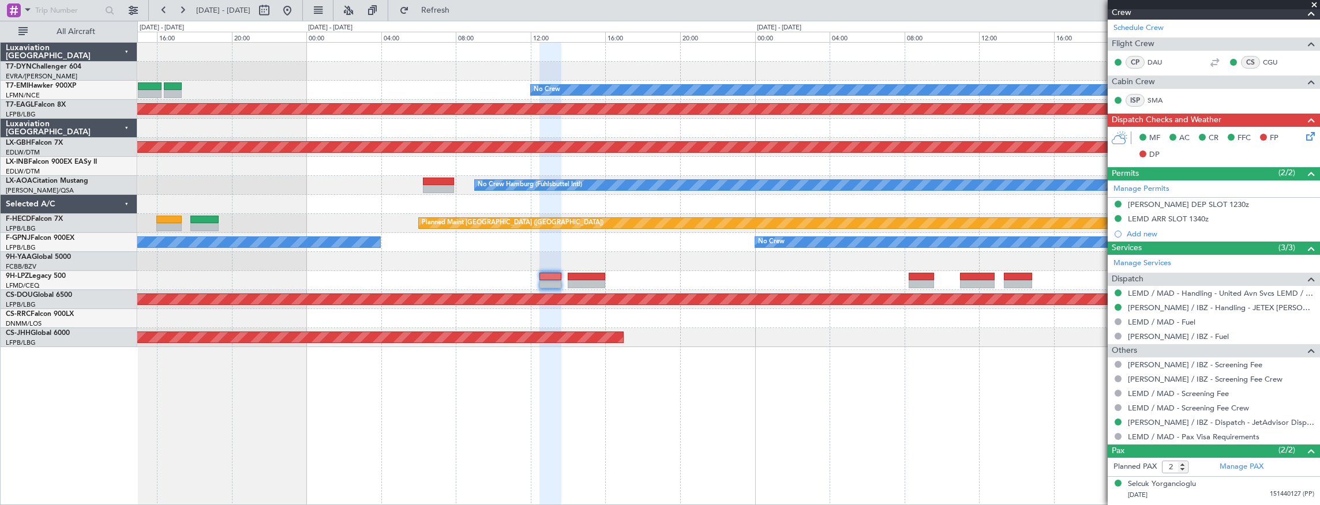
click at [667, 266] on div "Planned Maint No Crew Planned Maint Dubai (Al Maktoum Intl) Planned Maint Nurnb…" at bounding box center [728, 195] width 1182 height 305
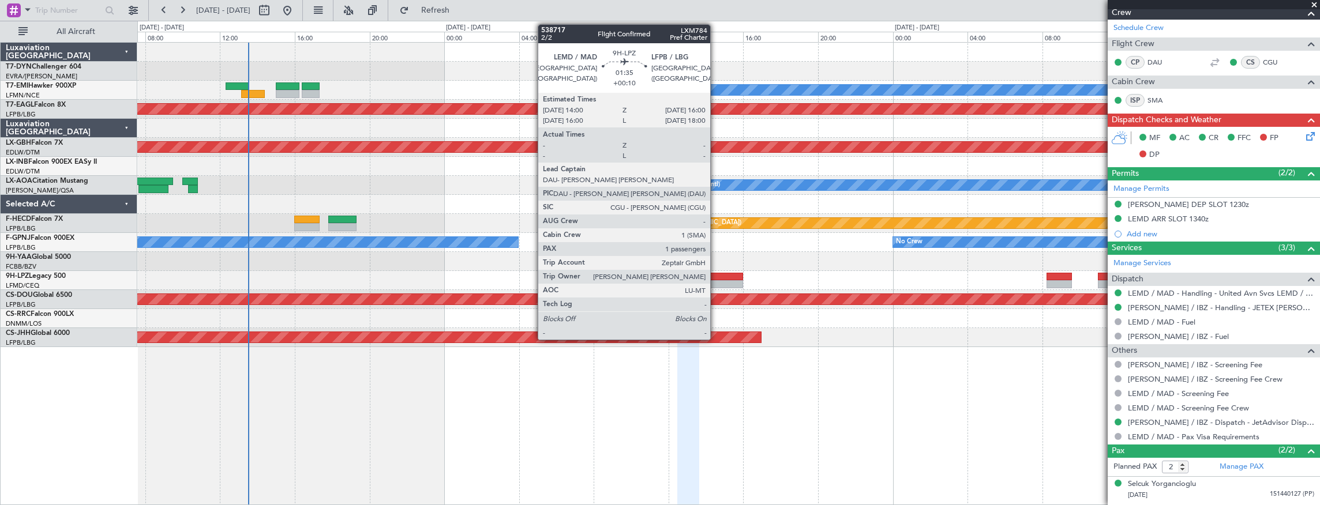
click at [716, 281] on div at bounding box center [723, 284] width 37 height 8
type input "+00:10"
type input "1"
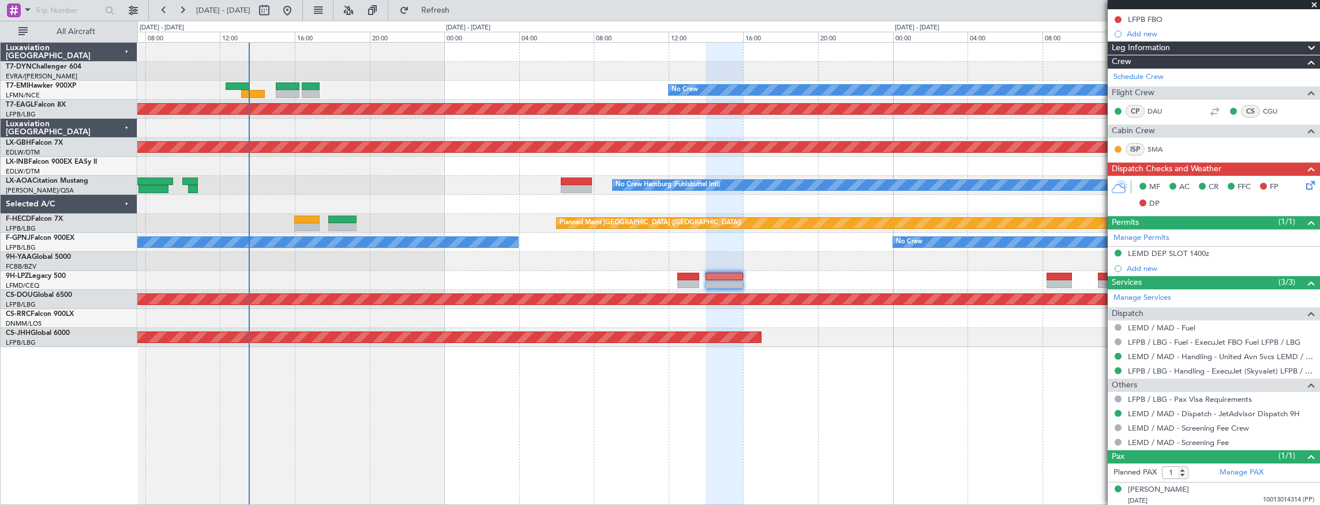
scroll to position [0, 0]
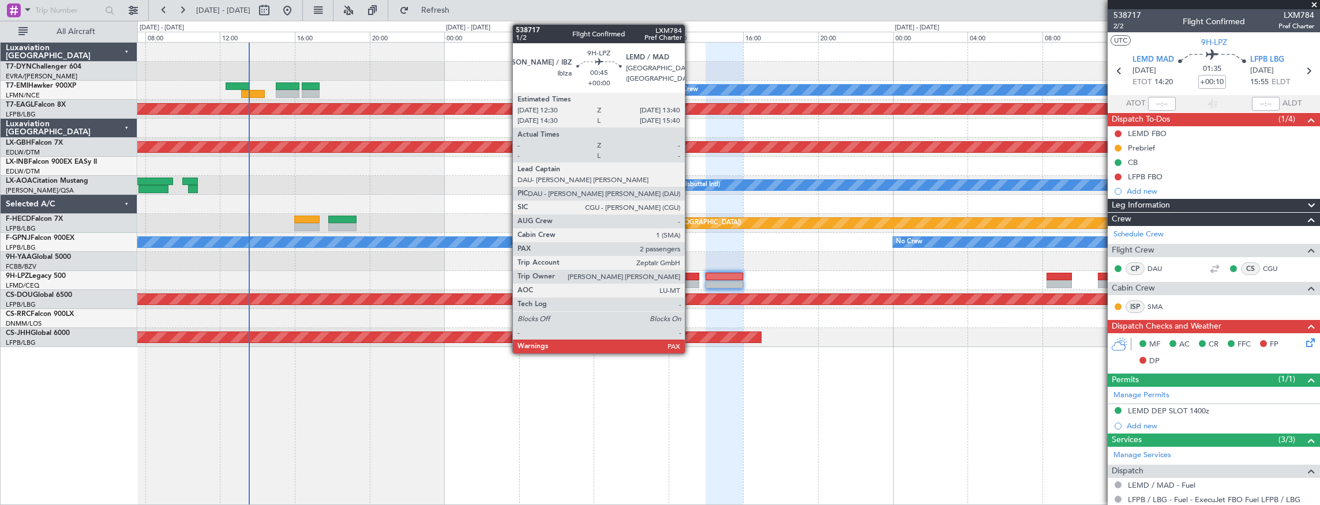
click at [690, 276] on div at bounding box center [688, 277] width 22 height 8
type input "2"
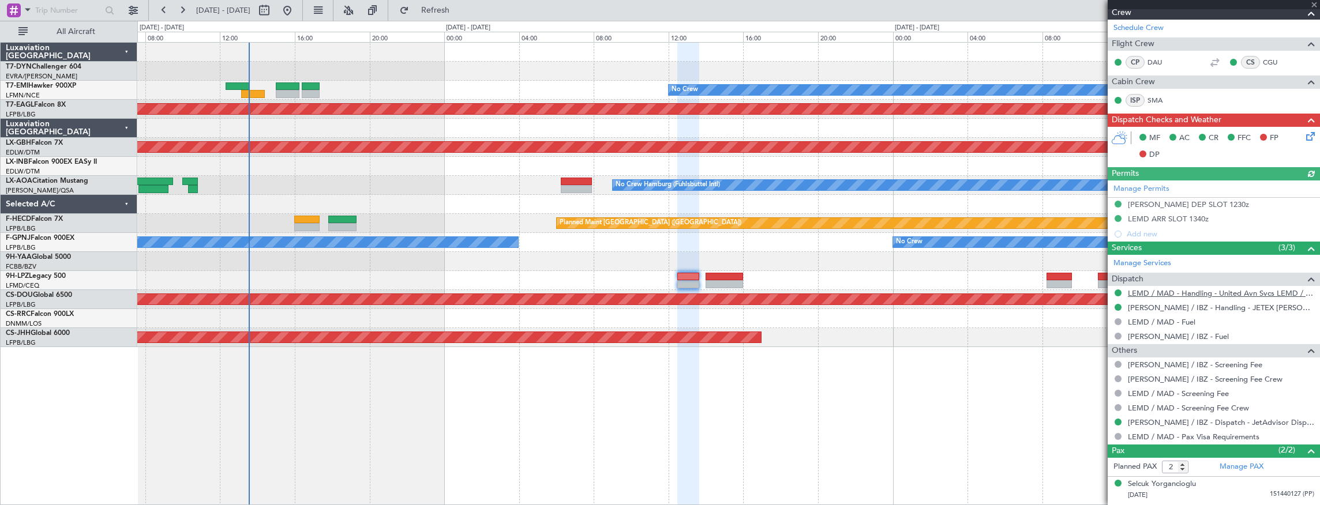
scroll to position [212, 0]
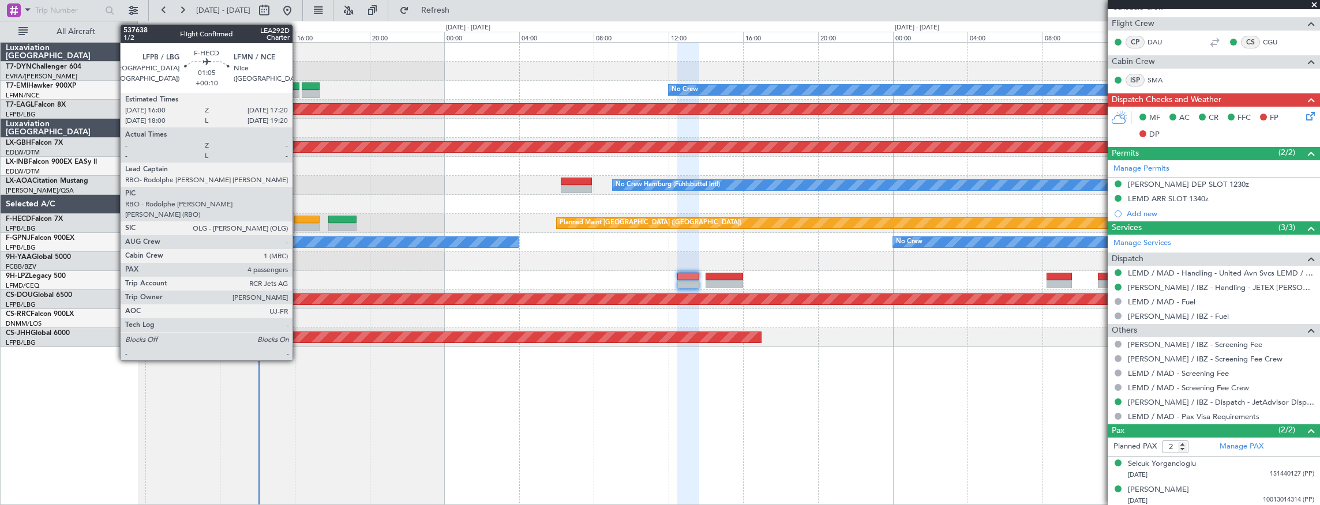
click at [299, 220] on div at bounding box center [306, 220] width 25 height 8
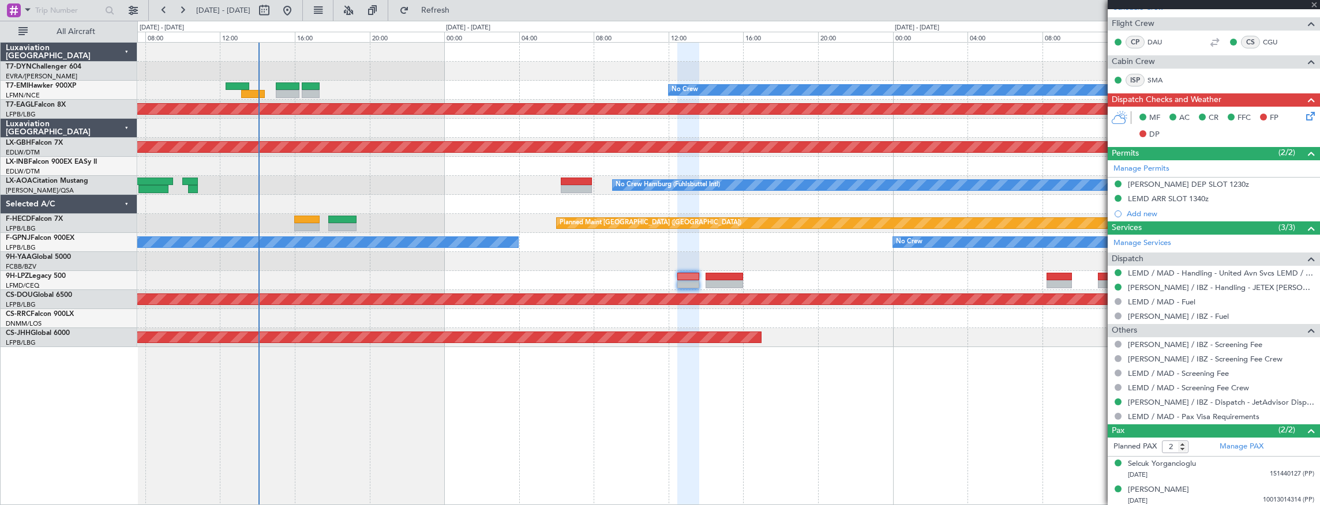
type input "+00:10"
type input "4"
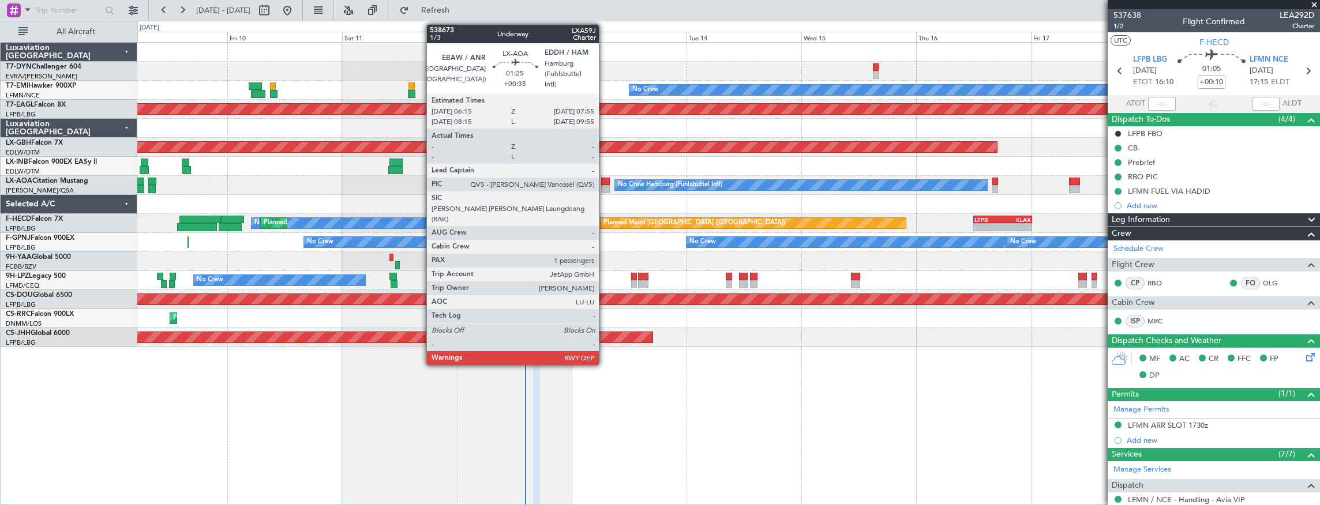
click at [604, 181] on div at bounding box center [605, 182] width 8 height 8
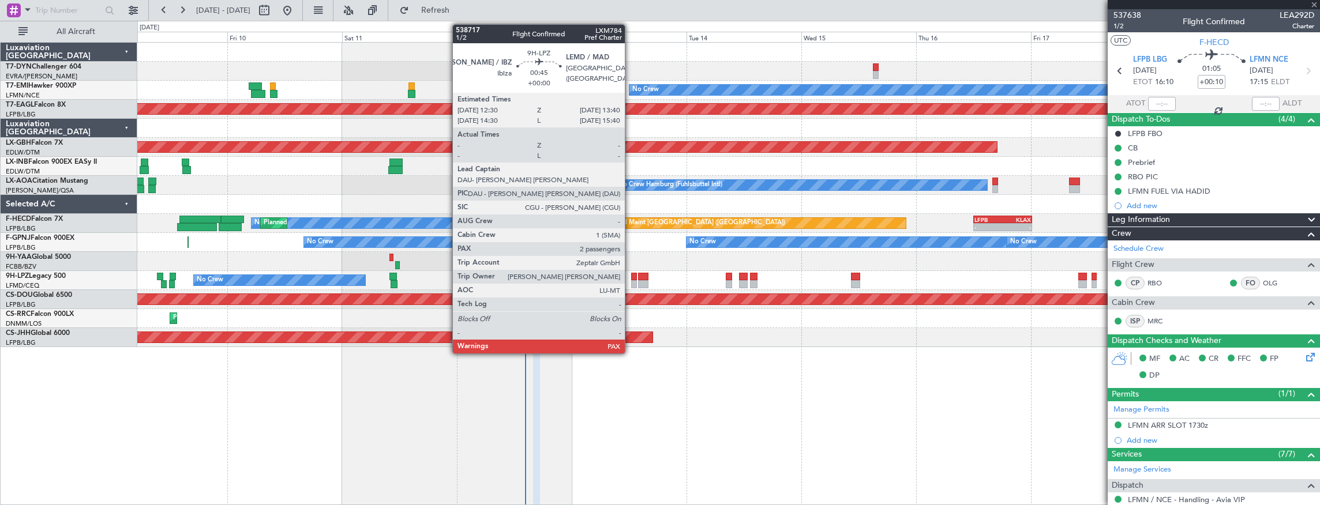
click at [631, 279] on div at bounding box center [634, 277] width 6 height 8
type input "+00:35"
type input "1"
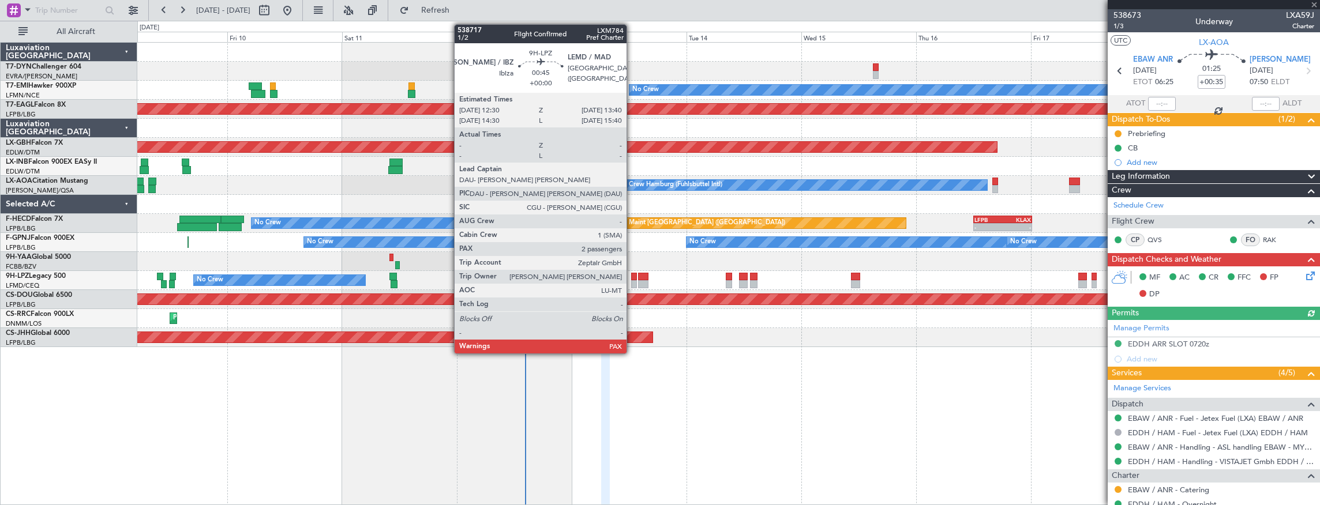
type input "2"
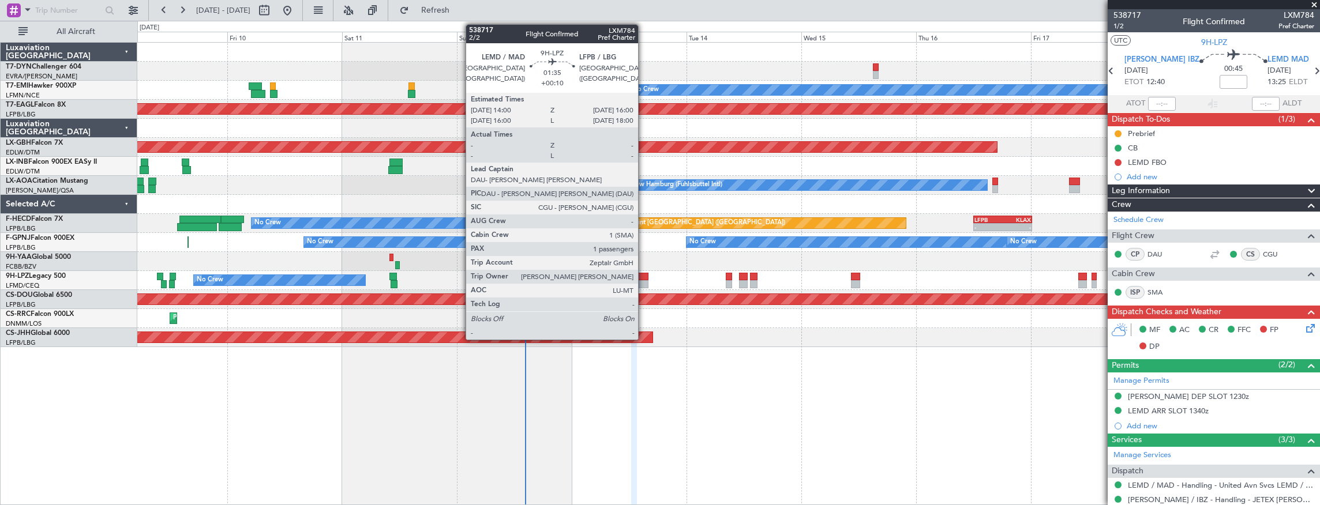
click at [644, 277] on div at bounding box center [643, 277] width 10 height 8
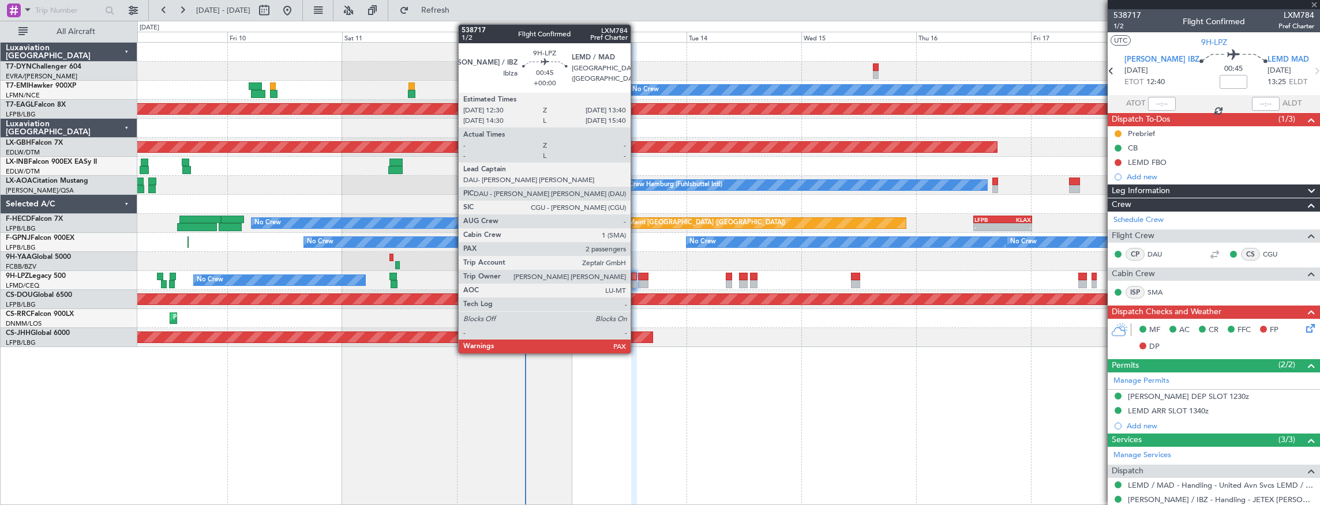
type input "+00:10"
type input "1"
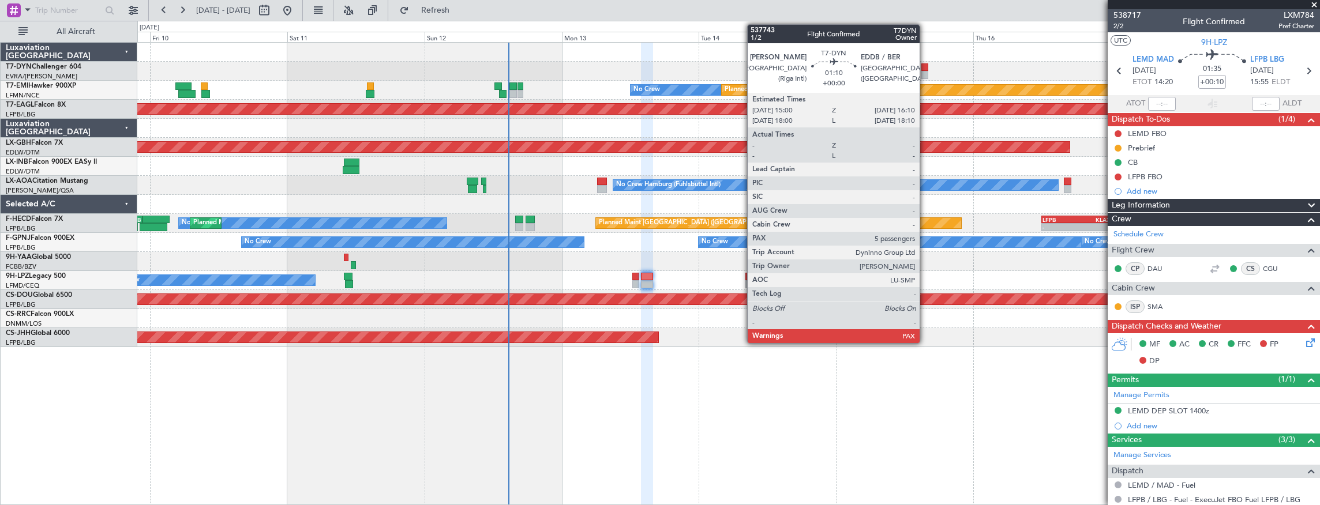
click at [924, 67] on div at bounding box center [924, 67] width 7 height 8
type input "5"
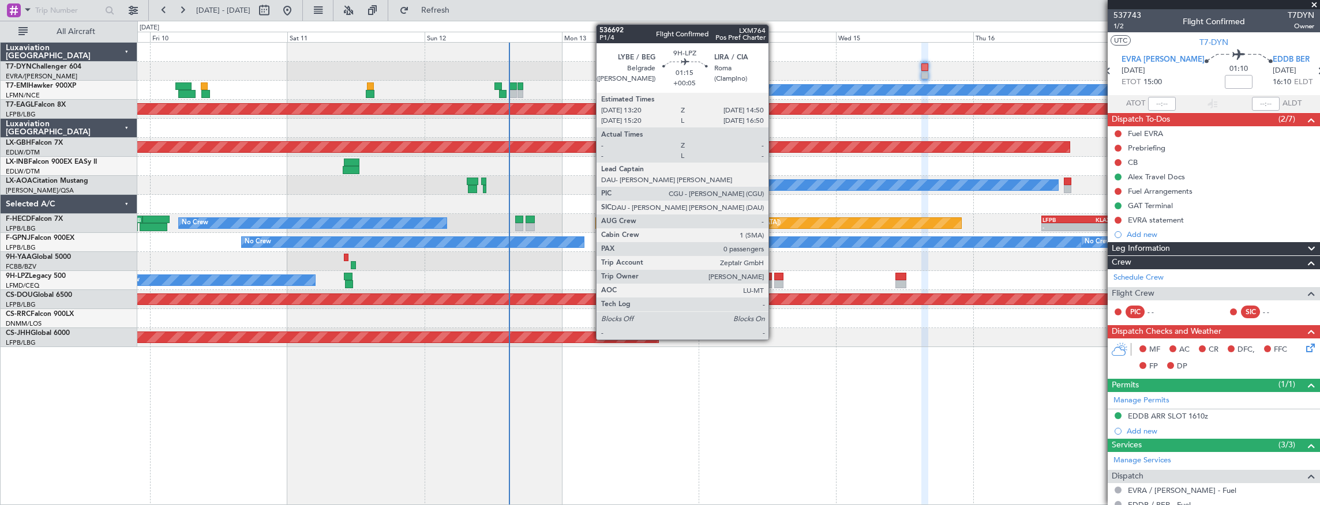
click at [774, 276] on div at bounding box center [778, 277] width 9 height 8
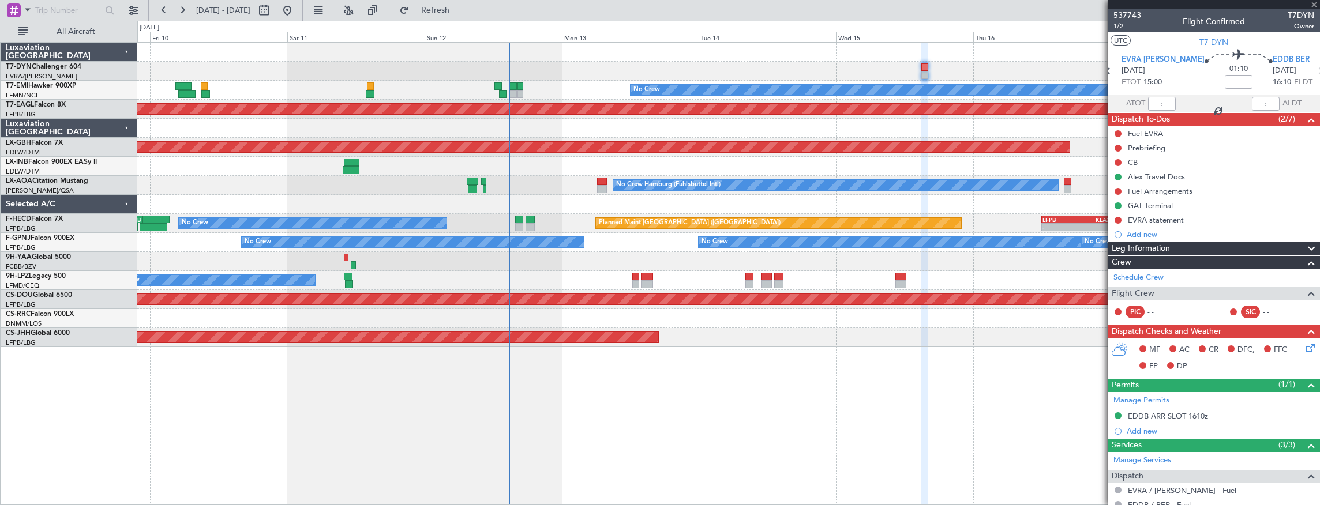
type input "+00:05"
type input "0"
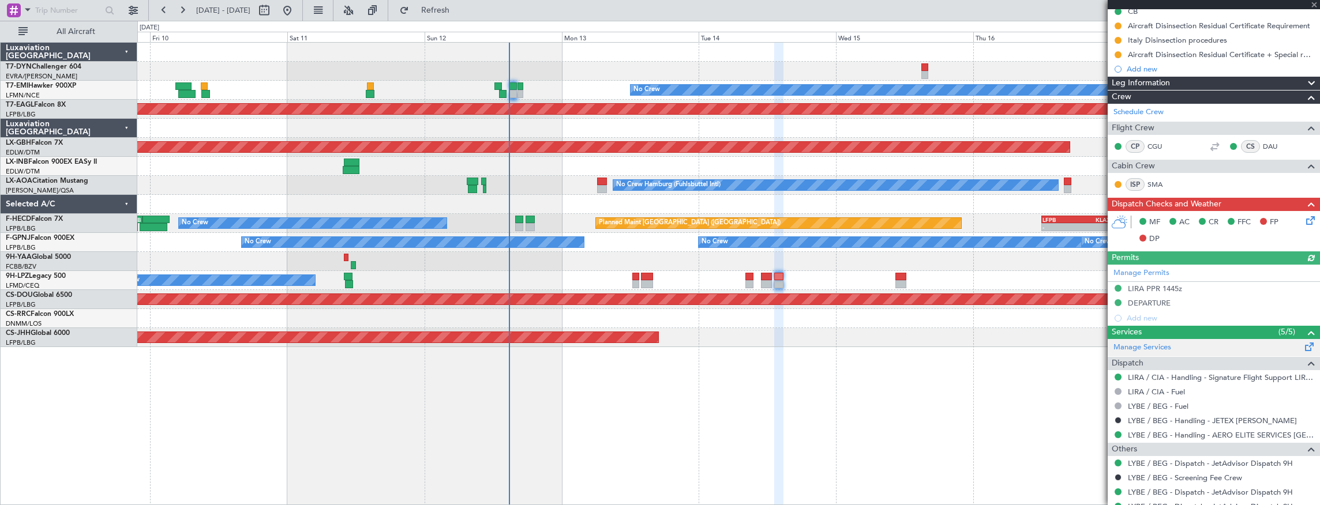
scroll to position [175, 0]
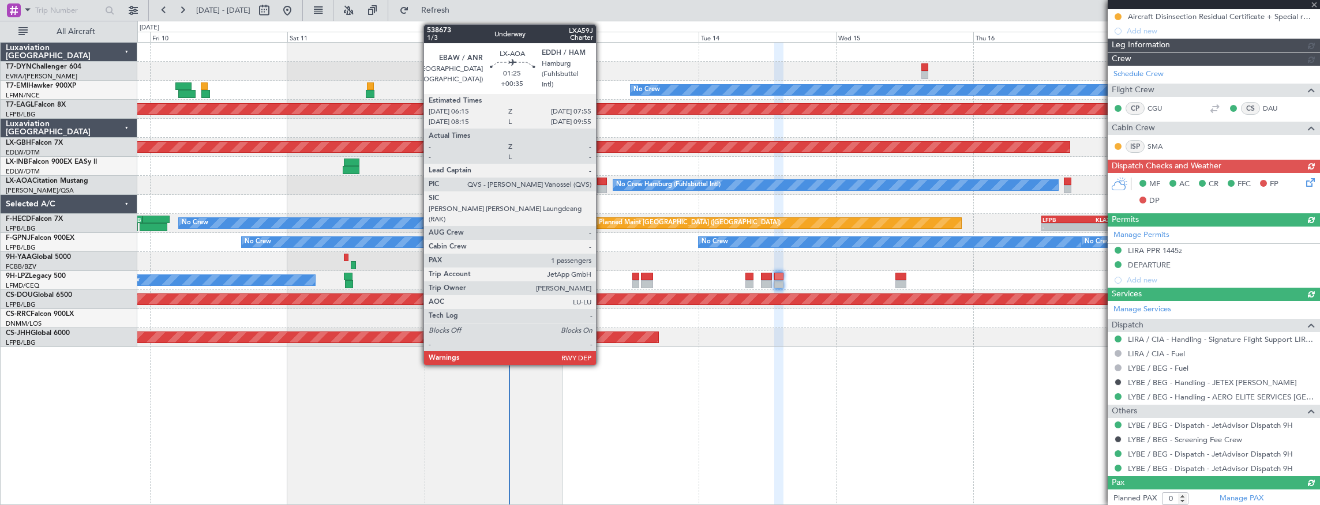
click at [602, 181] on div at bounding box center [602, 182] width 10 height 8
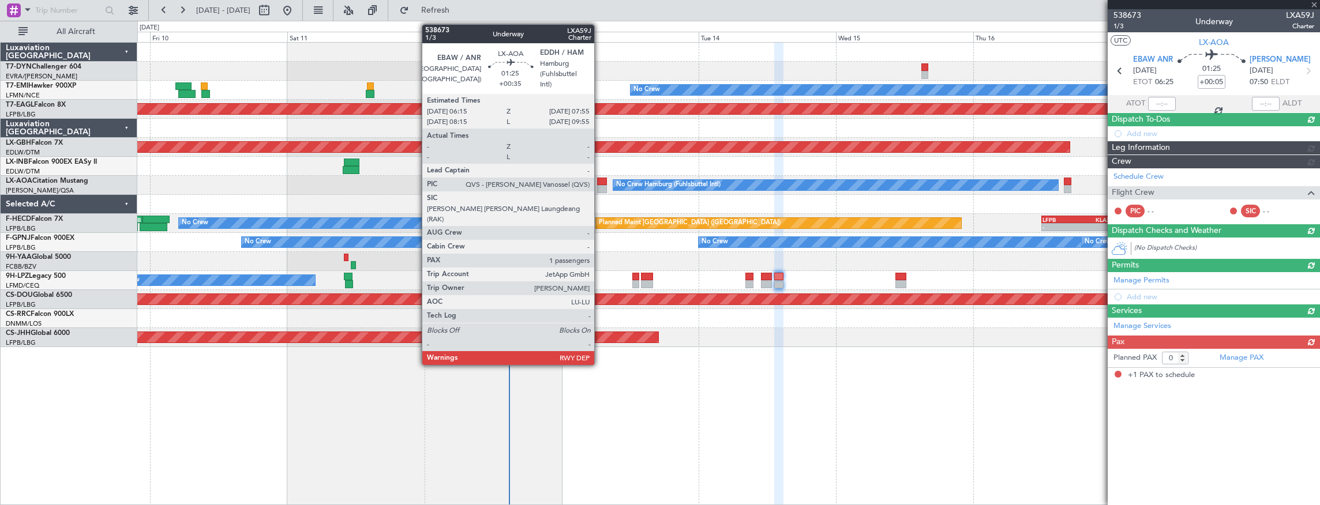
type input "+00:35"
type input "1"
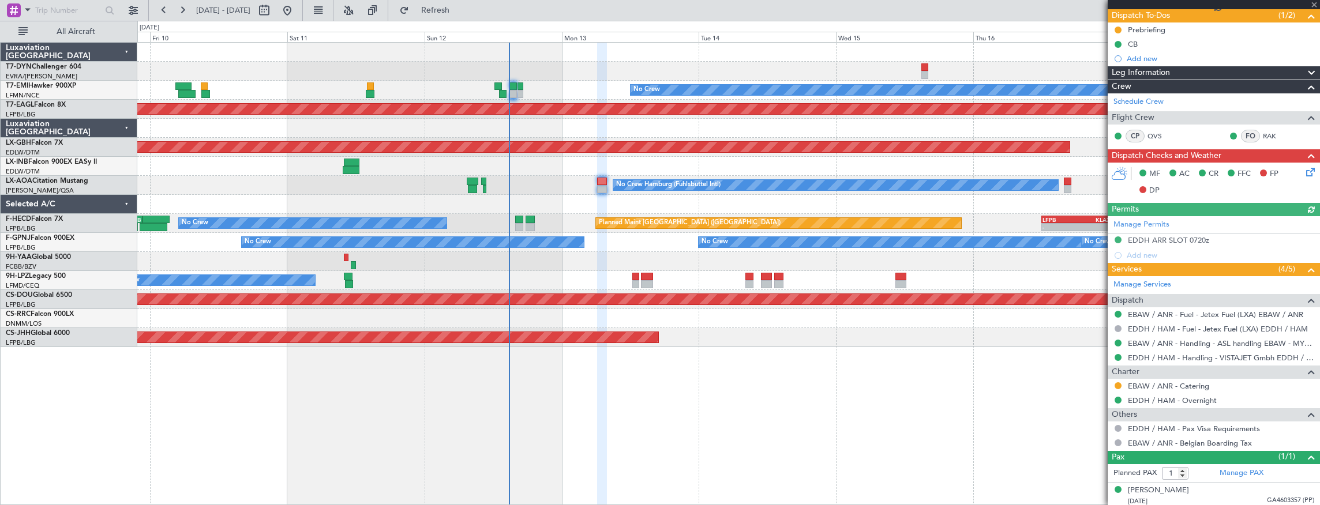
scroll to position [104, 0]
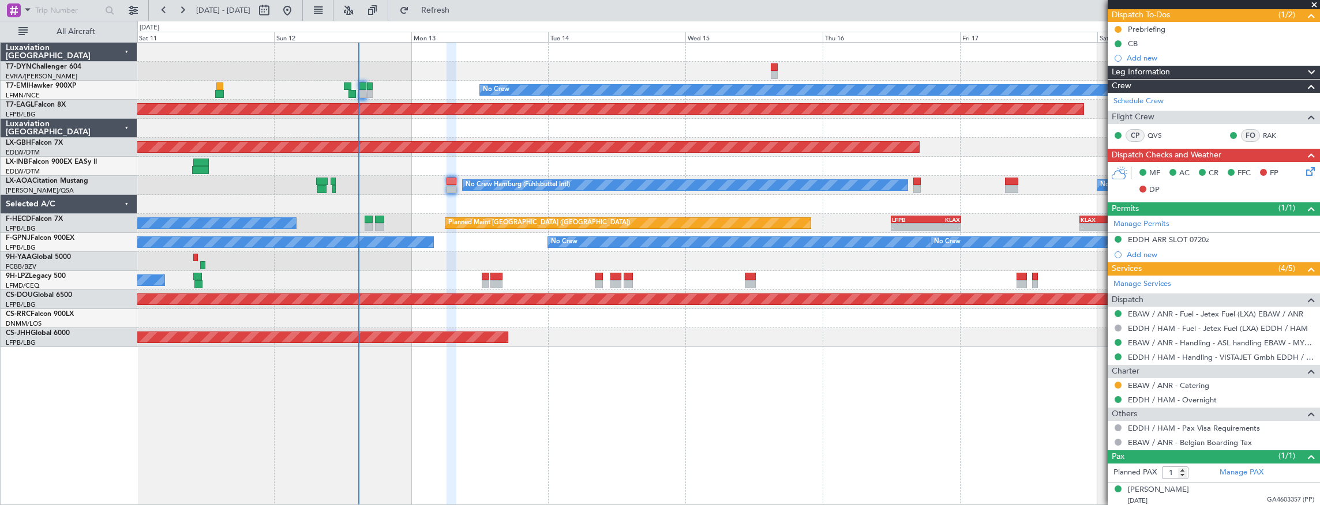
click at [820, 176] on div "Planned Maint No Crew Planned Maint Dubai (Al Maktoum Intl) Planned Maint Nurnb…" at bounding box center [728, 195] width 1182 height 305
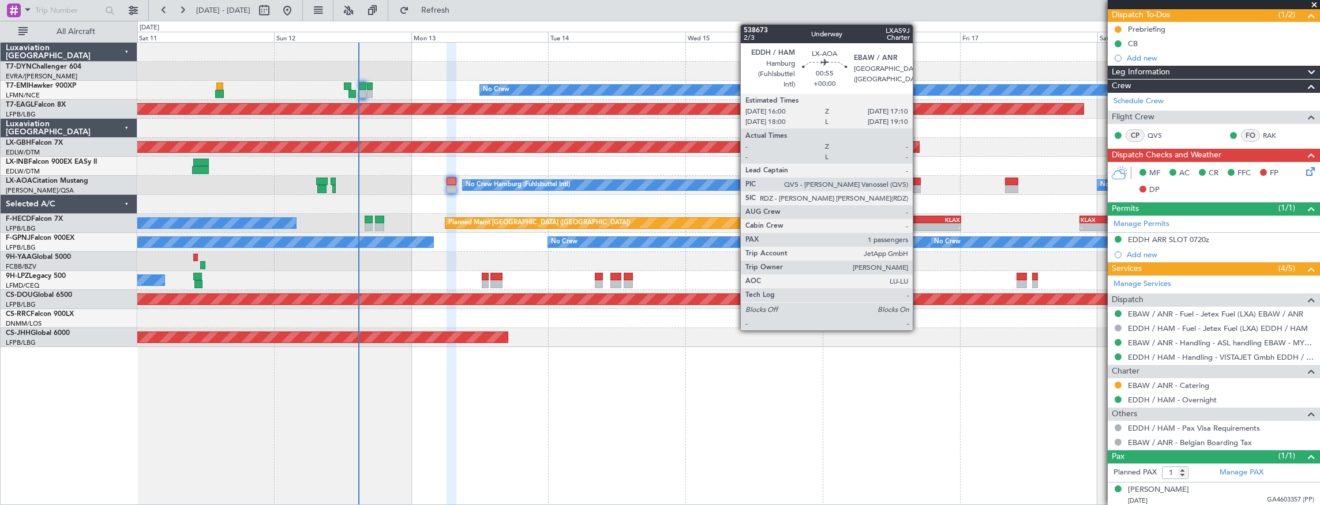
click at [918, 181] on div at bounding box center [916, 182] width 7 height 8
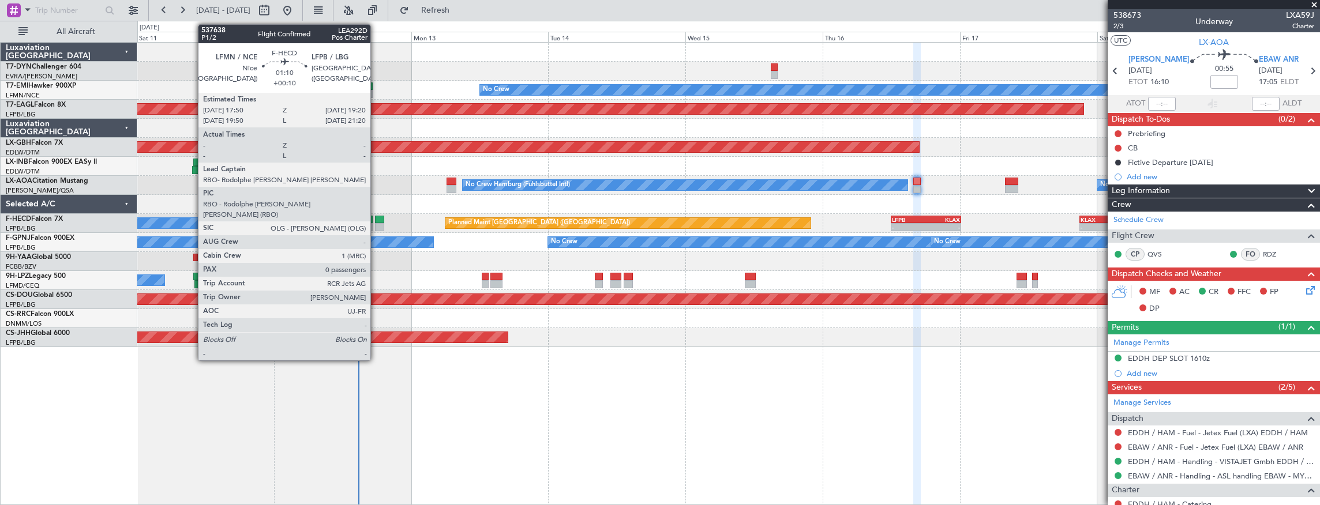
click at [376, 221] on div at bounding box center [379, 220] width 9 height 8
type input "+00:10"
type input "0"
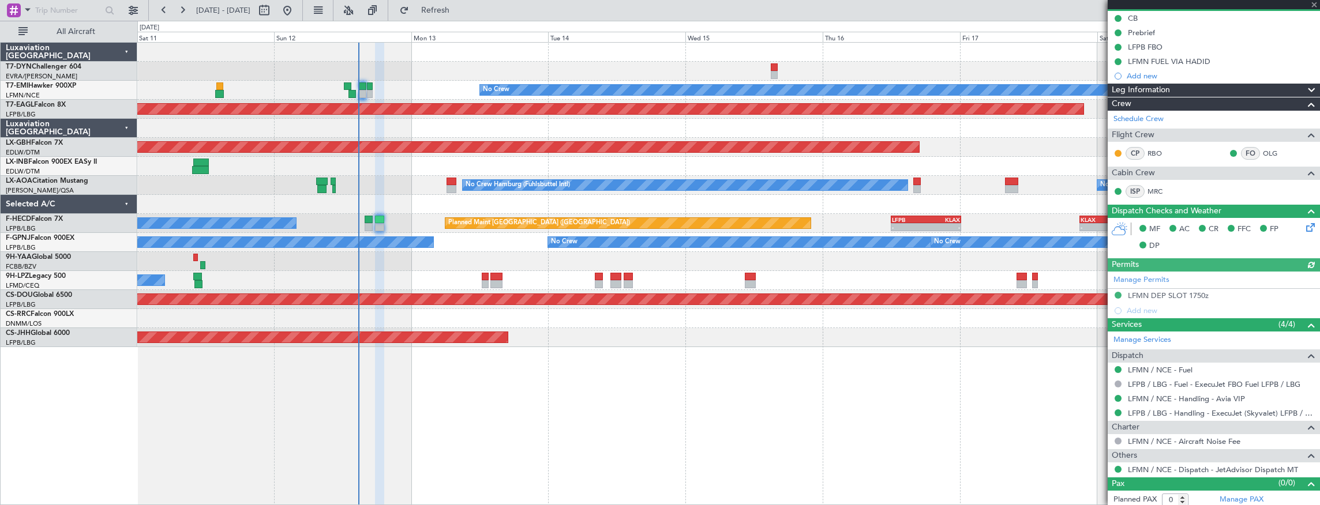
scroll to position [117, 0]
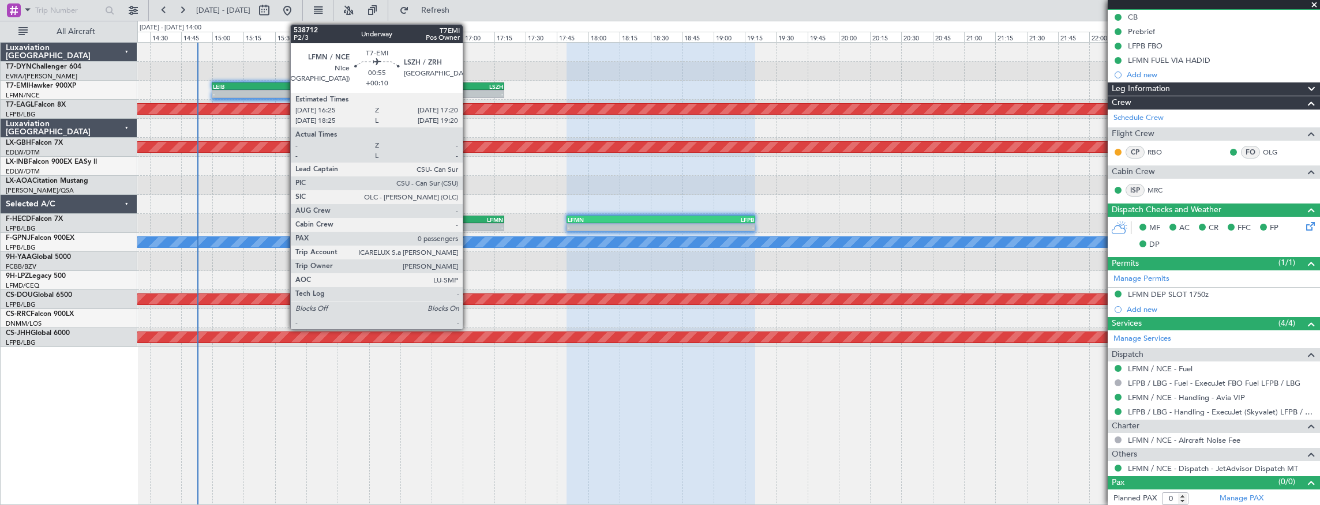
click at [463, 85] on div "LSZH" at bounding box center [474, 86] width 57 height 7
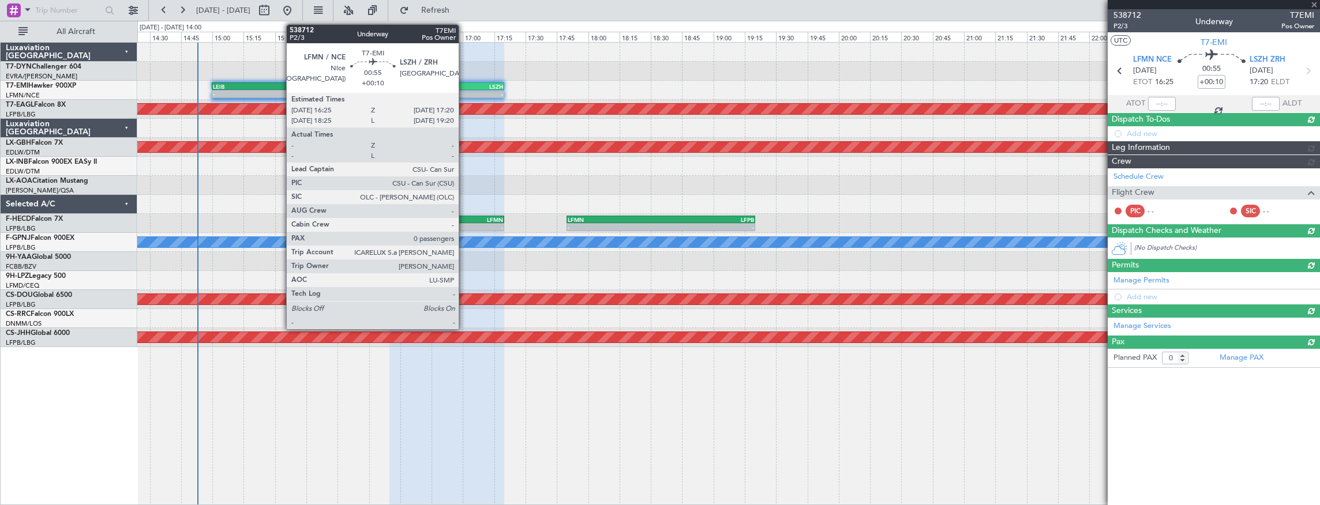
scroll to position [0, 0]
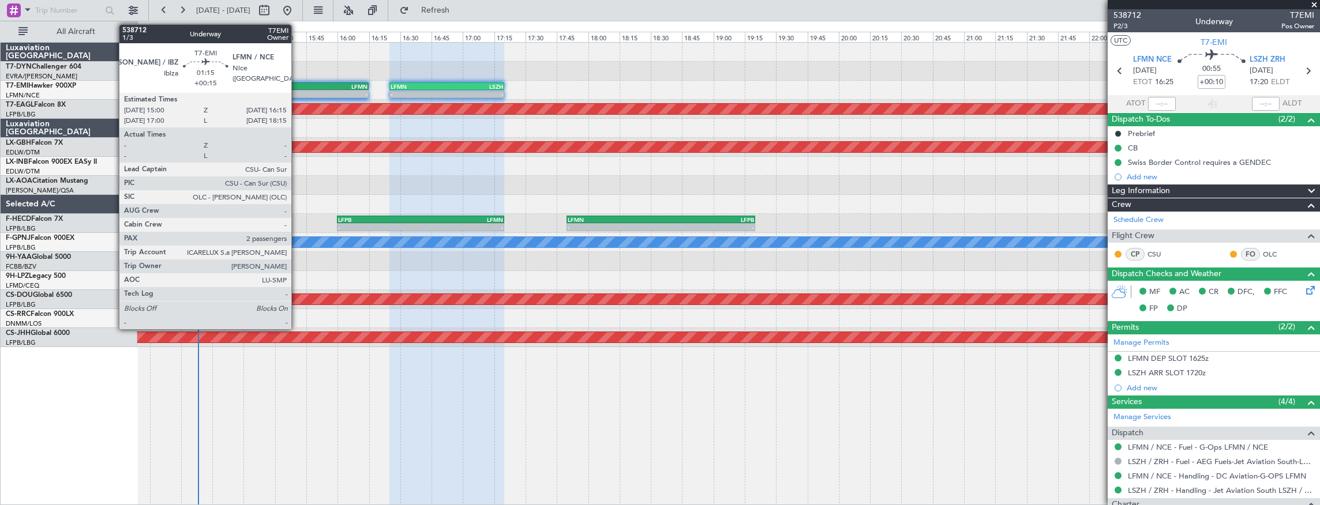
click at [297, 88] on div "LFMN" at bounding box center [328, 86] width 77 height 7
type input "+00:15"
type input "2"
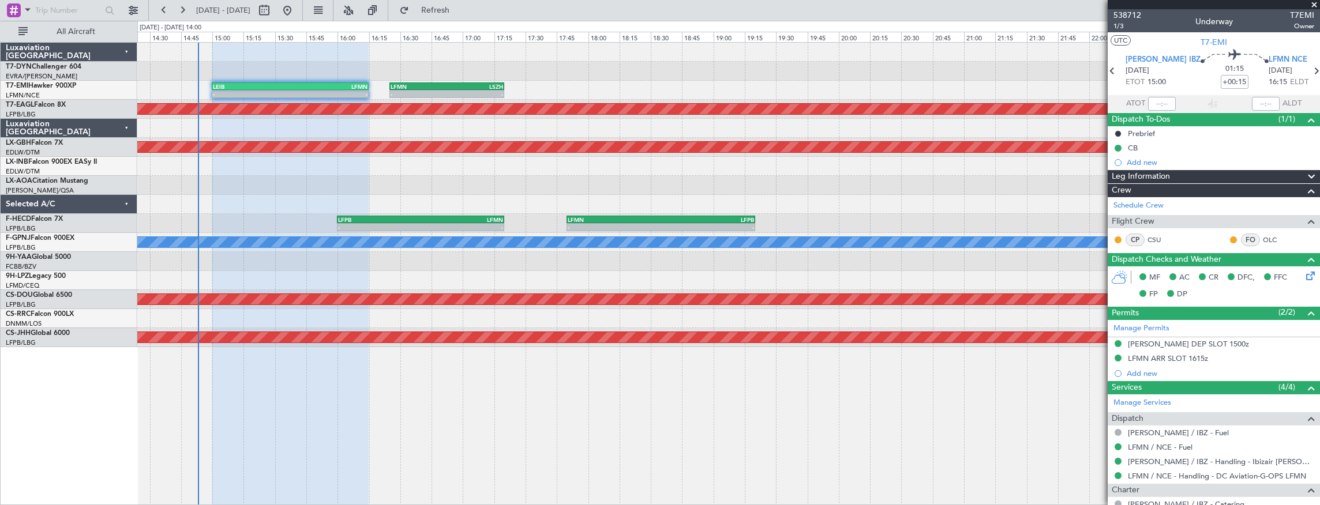
click at [1211, 473] on div "Complete" at bounding box center [1211, 473] width 0 height 0
click at [1172, 479] on div "LFMN / NCE - Handling - DC Aviation-G-OPS LFMN" at bounding box center [1213, 476] width 212 height 14
click at [1175, 472] on link "LFMN / NCE - Handling - DC Aviation-G-OPS LFMN" at bounding box center [1217, 476] width 178 height 10
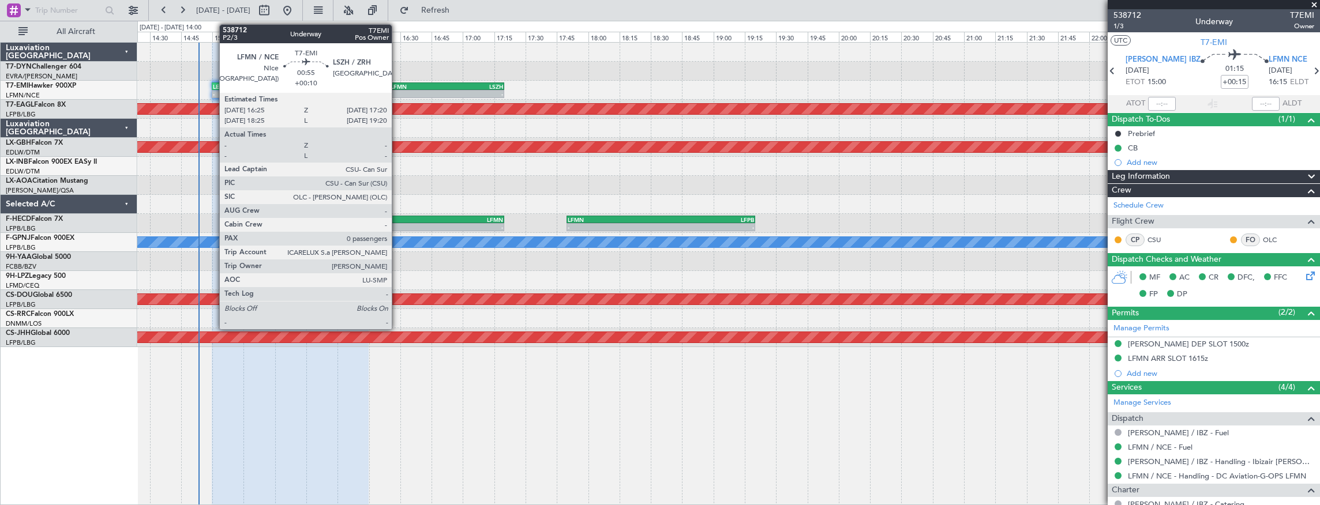
click at [397, 82] on div "LFMN 16:25 Z LSZH 17:20 Z" at bounding box center [446, 86] width 115 height 8
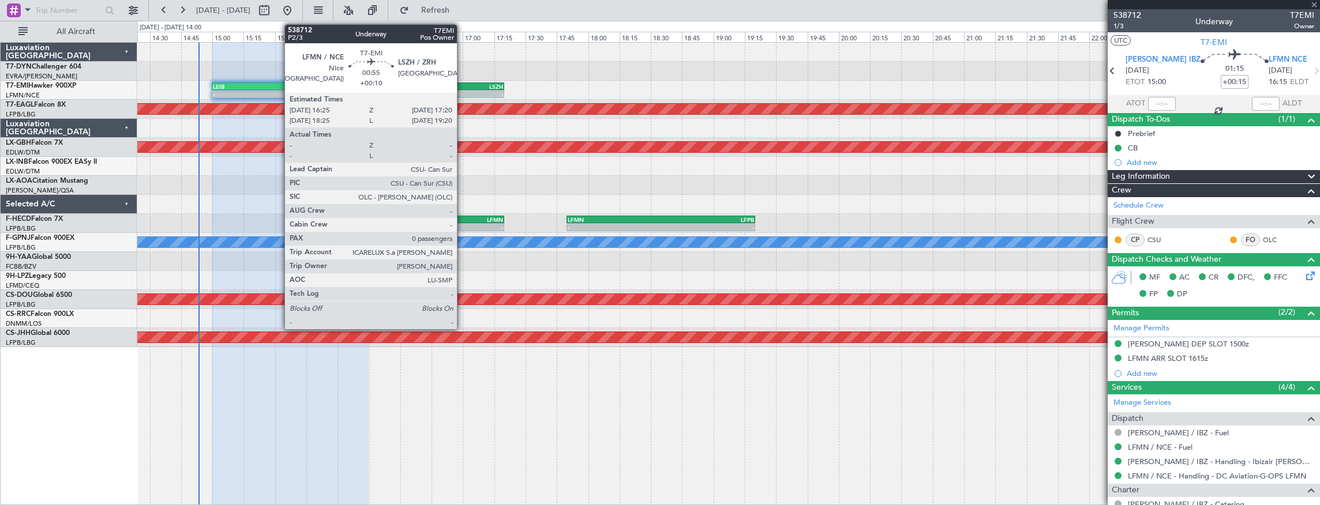
type input "+00:10"
type input "0"
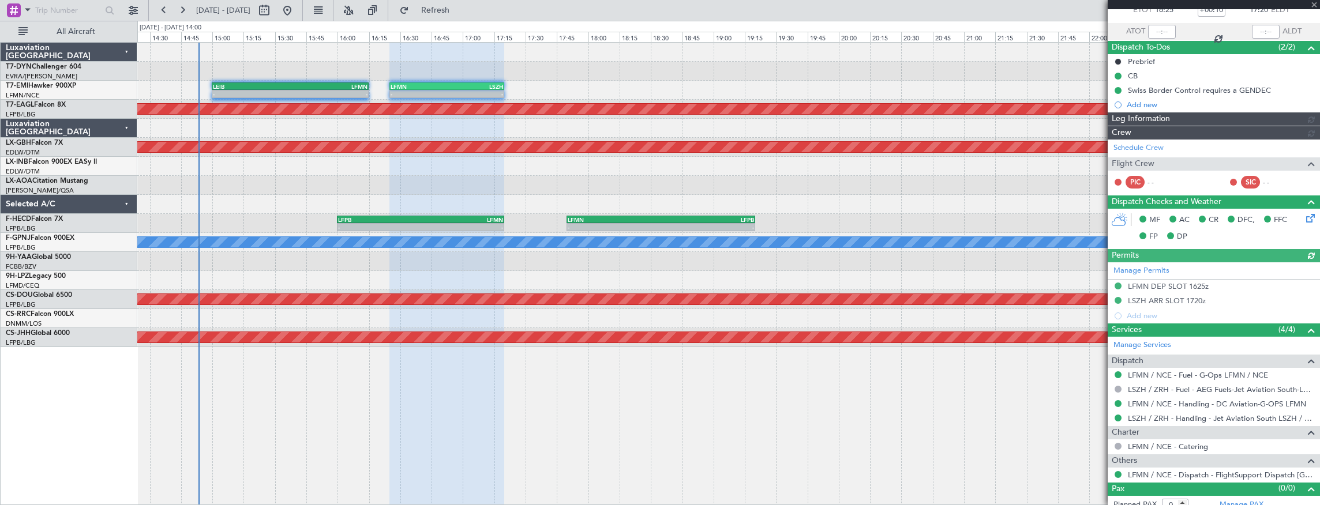
scroll to position [78, 0]
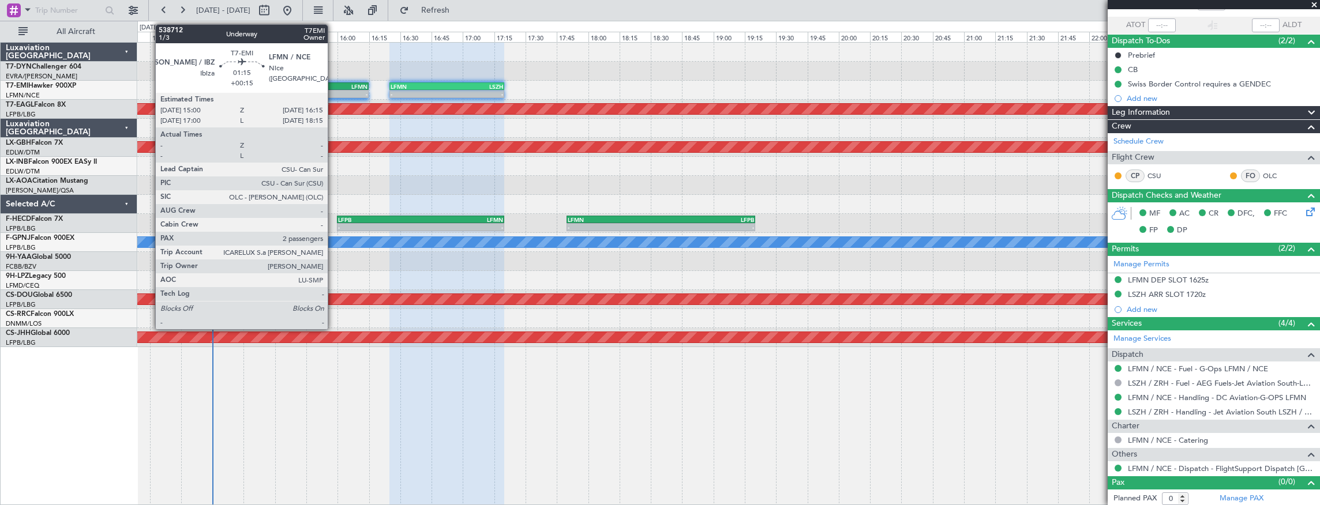
click at [333, 88] on div "LFMN" at bounding box center [328, 86] width 77 height 7
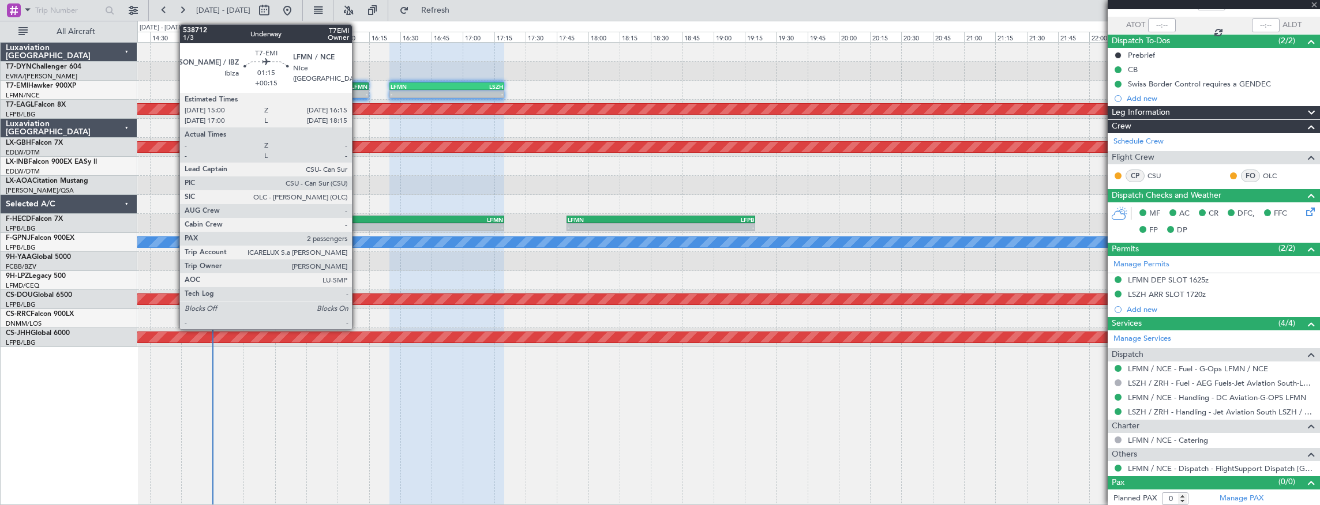
type input "+00:15"
type input "2"
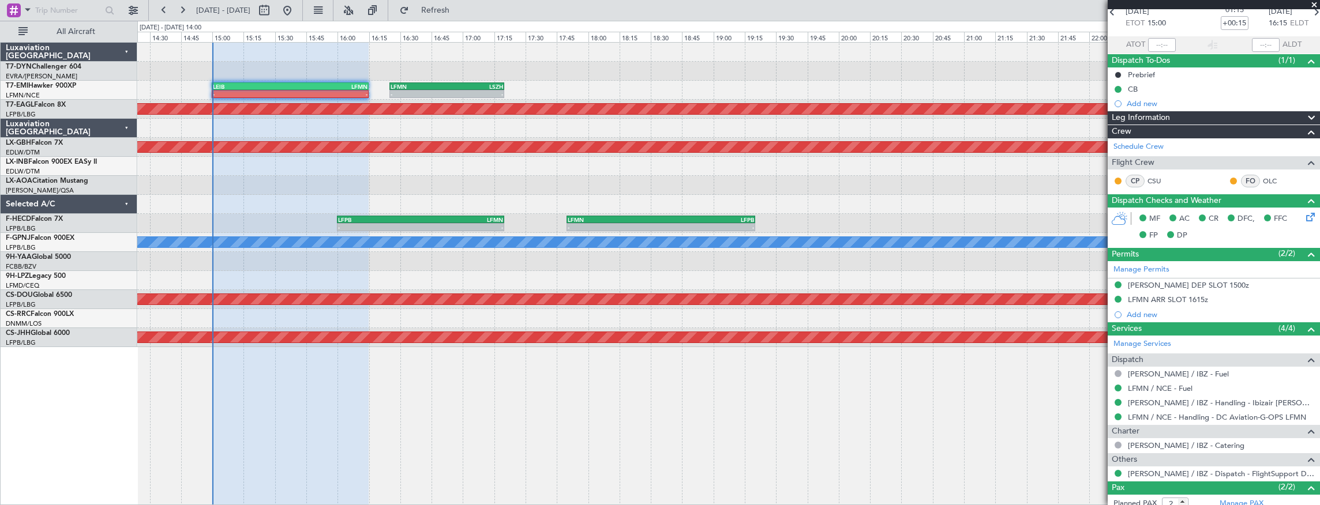
scroll to position [116, 0]
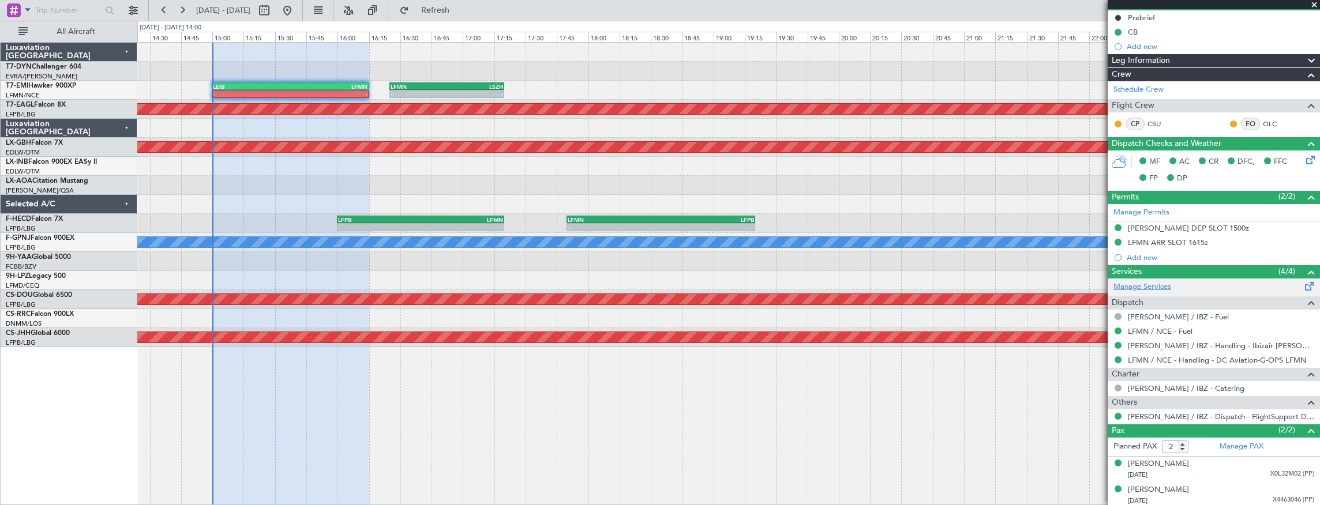
click at [1157, 283] on link "Manage Services" at bounding box center [1142, 287] width 58 height 12
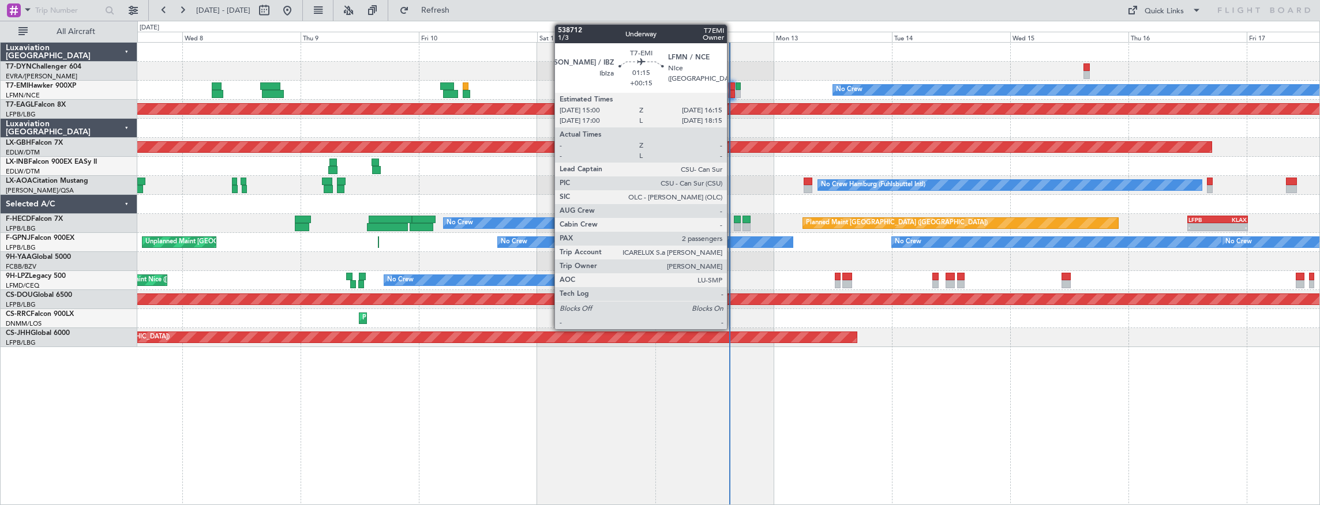
click at [733, 85] on div at bounding box center [731, 86] width 6 height 8
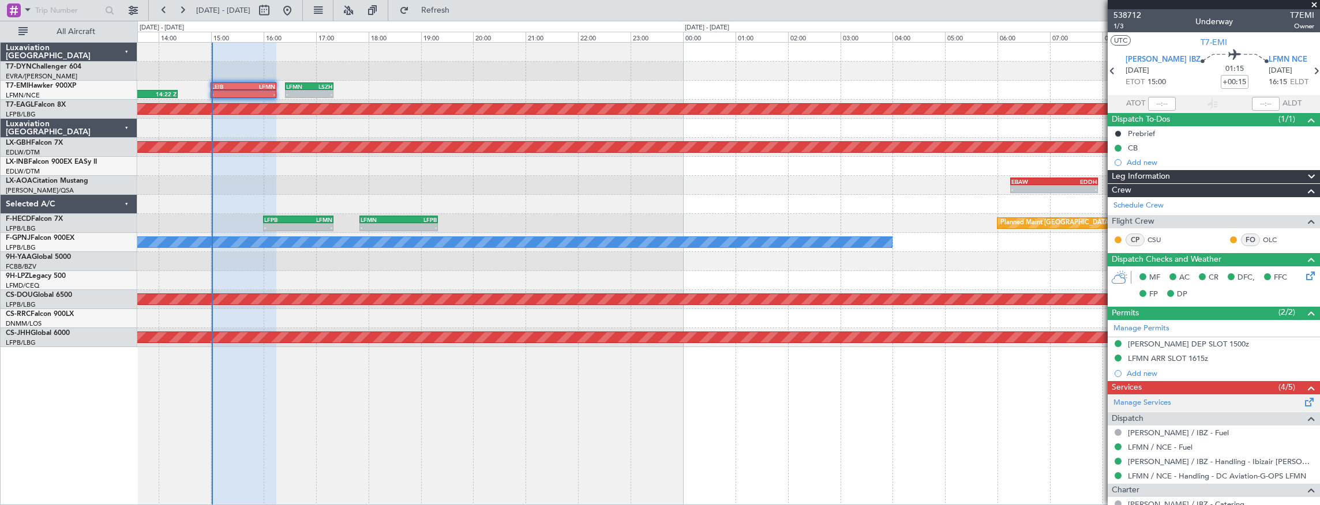
scroll to position [130, 0]
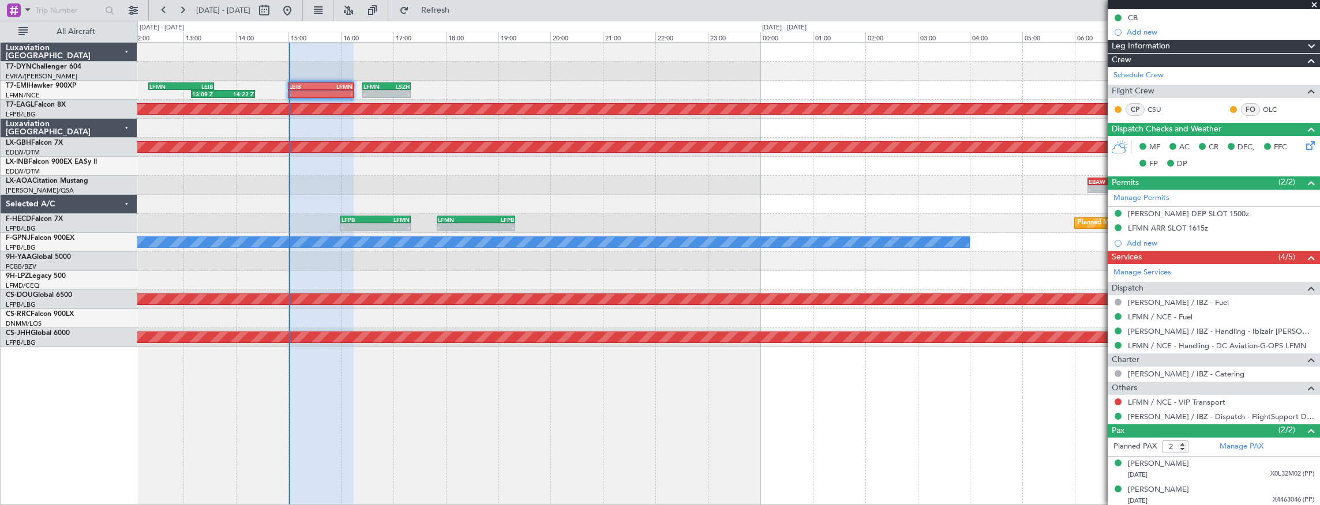
click at [422, 77] on div at bounding box center [728, 71] width 1182 height 19
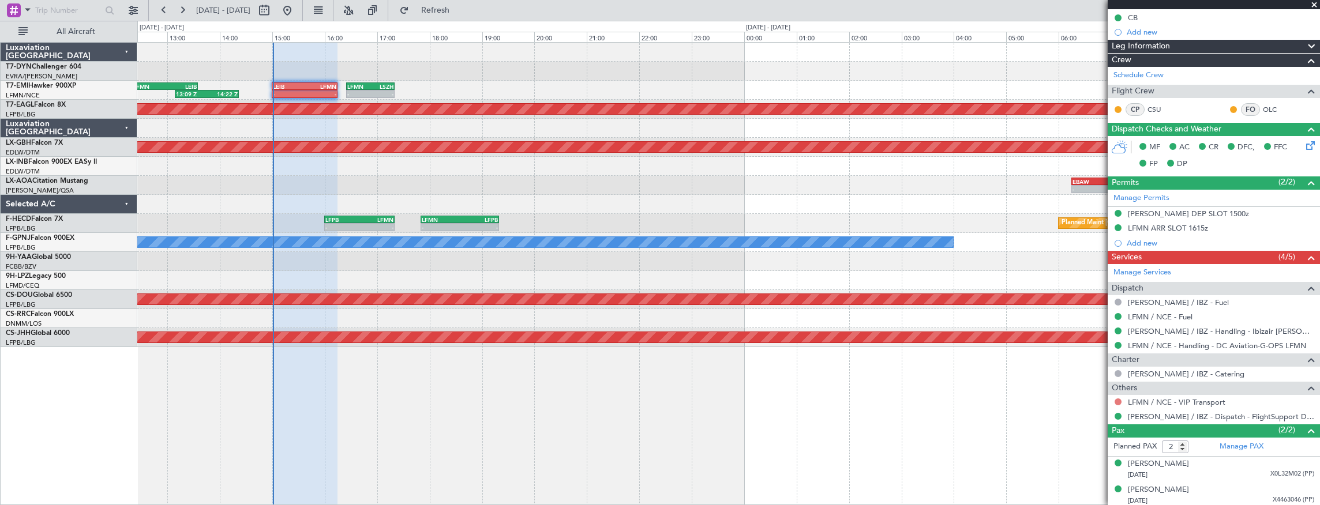
click at [1118, 400] on button at bounding box center [1117, 402] width 7 height 7
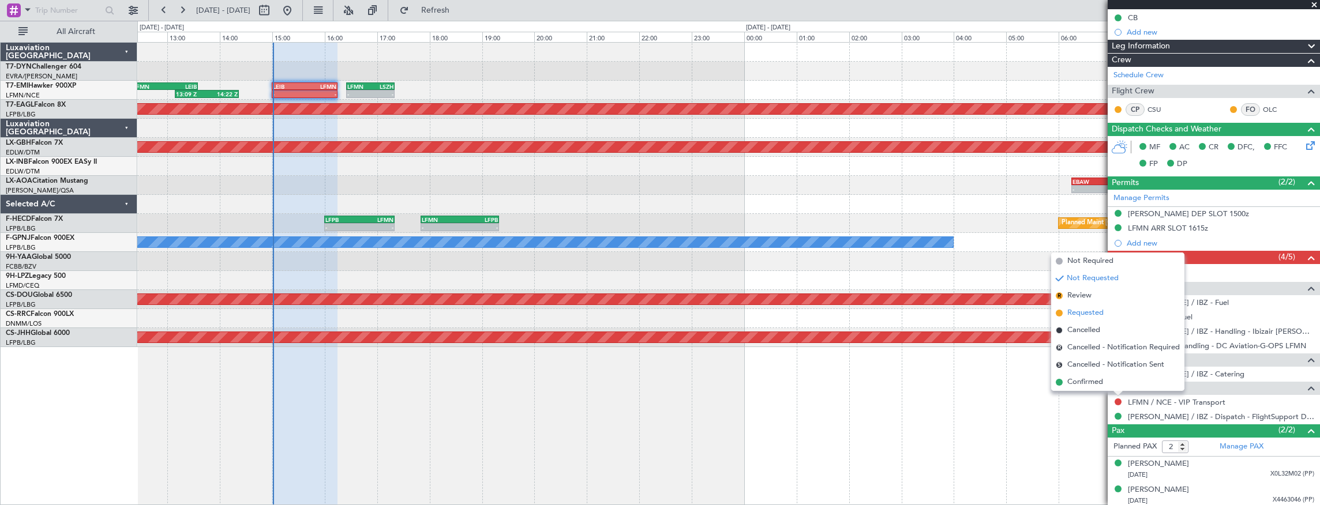
click at [1088, 311] on span "Requested" at bounding box center [1085, 313] width 36 height 12
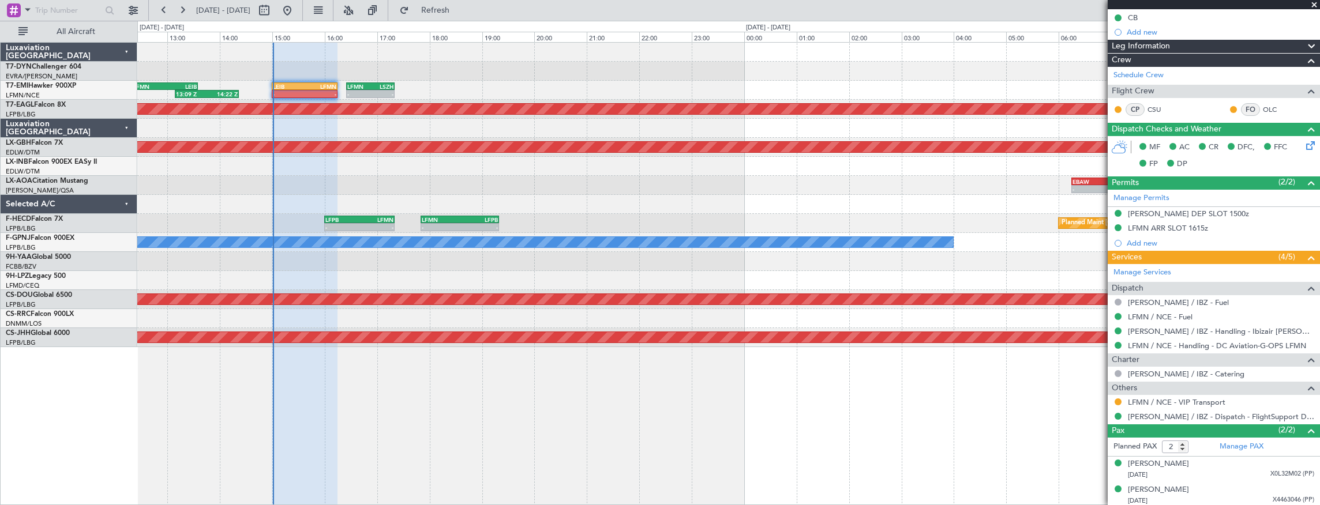
click at [433, 73] on div at bounding box center [728, 71] width 1182 height 19
click at [1205, 341] on link "LFMN / NCE - Handling - DC Aviation-G-OPS LFMN" at bounding box center [1217, 346] width 178 height 10
click at [1121, 401] on div at bounding box center [1117, 401] width 9 height 9
click at [1118, 400] on button at bounding box center [1117, 402] width 7 height 7
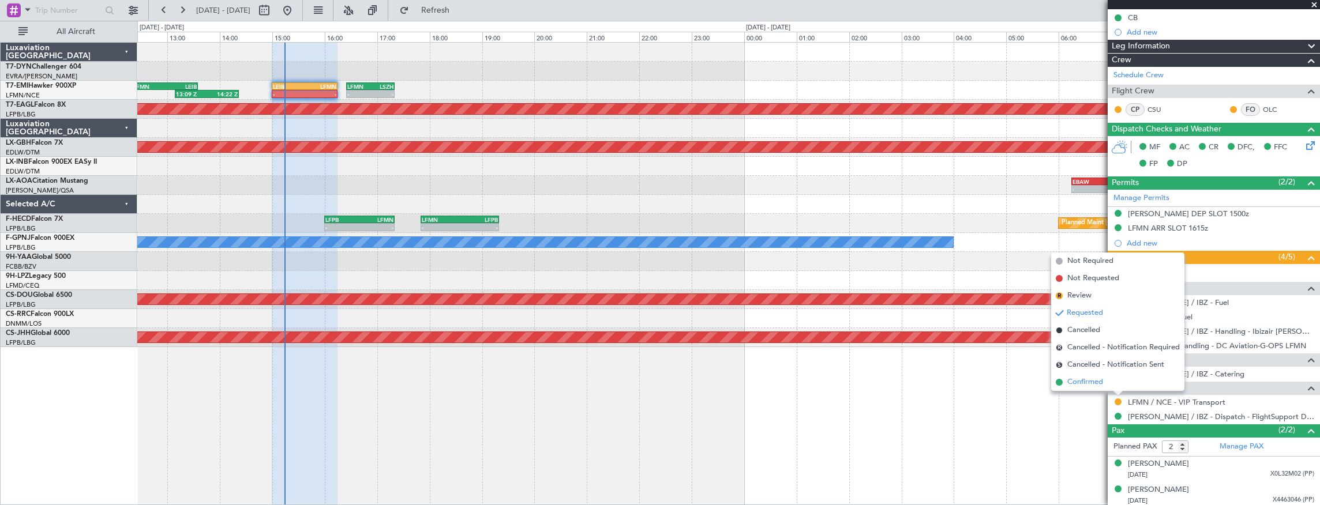
click at [1086, 380] on span "Confirmed" at bounding box center [1085, 383] width 36 height 12
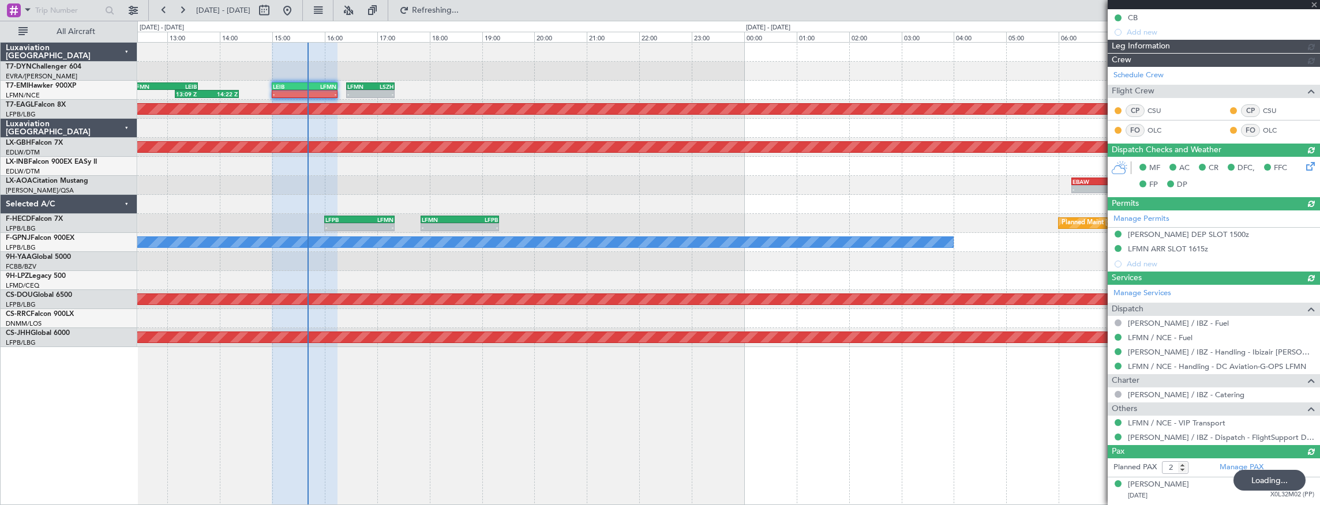
type input "15:31"
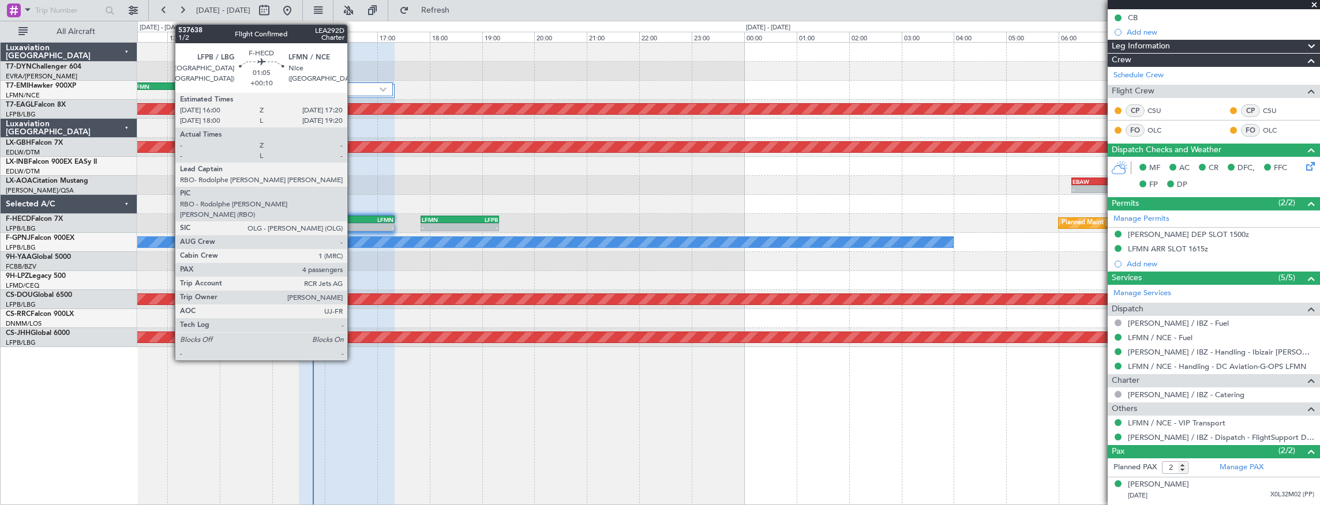
click at [353, 221] on div "LFPB" at bounding box center [342, 219] width 34 height 7
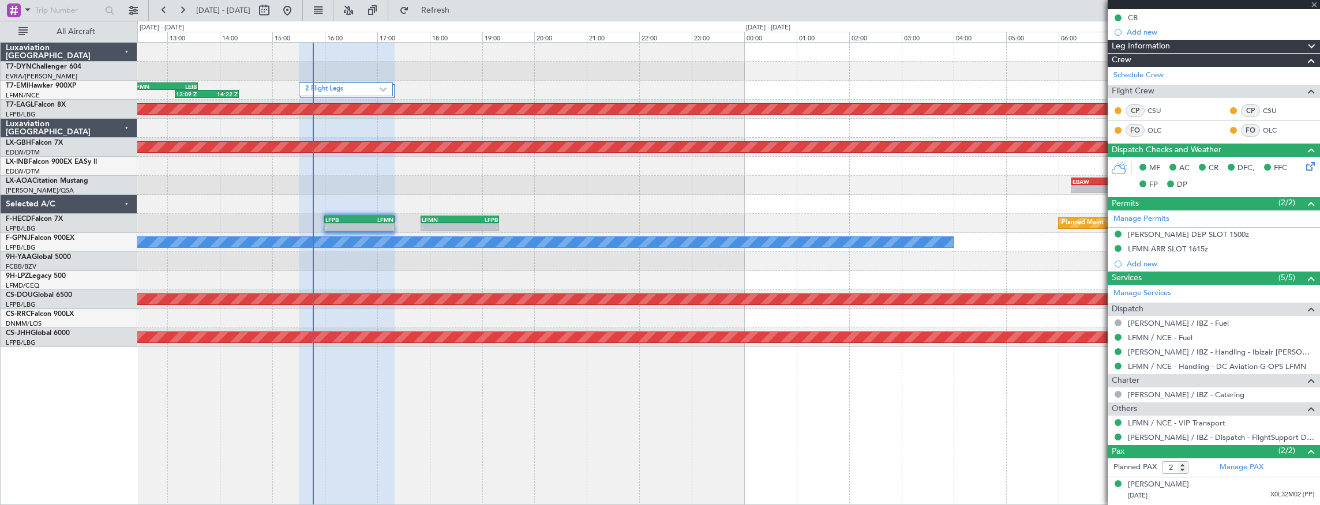
type input "+00:10"
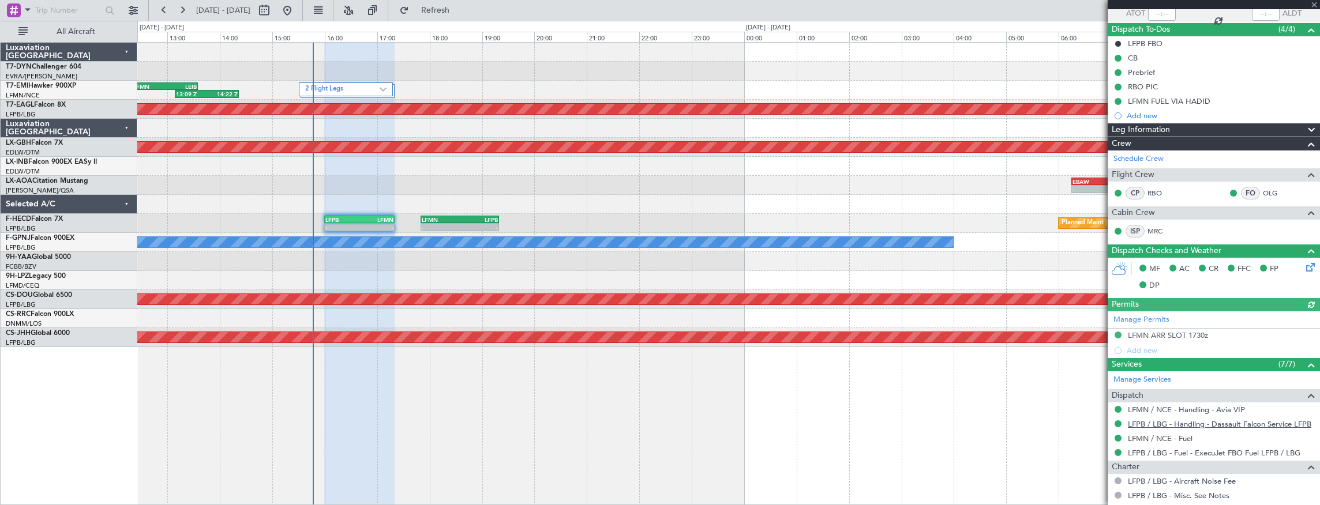
scroll to position [0, 0]
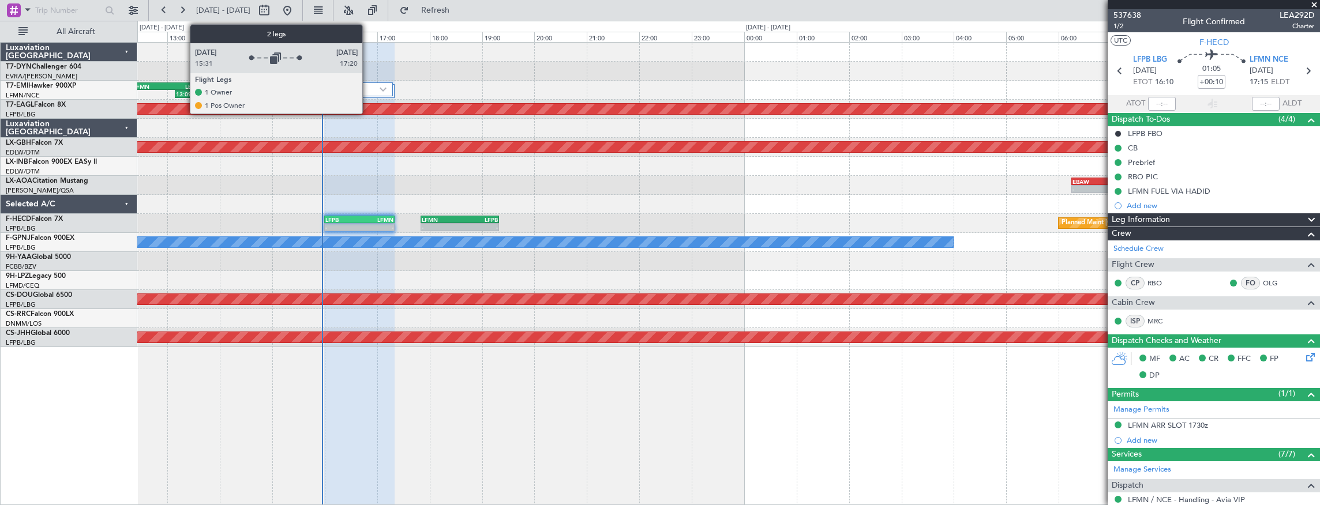
click at [368, 88] on label "2 Flight Legs" at bounding box center [342, 90] width 74 height 10
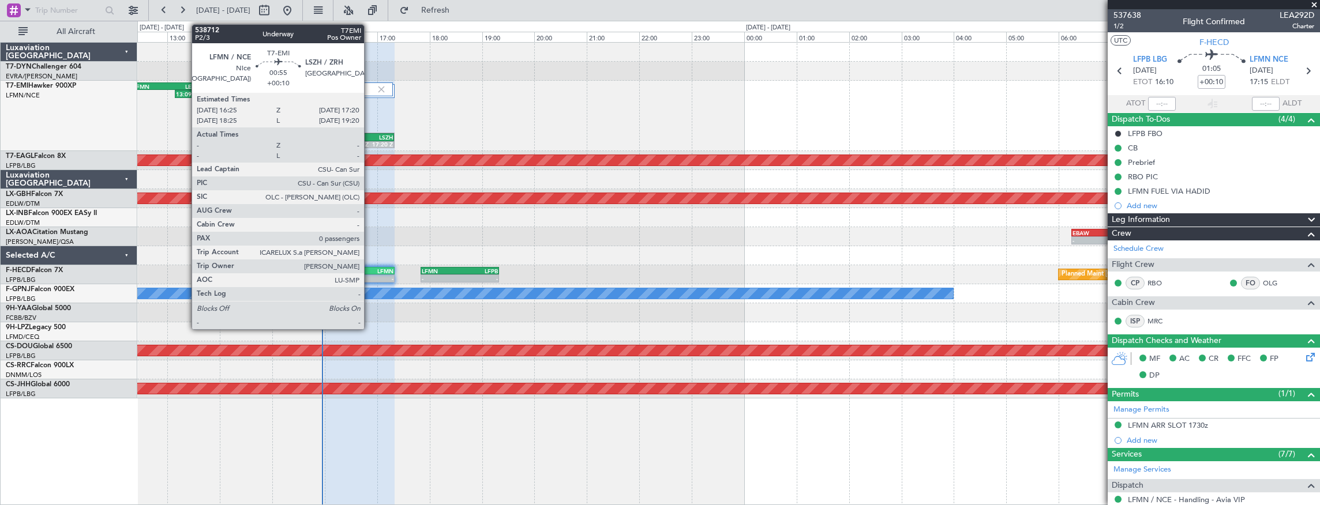
click at [370, 137] on div "LSZH" at bounding box center [381, 137] width 22 height 7
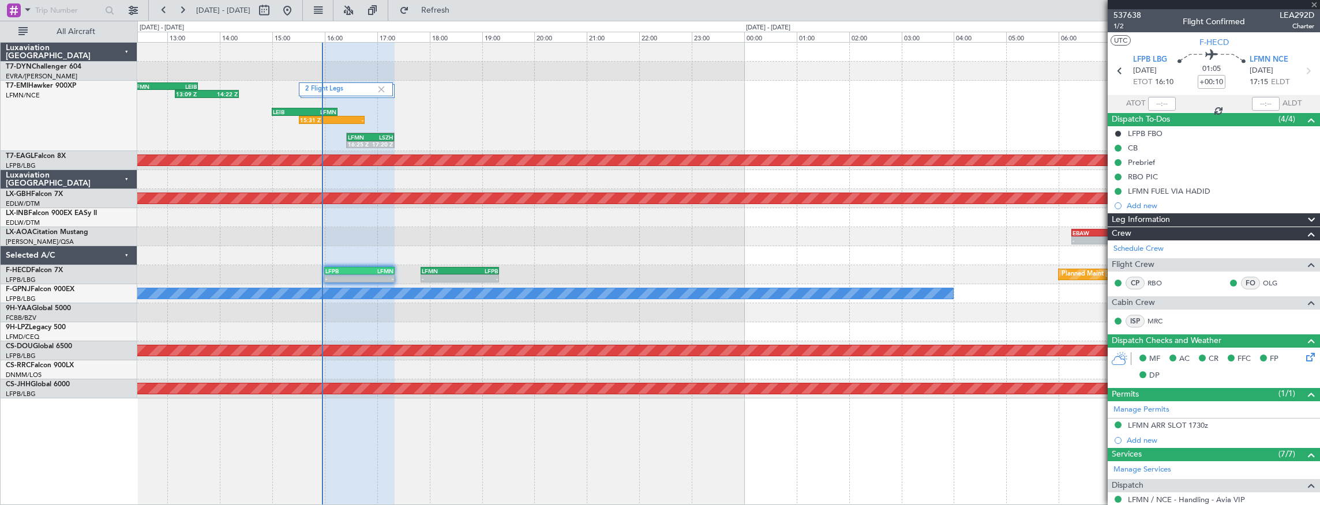
type input "0"
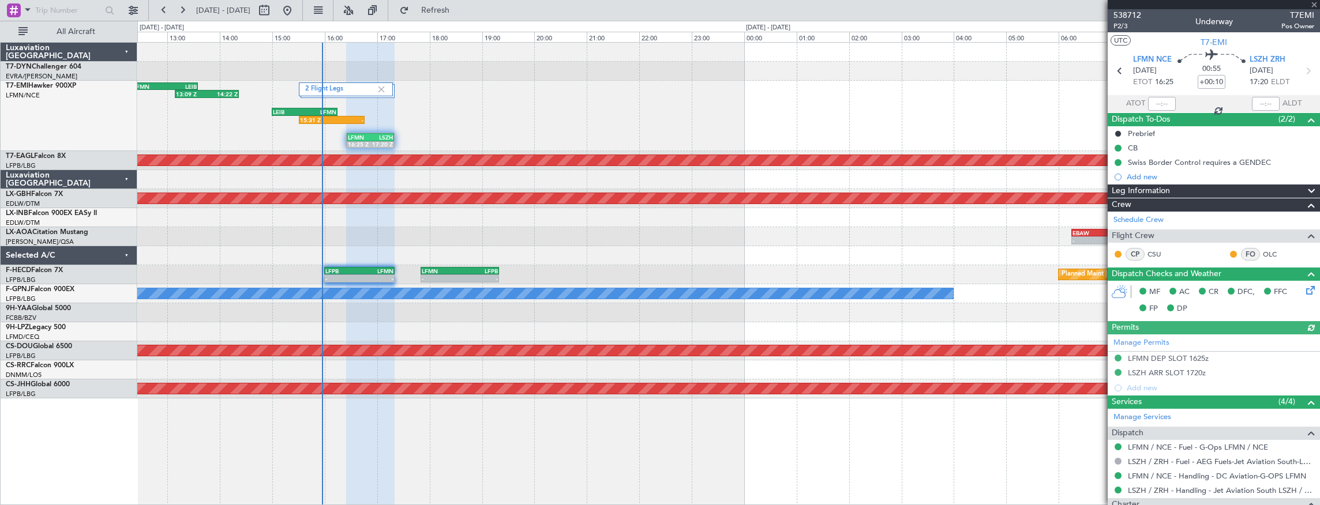
scroll to position [78, 0]
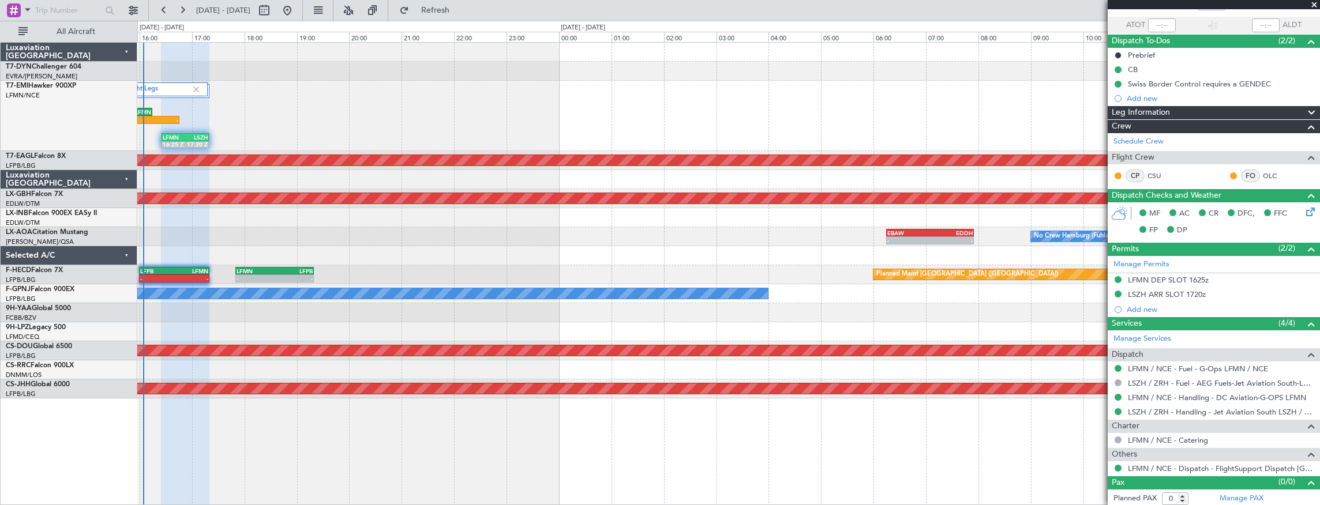
click at [498, 92] on div "No Crew LFMN 16:25 Z LSZH 17:20 Z 2 Flight Legs 15:31 Z - LEIB 15:00 Z LFMN 16:…" at bounding box center [728, 116] width 1182 height 70
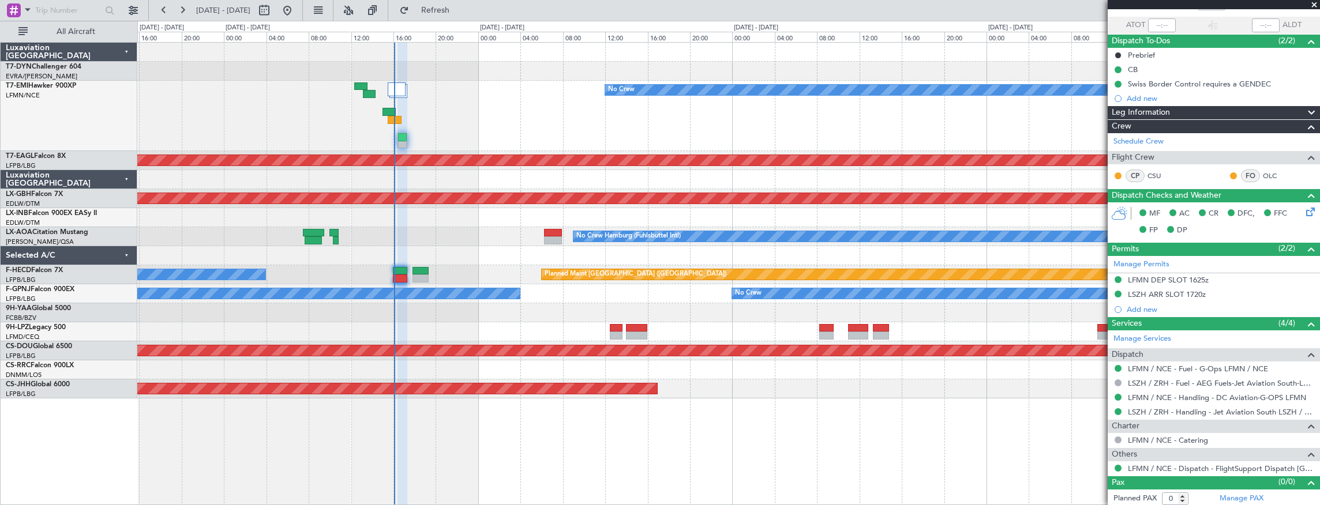
click at [523, 118] on div "Planned Maint No Crew" at bounding box center [728, 116] width 1182 height 70
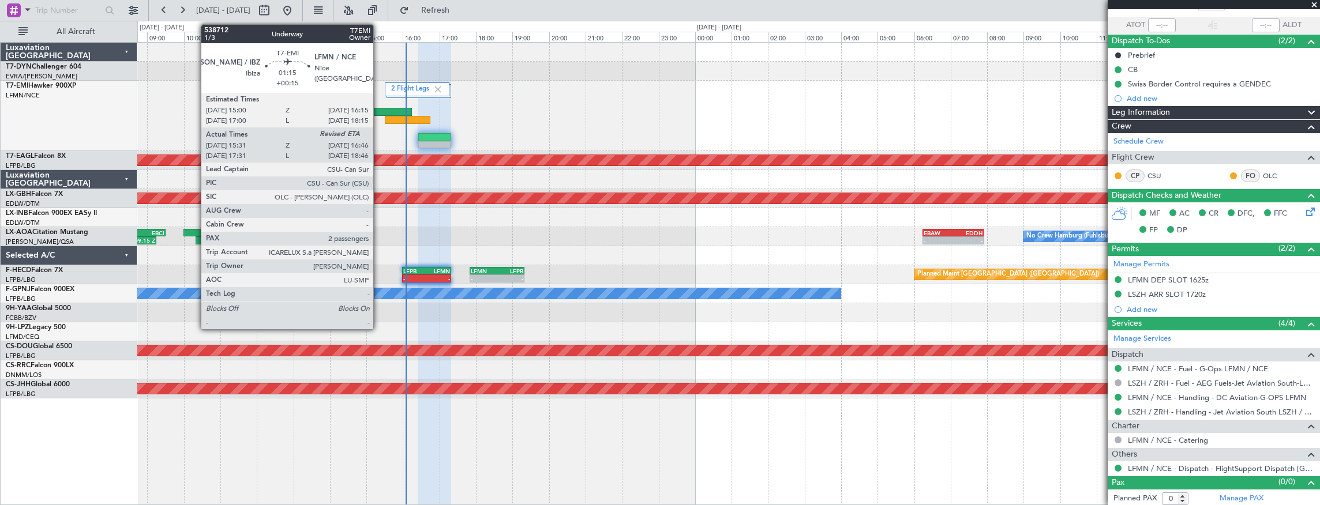
click at [379, 114] on div at bounding box center [389, 112] width 46 height 8
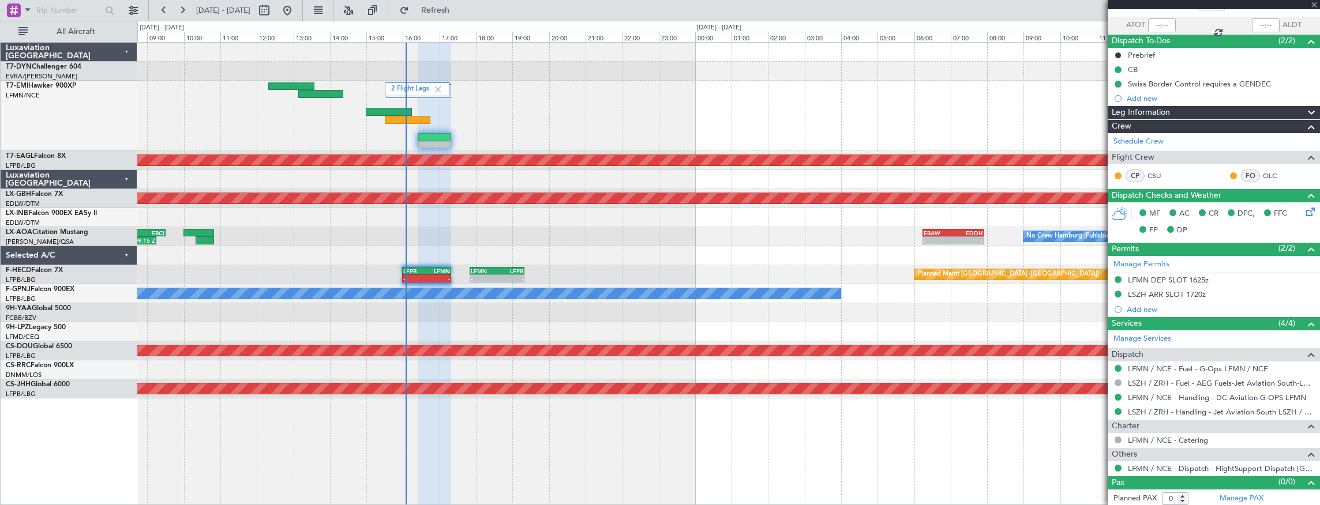
type input "+00:15"
type input "15:31"
type input "2"
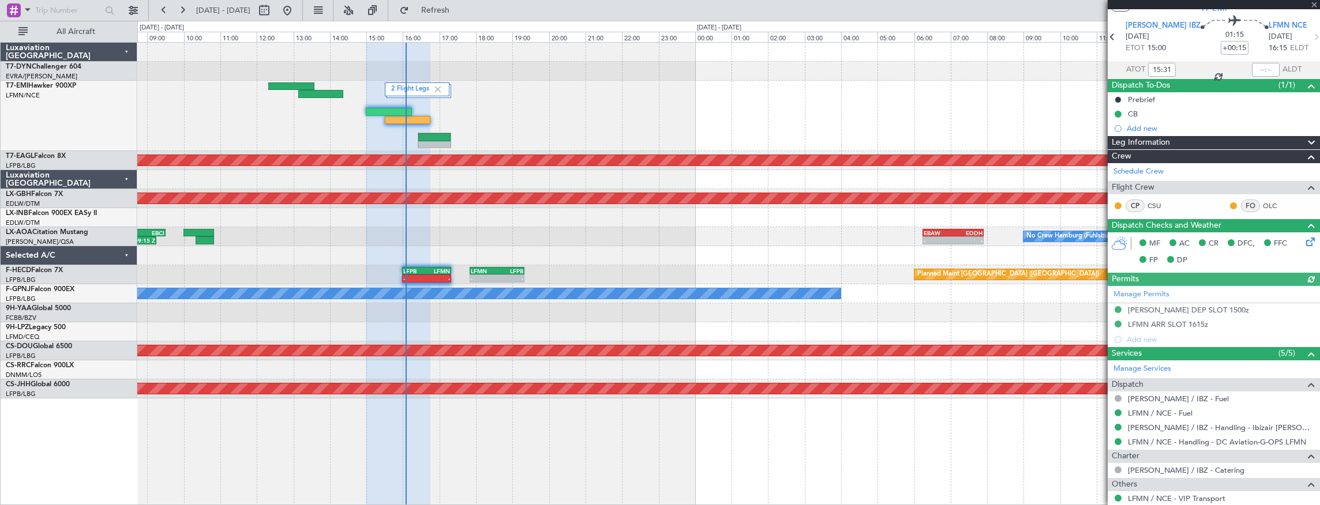
scroll to position [77, 0]
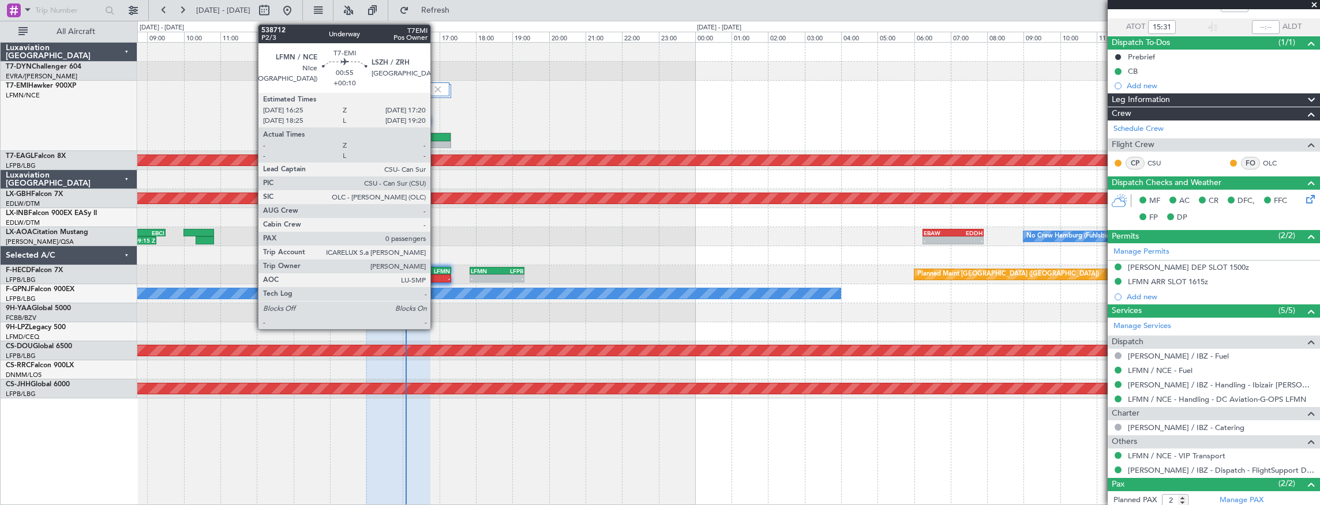
click at [436, 139] on div at bounding box center [434, 137] width 33 height 8
type input "+00:10"
type input "0"
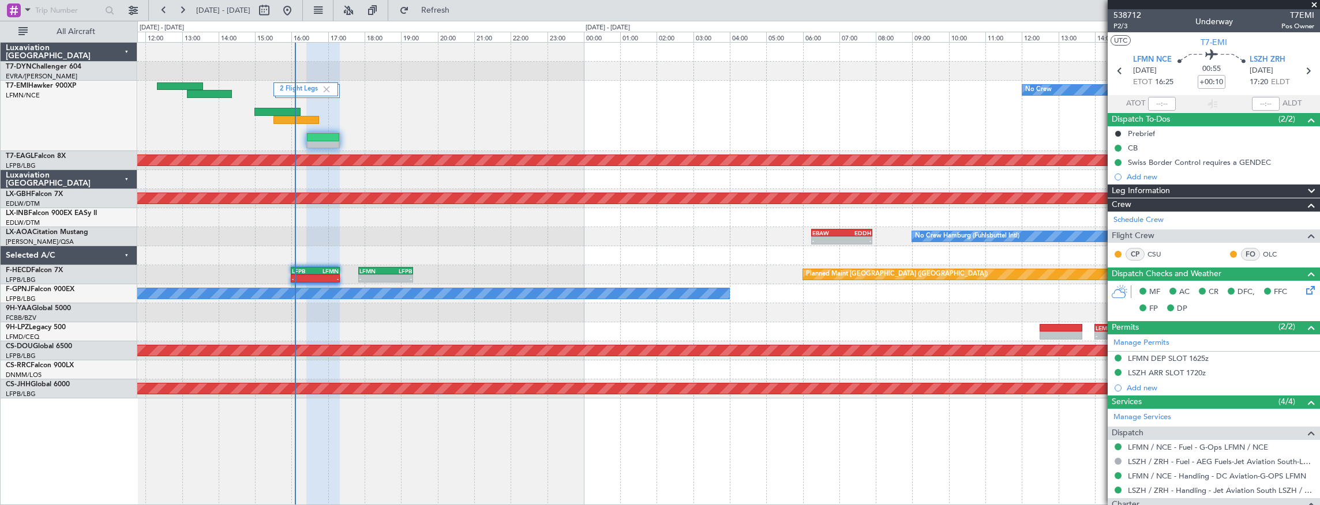
click at [566, 243] on div "2 Flight Legs No Crew Planned Maint Planned Maint Dubai (Al Maktoum Intl) Plann…" at bounding box center [728, 221] width 1182 height 356
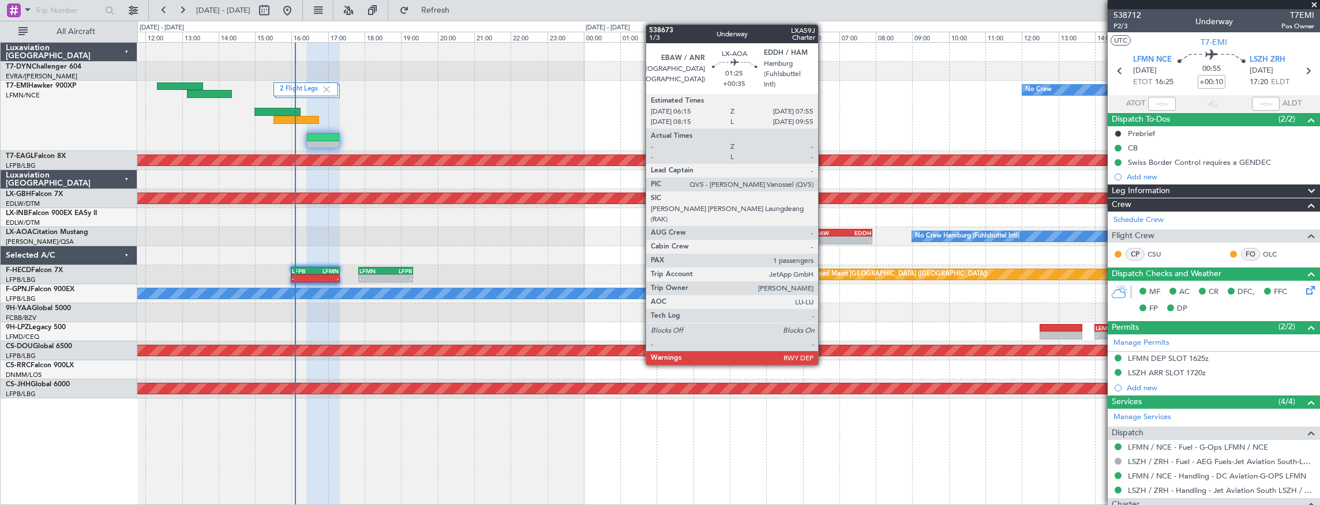
click at [824, 231] on div "EBAW" at bounding box center [826, 233] width 29 height 7
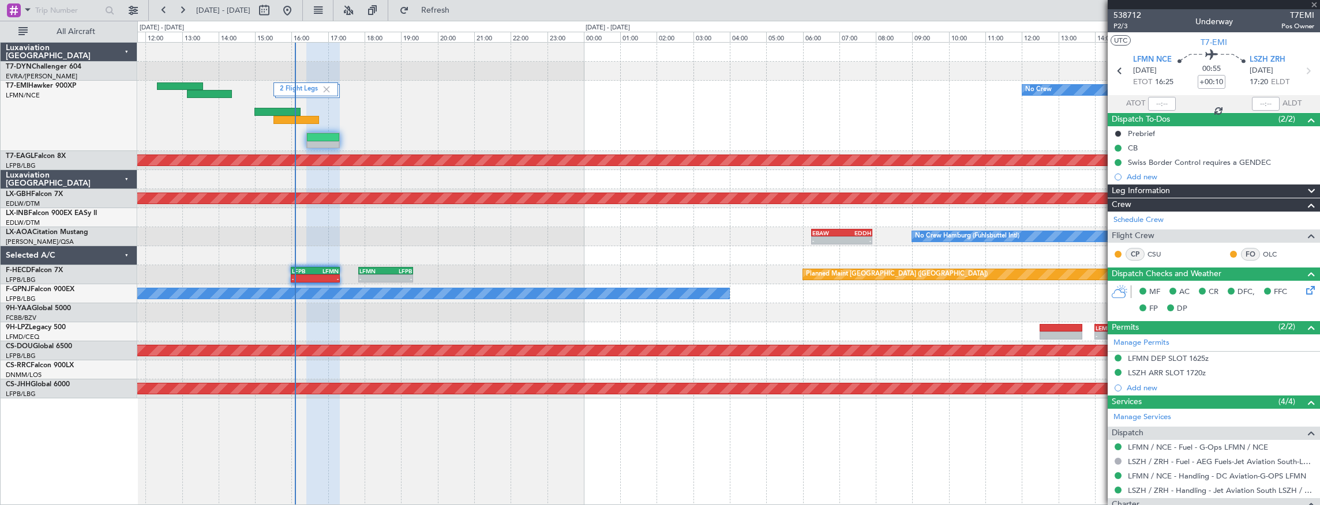
type input "+00:35"
type input "1"
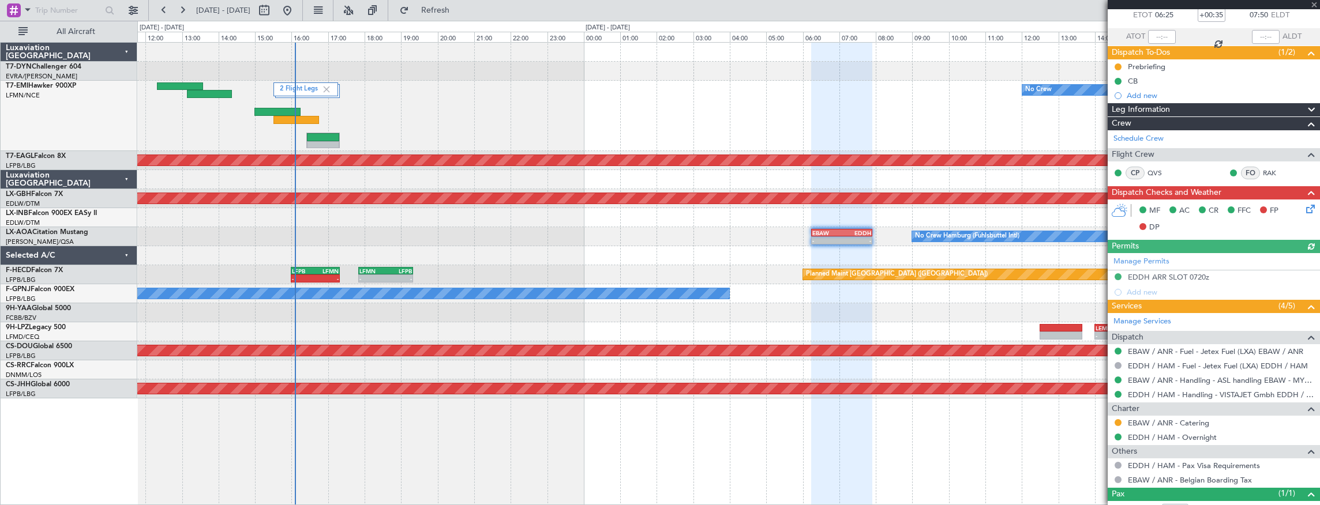
scroll to position [104, 0]
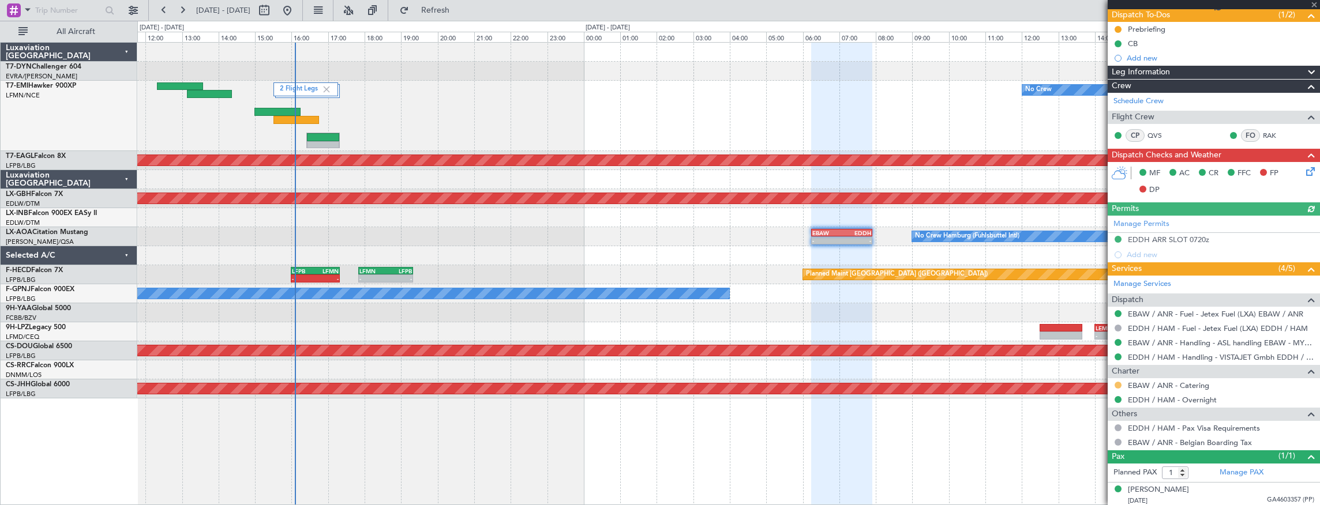
click at [1120, 384] on button at bounding box center [1117, 385] width 7 height 7
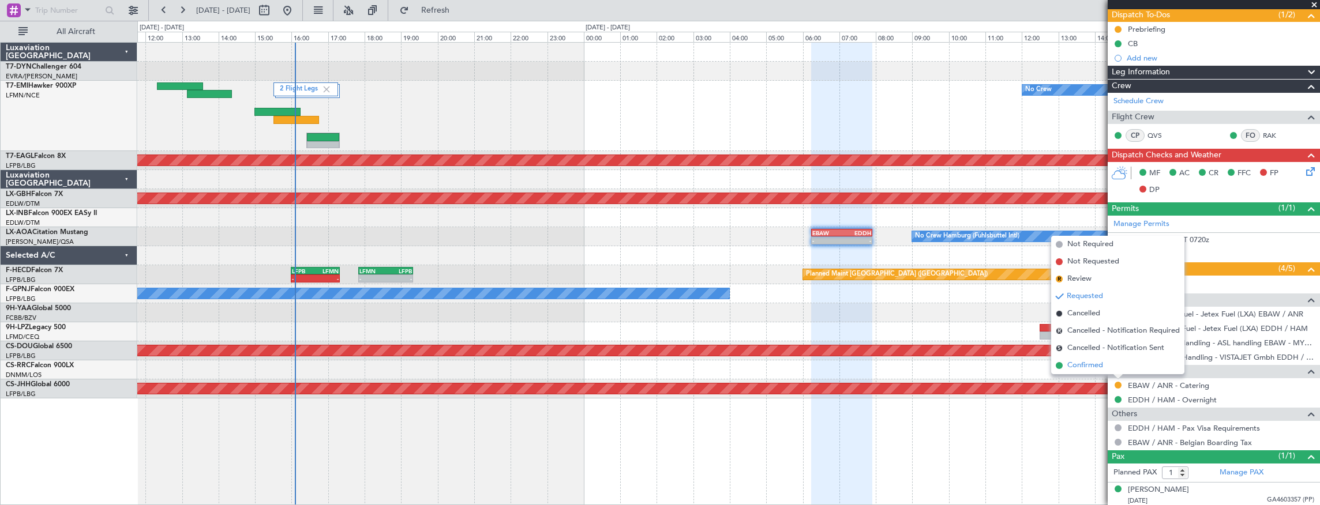
click at [1091, 367] on span "Confirmed" at bounding box center [1085, 366] width 36 height 12
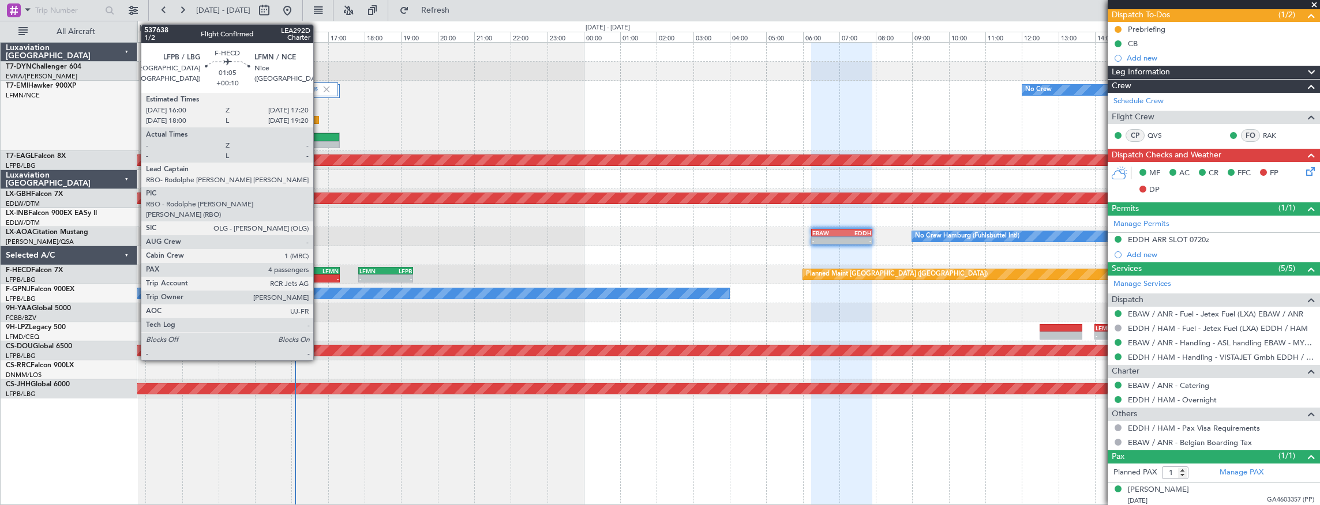
click at [319, 271] on div "LFMN" at bounding box center [326, 271] width 23 height 7
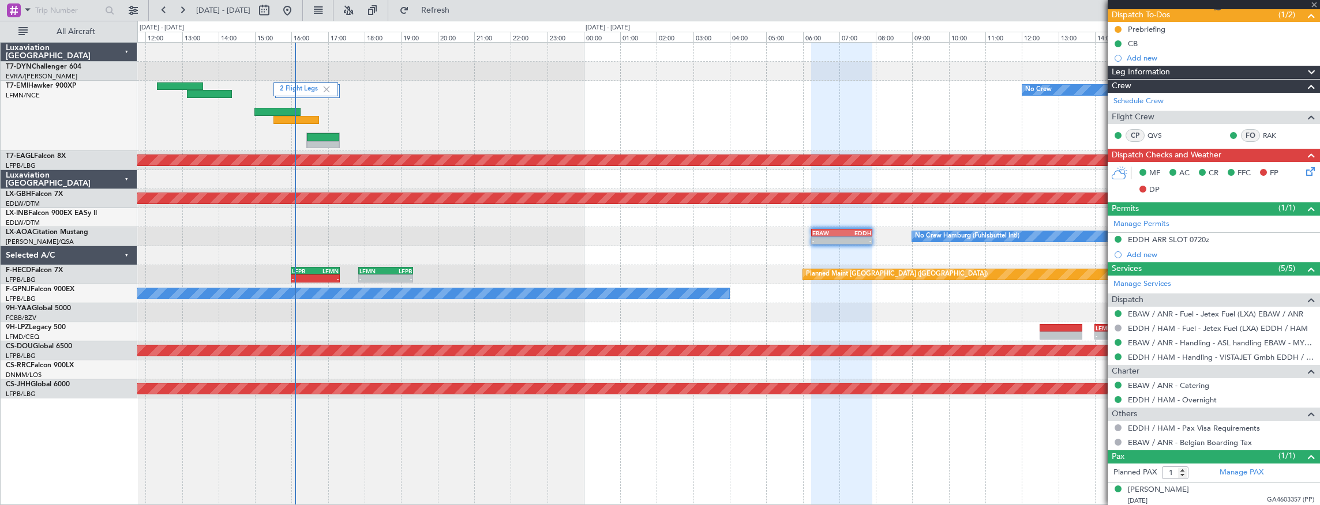
type input "+00:10"
type input "4"
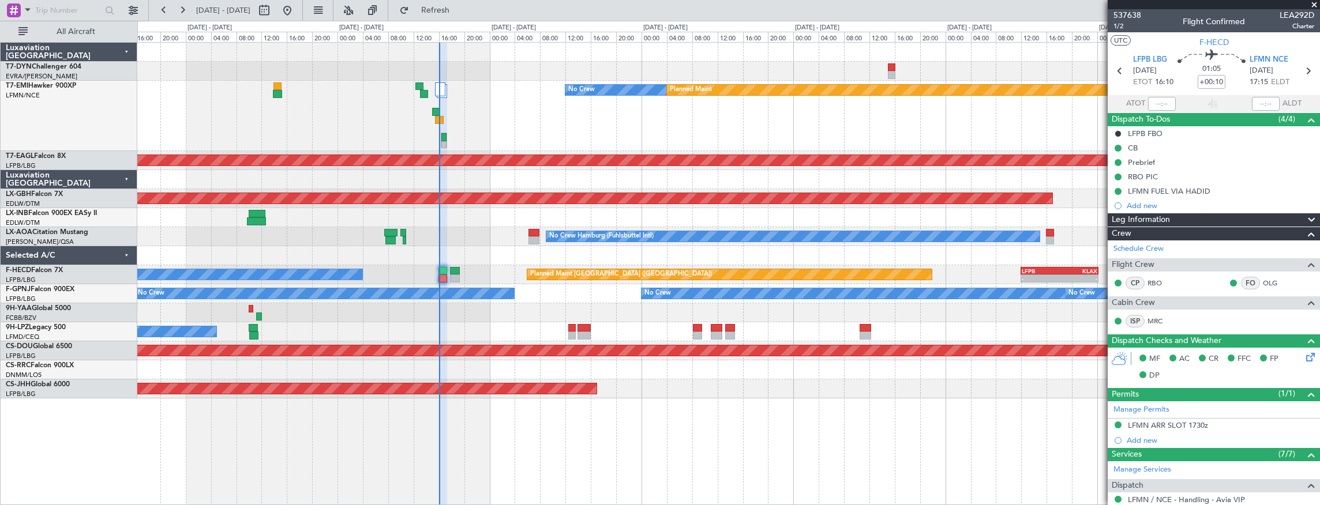
click at [526, 302] on div "No Crew Planned Maint Planned Maint Dubai (Al Maktoum Intl) Planned Maint Nurnb…" at bounding box center [728, 221] width 1182 height 356
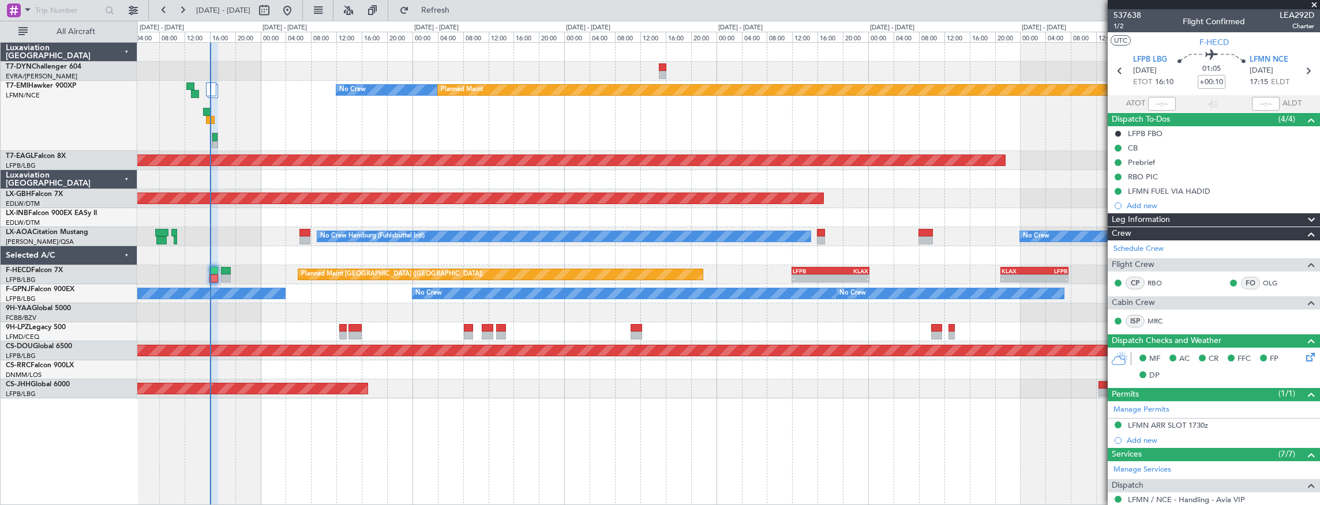
click at [497, 390] on div "No Crew Planned Maint Planned Maint Dubai (Al Maktoum Intl) Planned Maint Nurnb…" at bounding box center [728, 274] width 1183 height 464
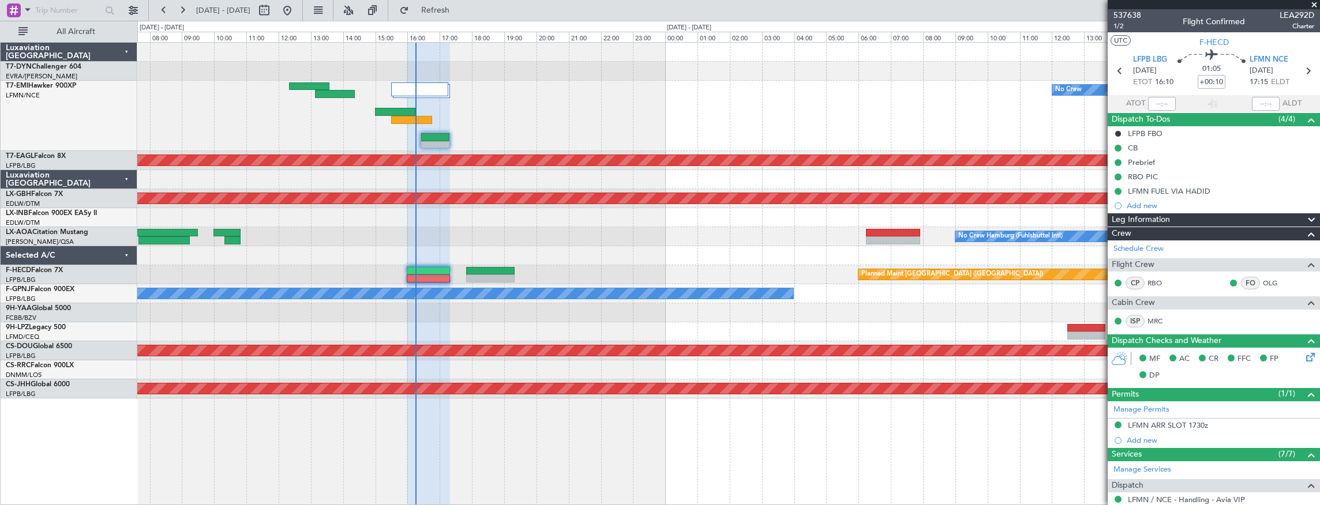
click at [516, 129] on div "No Crew Planned Maint" at bounding box center [728, 116] width 1182 height 70
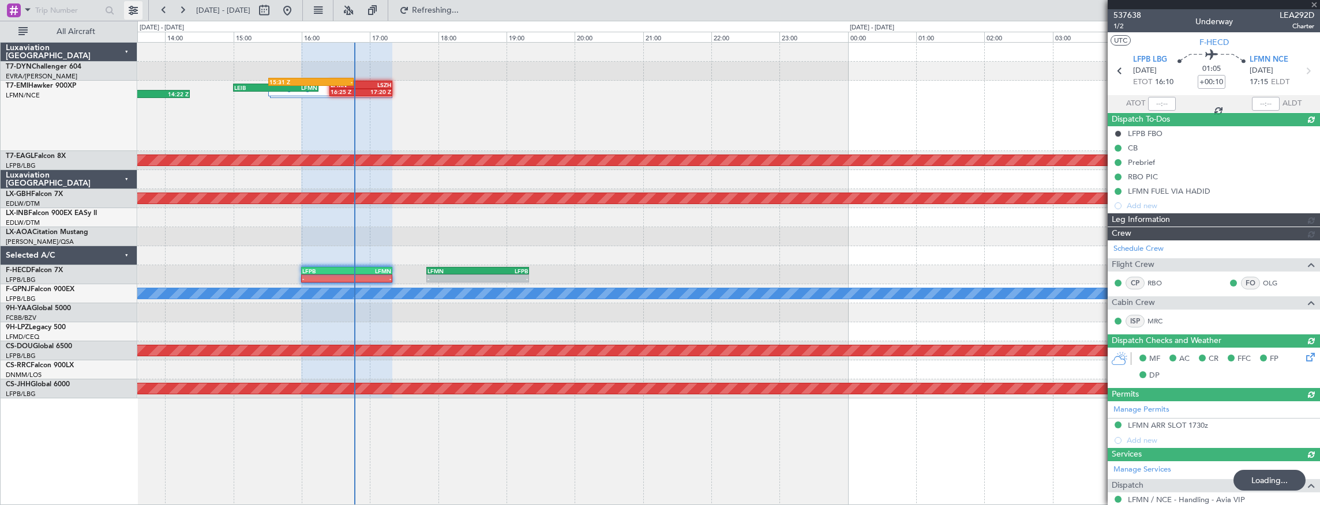
type input "16:42"
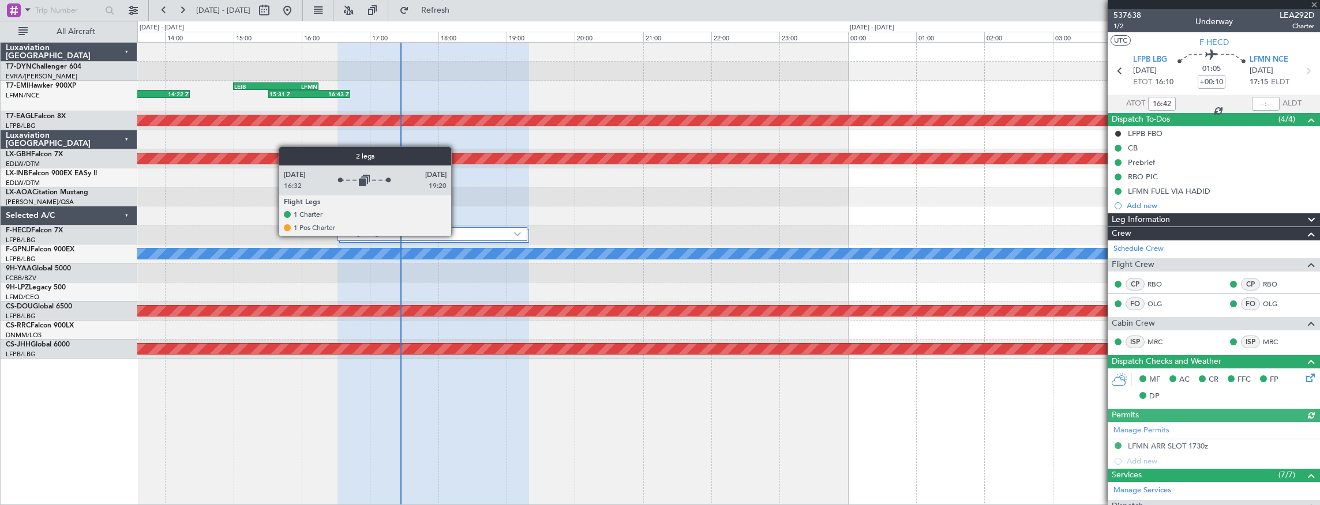
click at [457, 235] on label "2 Flight Legs" at bounding box center [429, 235] width 170 height 10
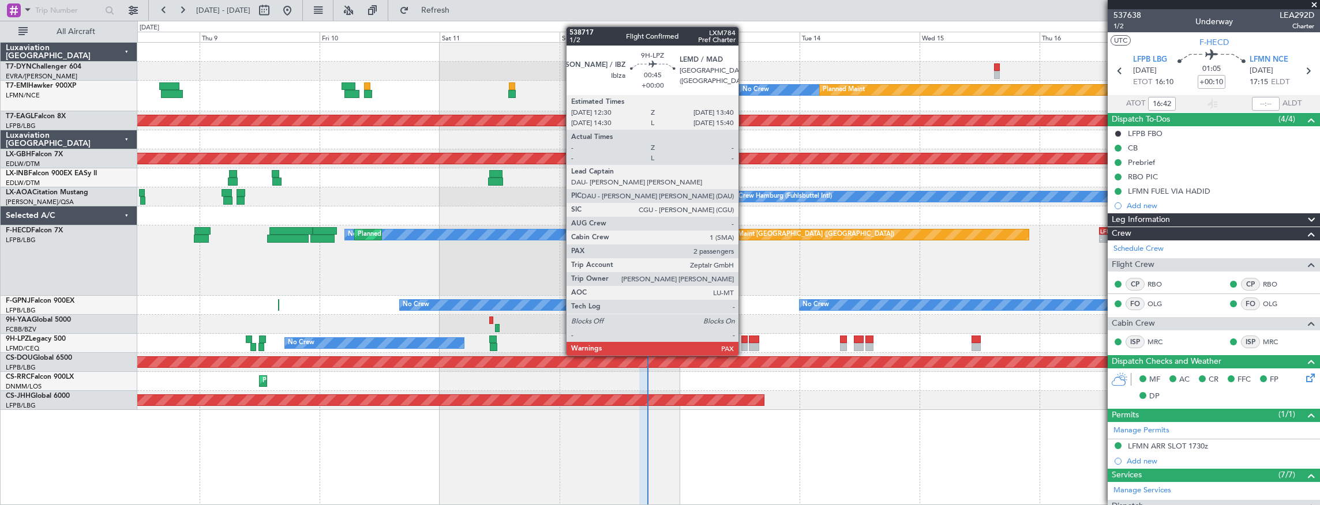
click at [744, 344] on div at bounding box center [744, 347] width 6 height 8
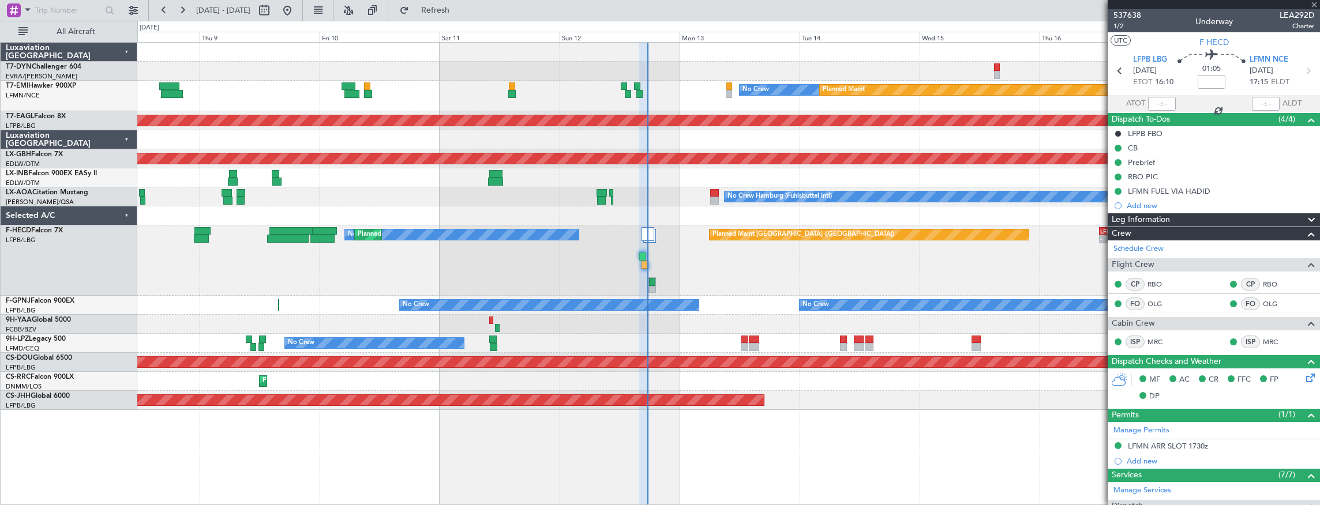
type input "2"
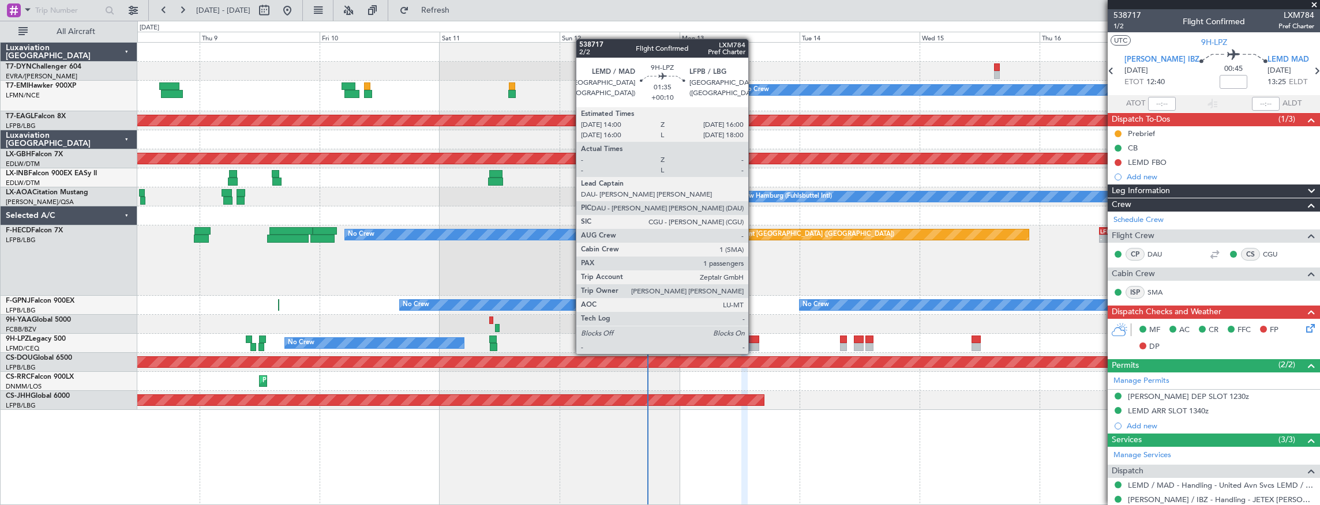
click at [754, 343] on div at bounding box center [754, 347] width 10 height 8
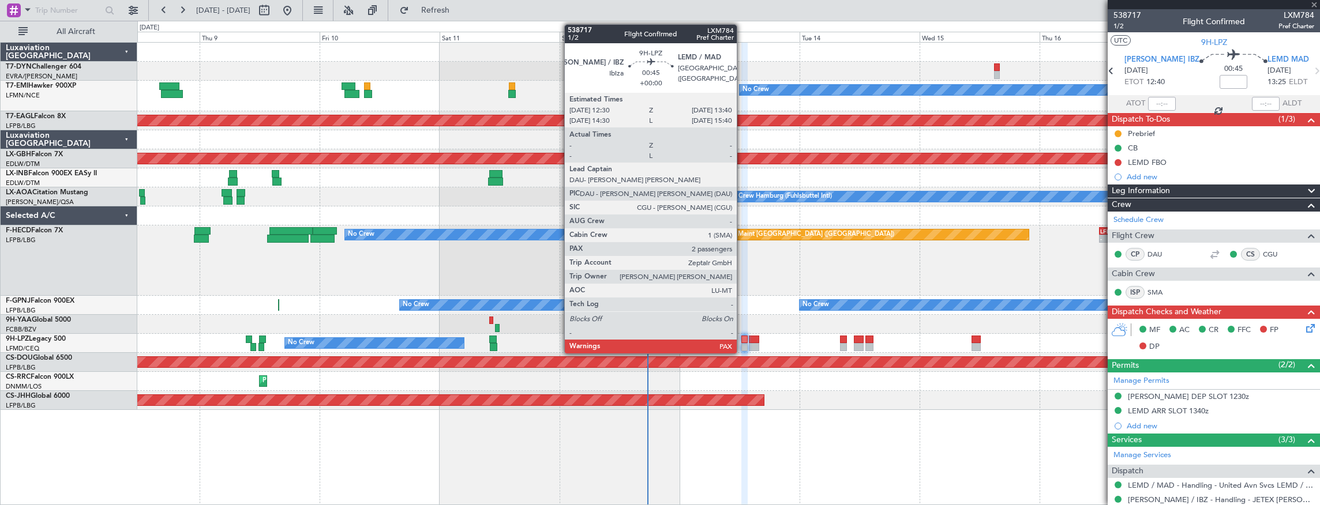
type input "+00:10"
type input "1"
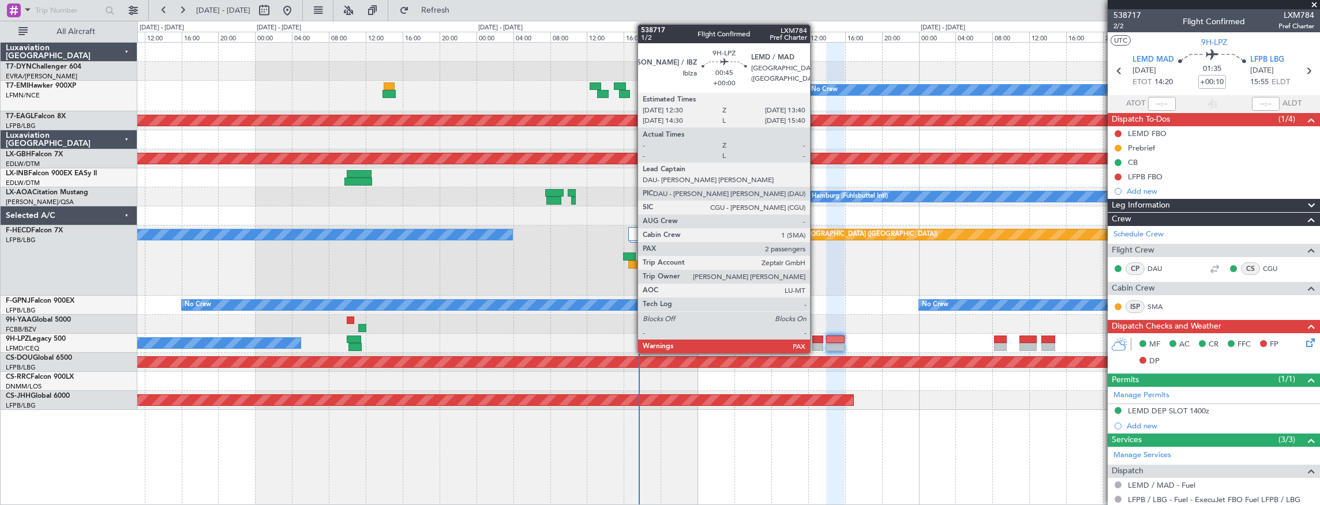
click at [816, 341] on div at bounding box center [817, 340] width 11 height 8
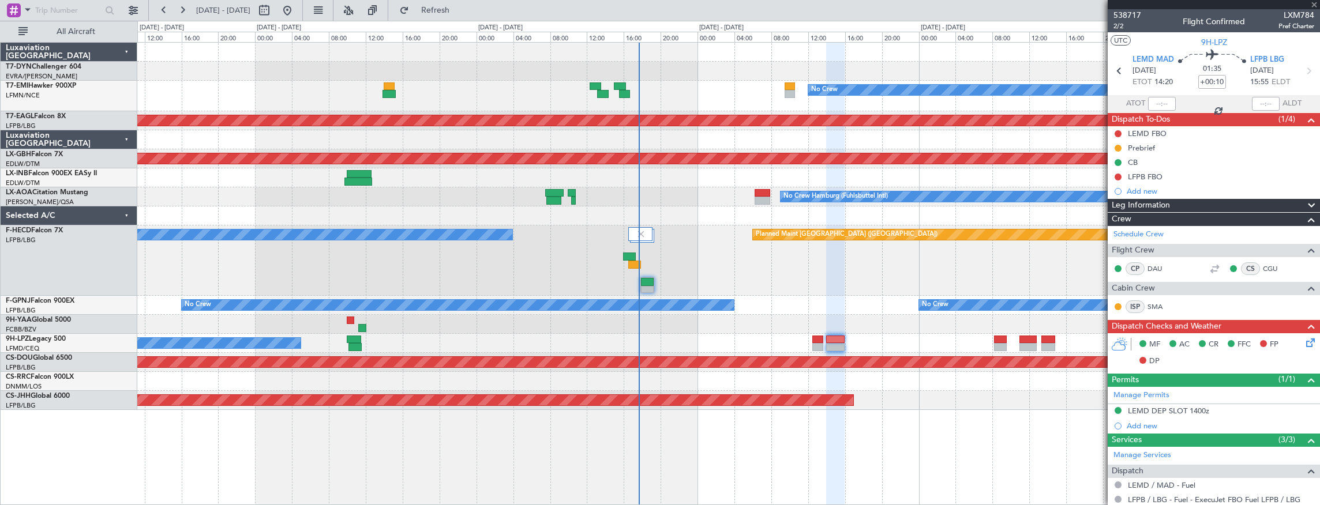
type input "2"
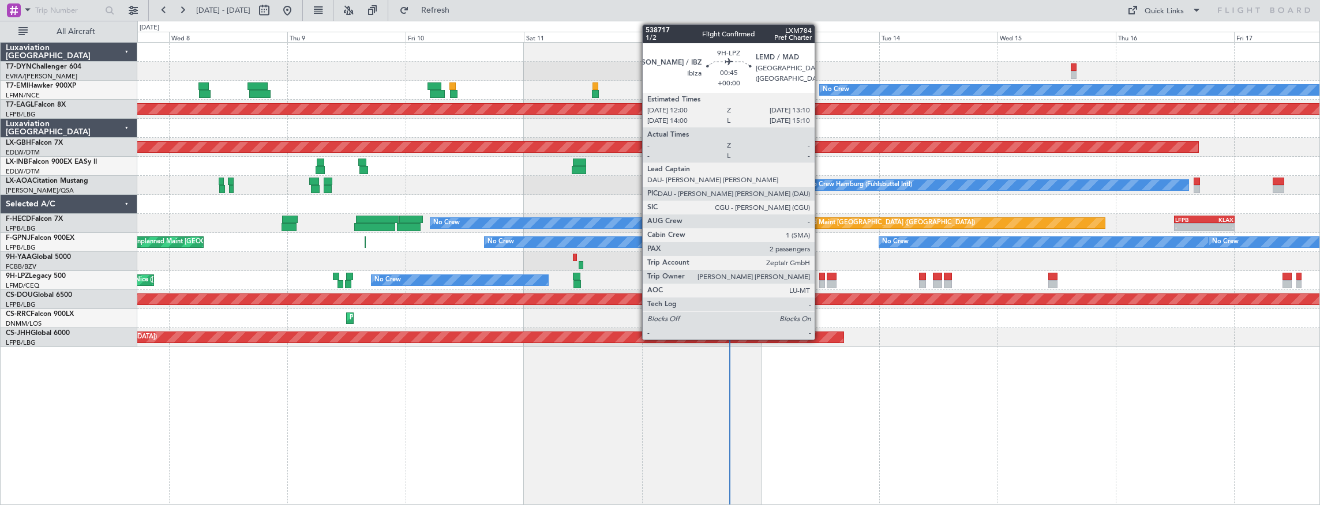
click at [820, 279] on div at bounding box center [822, 277] width 6 height 8
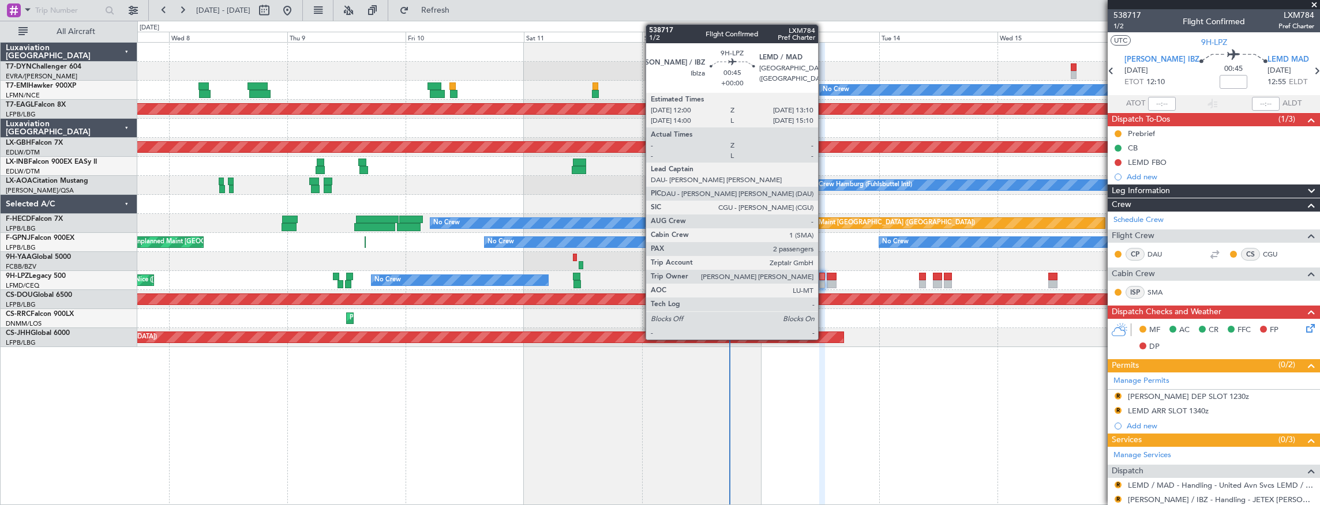
click at [824, 280] on div at bounding box center [822, 284] width 6 height 8
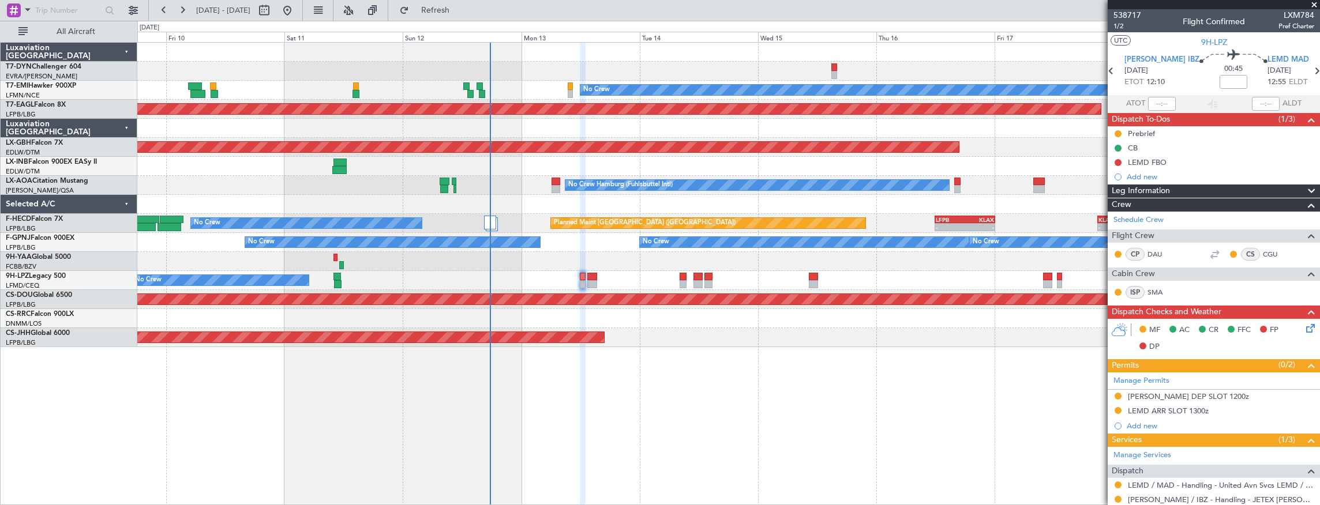
click at [580, 348] on div "Planned Maint No Crew Planned Maint [GEOGRAPHIC_DATA] (Al Maktoum Intl) Planned…" at bounding box center [728, 274] width 1183 height 464
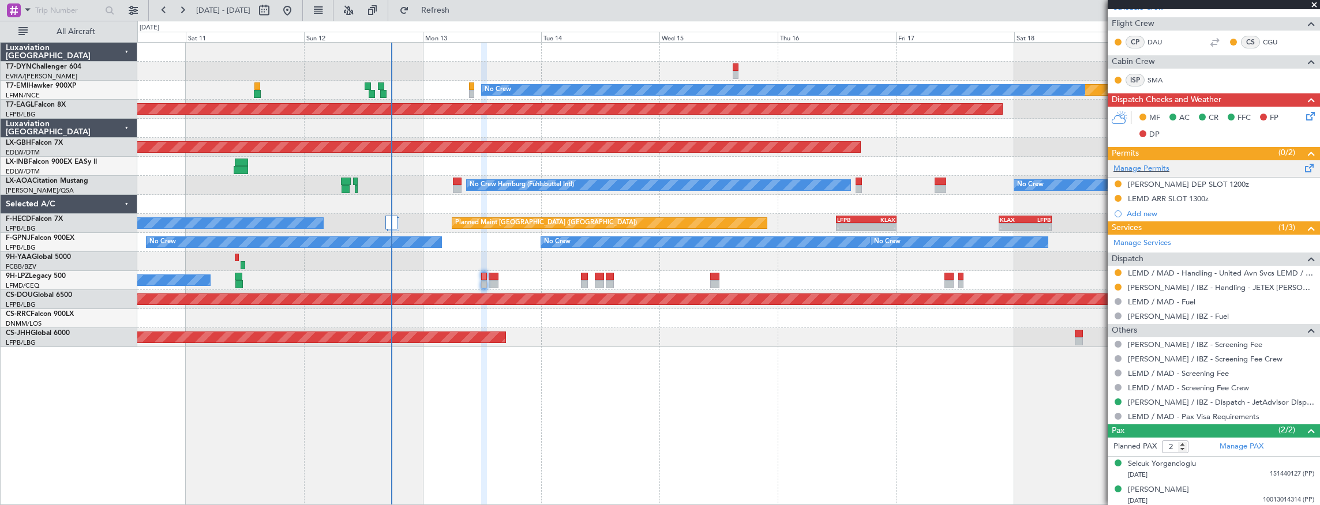
scroll to position [20, 0]
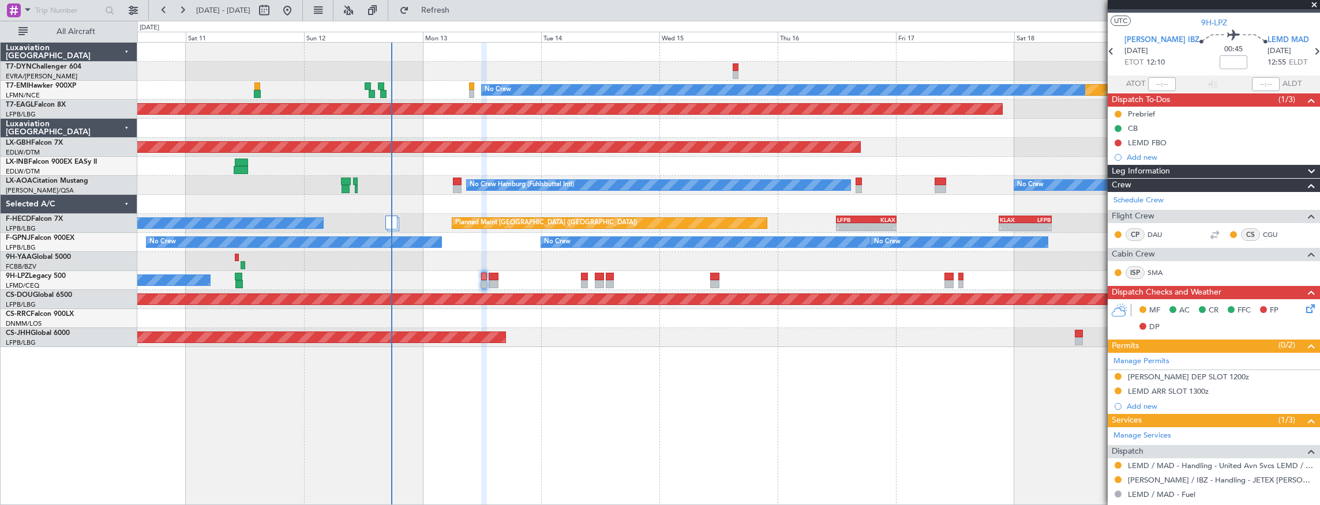
click at [1304, 311] on icon at bounding box center [1308, 306] width 9 height 9
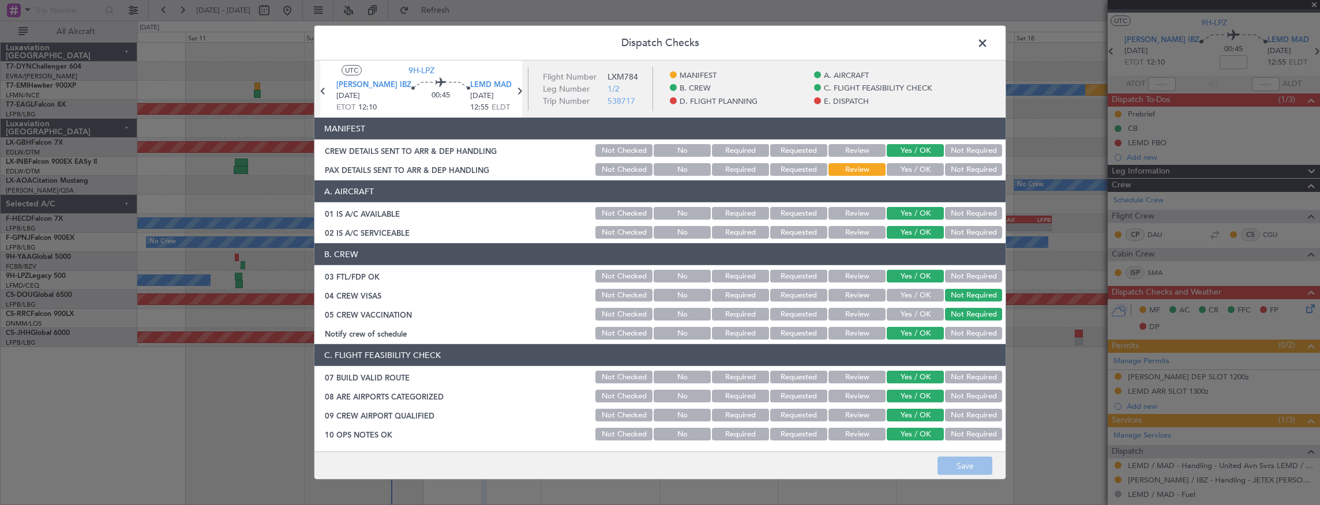
click at [909, 168] on button "Yes / OK" at bounding box center [915, 169] width 57 height 13
click at [964, 464] on button "Save" at bounding box center [964, 466] width 55 height 18
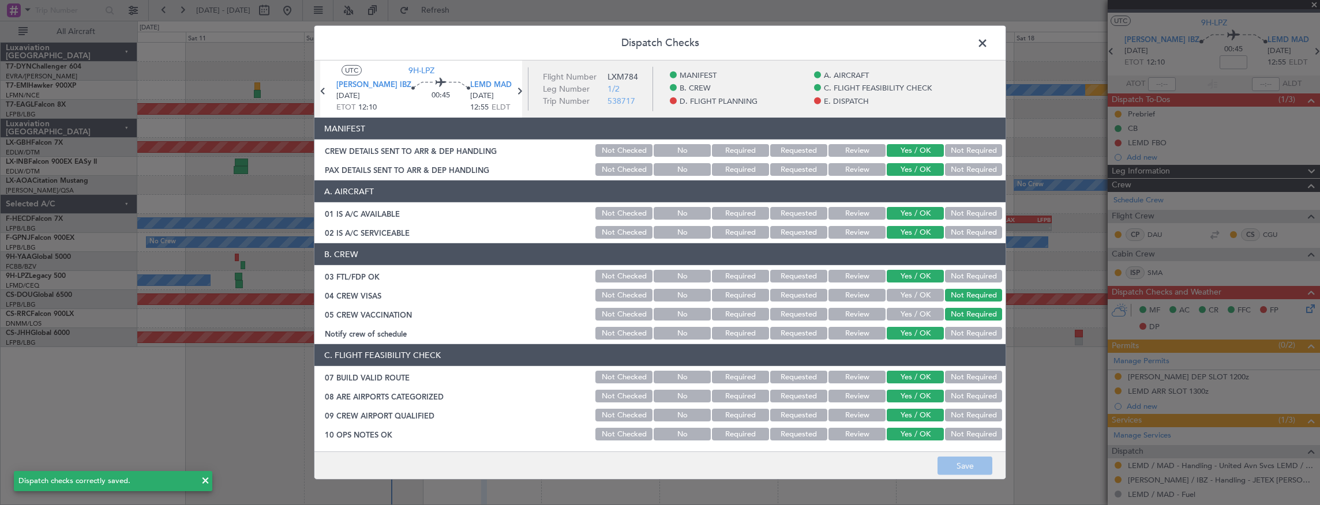
click at [988, 40] on span at bounding box center [988, 46] width 0 height 23
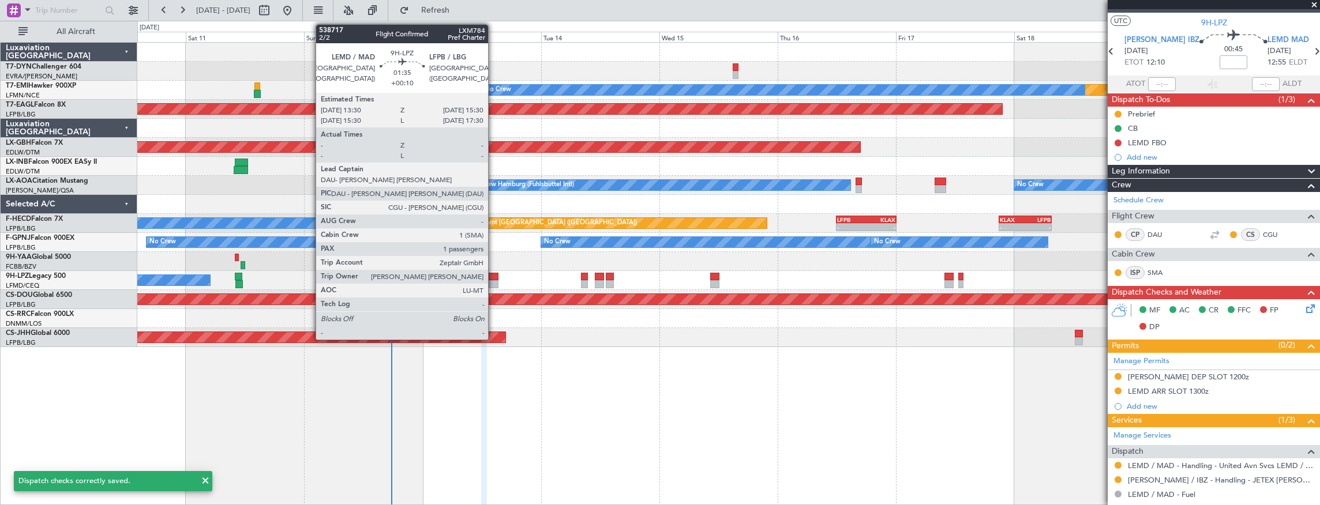
click at [494, 277] on div at bounding box center [494, 277] width 10 height 8
type input "+00:10"
type input "1"
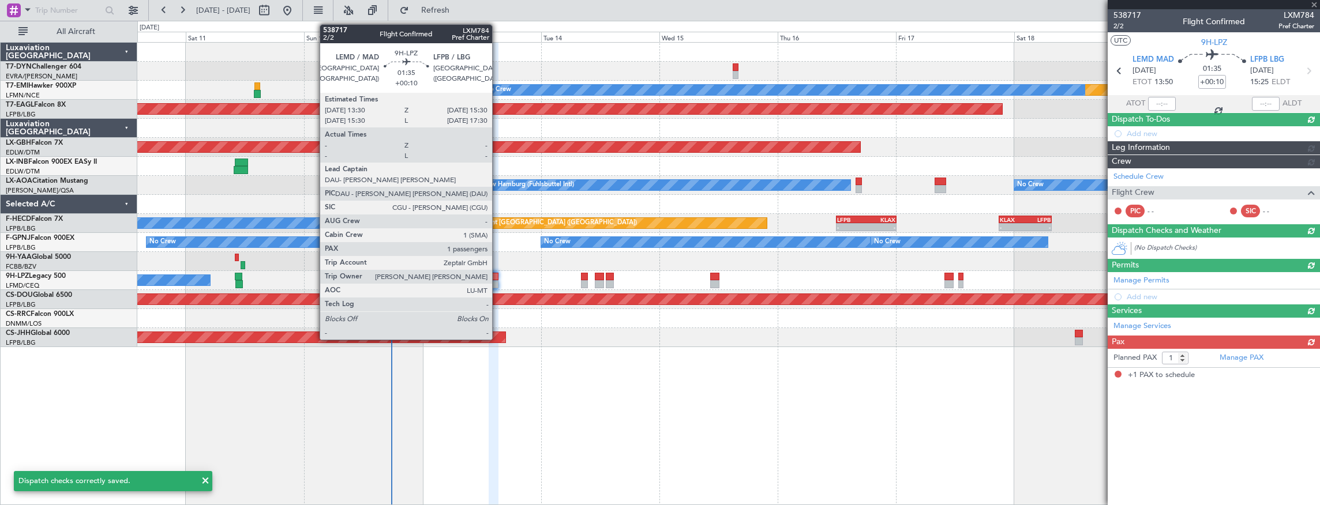
scroll to position [0, 0]
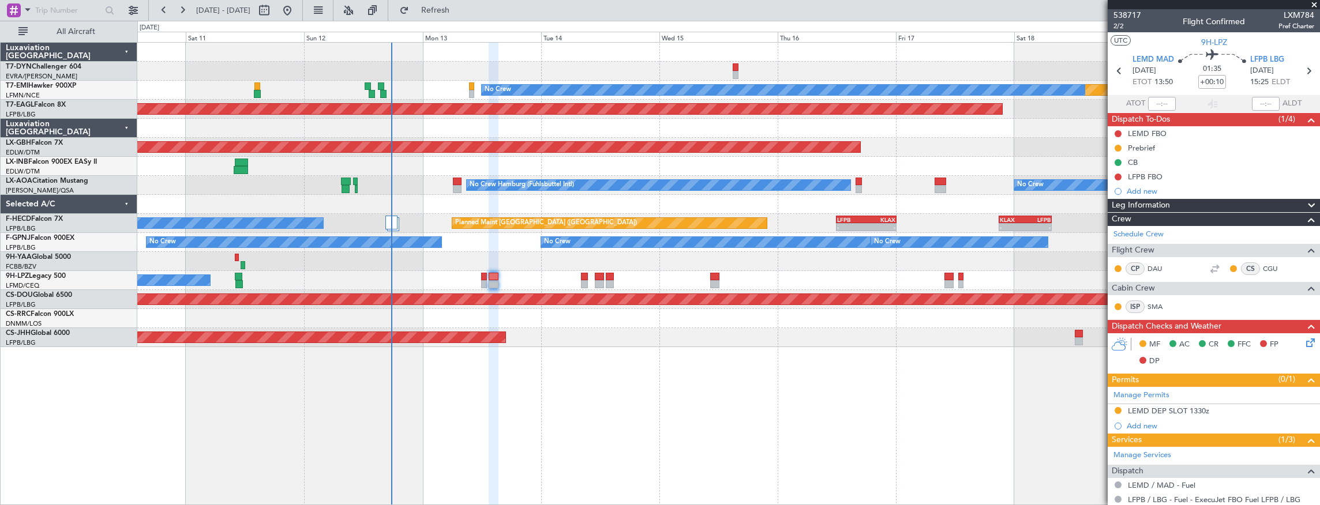
click at [1306, 345] on icon at bounding box center [1308, 340] width 9 height 9
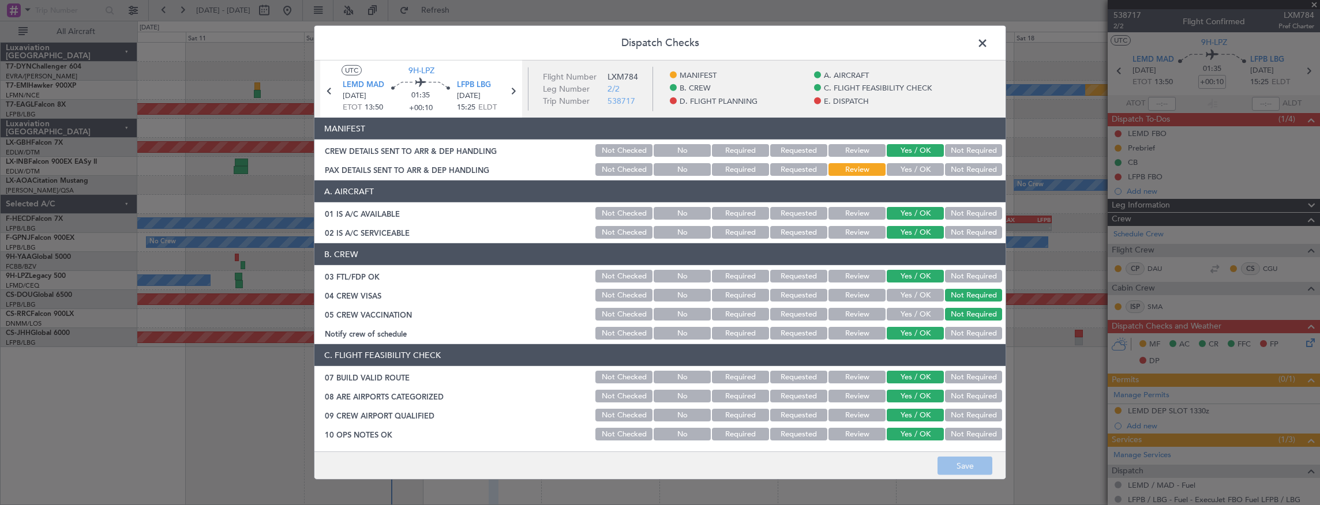
click at [921, 168] on button "Yes / OK" at bounding box center [915, 169] width 57 height 13
click at [968, 455] on footer "Save" at bounding box center [659, 466] width 691 height 28
click at [970, 460] on button "Save" at bounding box center [964, 466] width 55 height 18
click at [988, 46] on span at bounding box center [988, 46] width 0 height 23
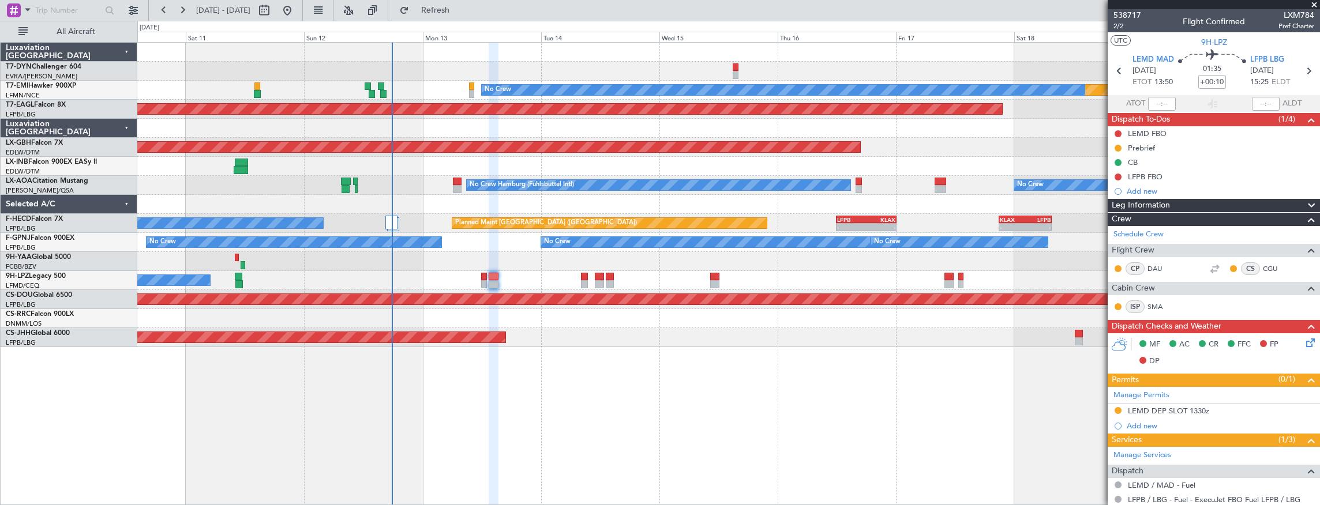
click at [738, 70] on div at bounding box center [728, 71] width 1182 height 19
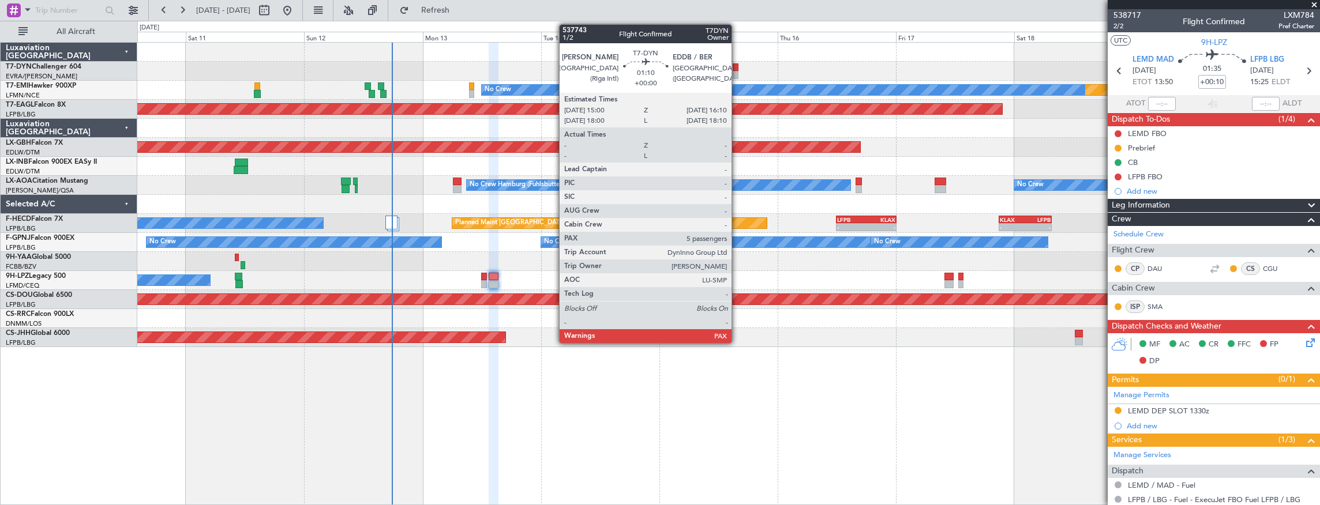
click at [737, 69] on div at bounding box center [736, 67] width 6 height 8
type input "5"
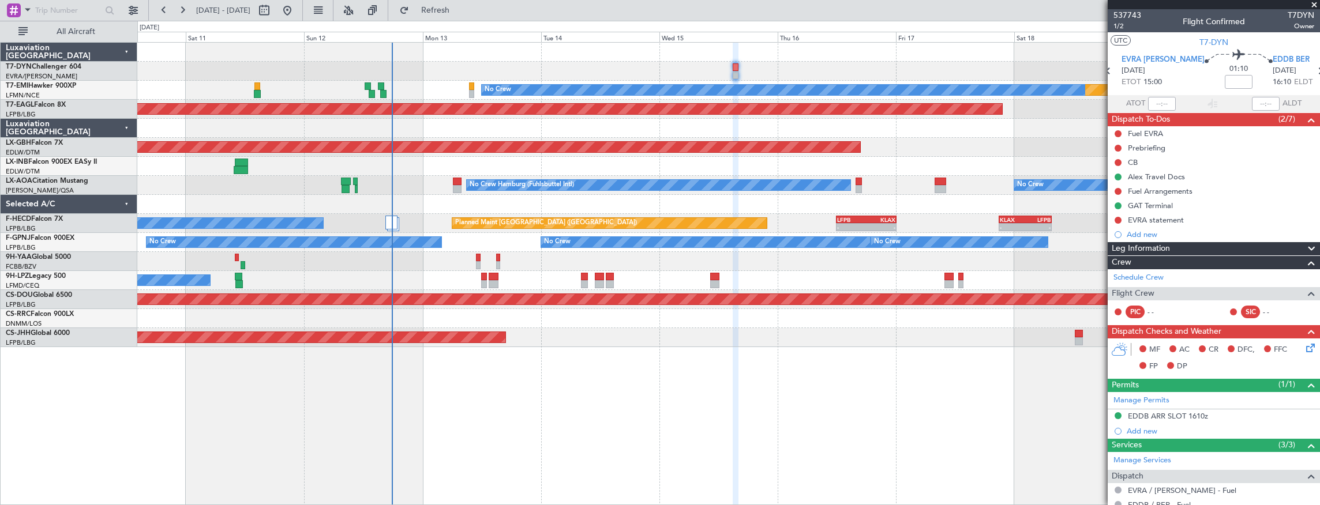
click at [701, 7] on div "[DATE] - [DATE] Refresh Quick Links All Aircraft" at bounding box center [660, 10] width 1320 height 21
